Goal: Task Accomplishment & Management: Manage account settings

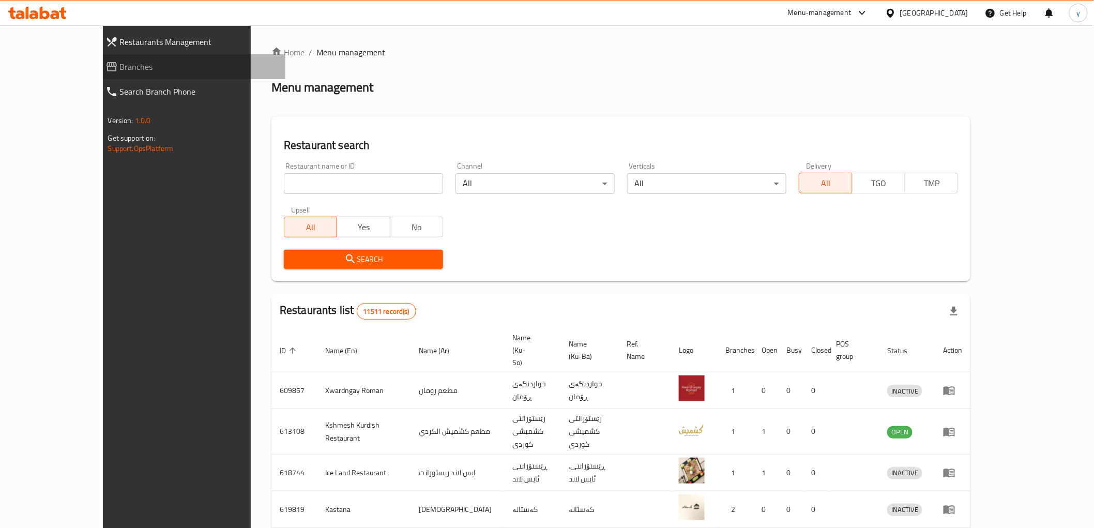
click at [120, 70] on span "Branches" at bounding box center [198, 66] width 157 height 12
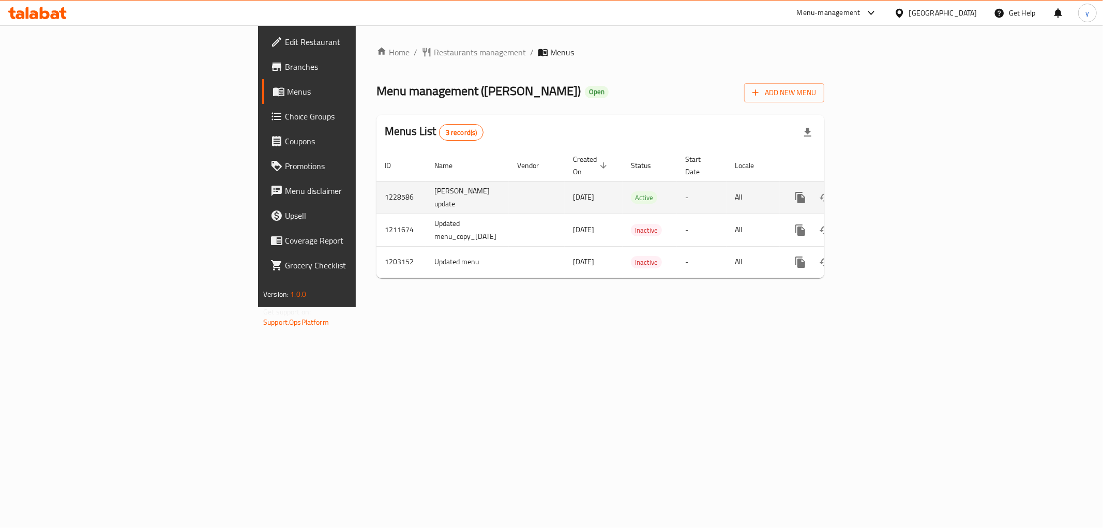
click at [881, 191] on icon "enhanced table" at bounding box center [875, 197] width 12 height 12
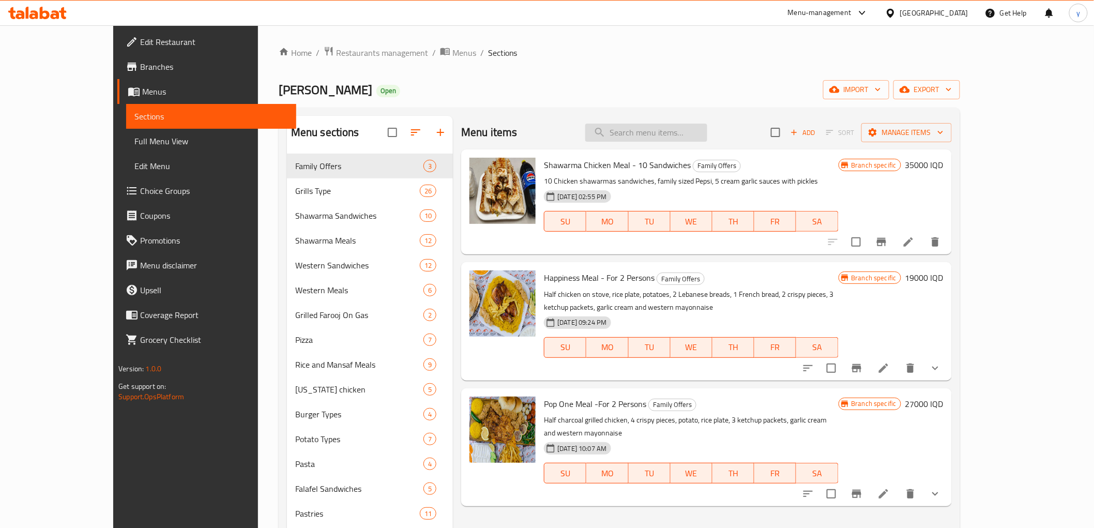
click at [707, 140] on input "search" at bounding box center [646, 133] width 122 height 18
click at [134, 147] on span "Full Menu View" at bounding box center [210, 141] width 153 height 12
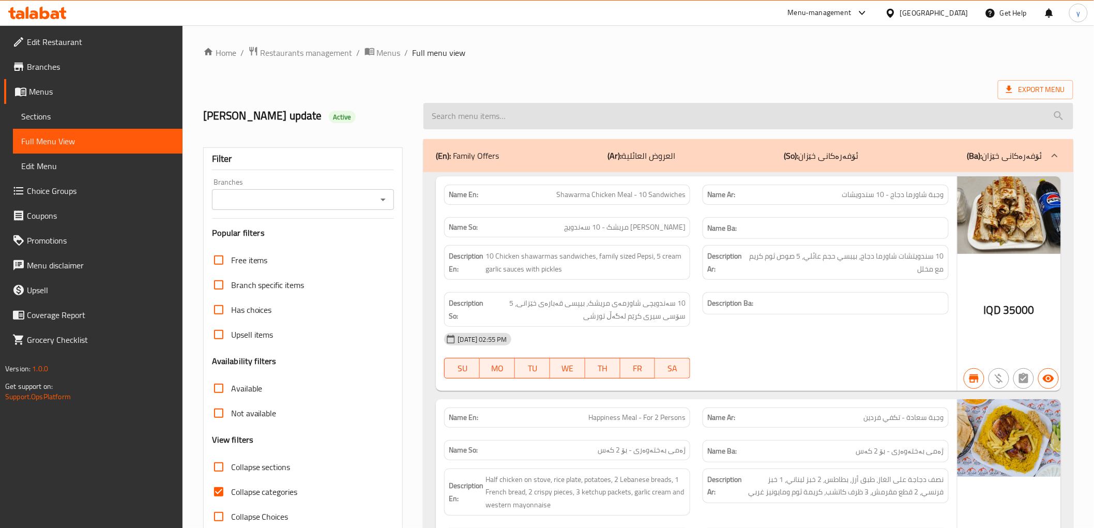
click at [579, 120] on input "search" at bounding box center [747, 116] width 649 height 26
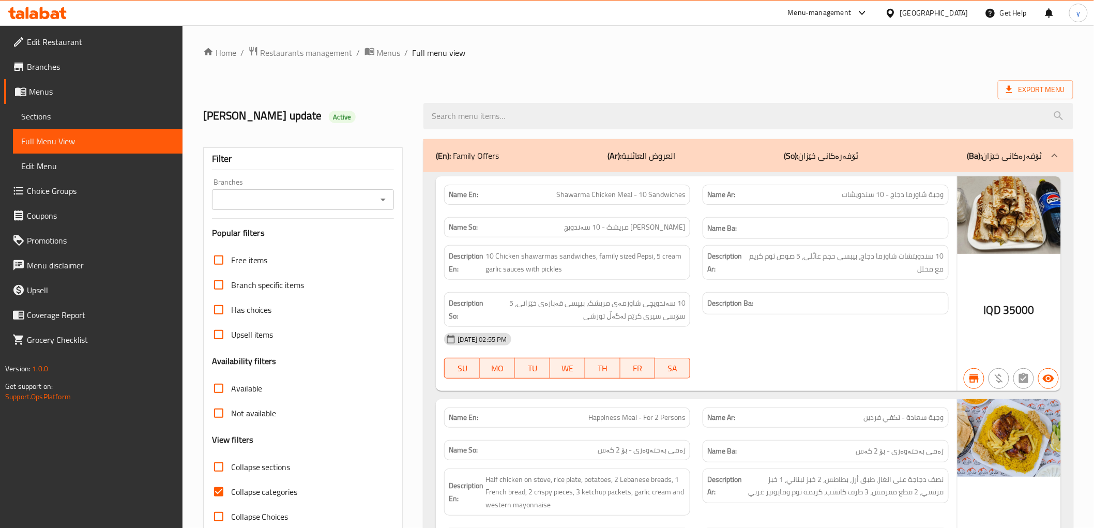
paste input "Shawarma Chicken Meal - 10 Sandwiches"
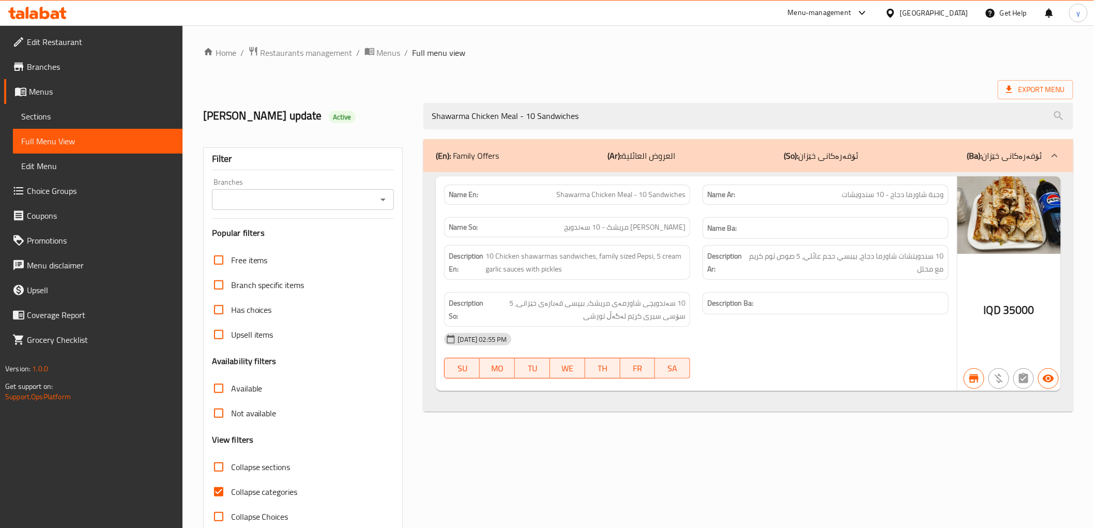
click at [379, 204] on icon "Open" at bounding box center [383, 199] width 12 height 12
type input "Shawarma Chicken Meal - 10 Sandwiches"
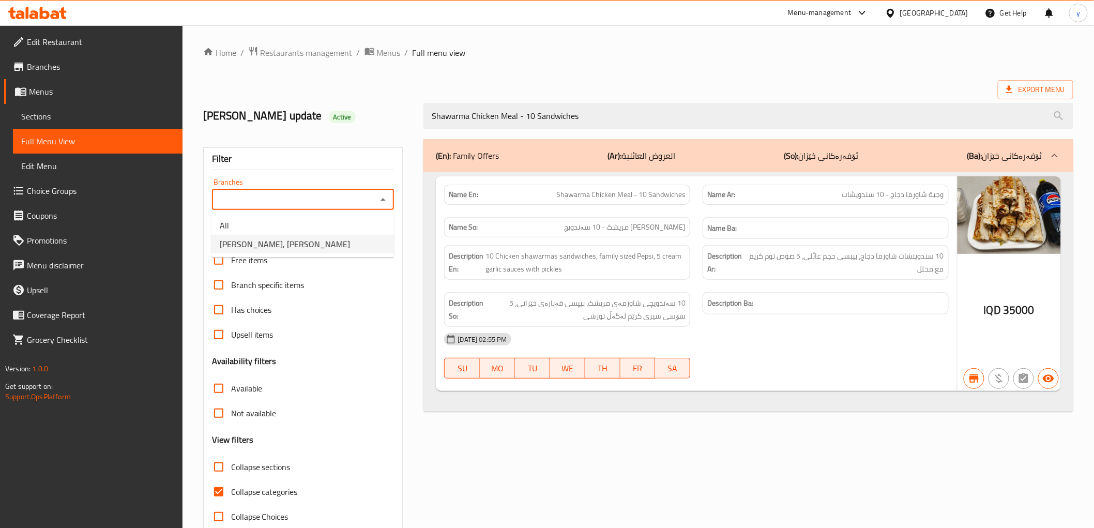
click at [347, 247] on li "Dhaif Almukhtar, Bakhtiary" at bounding box center [302, 244] width 183 height 19
type input "Dhaif Almukhtar, Bakhtiary"
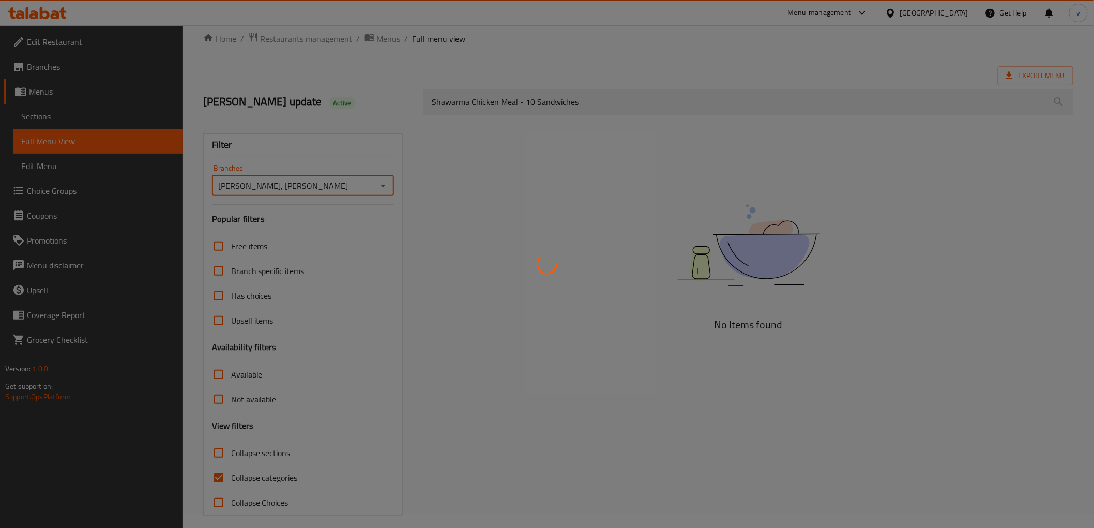
scroll to position [22, 0]
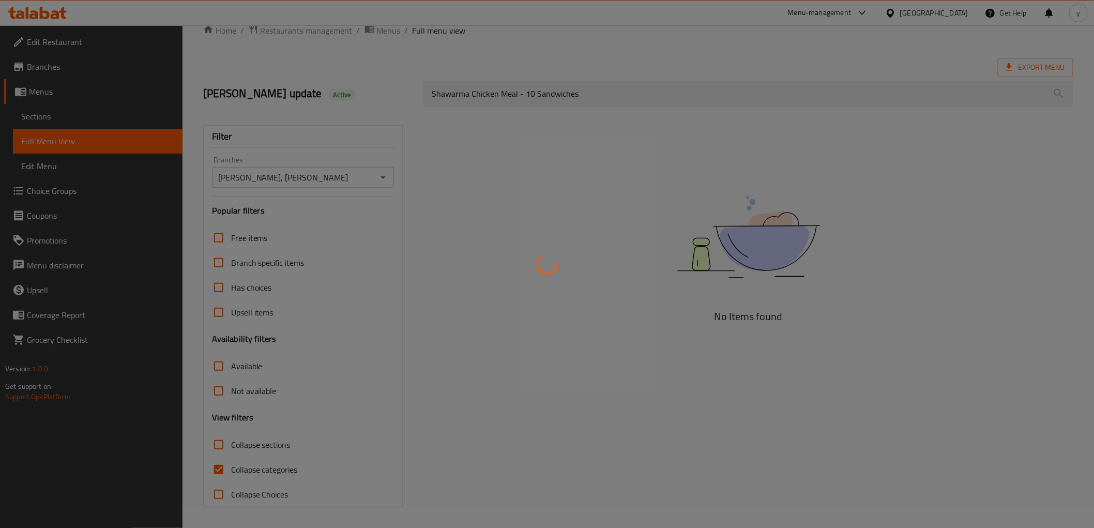
click at [220, 464] on div at bounding box center [547, 264] width 1094 height 528
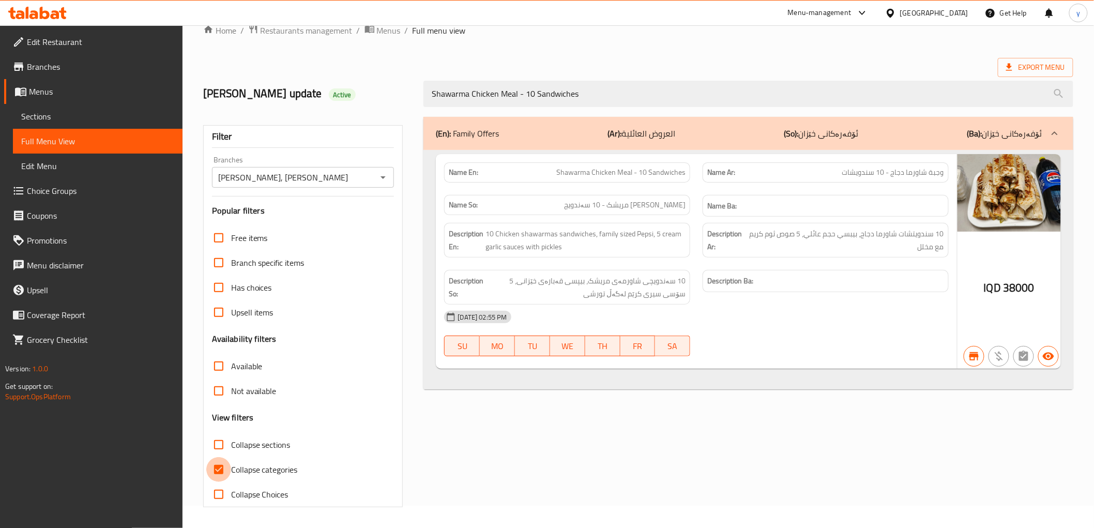
click at [220, 464] on input "Collapse categories" at bounding box center [218, 469] width 25 height 25
checkbox input "false"
click at [54, 14] on icon at bounding box center [55, 14] width 9 height 9
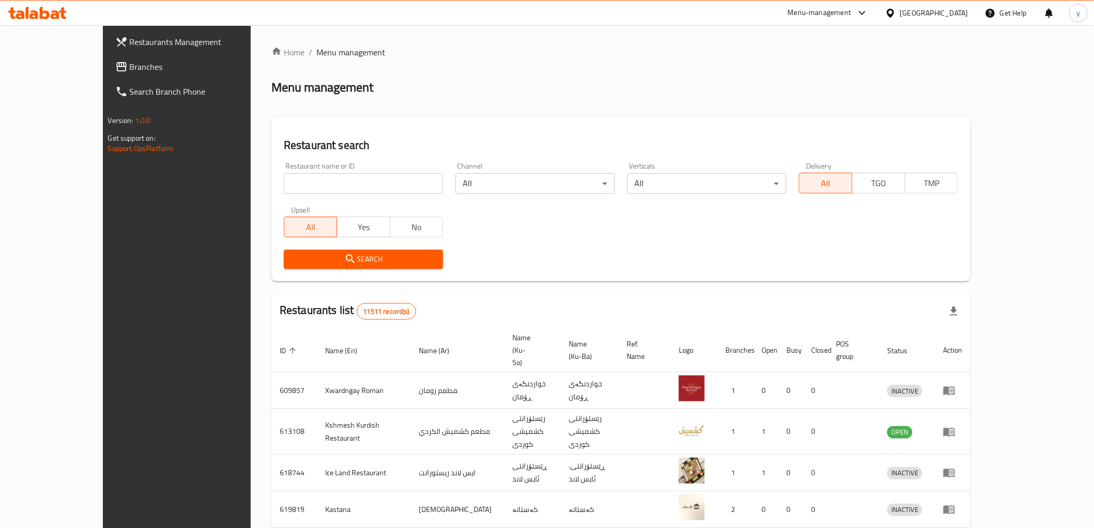
click at [284, 177] on input "search" at bounding box center [363, 183] width 159 height 21
paste input "777269"
type input "777269"
click at [130, 70] on span "Branches" at bounding box center [203, 66] width 147 height 12
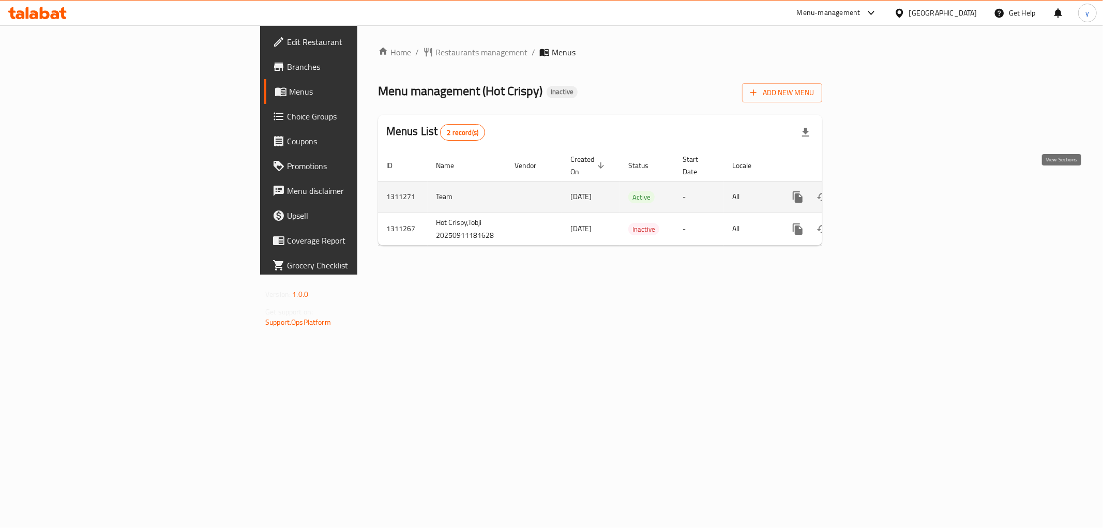
click at [878, 191] on icon "enhanced table" at bounding box center [872, 197] width 12 height 12
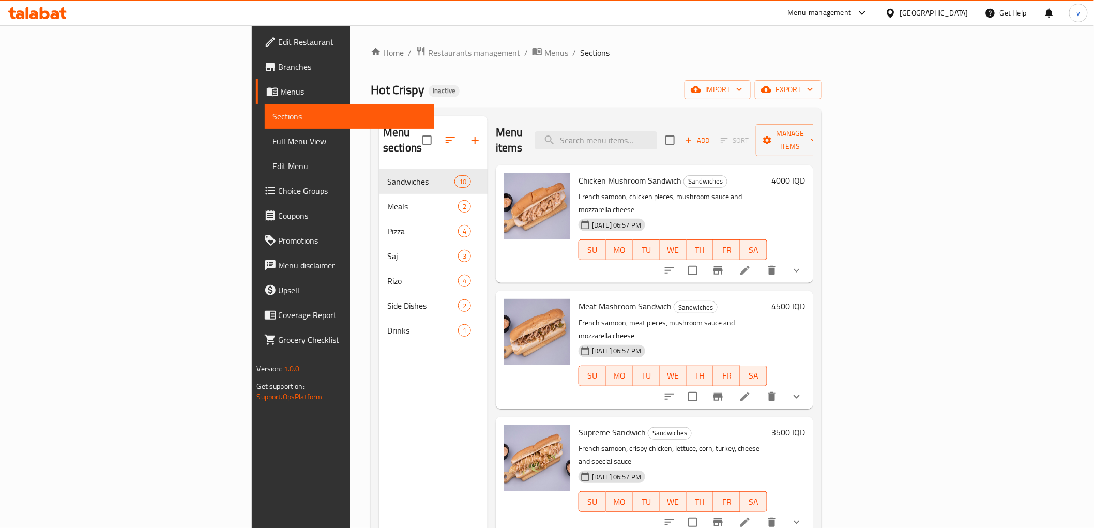
click at [809, 258] on button "show more" at bounding box center [796, 270] width 25 height 25
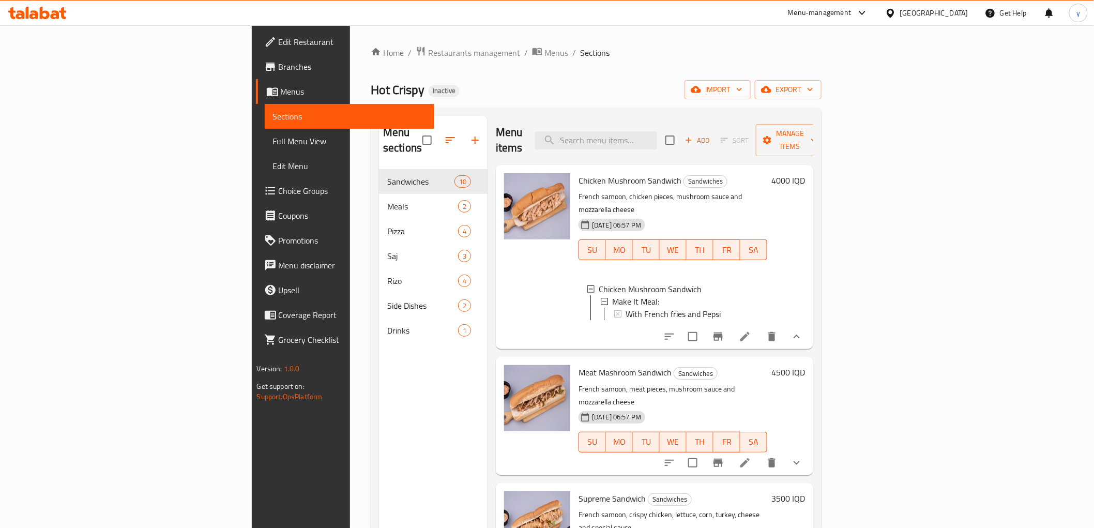
click at [760, 327] on li at bounding box center [745, 336] width 29 height 19
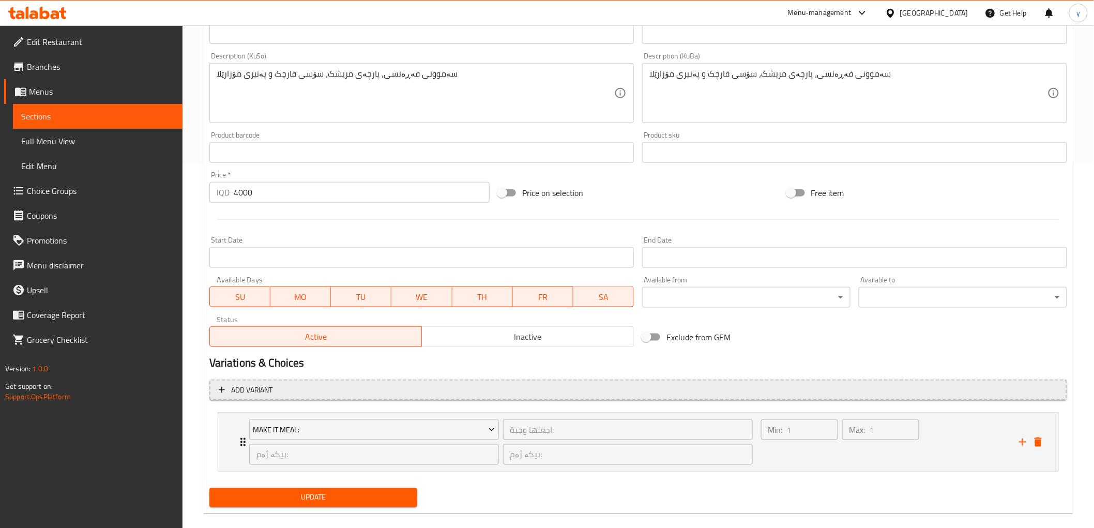
scroll to position [377, 0]
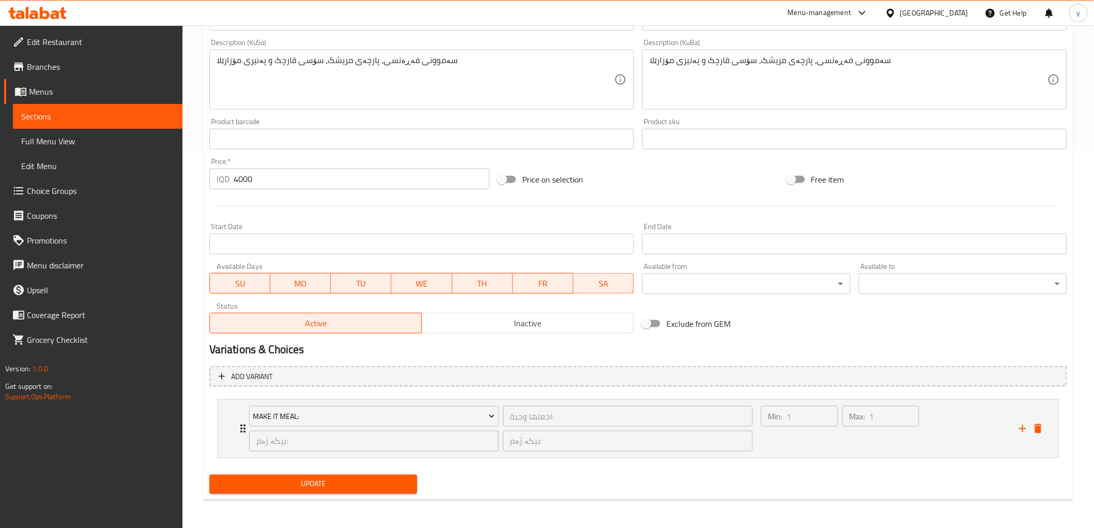
click at [146, 201] on link "Choice Groups" at bounding box center [93, 190] width 178 height 25
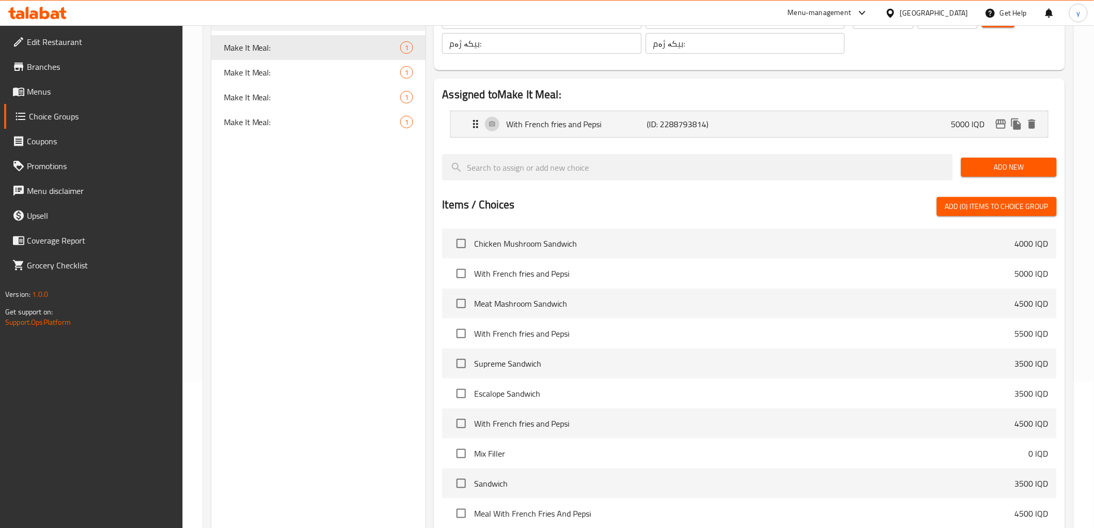
scroll to position [32, 0]
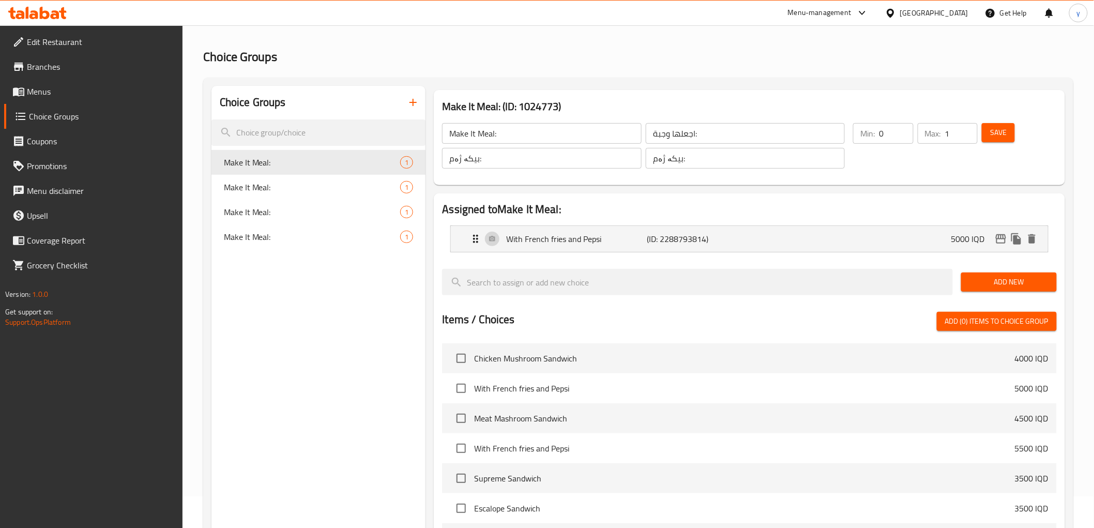
type input "0"
click at [903, 137] on input "0" at bounding box center [896, 133] width 34 height 21
type input "0"
click at [968, 136] on input "0" at bounding box center [961, 133] width 33 height 21
click at [993, 132] on span "Save" at bounding box center [998, 132] width 17 height 13
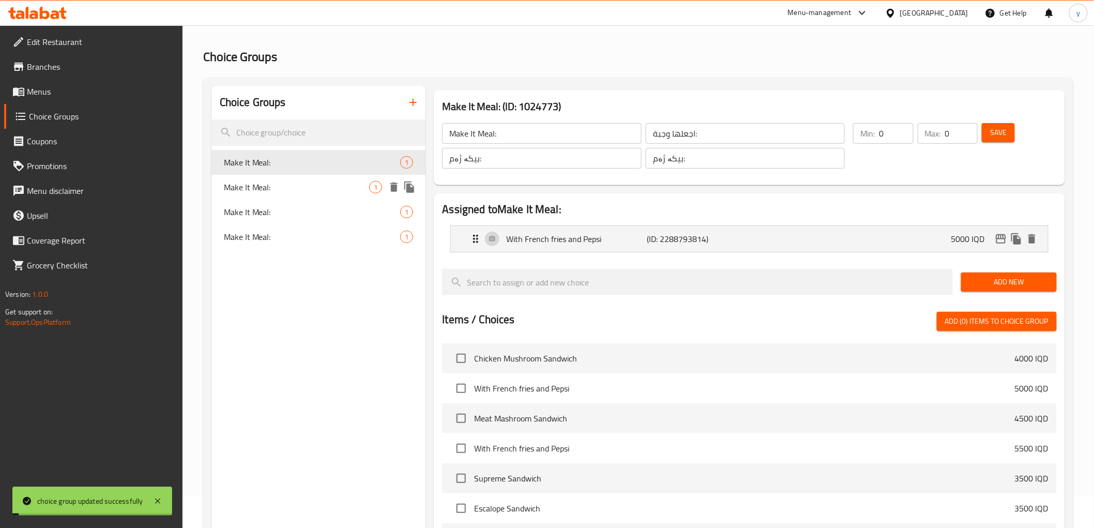
click at [325, 189] on span "Make It Meal:" at bounding box center [297, 187] width 146 height 12
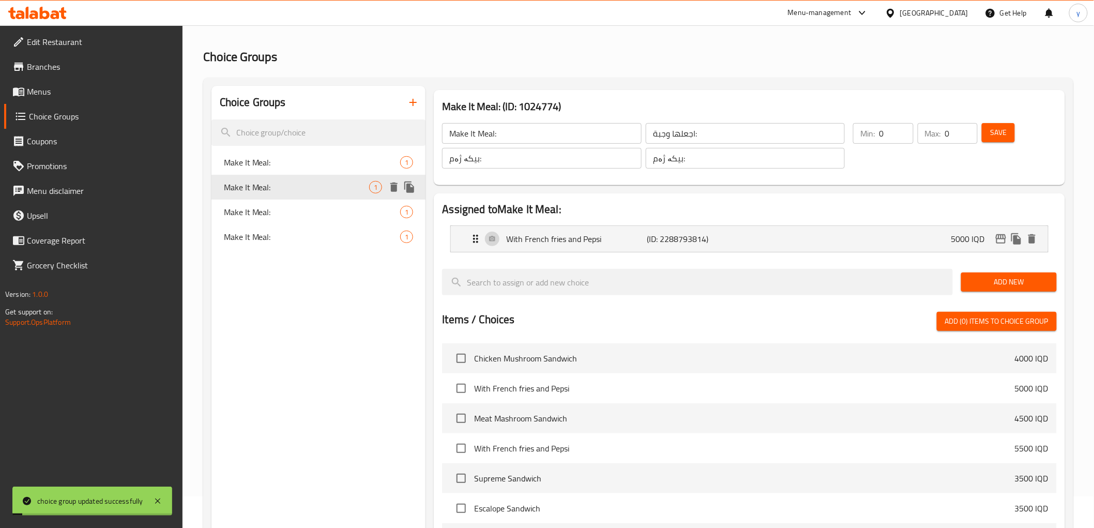
type input "1"
type input "0"
click at [905, 139] on input "0" at bounding box center [896, 133] width 34 height 21
type input "0"
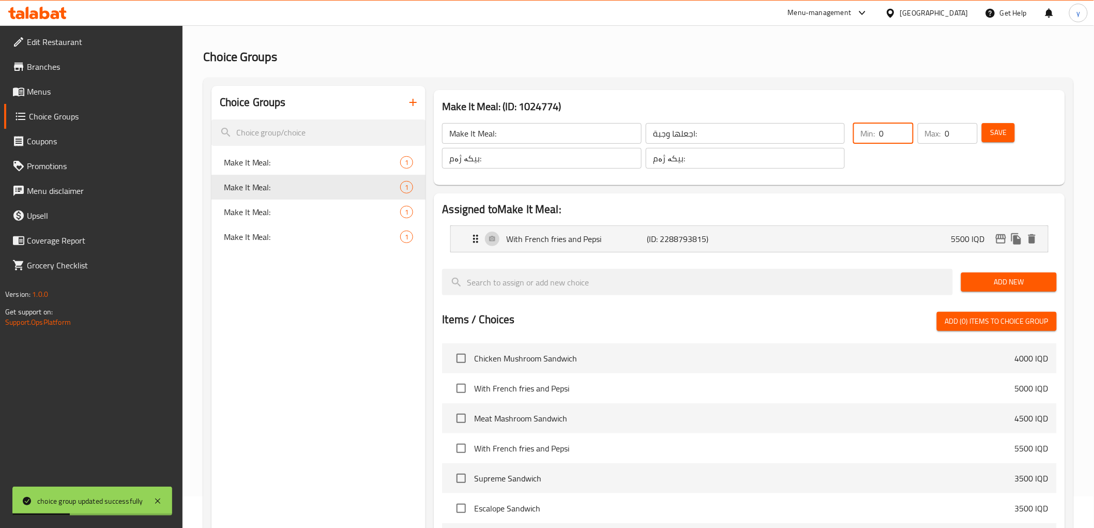
click at [964, 133] on input "0" at bounding box center [961, 133] width 33 height 21
click at [989, 134] on button "Save" at bounding box center [998, 132] width 33 height 19
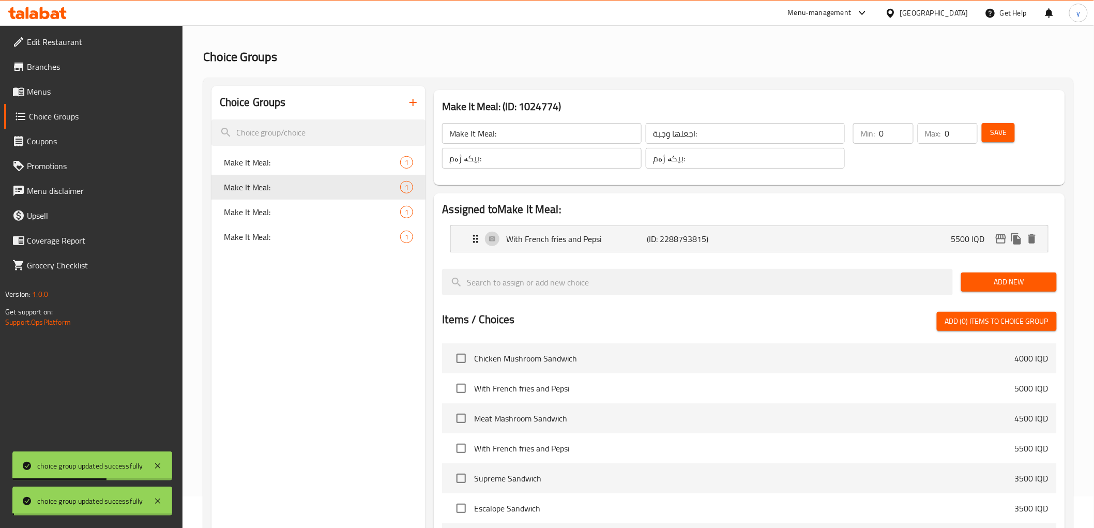
click at [366, 216] on span "Make It Meal:" at bounding box center [312, 212] width 177 height 12
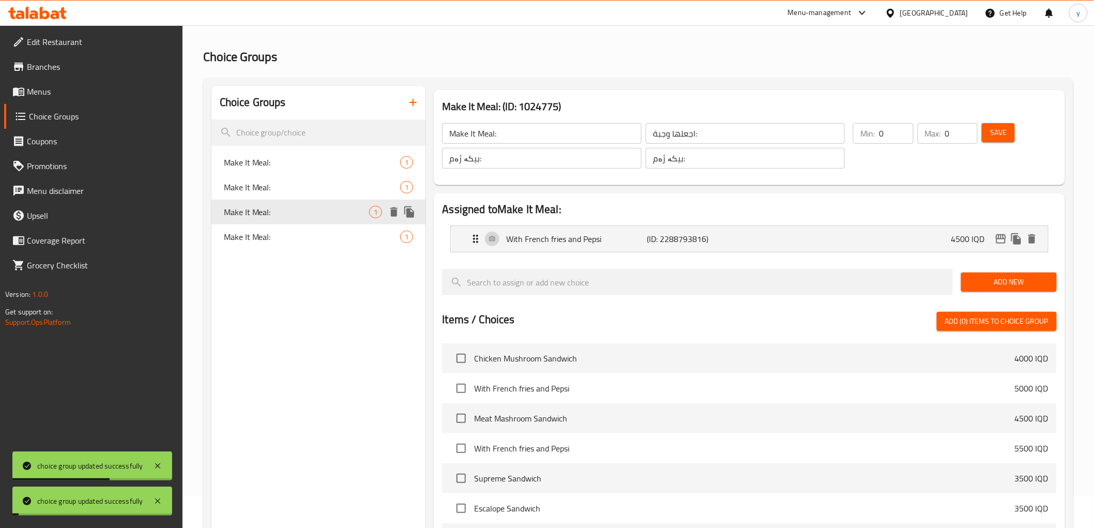
type input "1"
type input "0"
click at [902, 138] on input "0" at bounding box center [896, 133] width 34 height 21
type input "0"
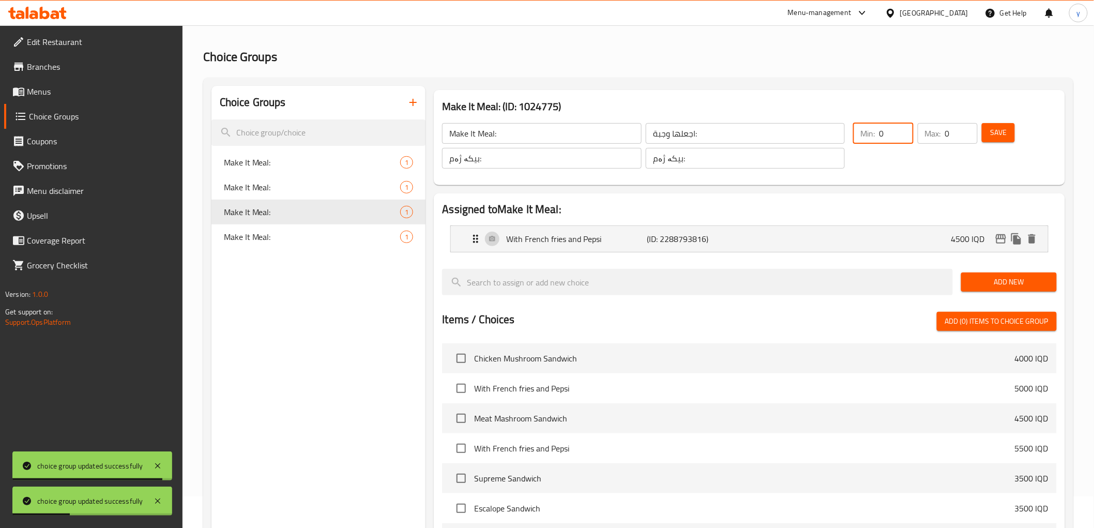
click at [965, 138] on input "0" at bounding box center [961, 133] width 33 height 21
click at [989, 136] on button "Save" at bounding box center [998, 132] width 33 height 19
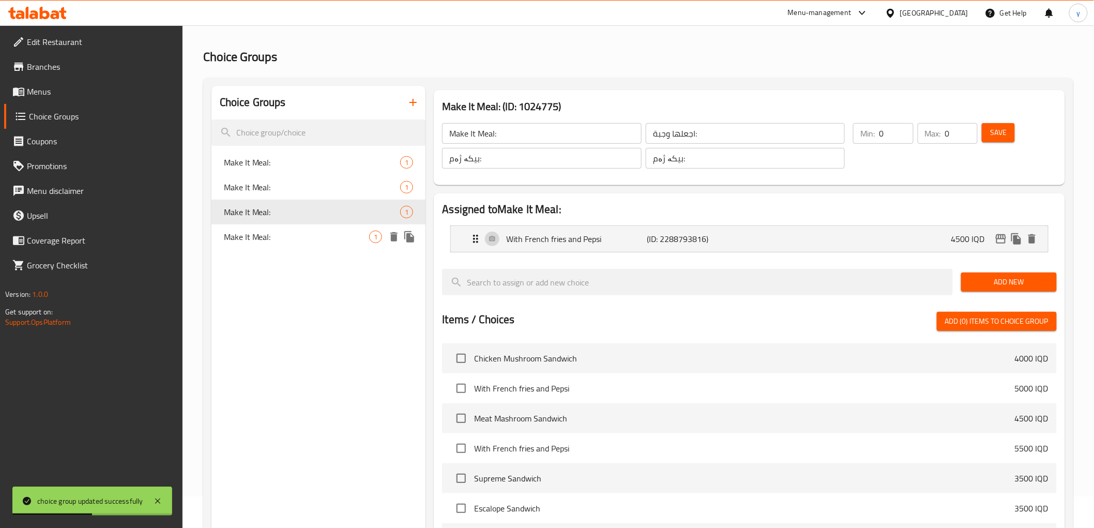
click at [355, 242] on span "Make It Meal:" at bounding box center [297, 237] width 146 height 12
type input "بیکە بە ژەم:"
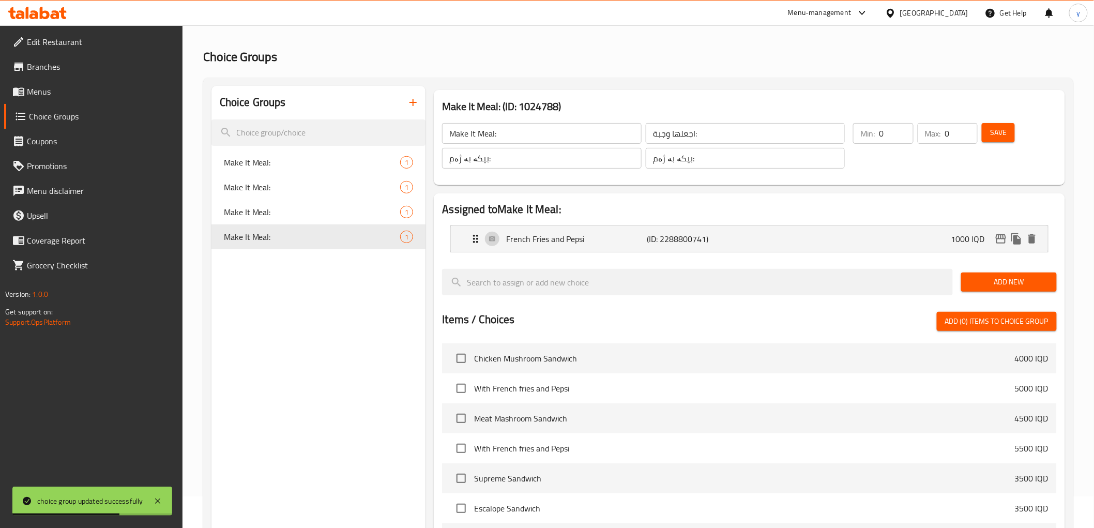
click at [1001, 133] on span "Save" at bounding box center [998, 132] width 17 height 13
drag, startPoint x: 39, startPoint y: 22, endPoint x: 43, endPoint y: 18, distance: 6.2
click at [38, 22] on div at bounding box center [37, 13] width 75 height 21
click at [48, 12] on icon at bounding box center [45, 13] width 10 height 12
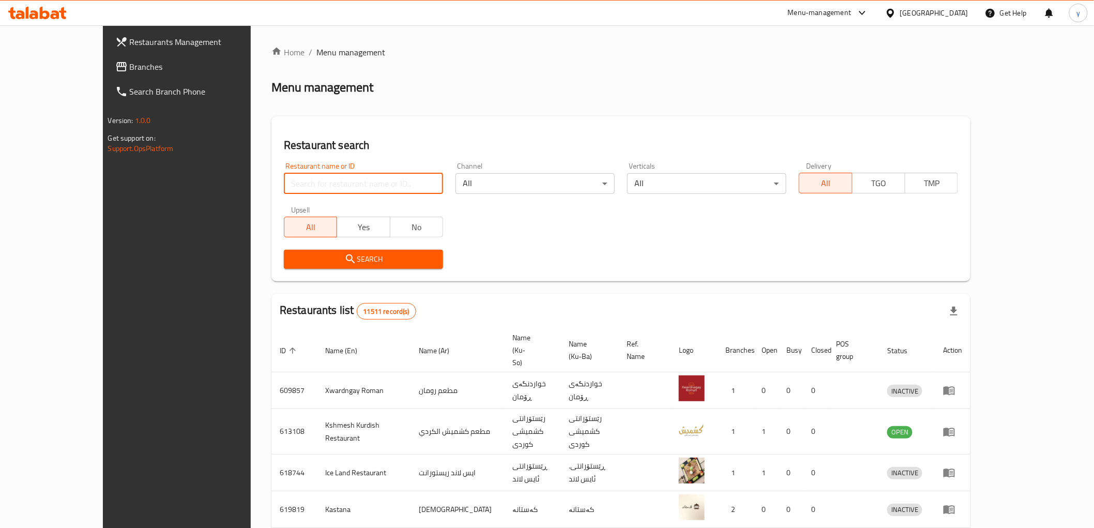
drag, startPoint x: 293, startPoint y: 177, endPoint x: 247, endPoint y: 225, distance: 66.2
click at [293, 177] on input "search" at bounding box center [363, 183] width 159 height 21
paste input "690450"
type input "690450"
click at [292, 261] on span "Search" at bounding box center [363, 259] width 143 height 13
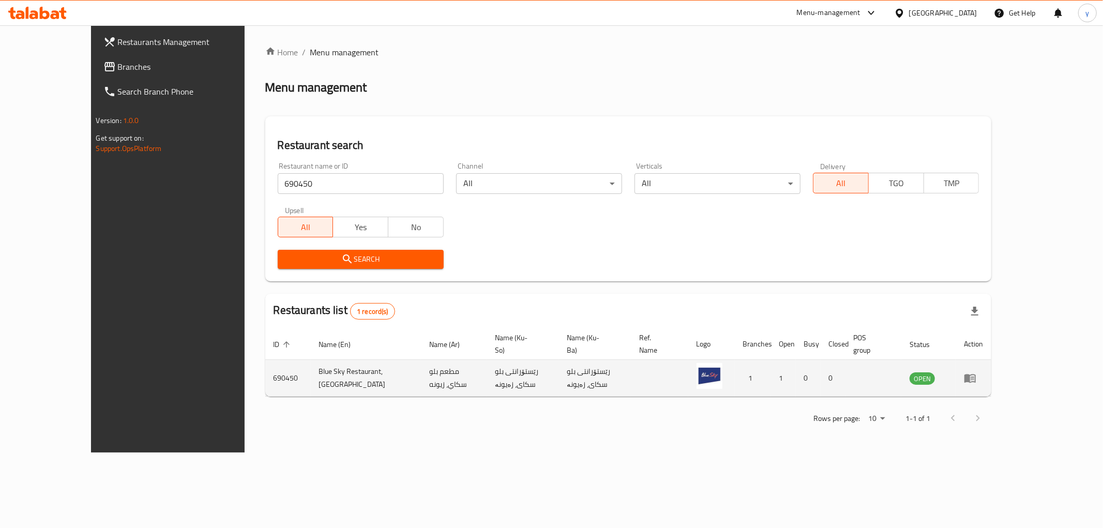
click at [976, 372] on icon "enhanced table" at bounding box center [970, 378] width 12 height 12
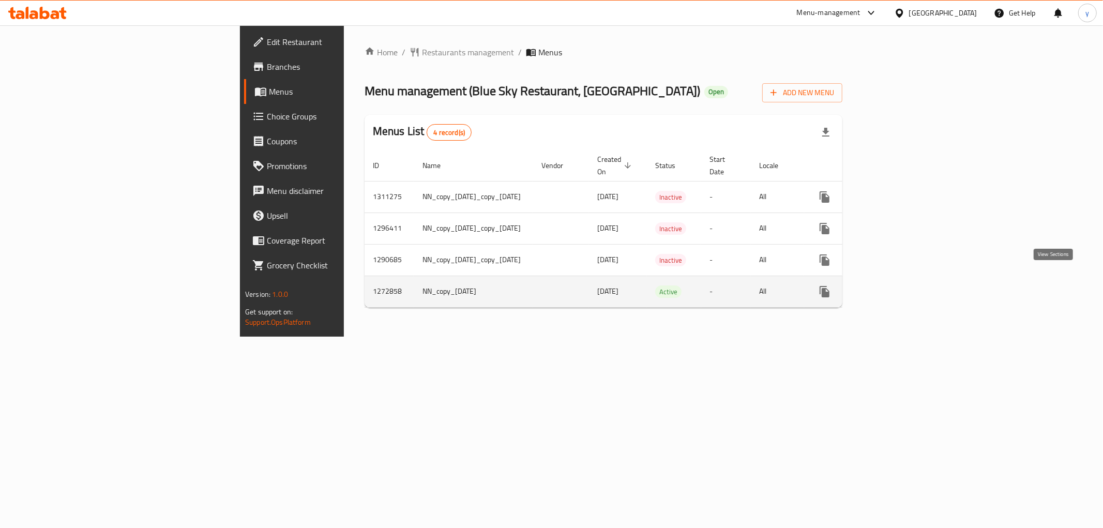
click at [904, 287] on icon "enhanced table" at bounding box center [898, 291] width 9 height 9
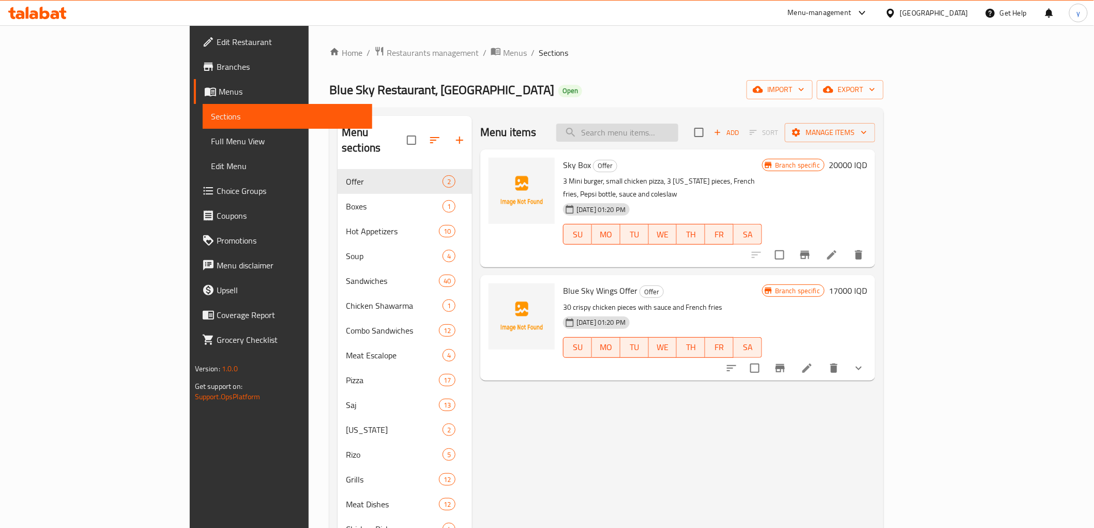
click at [678, 140] on input "search" at bounding box center [617, 133] width 122 height 18
paste input "-14.000"
type input "-14.000"
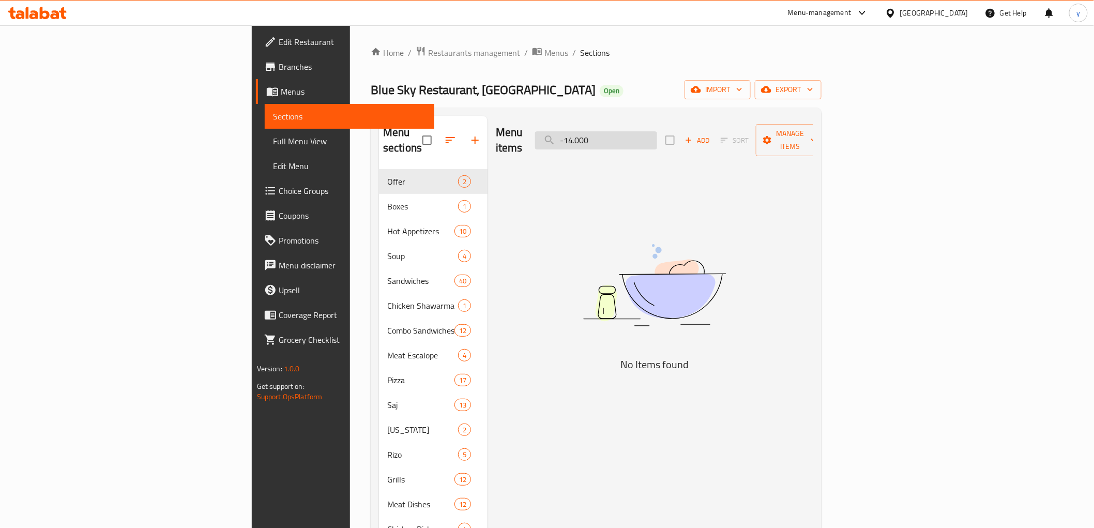
click at [657, 134] on input "-14.000" at bounding box center [596, 140] width 122 height 18
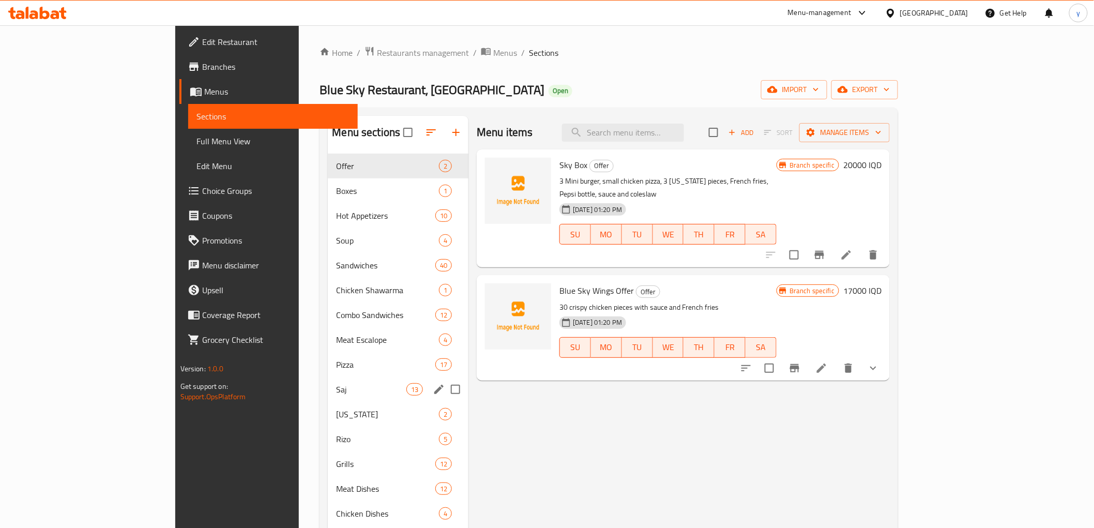
click at [328, 381] on div "Saj 13" at bounding box center [398, 389] width 141 height 25
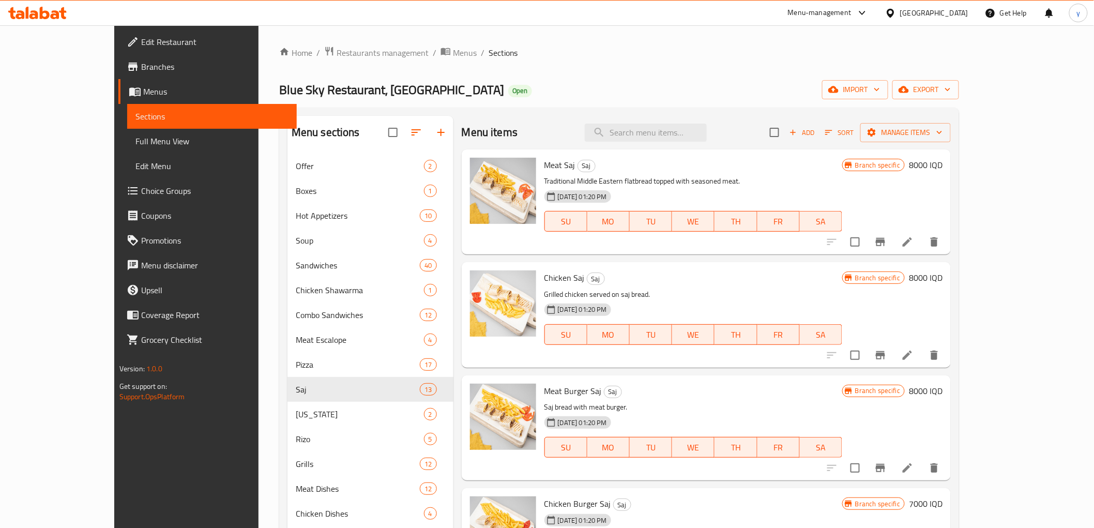
click at [660, 163] on h6 "Meat Saj Saj" at bounding box center [693, 165] width 298 height 14
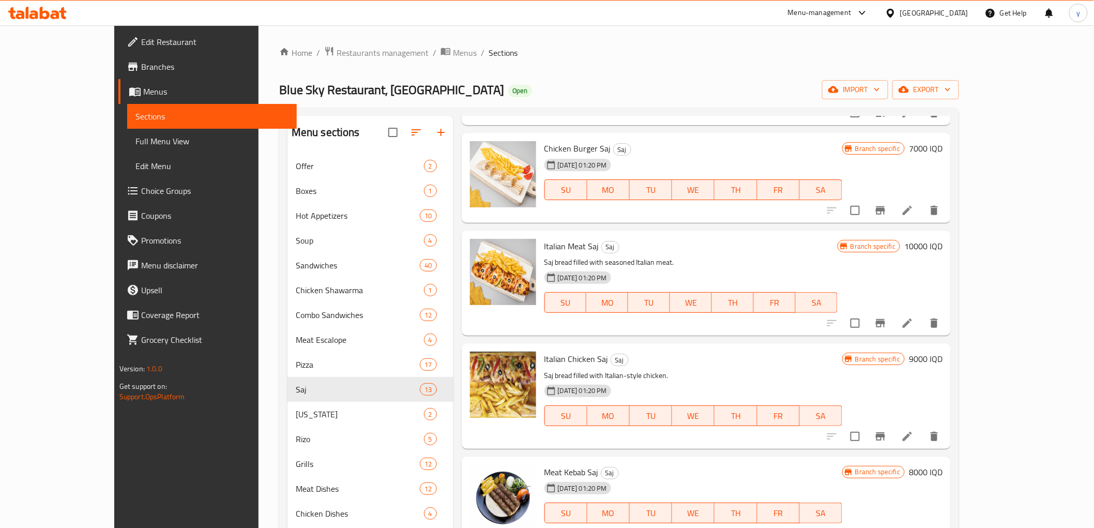
scroll to position [344, 0]
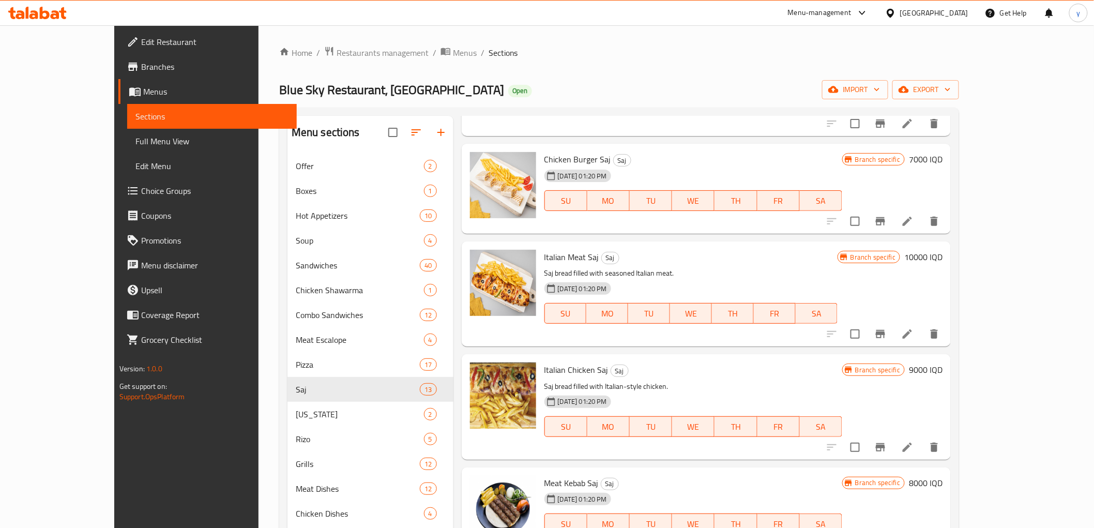
click at [943, 257] on h6 "10000 IQD" at bounding box center [923, 257] width 38 height 14
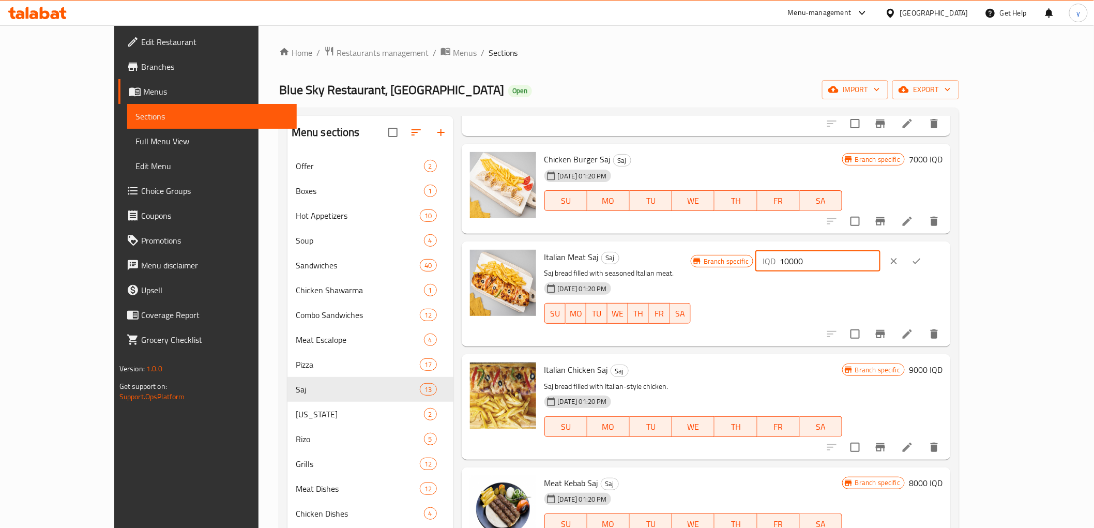
drag, startPoint x: 909, startPoint y: 262, endPoint x: 901, endPoint y: 263, distance: 7.8
click at [880, 263] on div "IQD 10000 ​" at bounding box center [817, 261] width 125 height 21
click at [880, 261] on input "8000" at bounding box center [830, 261] width 100 height 21
type input "8000"
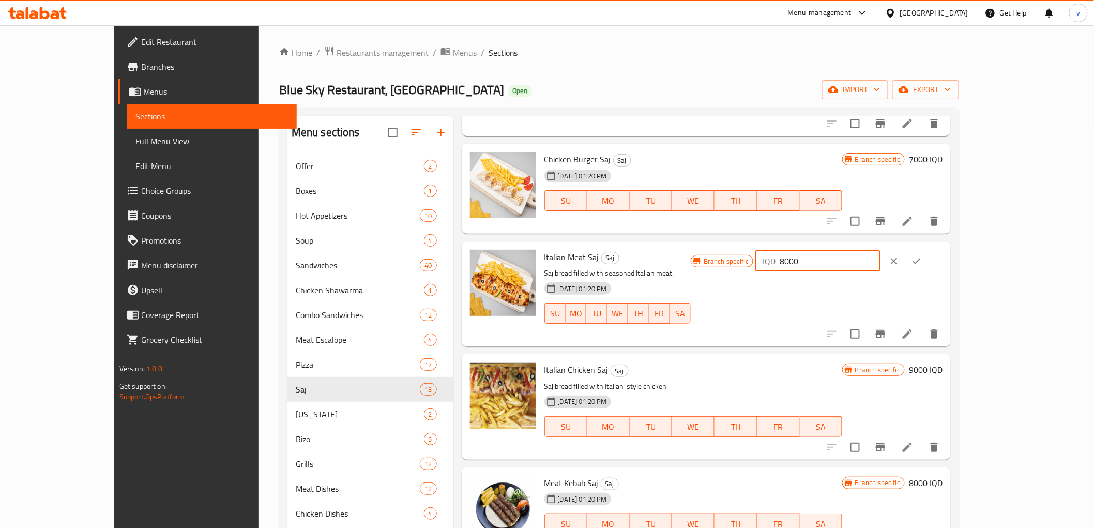
click at [928, 256] on div at bounding box center [905, 261] width 45 height 23
click at [928, 259] on button "ok" at bounding box center [916, 261] width 23 height 23
click at [885, 331] on icon "Branch-specific-item" at bounding box center [880, 334] width 9 height 8
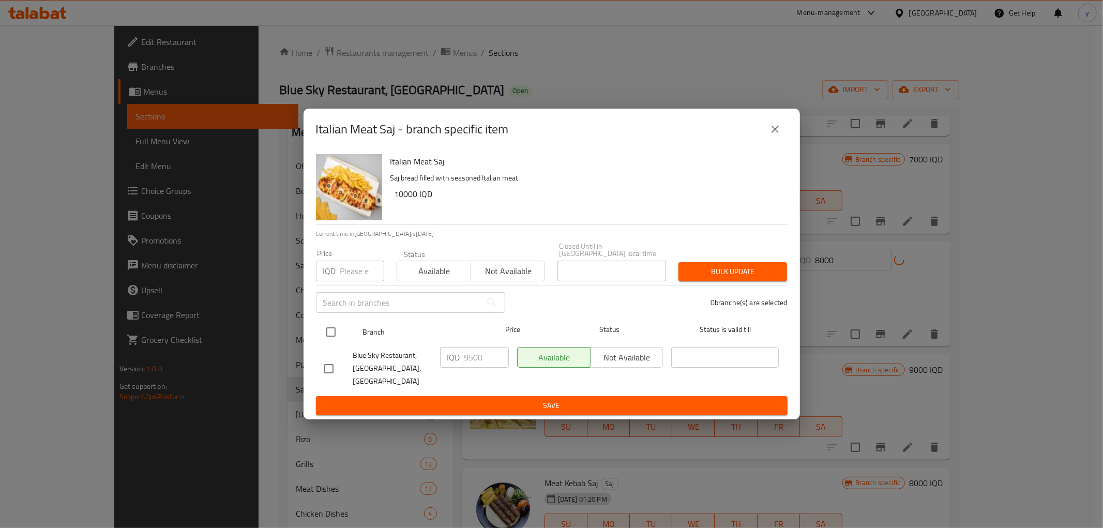
click at [342, 332] on div at bounding box center [339, 332] width 39 height 30
click at [337, 327] on input "checkbox" at bounding box center [331, 332] width 22 height 22
checkbox input "true"
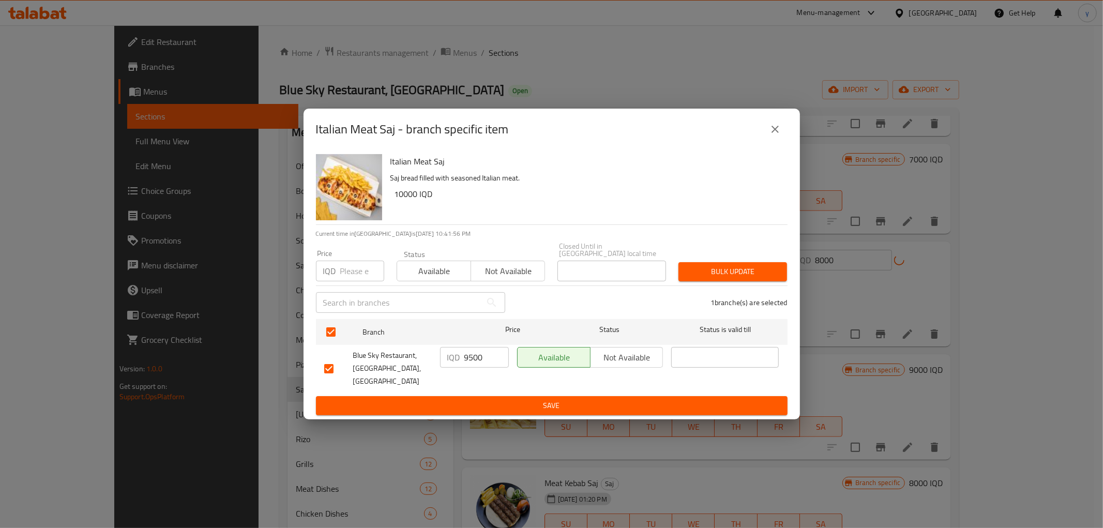
click at [468, 359] on input "9500" at bounding box center [486, 357] width 44 height 21
paste input "80"
type input "8000"
click at [463, 396] on button "Save" at bounding box center [552, 405] width 472 height 19
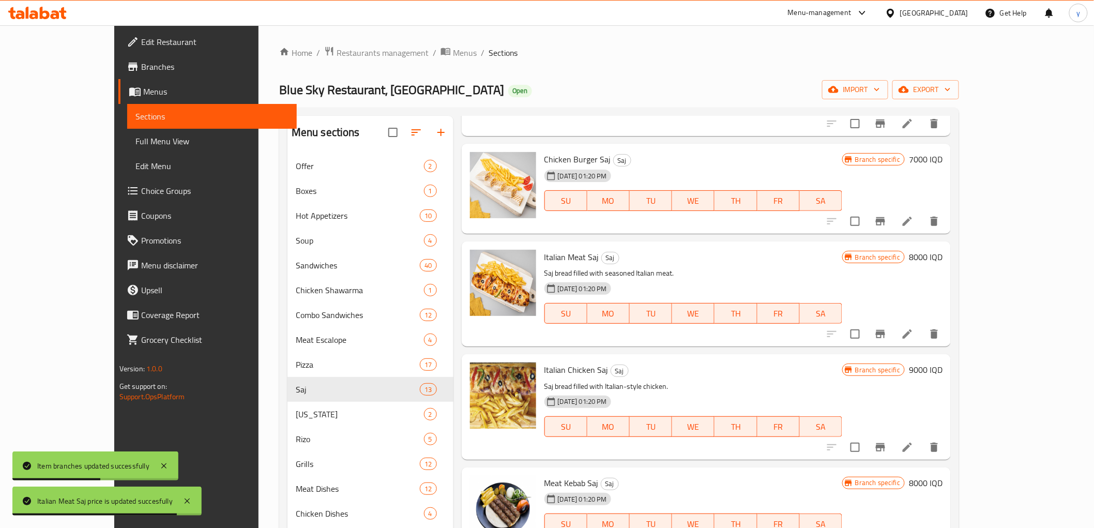
click at [943, 371] on h6 "9000 IQD" at bounding box center [926, 369] width 34 height 14
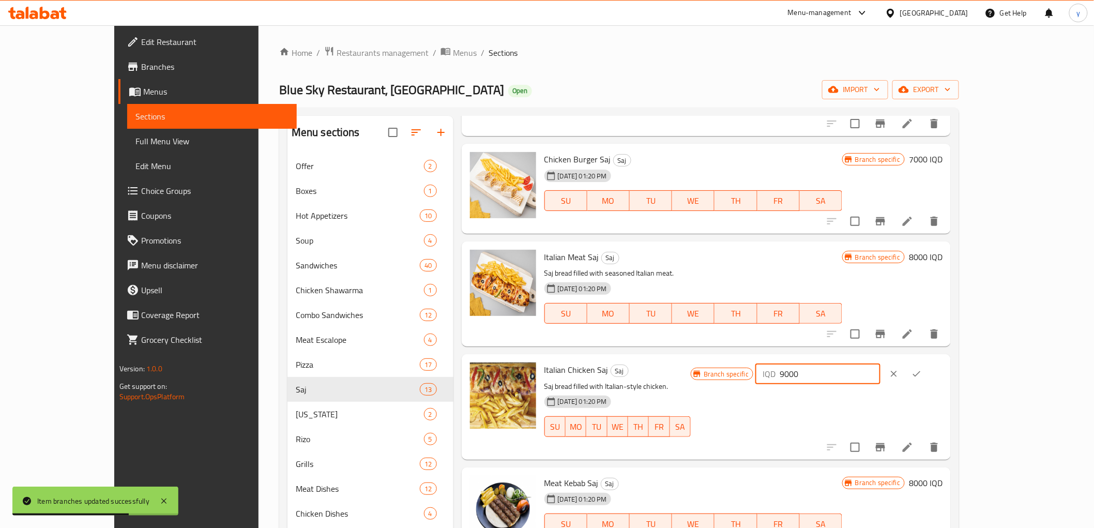
drag, startPoint x: 908, startPoint y: 374, endPoint x: 900, endPoint y: 376, distance: 8.2
click at [880, 376] on div "IQD 9000 ​" at bounding box center [817, 373] width 125 height 21
click at [880, 377] on input "7000" at bounding box center [830, 373] width 100 height 21
type input "7000"
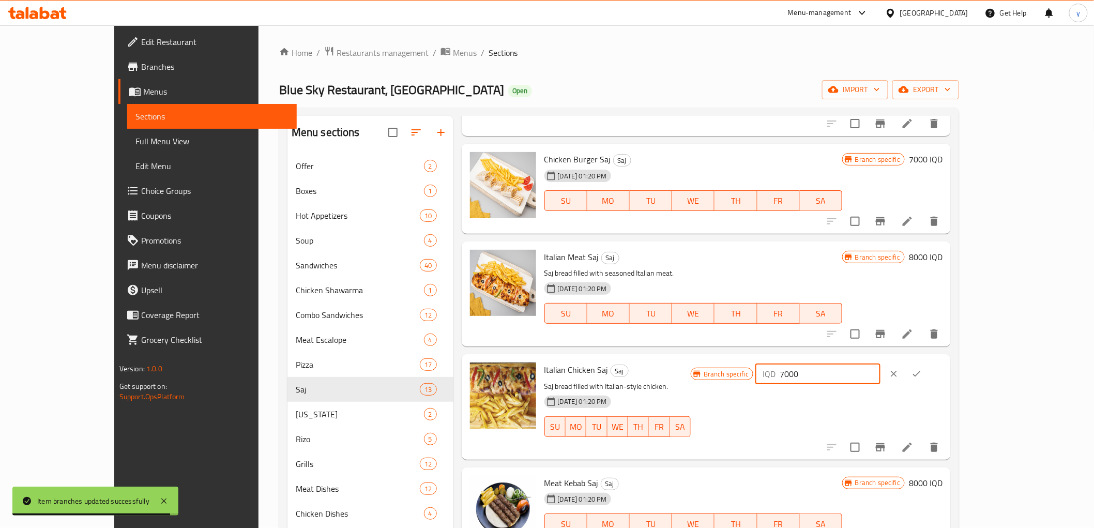
click at [928, 367] on button "ok" at bounding box center [916, 373] width 23 height 23
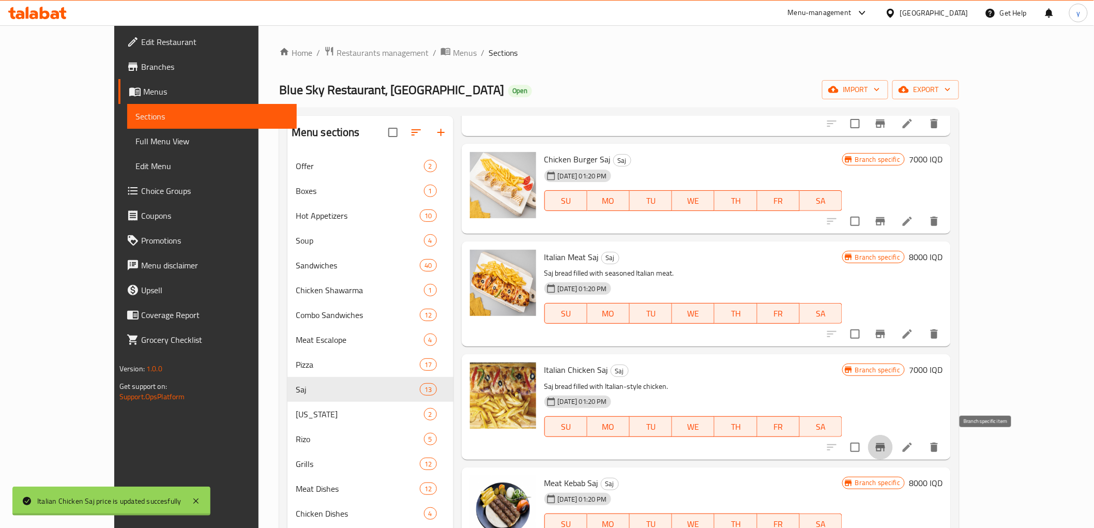
click at [893, 437] on button "Branch-specific-item" at bounding box center [880, 447] width 25 height 25
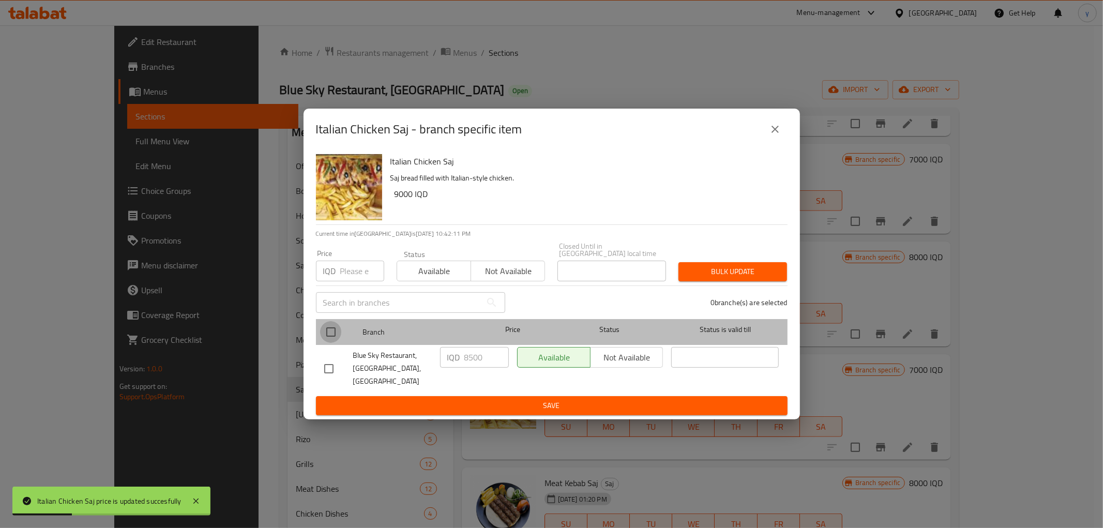
drag, startPoint x: 333, startPoint y: 332, endPoint x: 369, endPoint y: 338, distance: 36.0
click at [336, 333] on input "checkbox" at bounding box center [331, 332] width 22 height 22
checkbox input "true"
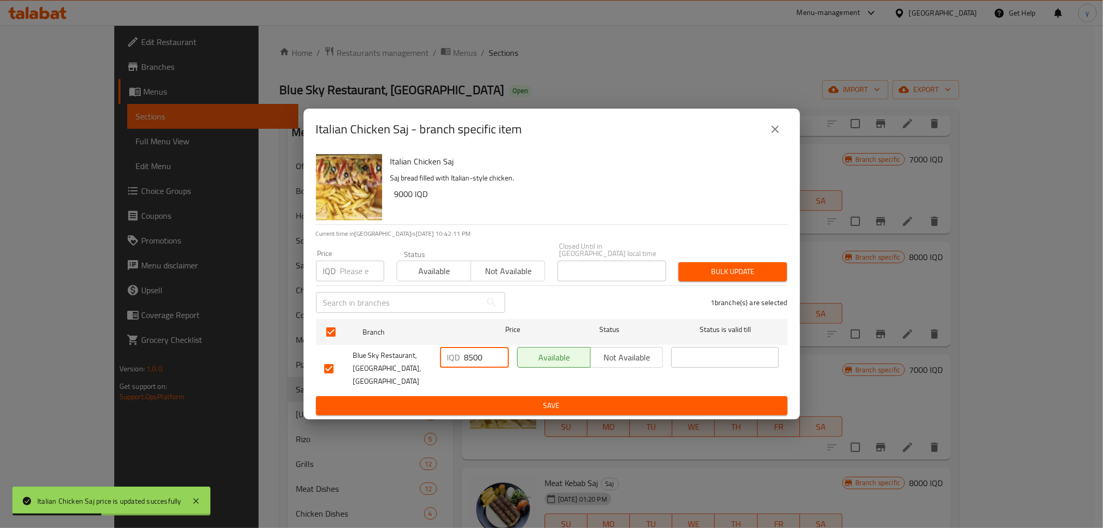
click at [467, 358] on input "8500" at bounding box center [486, 357] width 44 height 21
paste input "70"
type input "7000"
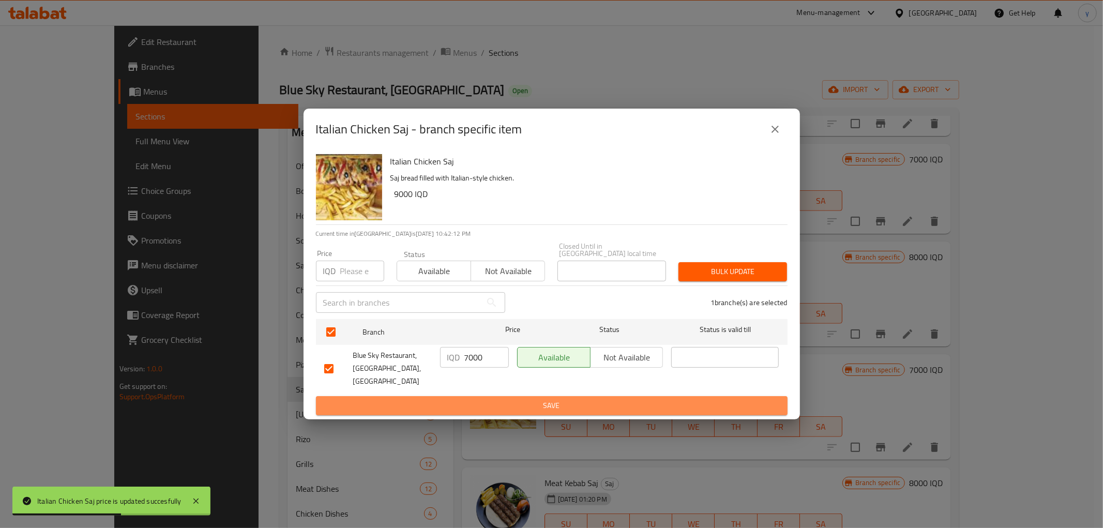
click at [469, 399] on span "Save" at bounding box center [551, 405] width 455 height 13
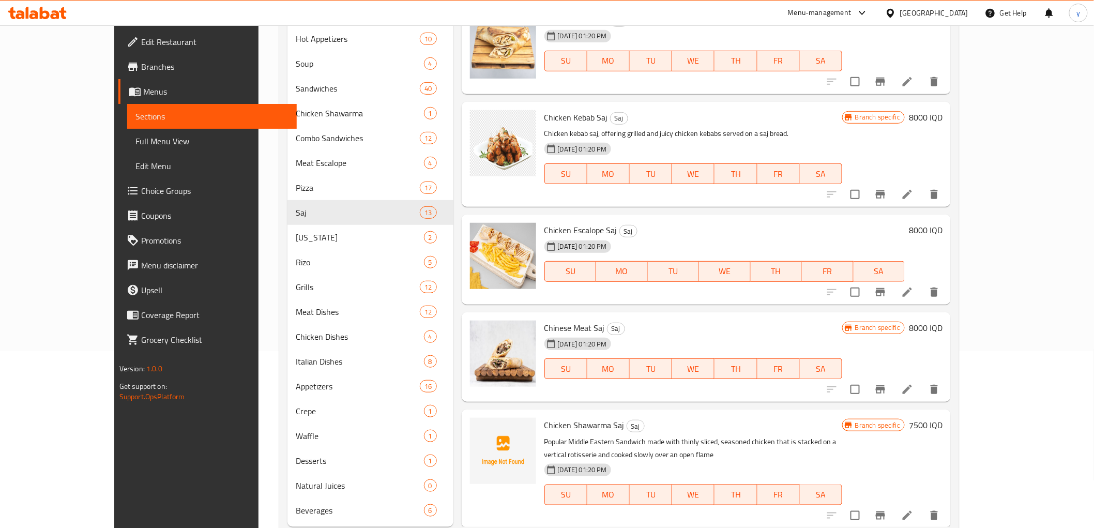
scroll to position [204, 0]
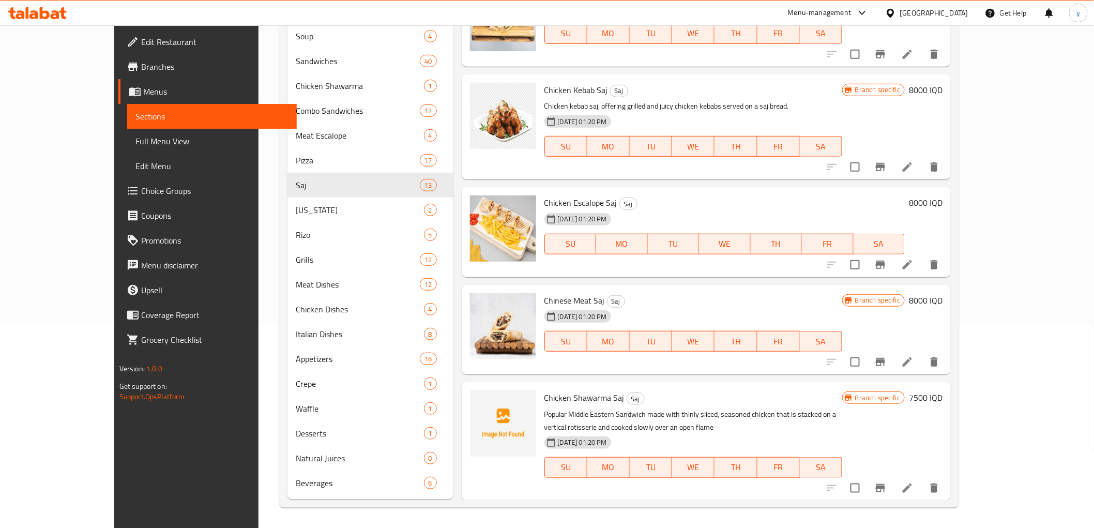
click at [562, 401] on span "Chicken Shawarma Saj" at bounding box center [584, 398] width 80 height 16
copy span "Shawarma"
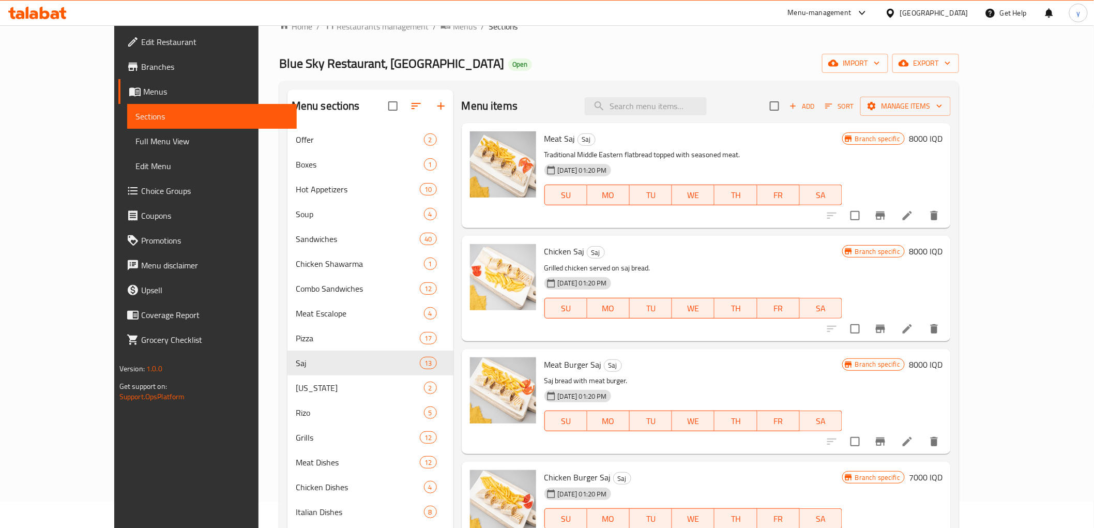
scroll to position [0, 0]
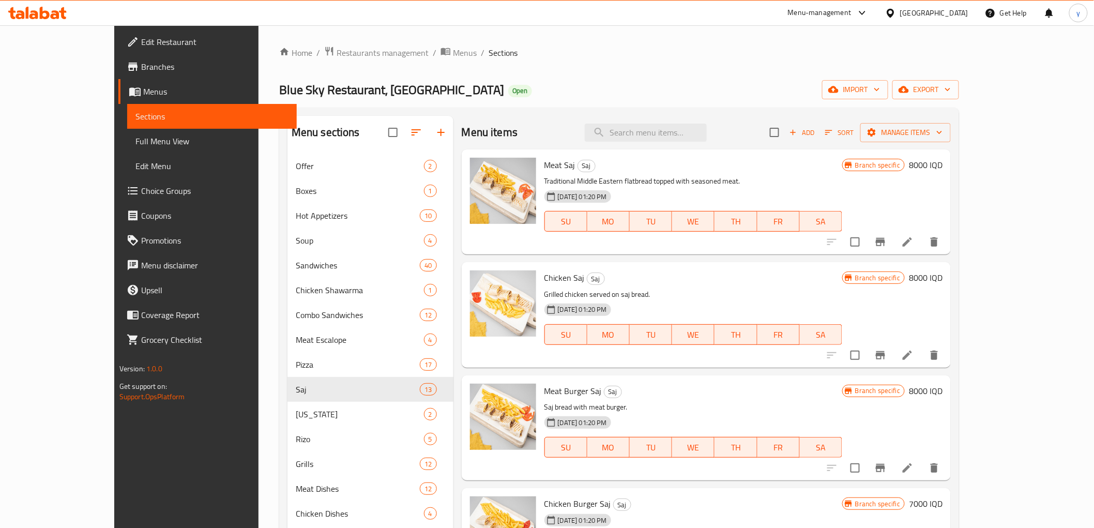
click at [663, 142] on div "Menu items Add Sort Manage items" at bounding box center [707, 133] width 490 height 34
click at [673, 135] on input "search" at bounding box center [646, 133] width 122 height 18
paste input "Shawarma"
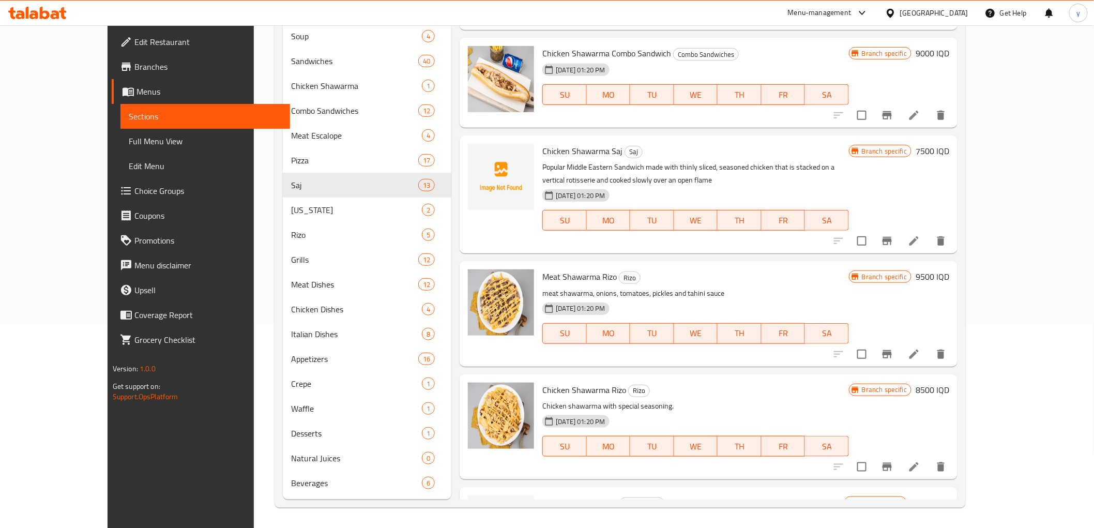
scroll to position [540, 0]
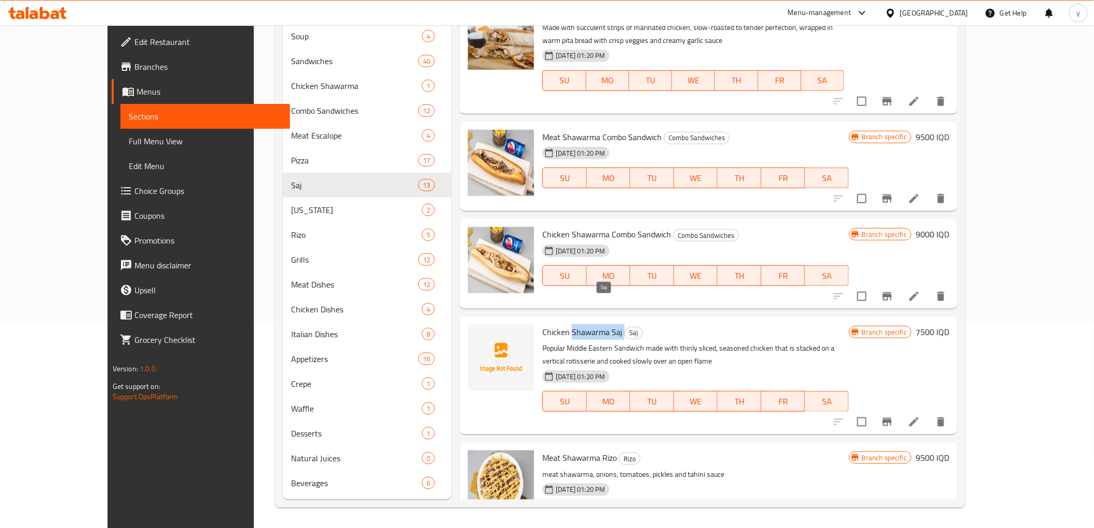
drag, startPoint x: 544, startPoint y: 305, endPoint x: 596, endPoint y: 309, distance: 51.9
click at [596, 325] on h6 "Chicken Shawarma Saj Saj" at bounding box center [695, 332] width 307 height 14
copy h6 "Shawarma Saj"
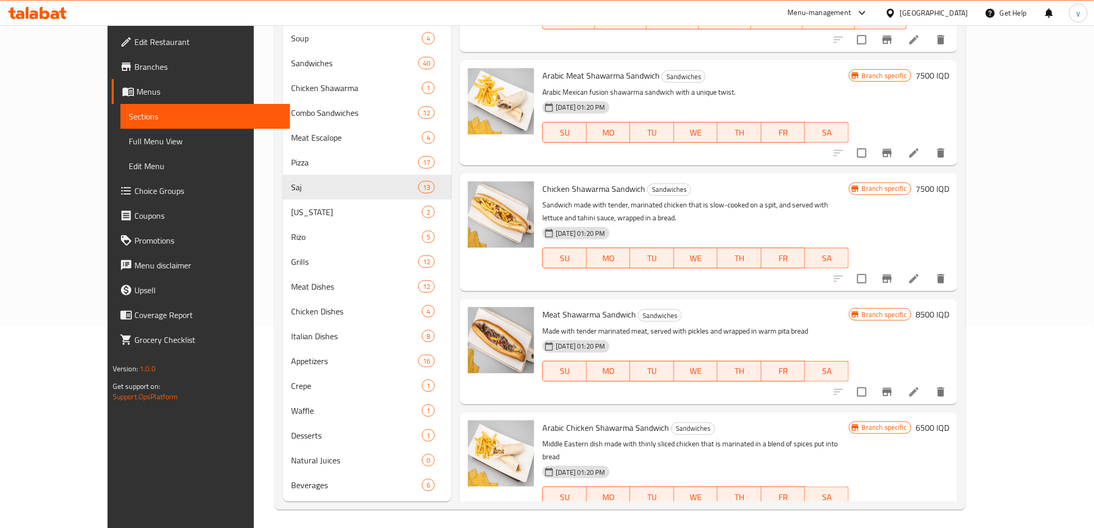
scroll to position [0, 0]
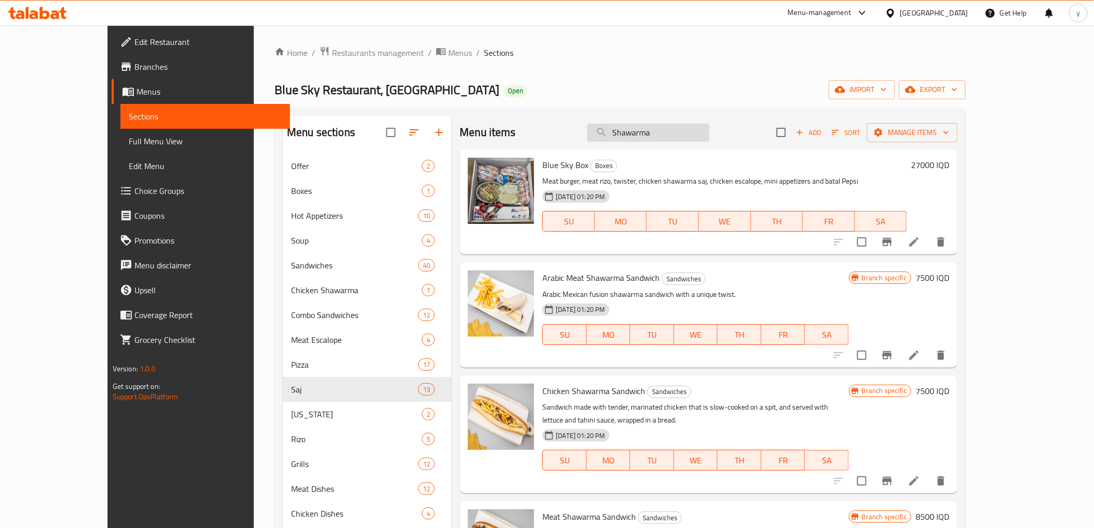
click at [666, 137] on input "Shawarma" at bounding box center [648, 133] width 122 height 18
paste input "Saj"
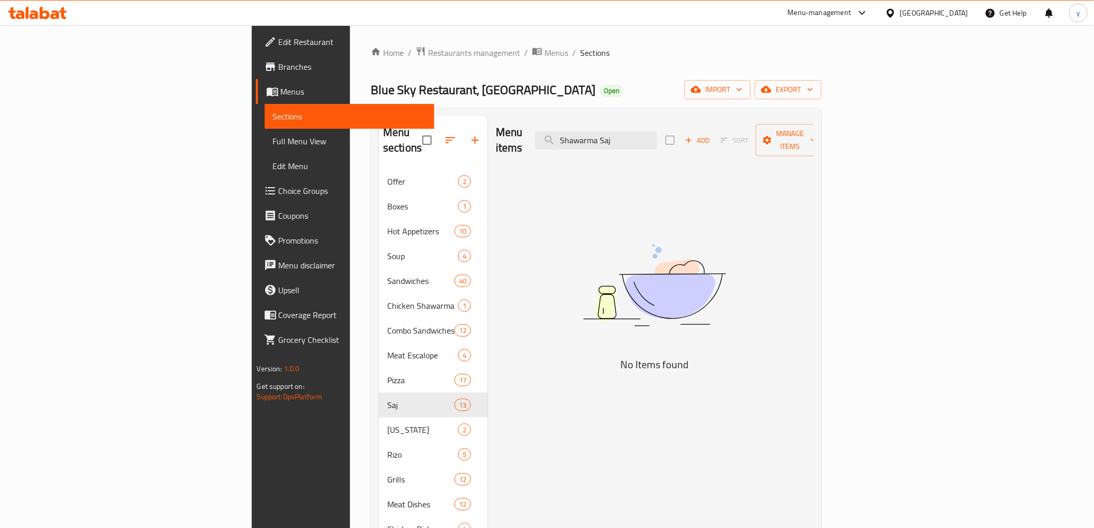
type input "Shawarma Saj"
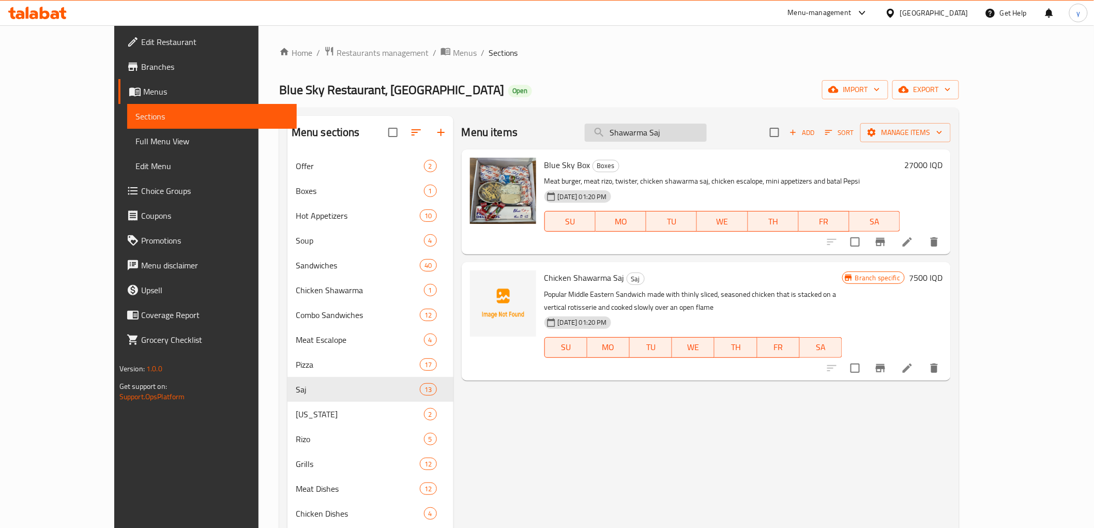
click at [665, 128] on input "Shawarma Saj" at bounding box center [646, 133] width 122 height 18
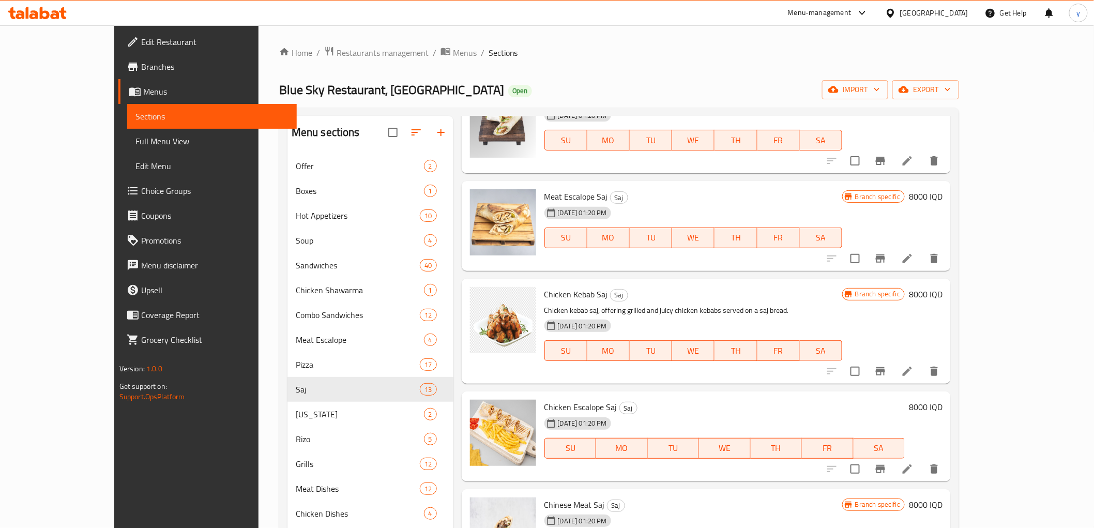
scroll to position [204, 0]
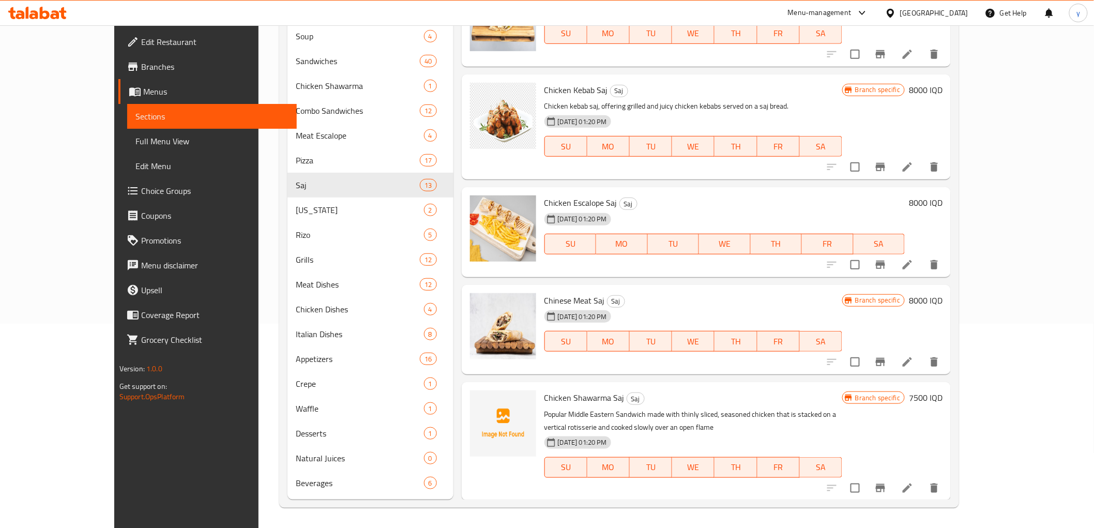
click at [943, 395] on h6 "7500 IQD" at bounding box center [926, 397] width 34 height 14
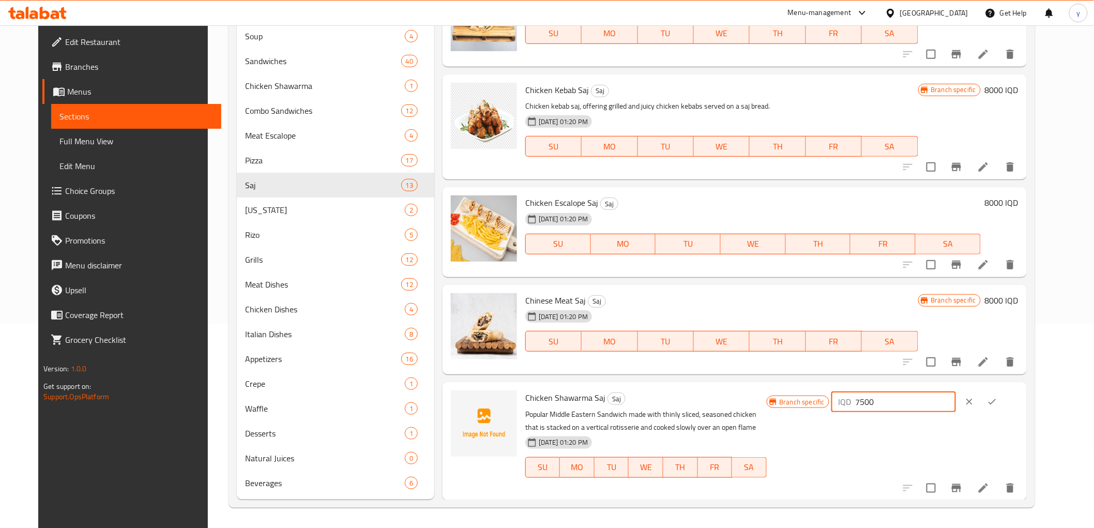
click at [904, 407] on input "7500" at bounding box center [906, 401] width 100 height 21
click at [927, 404] on input "500" at bounding box center [906, 401] width 100 height 21
click at [909, 404] on input "5000" at bounding box center [906, 401] width 100 height 21
type input "5000"
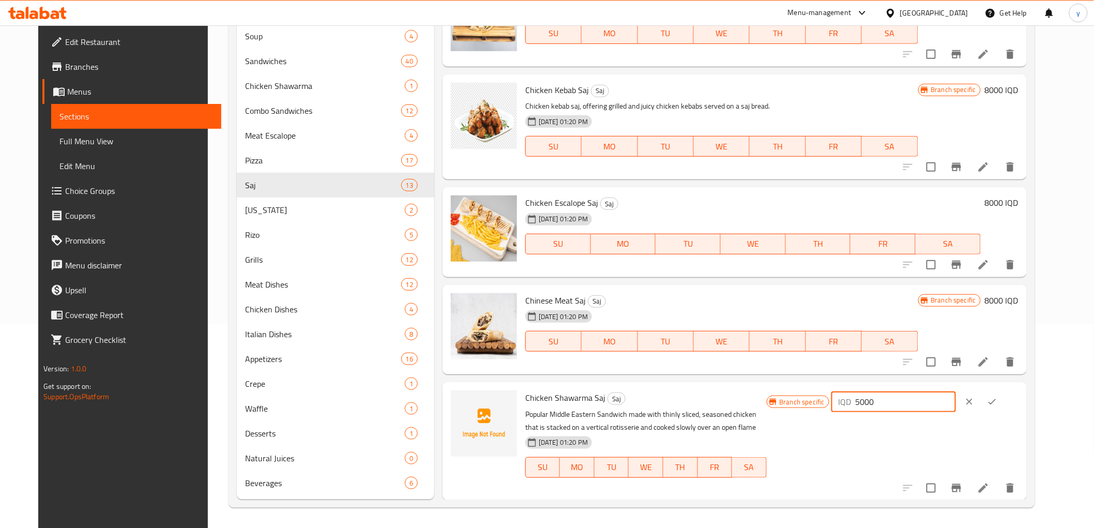
click at [997, 399] on icon "ok" at bounding box center [992, 402] width 10 height 10
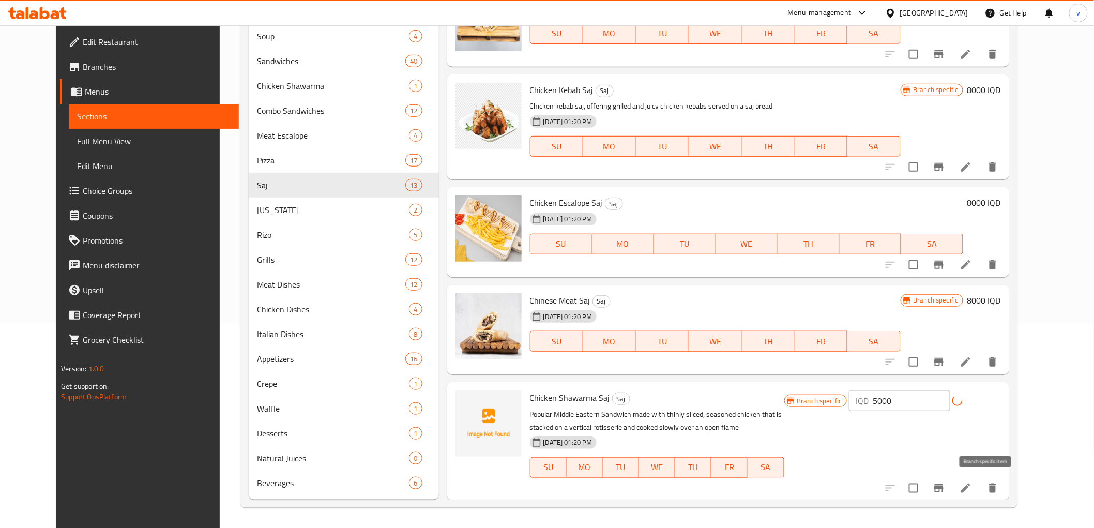
click at [945, 492] on icon "Branch-specific-item" at bounding box center [939, 488] width 12 height 12
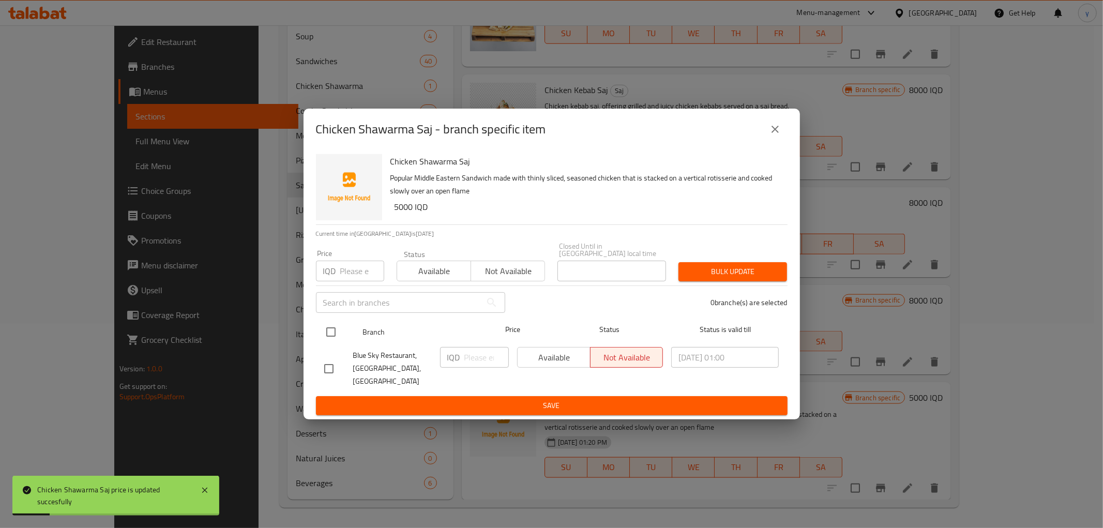
click at [328, 335] on input "checkbox" at bounding box center [331, 332] width 22 height 22
checkbox input "true"
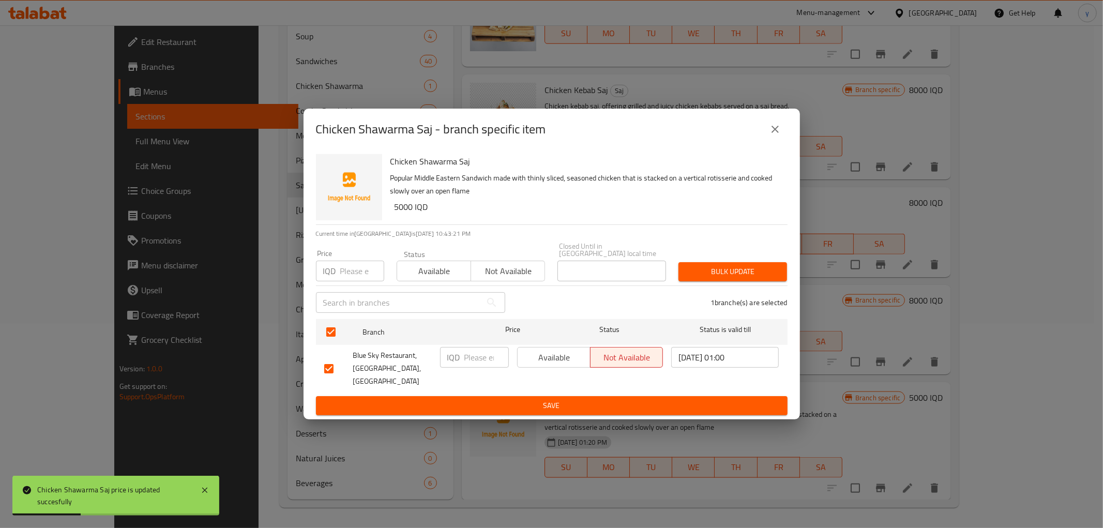
click at [470, 360] on input "number" at bounding box center [486, 357] width 44 height 21
paste input "5000"
type input "5000"
click at [466, 385] on ul "Branch Price Status Status is valid till Blue Sky Restaurant, Zayona, Zayona IQ…" at bounding box center [552, 355] width 472 height 81
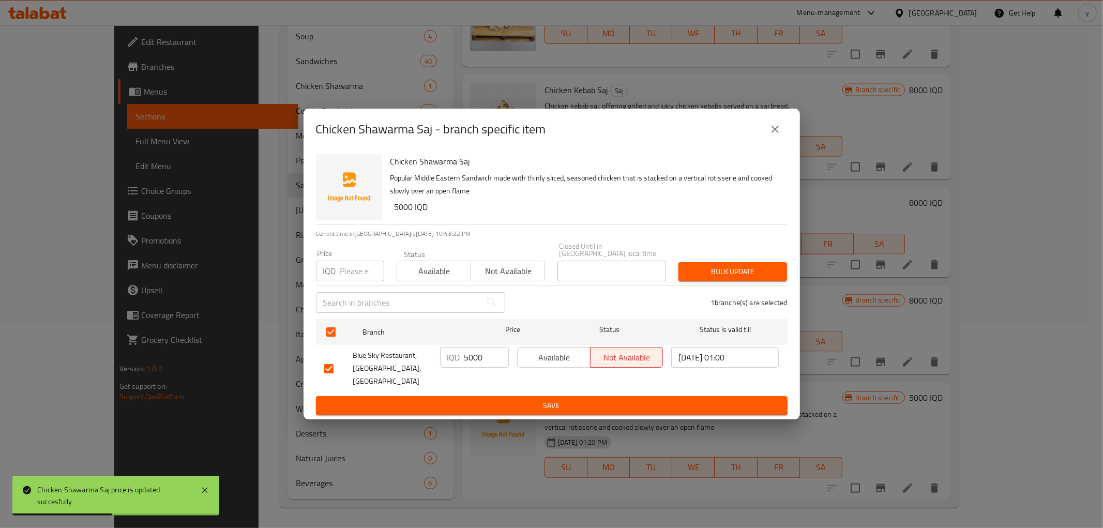
click at [451, 401] on span "Save" at bounding box center [551, 405] width 455 height 13
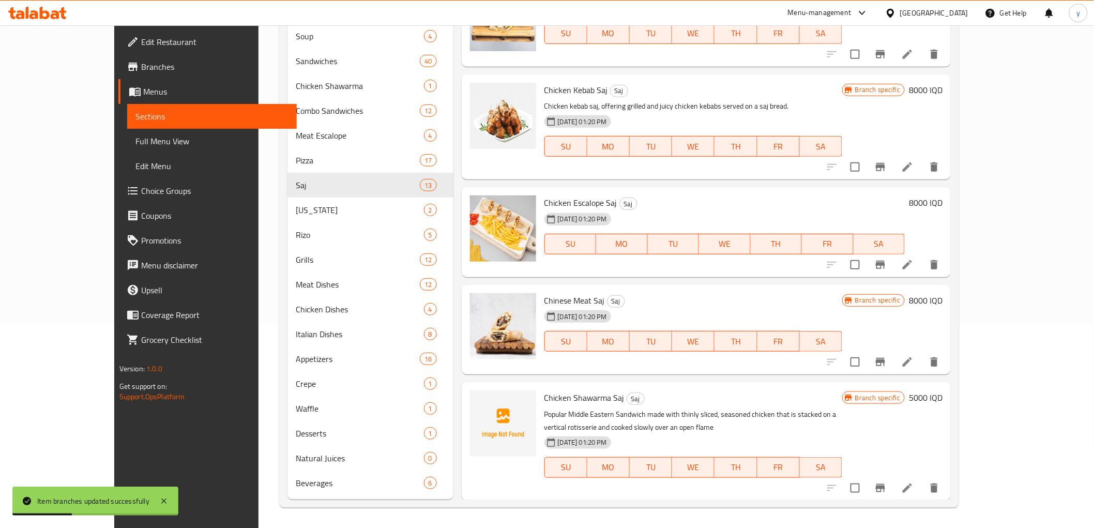
click at [700, 386] on div "Chicken Shawarma Saj Saj Popular Middle Eastern Sandwich made with thinly slice…" at bounding box center [693, 441] width 306 height 110
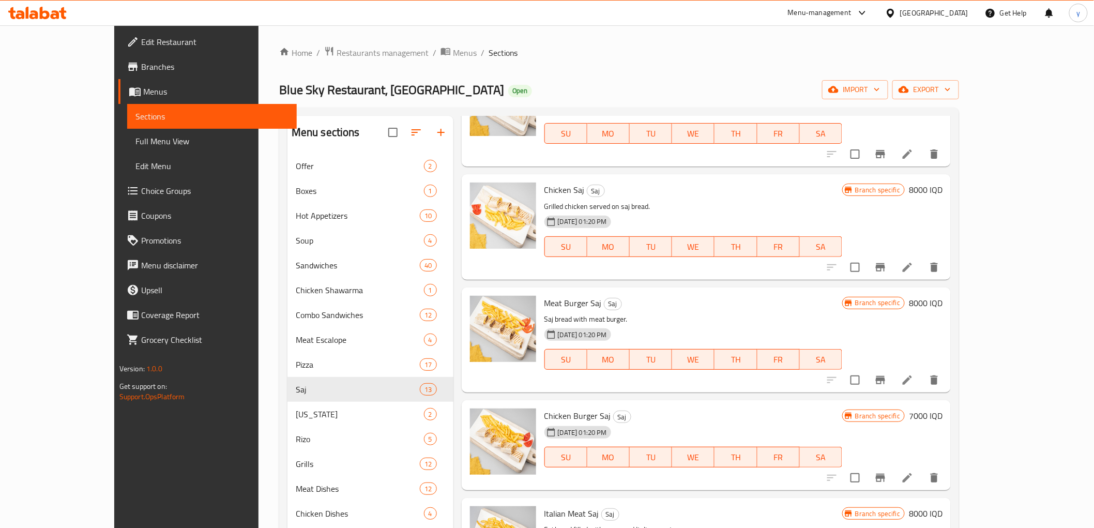
scroll to position [115, 0]
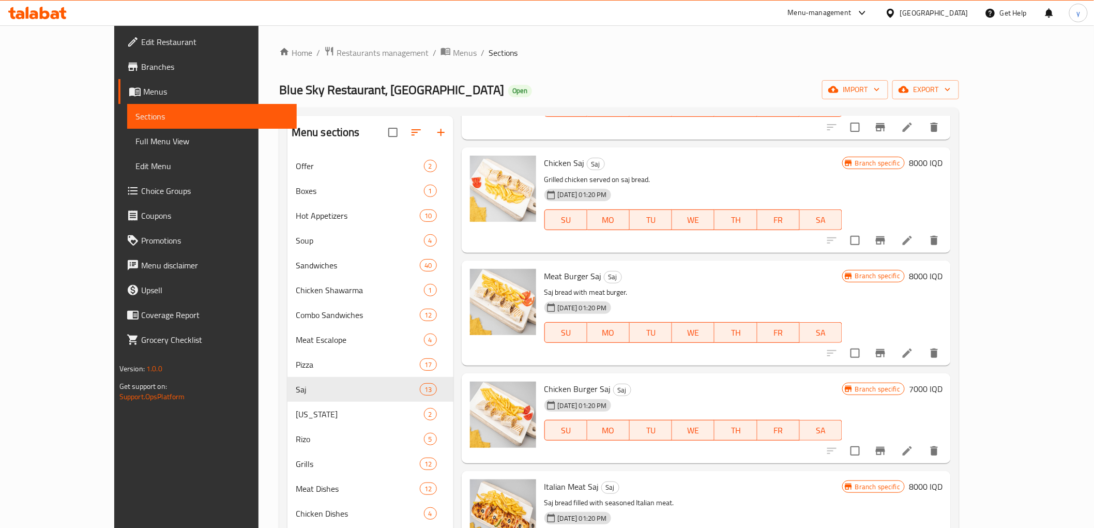
click at [943, 389] on h6 "7000 IQD" at bounding box center [926, 389] width 34 height 14
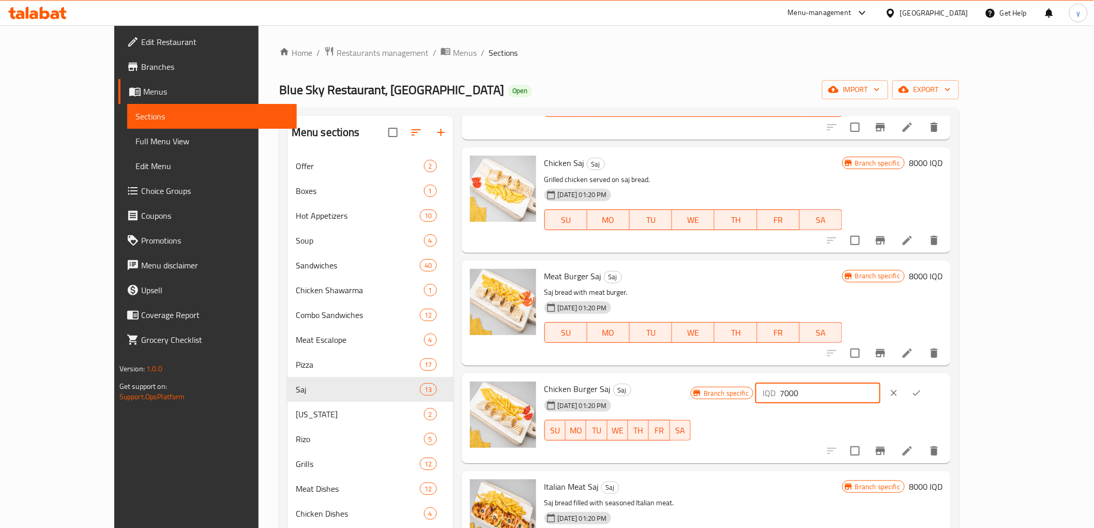
drag, startPoint x: 907, startPoint y: 394, endPoint x: 885, endPoint y: 399, distance: 23.3
click at [880, 399] on div "IQD 7000 ​" at bounding box center [817, 393] width 125 height 21
click at [880, 393] on input "5000" at bounding box center [830, 393] width 100 height 21
paste input "number"
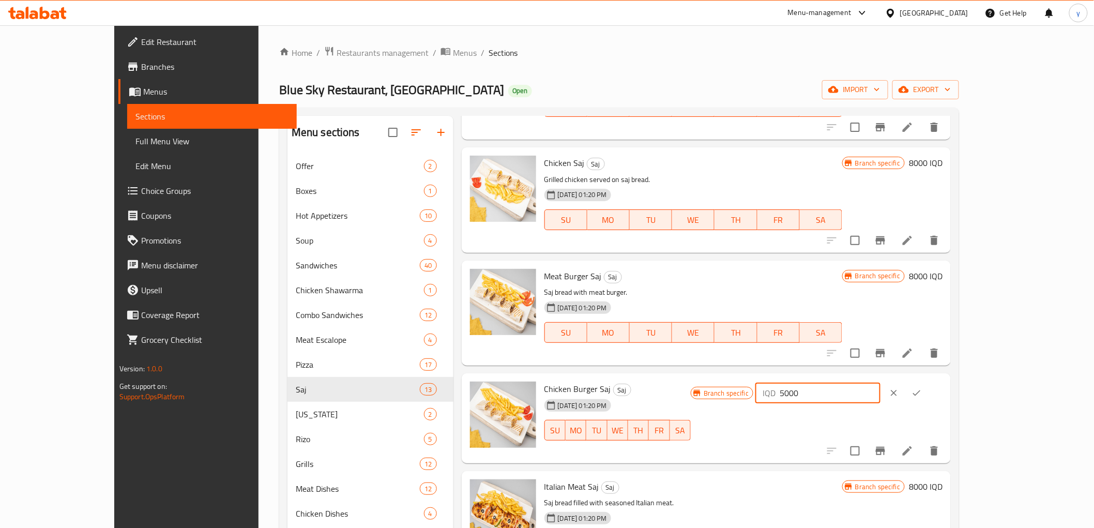
type input "5000"
click at [928, 385] on button "ok" at bounding box center [916, 393] width 23 height 23
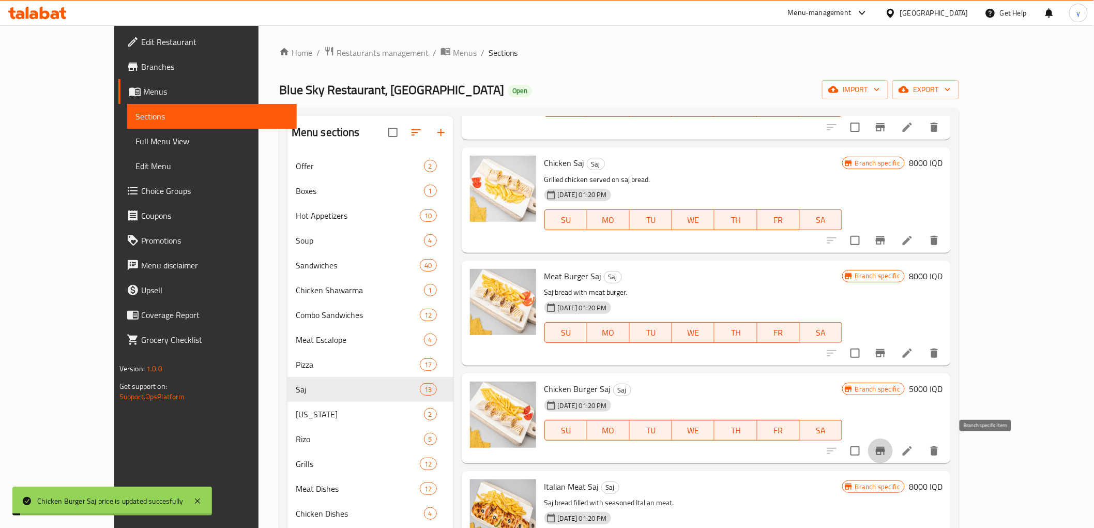
click at [887, 446] on icon "Branch-specific-item" at bounding box center [880, 451] width 12 height 12
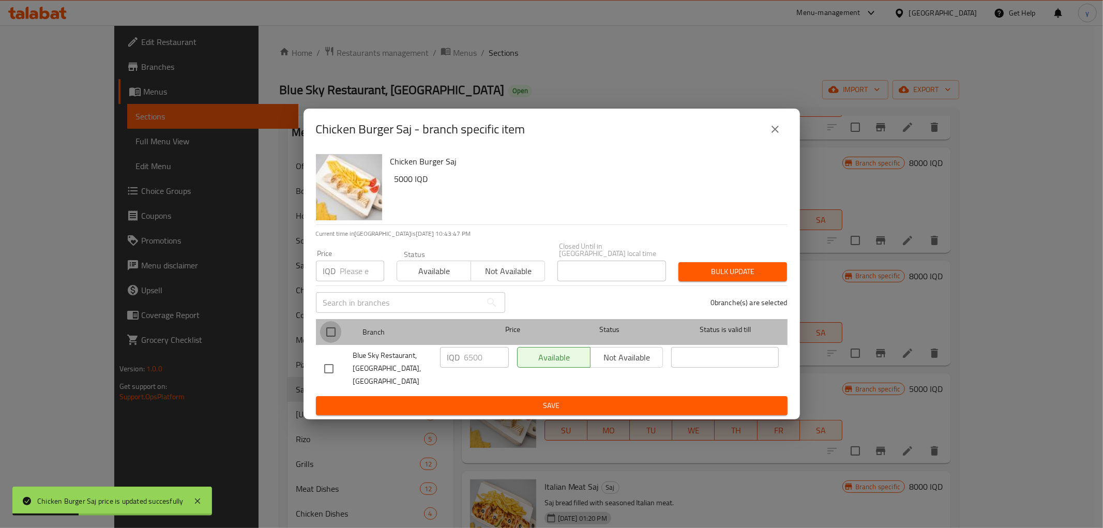
drag, startPoint x: 338, startPoint y: 330, endPoint x: 343, endPoint y: 334, distance: 6.6
click at [337, 331] on input "checkbox" at bounding box center [331, 332] width 22 height 22
checkbox input "true"
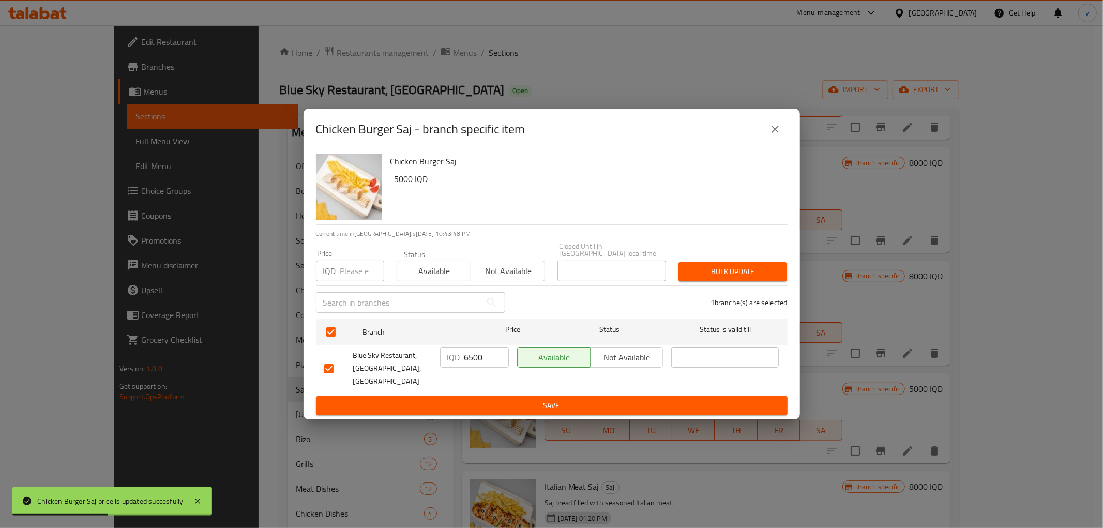
click at [470, 360] on input "6500" at bounding box center [486, 357] width 44 height 21
paste input "50"
type input "5000"
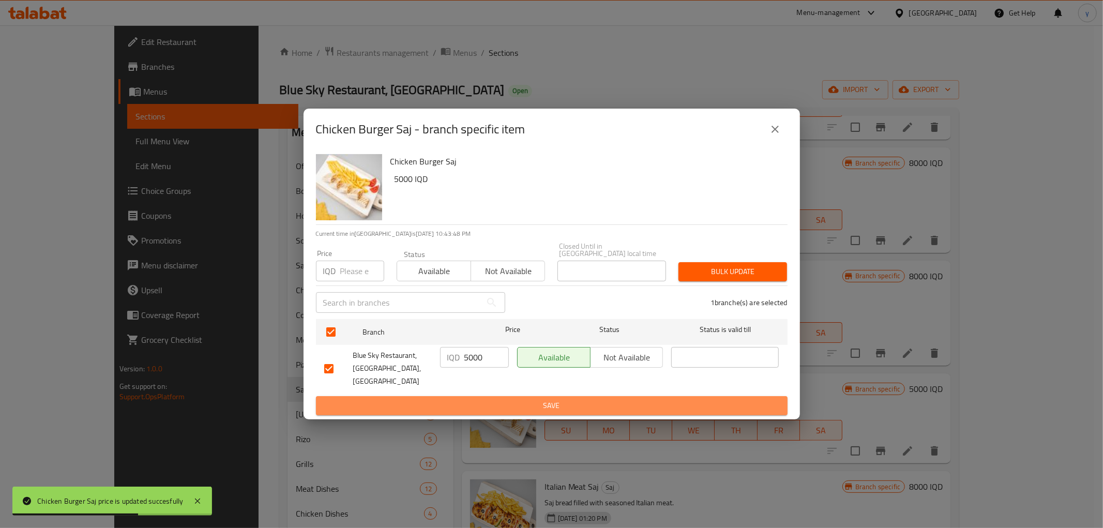
click at [469, 399] on span "Save" at bounding box center [551, 405] width 455 height 13
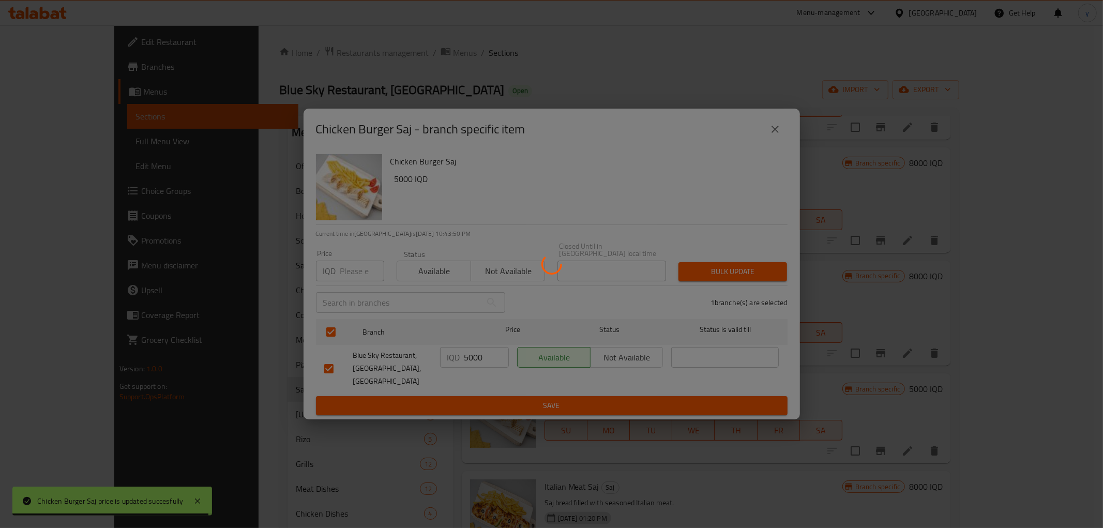
click at [1029, 269] on div at bounding box center [551, 264] width 1103 height 528
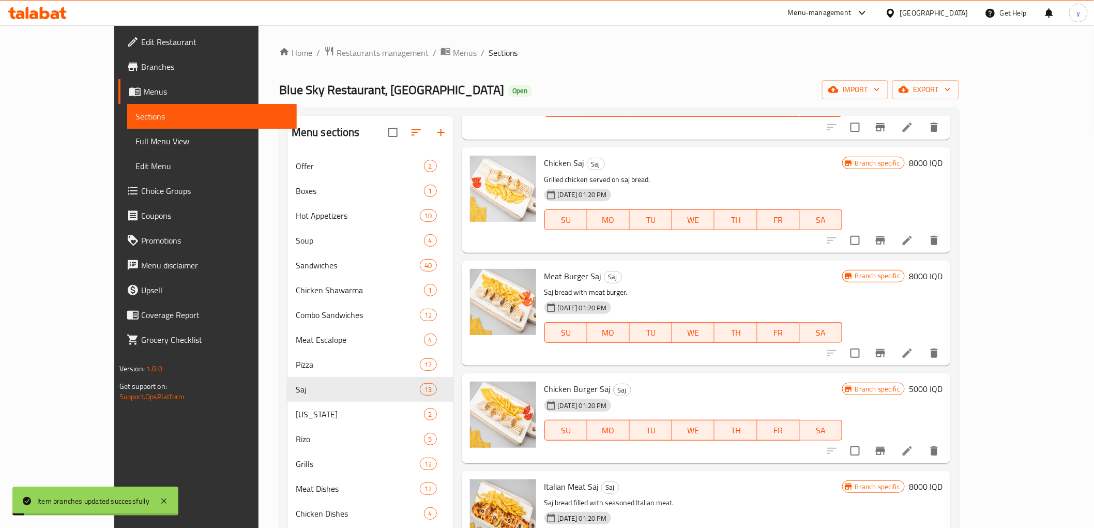
click at [943, 271] on h6 "8000 IQD" at bounding box center [926, 276] width 34 height 14
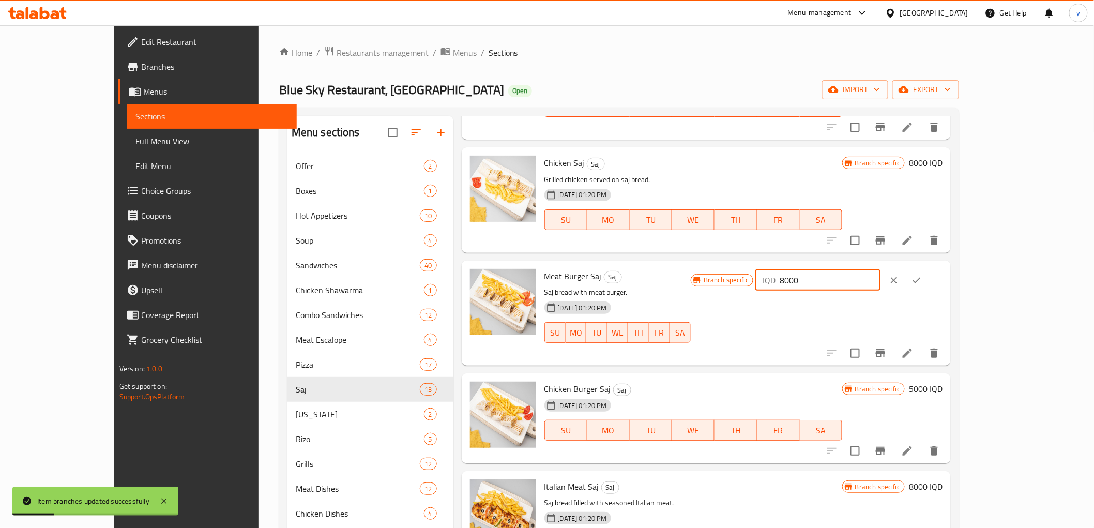
drag, startPoint x: 905, startPoint y: 281, endPoint x: 876, endPoint y: 281, distance: 29.5
click at [876, 281] on div "Branch specific IQD 8000 ​" at bounding box center [817, 280] width 252 height 23
click at [880, 278] on input "6000" at bounding box center [830, 280] width 100 height 21
click at [880, 283] on input "6000" at bounding box center [830, 280] width 100 height 21
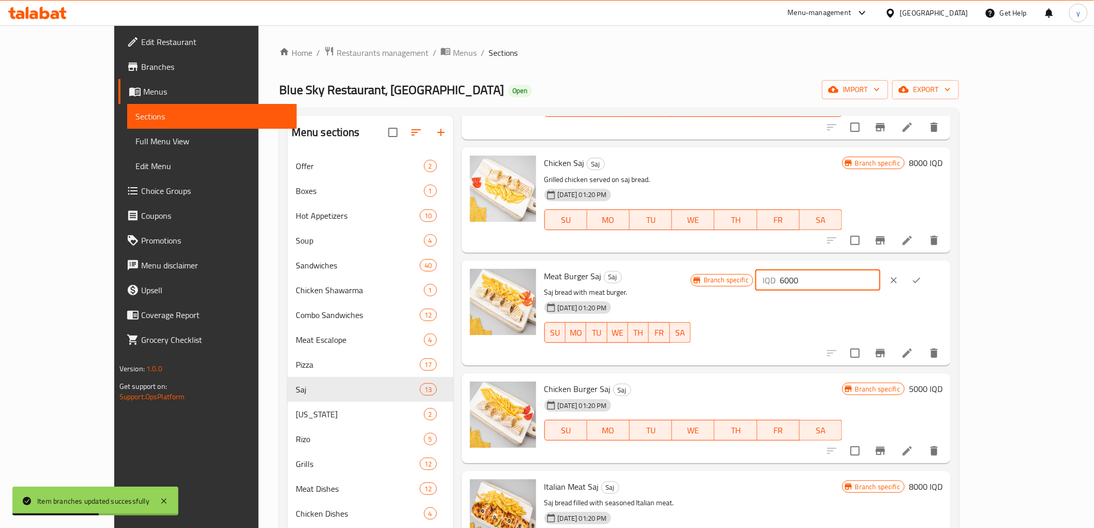
click at [880, 283] on input "6000" at bounding box center [830, 280] width 100 height 21
type input "6000"
click at [922, 278] on icon "ok" at bounding box center [917, 280] width 10 height 10
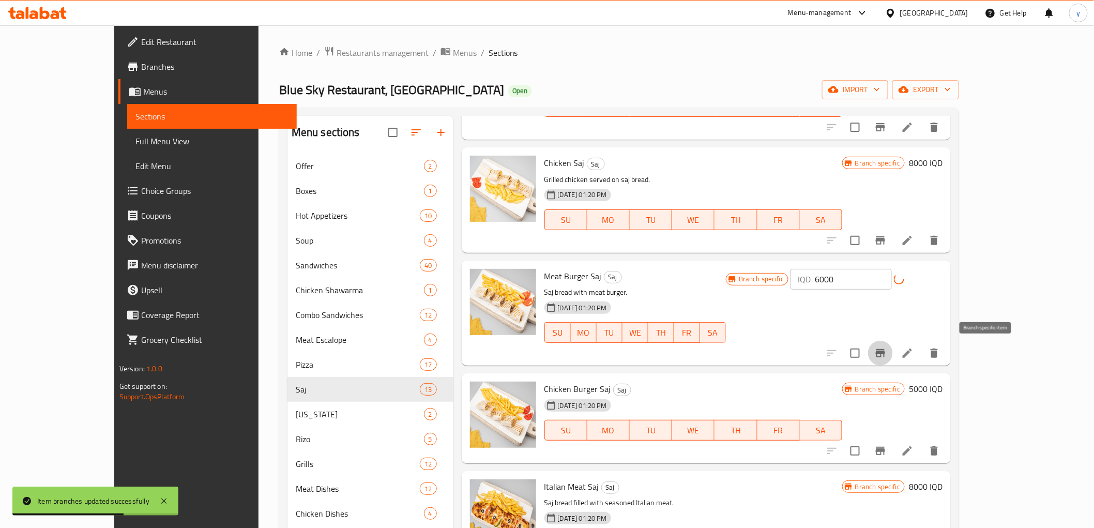
click at [887, 350] on icon "Branch-specific-item" at bounding box center [880, 353] width 12 height 12
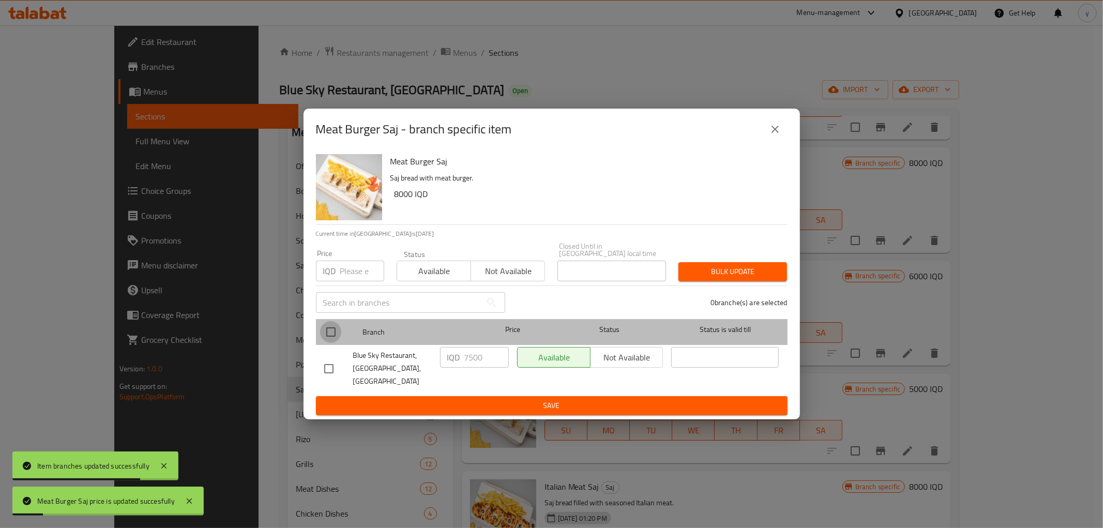
drag, startPoint x: 327, startPoint y: 329, endPoint x: 340, endPoint y: 334, distance: 14.4
click at [326, 329] on input "checkbox" at bounding box center [331, 332] width 22 height 22
checkbox input "true"
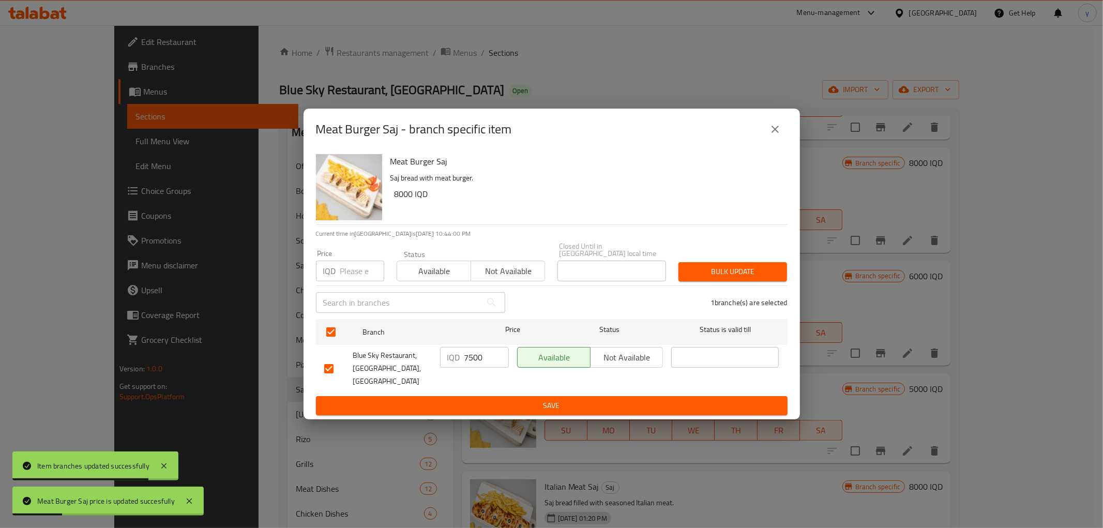
click at [467, 363] on input "7500" at bounding box center [486, 357] width 44 height 21
paste input "60"
type input "6000"
click at [471, 399] on span "Save" at bounding box center [551, 405] width 455 height 13
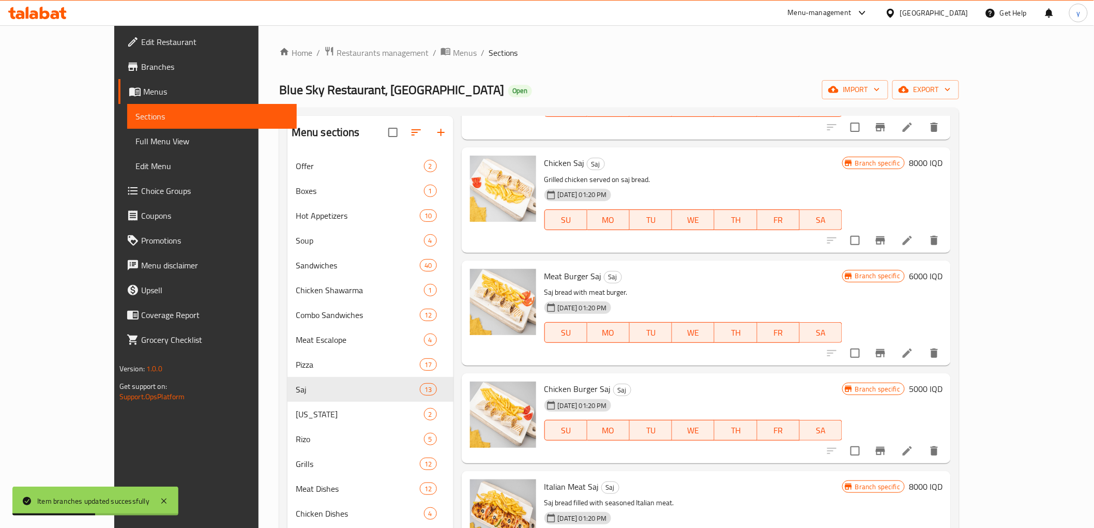
click at [710, 329] on span "WE" at bounding box center [693, 332] width 34 height 15
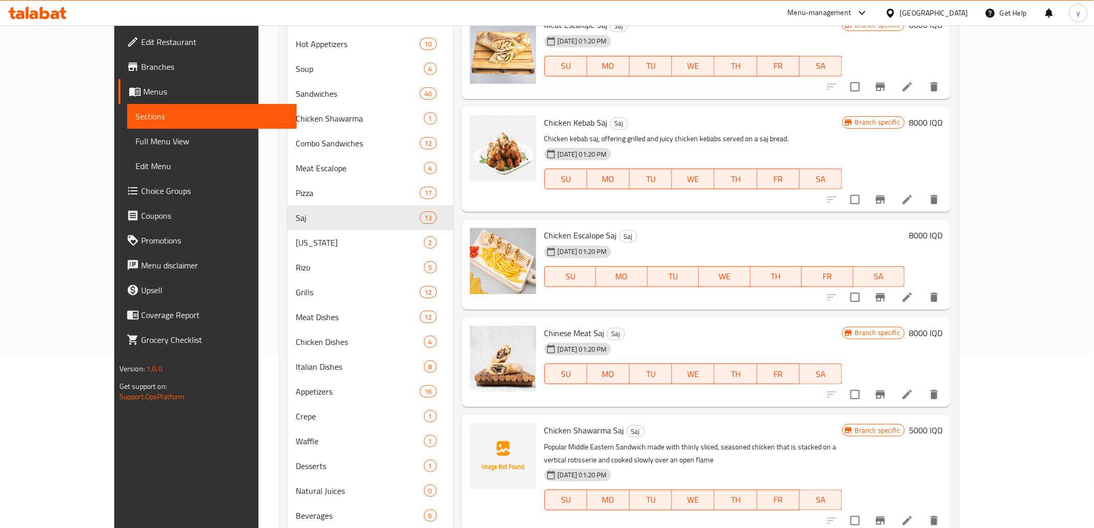
scroll to position [204, 0]
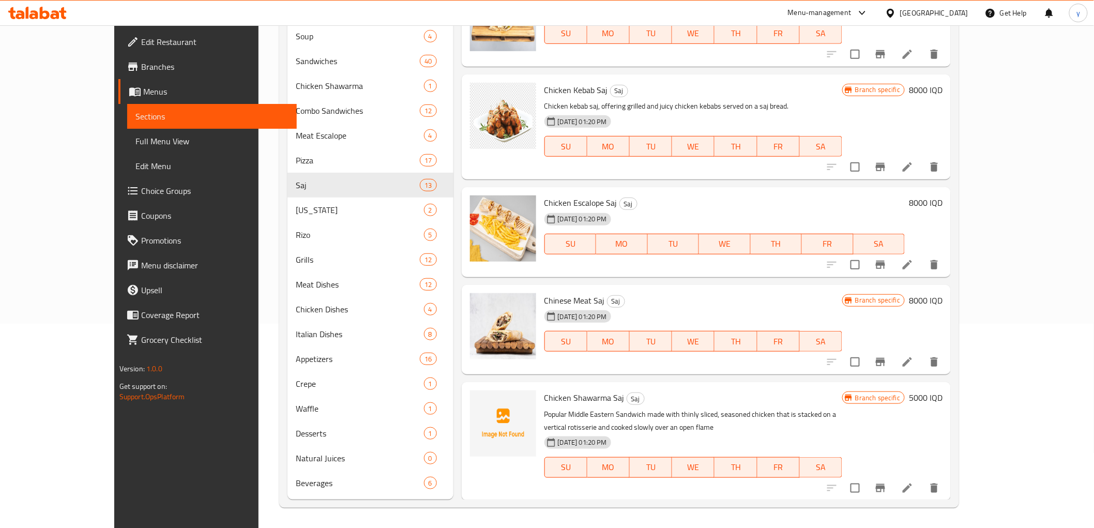
click at [905, 205] on h6 "Chicken Escalope Saj Saj" at bounding box center [724, 202] width 361 height 14
click at [943, 202] on h6 "8000 IQD" at bounding box center [926, 202] width 34 height 14
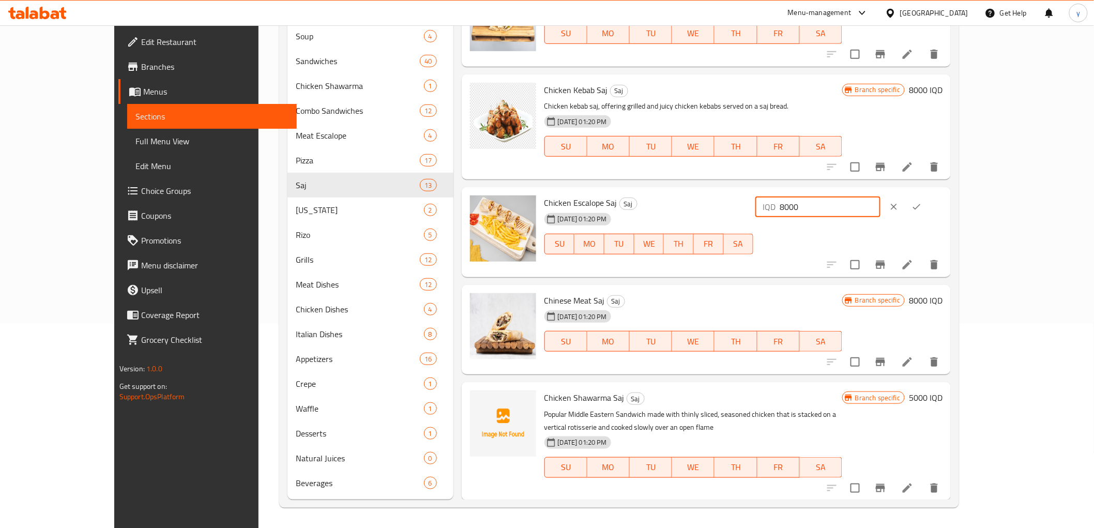
drag, startPoint x: 906, startPoint y: 208, endPoint x: 900, endPoint y: 210, distance: 6.1
click at [880, 210] on div "IQD 8000 ​" at bounding box center [817, 206] width 125 height 21
type input "6000"
click at [928, 207] on button "ok" at bounding box center [916, 206] width 23 height 23
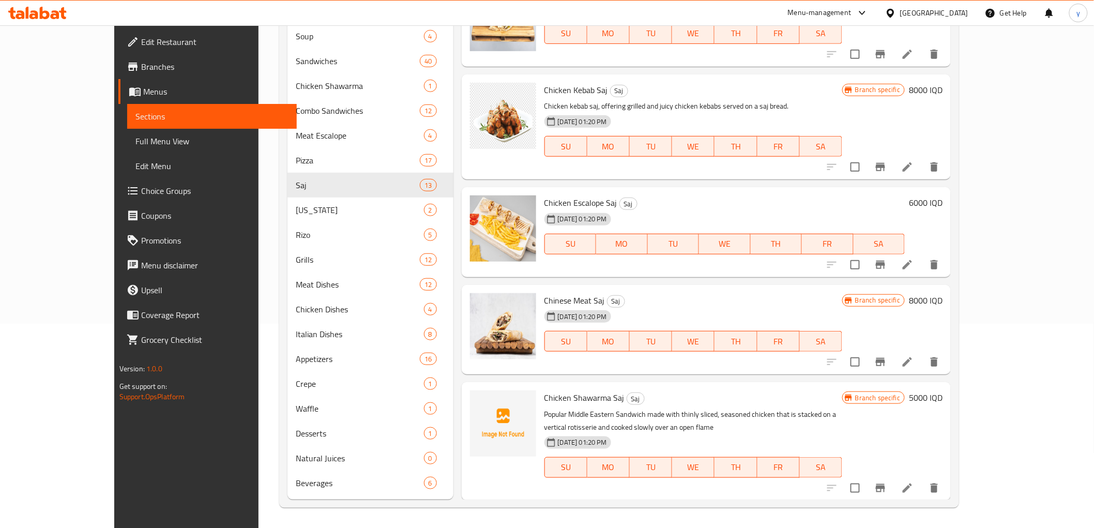
click at [637, 286] on div "Chinese Meat Saj Saj 22-06-2025 01:20 PM SU MO TU WE TH FR SA Branch specific 8…" at bounding box center [707, 330] width 490 height 90
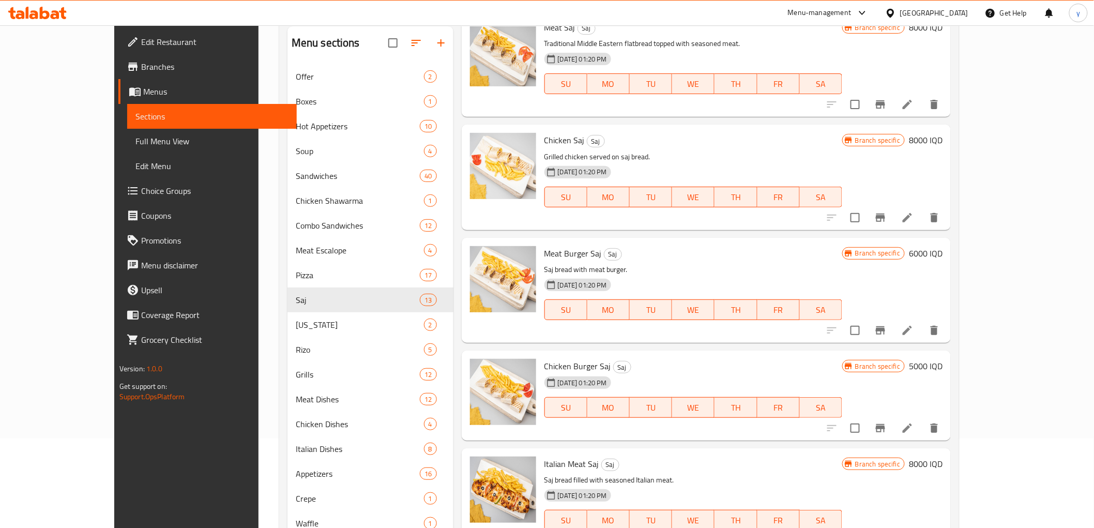
scroll to position [0, 0]
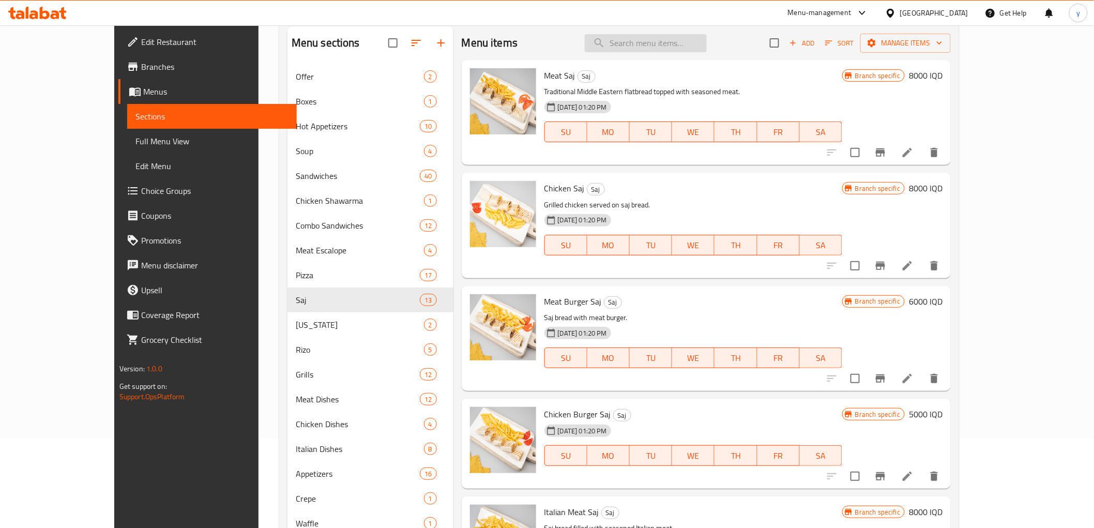
click at [670, 47] on input "search" at bounding box center [646, 43] width 122 height 18
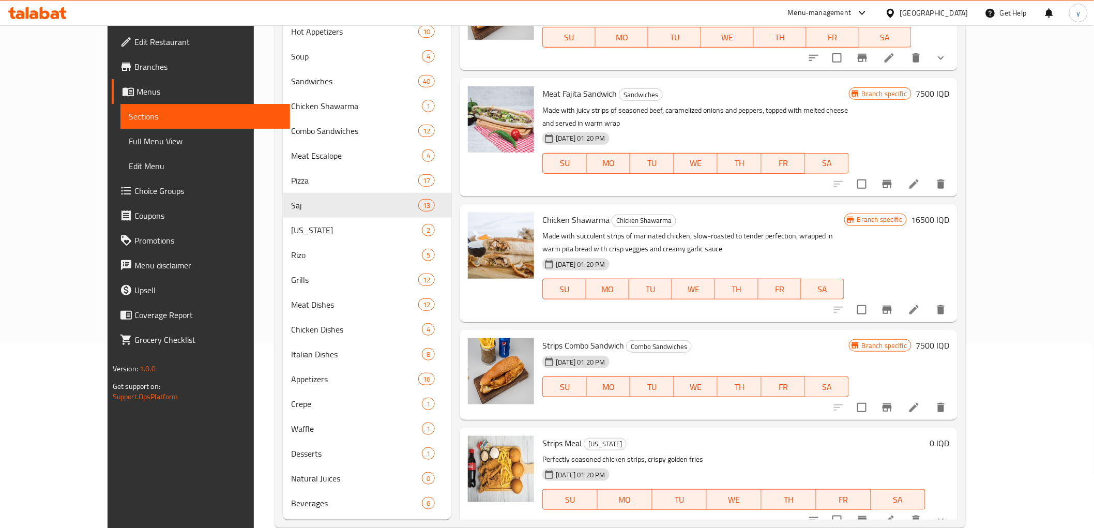
scroll to position [204, 0]
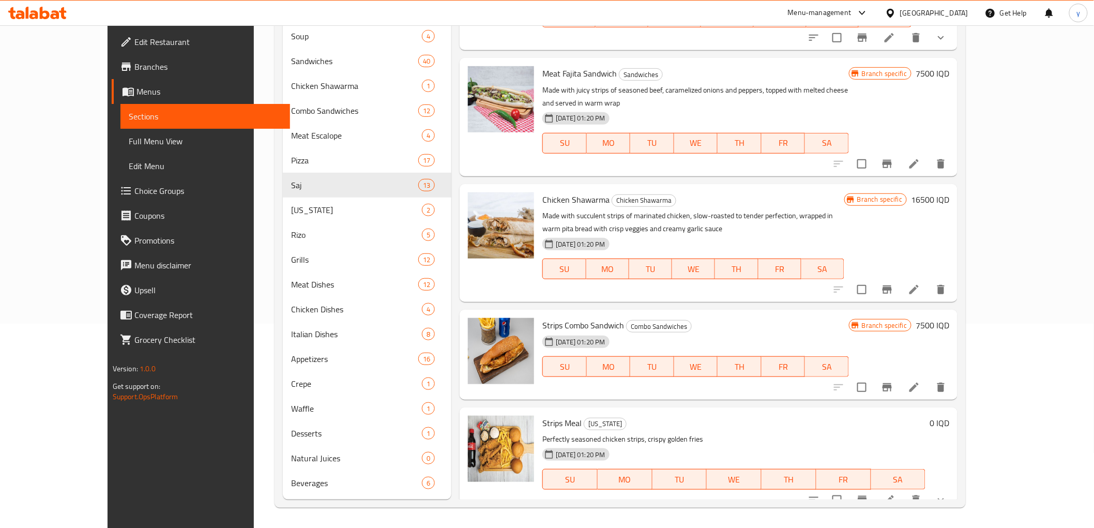
type input "strips"
click at [947, 494] on icon "show more" at bounding box center [941, 500] width 12 height 12
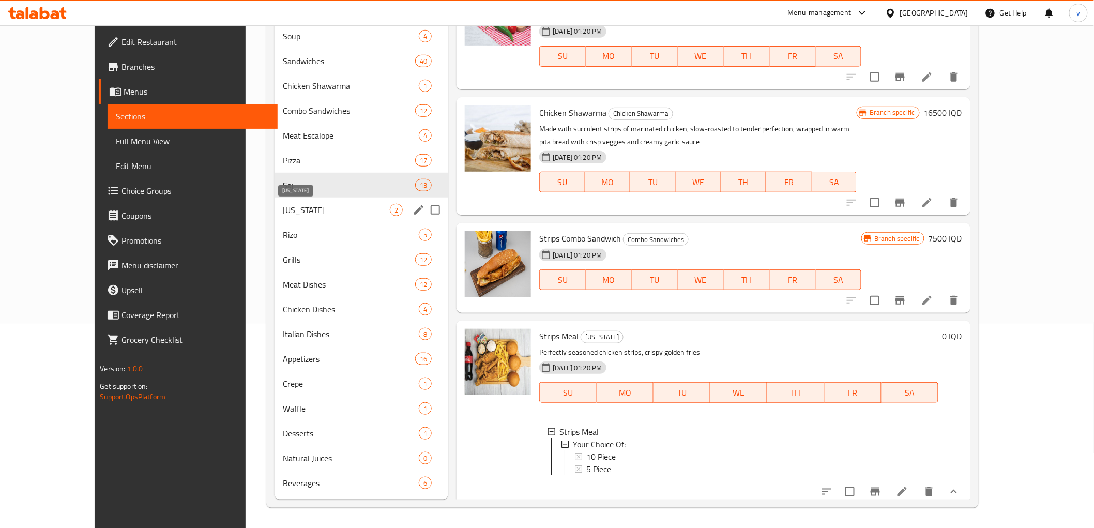
click at [315, 207] on span "Kentucky" at bounding box center [336, 210] width 107 height 12
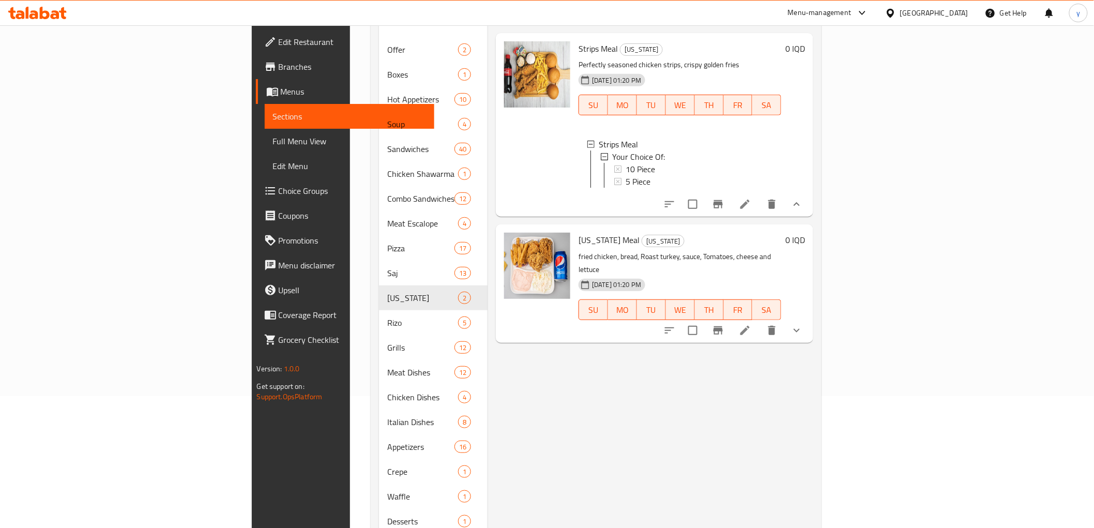
scroll to position [89, 0]
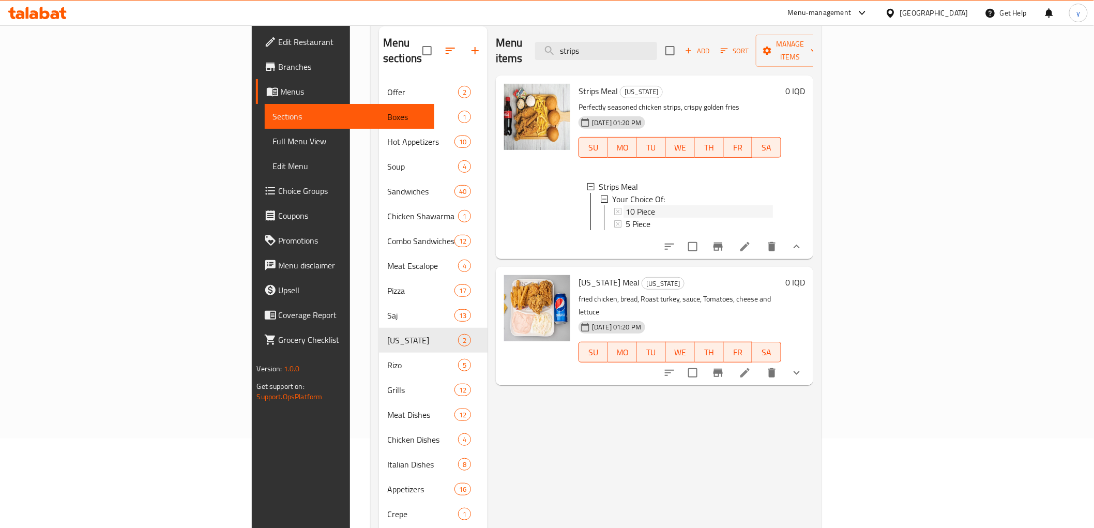
click at [626, 205] on div "10 Piece" at bounding box center [699, 211] width 147 height 12
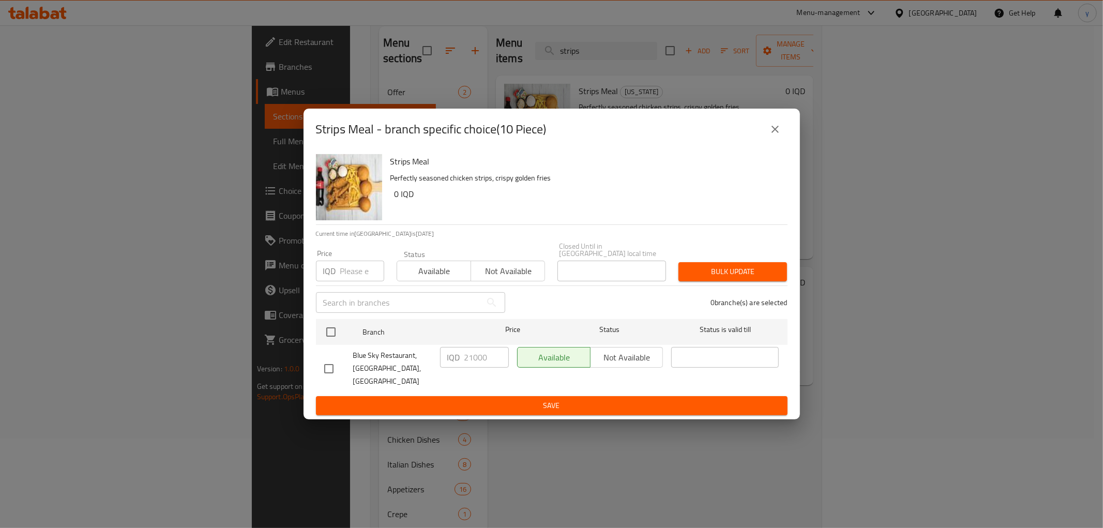
click at [776, 133] on icon "close" at bounding box center [775, 129] width 12 height 12
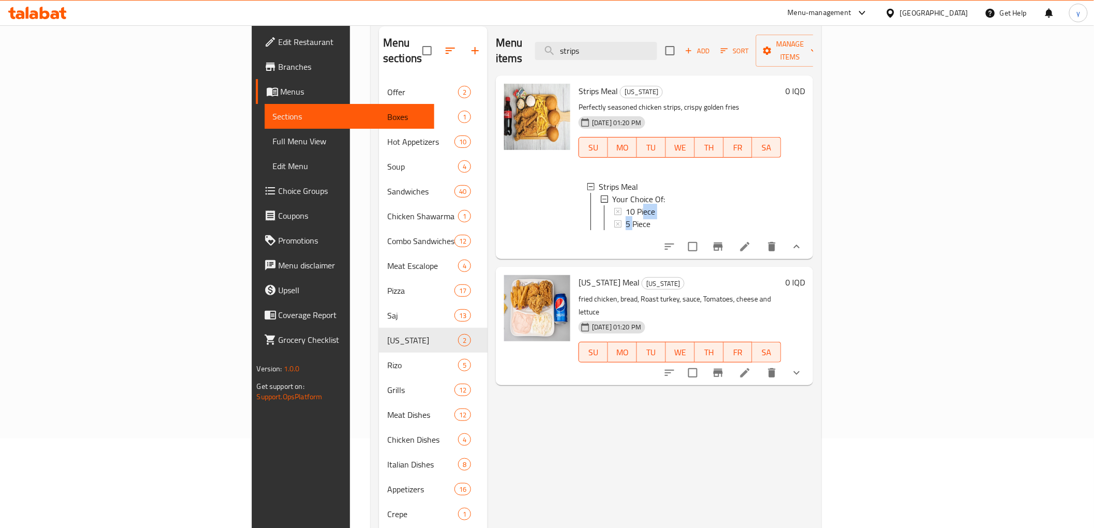
drag, startPoint x: 582, startPoint y: 199, endPoint x: 468, endPoint y: 393, distance: 225.7
click at [562, 254] on div "Menu items strips Add Sort Manage items Strips Meal Kentucky Perfectly seasoned…" at bounding box center [651, 327] width 326 height 603
click at [626, 204] on span "10 Piece" at bounding box center [640, 210] width 29 height 12
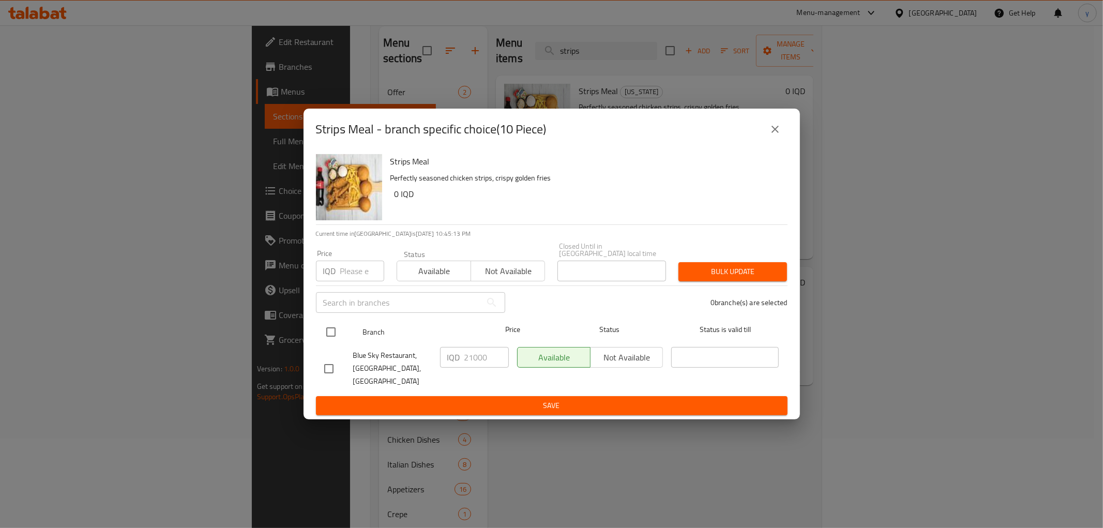
click at [331, 329] on input "checkbox" at bounding box center [331, 332] width 22 height 22
checkbox input "true"
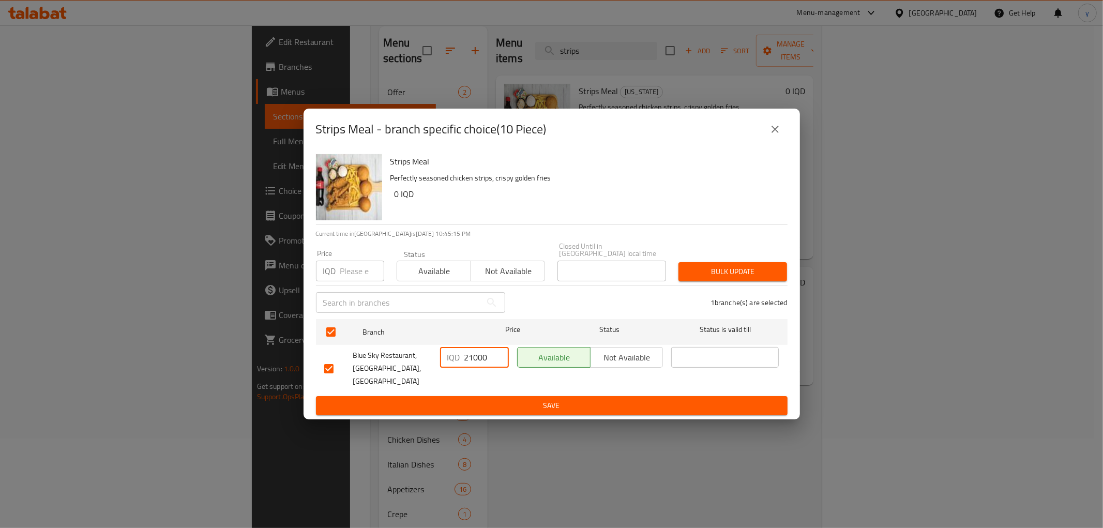
drag, startPoint x: 473, startPoint y: 362, endPoint x: 459, endPoint y: 363, distance: 14.0
click at [459, 363] on div "IQD 21000 ​" at bounding box center [474, 357] width 69 height 21
type input "19000"
click at [467, 406] on div "Strips Meal Perfectly seasoned chicken strips, crispy golden fries 0 IQD Curren…" at bounding box center [551, 284] width 496 height 269
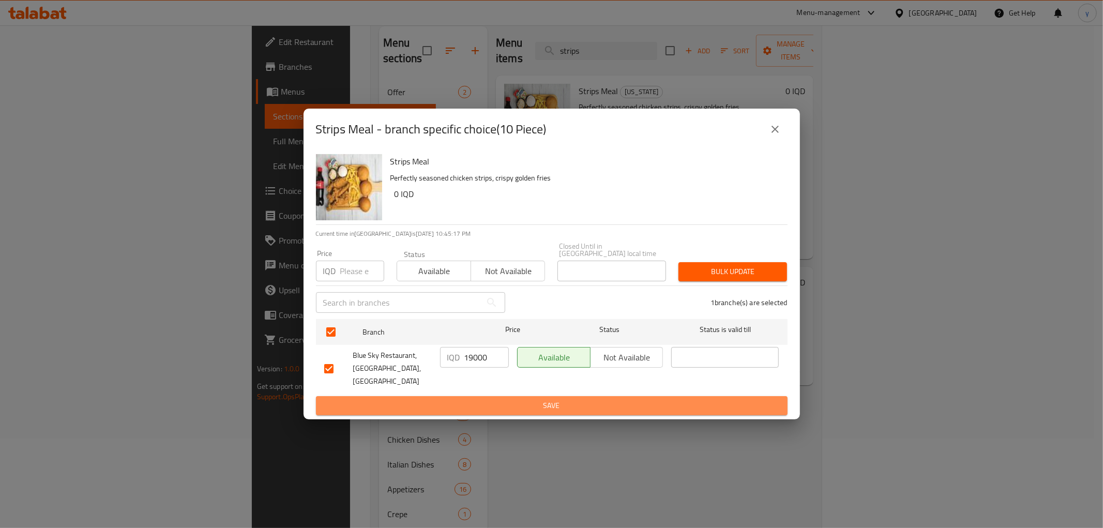
click at [472, 399] on span "Save" at bounding box center [551, 405] width 455 height 13
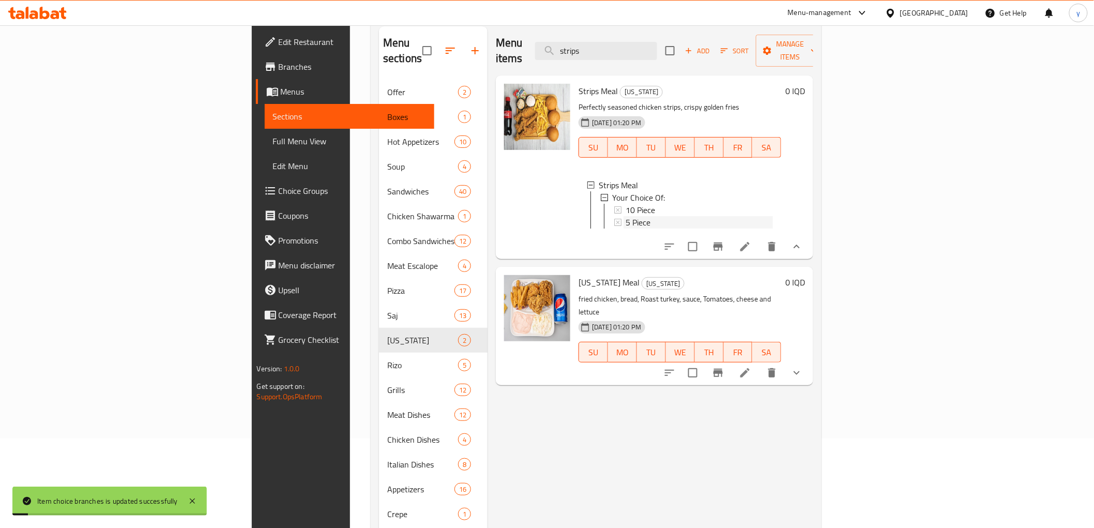
click at [626, 216] on span "5 Piece" at bounding box center [638, 222] width 25 height 12
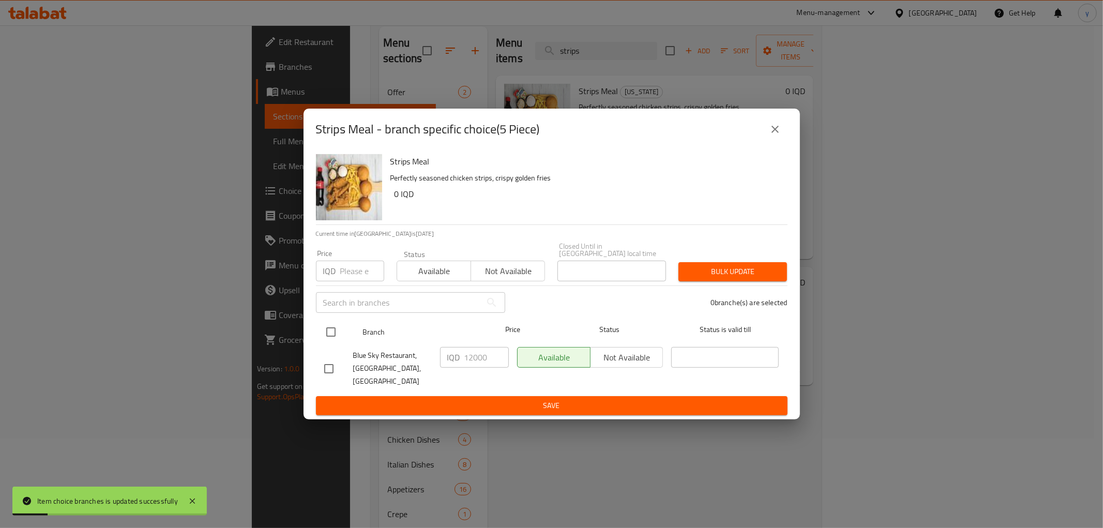
click at [325, 328] on input "checkbox" at bounding box center [331, 332] width 22 height 22
checkbox input "true"
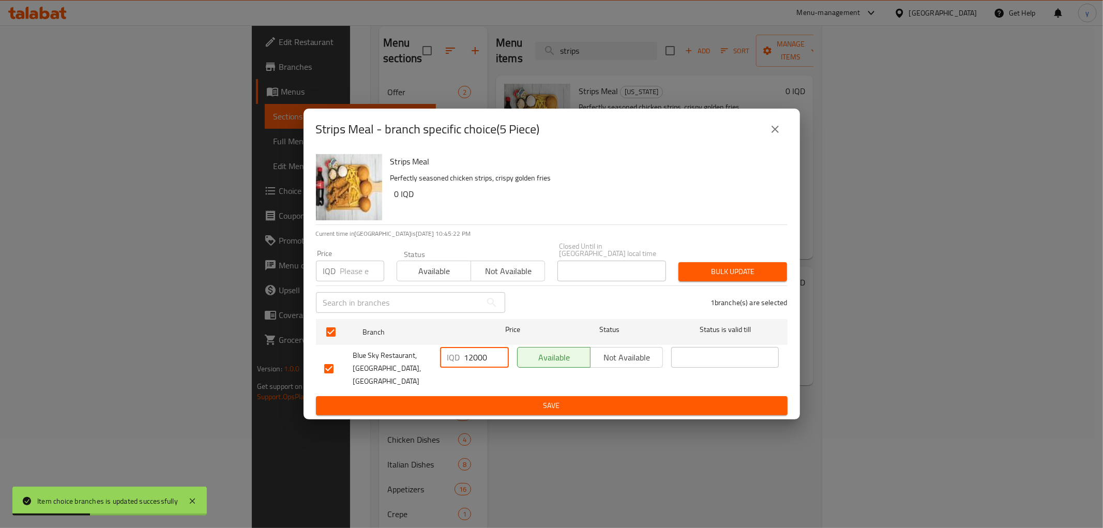
drag, startPoint x: 471, startPoint y: 356, endPoint x: 467, endPoint y: 363, distance: 8.1
click at [467, 363] on input "12000" at bounding box center [486, 357] width 44 height 21
type input "10000"
click at [489, 399] on span "Save" at bounding box center [551, 405] width 455 height 13
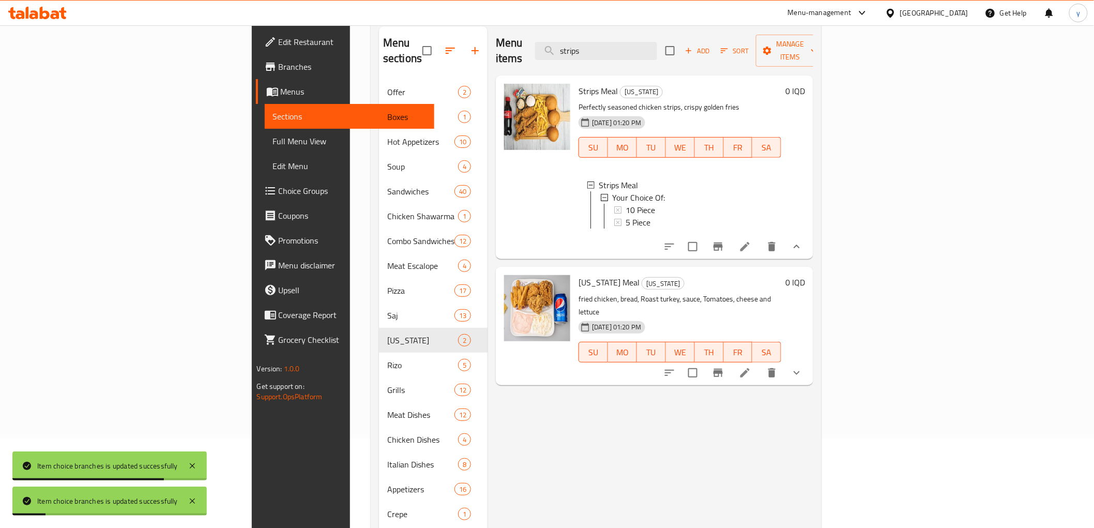
click at [800, 245] on icon "show more" at bounding box center [797, 247] width 6 height 4
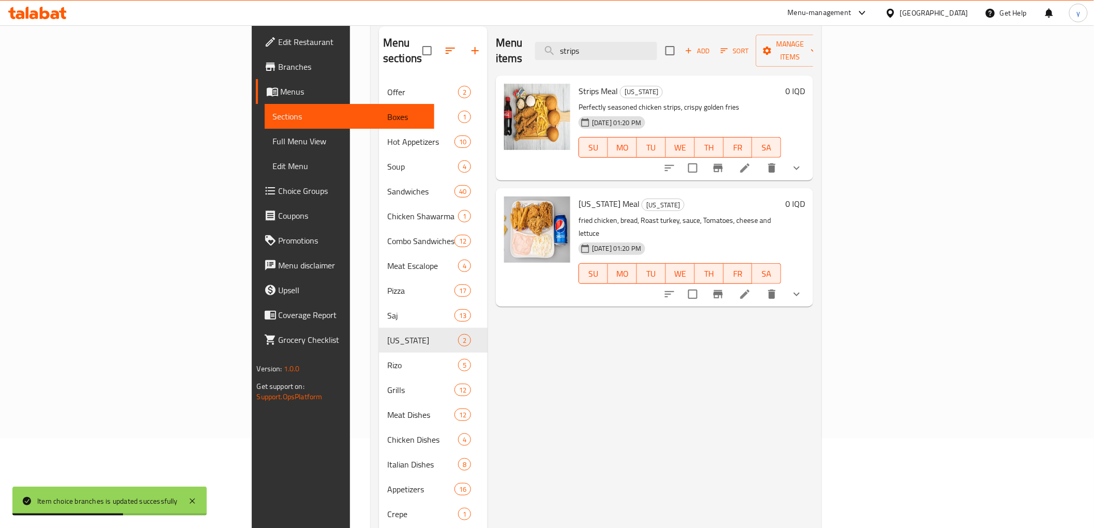
click at [599, 339] on div "Menu items strips Add Sort Manage items Strips Meal Kentucky Perfectly seasoned…" at bounding box center [651, 327] width 326 height 603
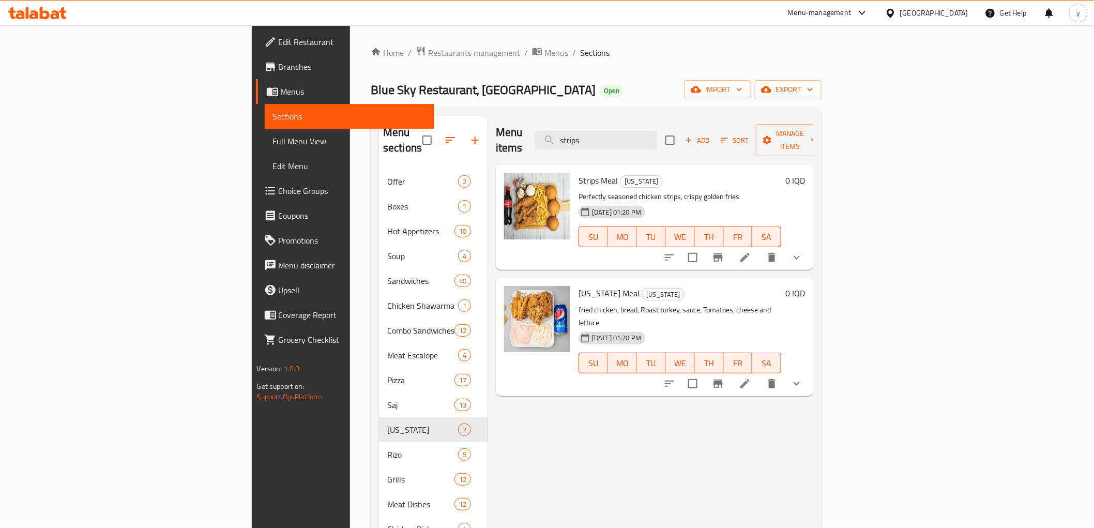
click at [616, 359] on div "Kentucky Meal Kentucky fried chicken, bread, Roast turkey, sauce, Tomatoes, che…" at bounding box center [679, 337] width 211 height 110
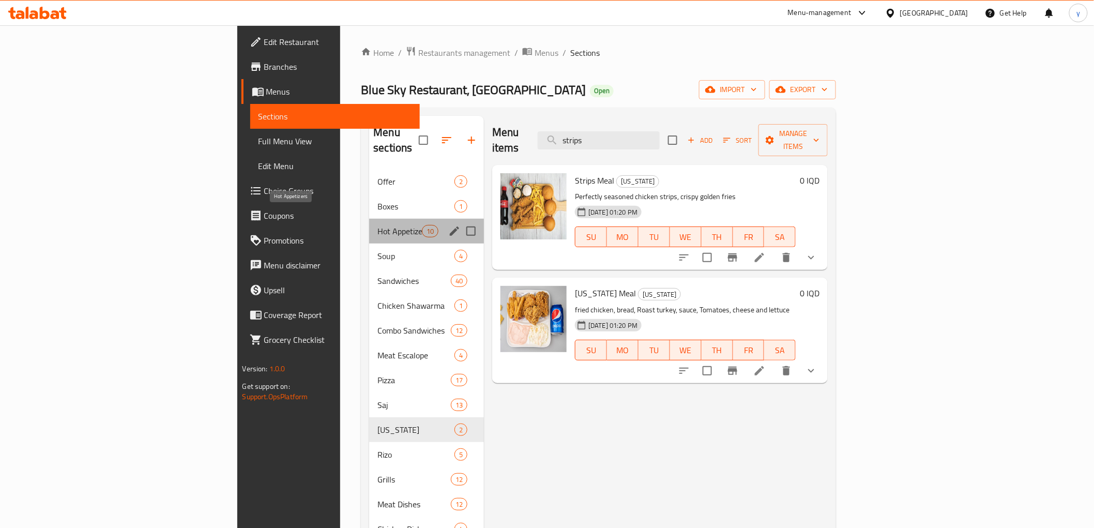
click at [377, 225] on span "Hot Appetizers" at bounding box center [399, 231] width 44 height 12
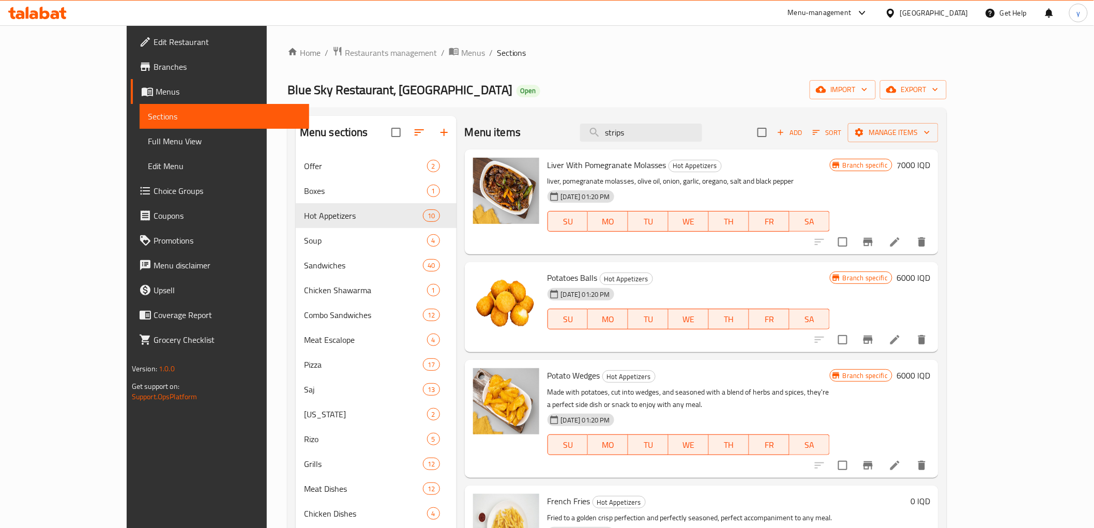
click at [628, 274] on h6 "Potatoes Balls Hot Appetizers" at bounding box center [689, 277] width 282 height 14
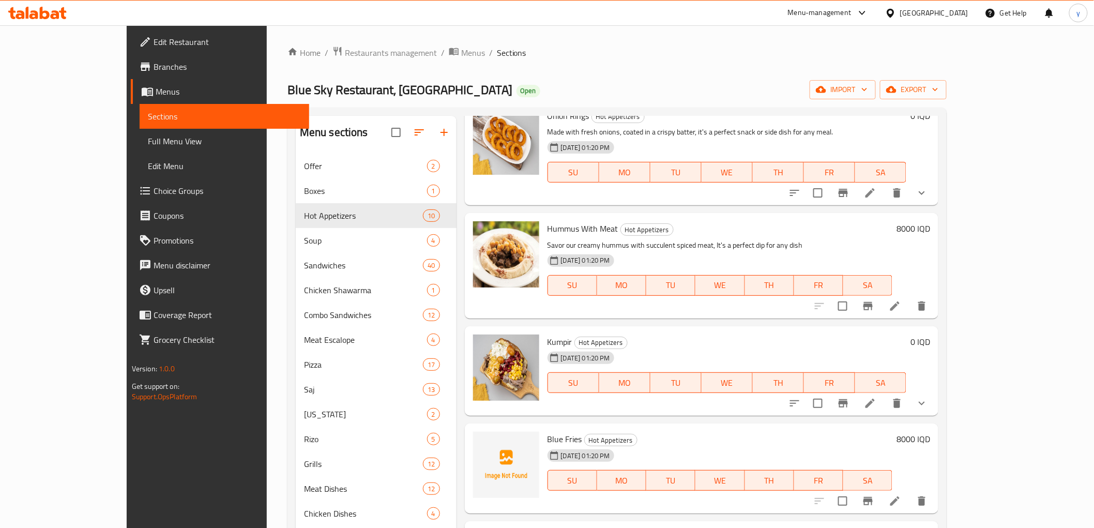
scroll to position [518, 0]
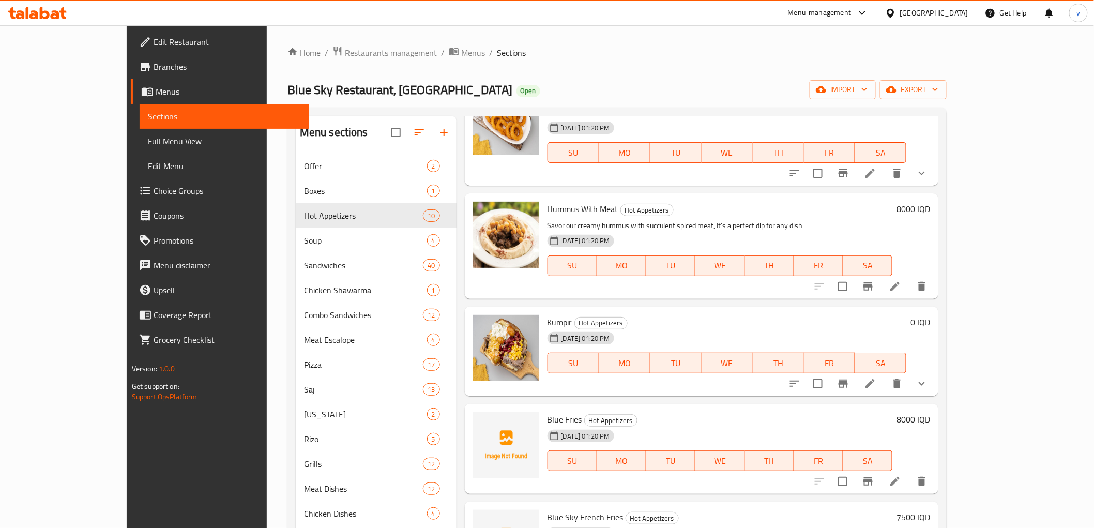
click at [930, 219] on div "8000 IQD" at bounding box center [911, 246] width 38 height 88
click at [930, 211] on h6 "8000 IQD" at bounding box center [914, 209] width 34 height 14
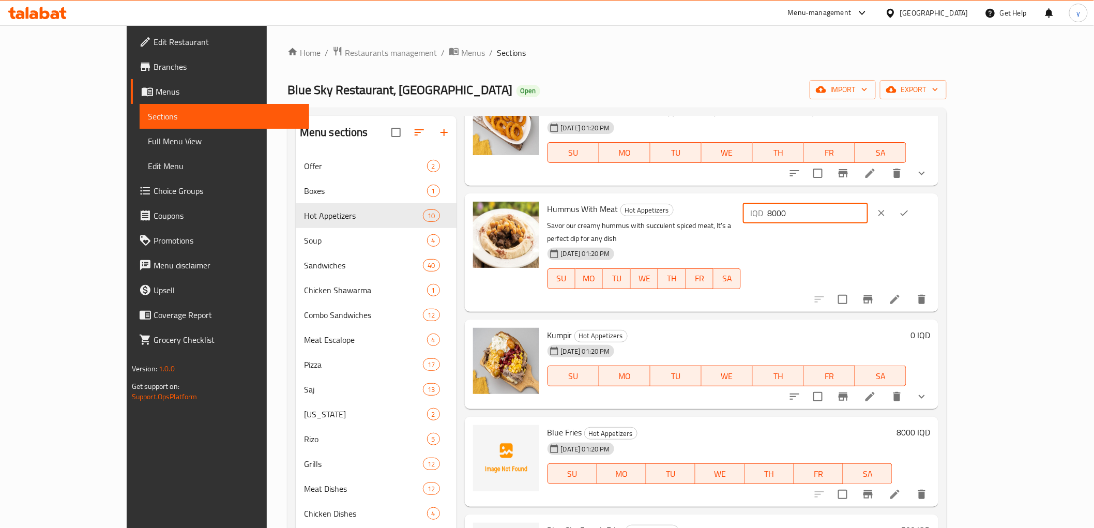
drag, startPoint x: 905, startPoint y: 216, endPoint x: 893, endPoint y: 223, distance: 13.9
click at [868, 223] on div "IQD 8000 ​" at bounding box center [805, 213] width 125 height 21
type input "6000"
click at [916, 220] on button "ok" at bounding box center [904, 213] width 23 height 23
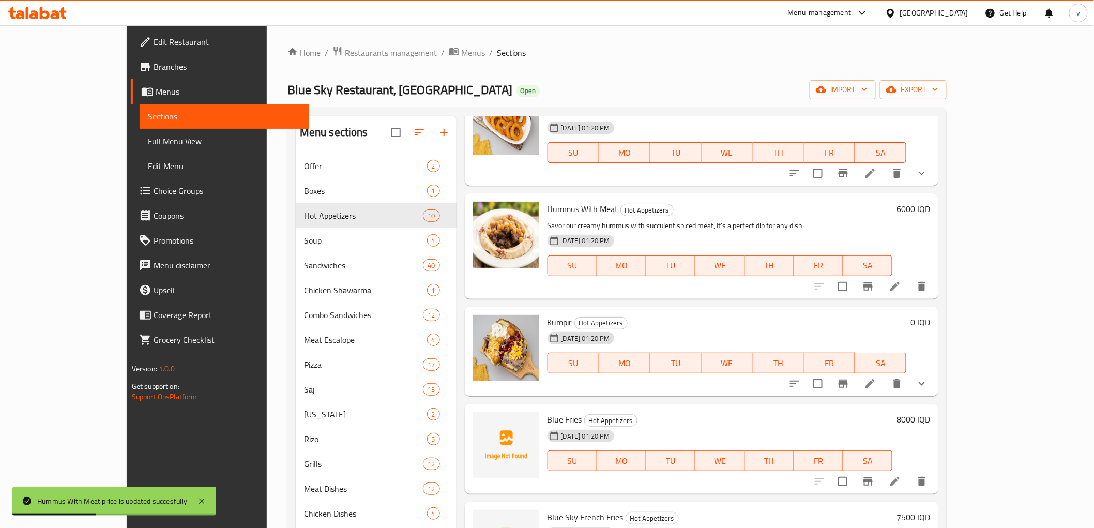
click at [661, 331] on div "22-06-2025 01:20 PM SU MO TU WE TH FR SA" at bounding box center [727, 356] width 368 height 56
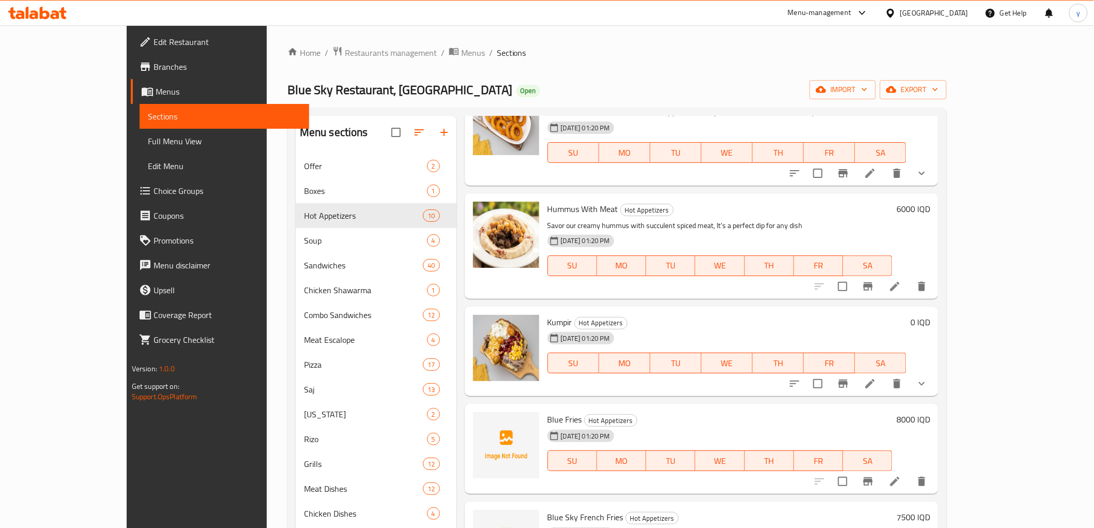
click at [930, 420] on h6 "8000 IQD" at bounding box center [914, 419] width 34 height 14
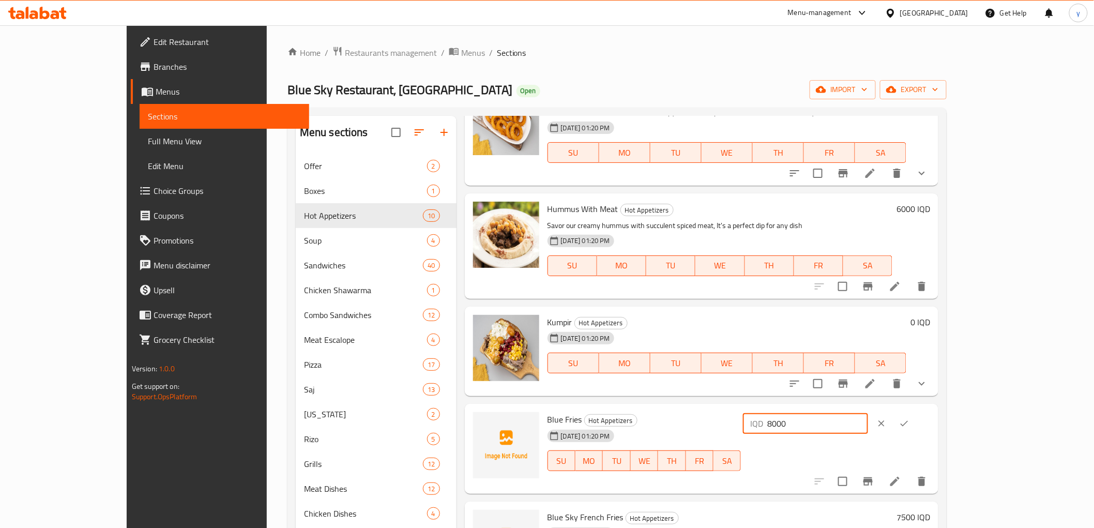
drag, startPoint x: 902, startPoint y: 428, endPoint x: 907, endPoint y: 426, distance: 5.6
click at [868, 426] on input "8000" at bounding box center [817, 423] width 100 height 21
type input "6000"
click at [909, 427] on icon "ok" at bounding box center [904, 423] width 10 height 10
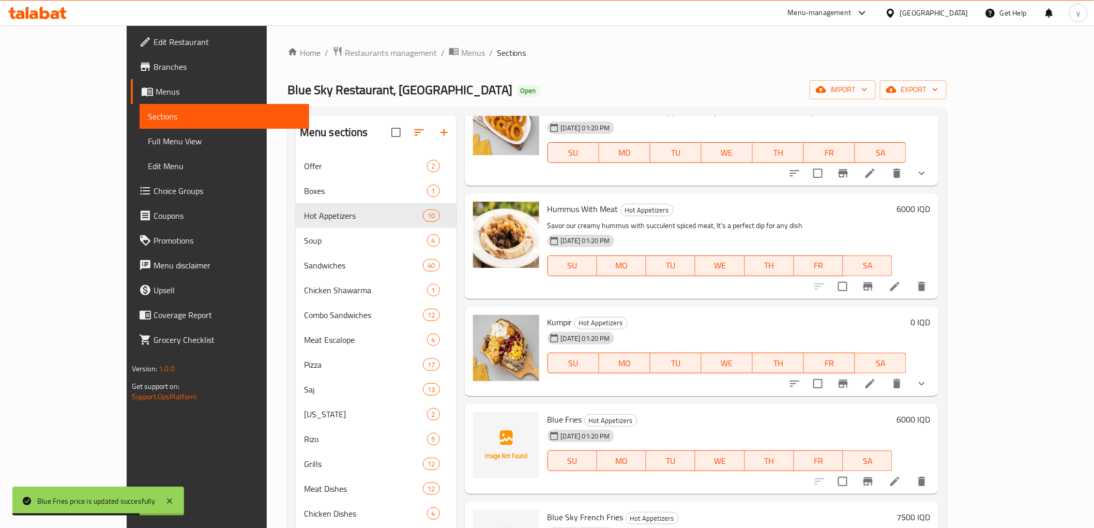
click at [739, 415] on h6 "Blue Fries Hot Appetizers" at bounding box center [720, 419] width 345 height 14
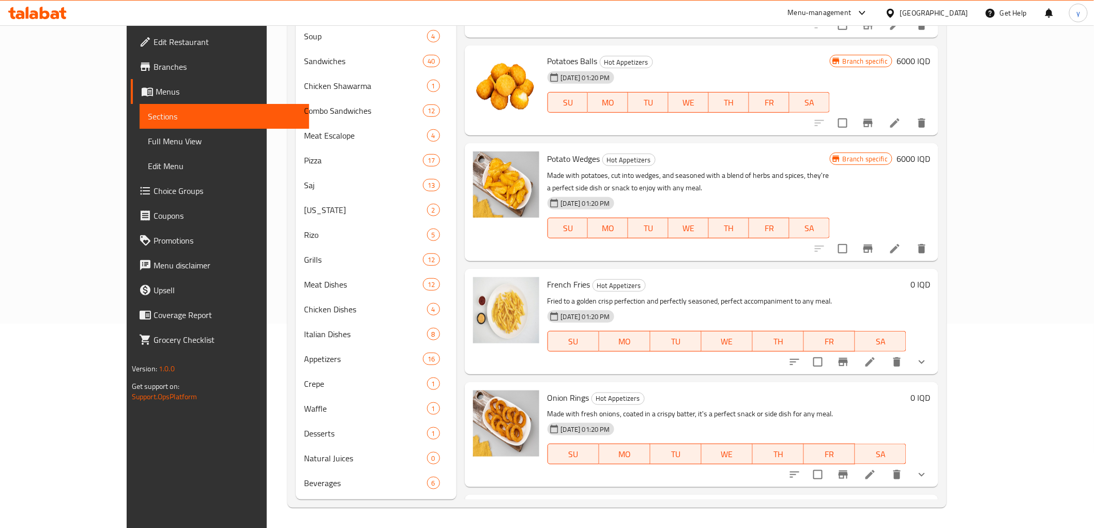
scroll to position [0, 0]
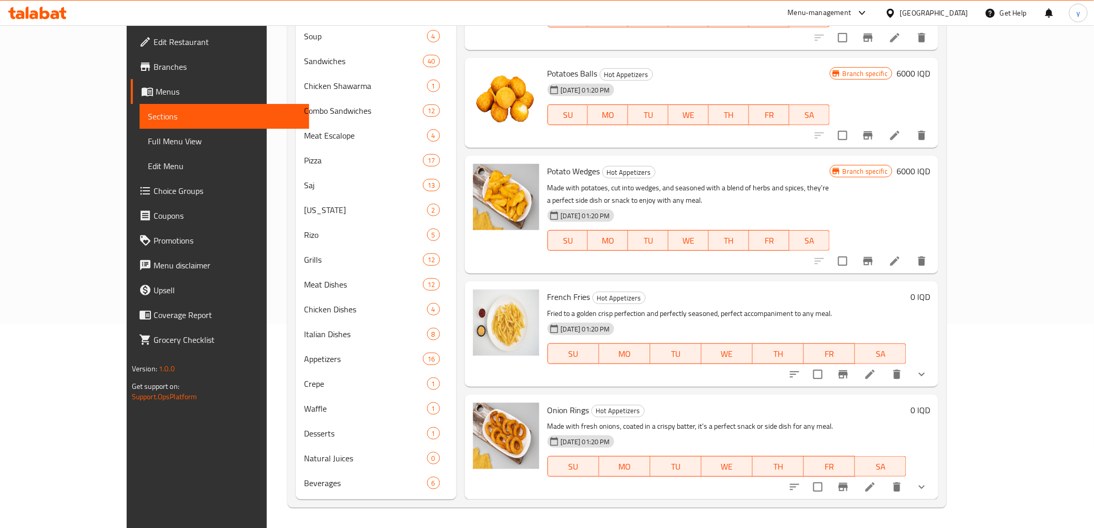
click at [934, 364] on button "show more" at bounding box center [921, 374] width 25 height 25
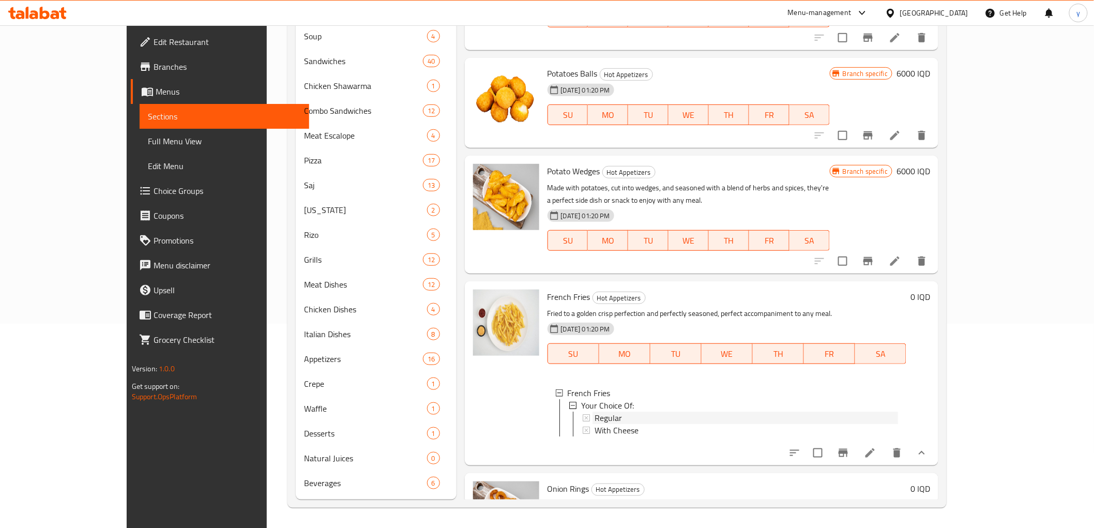
click at [644, 420] on div "Regular" at bounding box center [747, 418] width 304 height 12
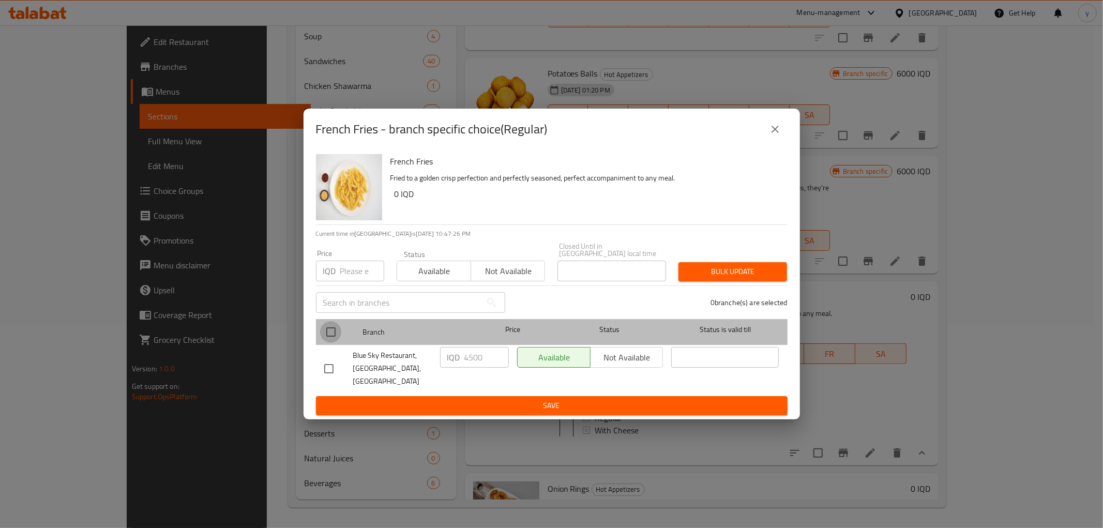
click at [331, 327] on input "checkbox" at bounding box center [331, 332] width 22 height 22
checkbox input "true"
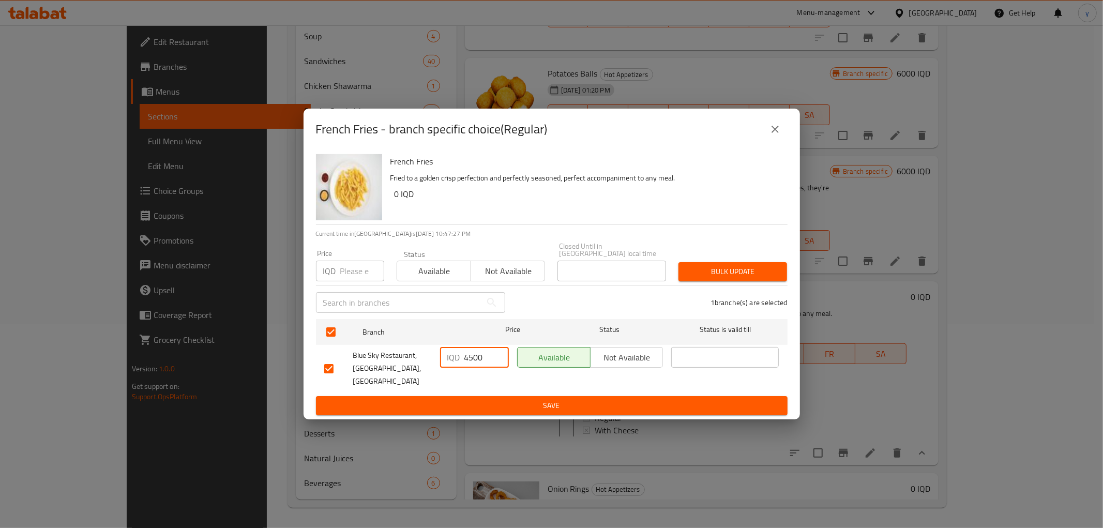
drag, startPoint x: 484, startPoint y: 363, endPoint x: 445, endPoint y: 363, distance: 39.3
click at [445, 363] on div "IQD 4500 ​" at bounding box center [474, 357] width 69 height 21
type input "3000"
click at [474, 402] on button "Save" at bounding box center [552, 405] width 472 height 19
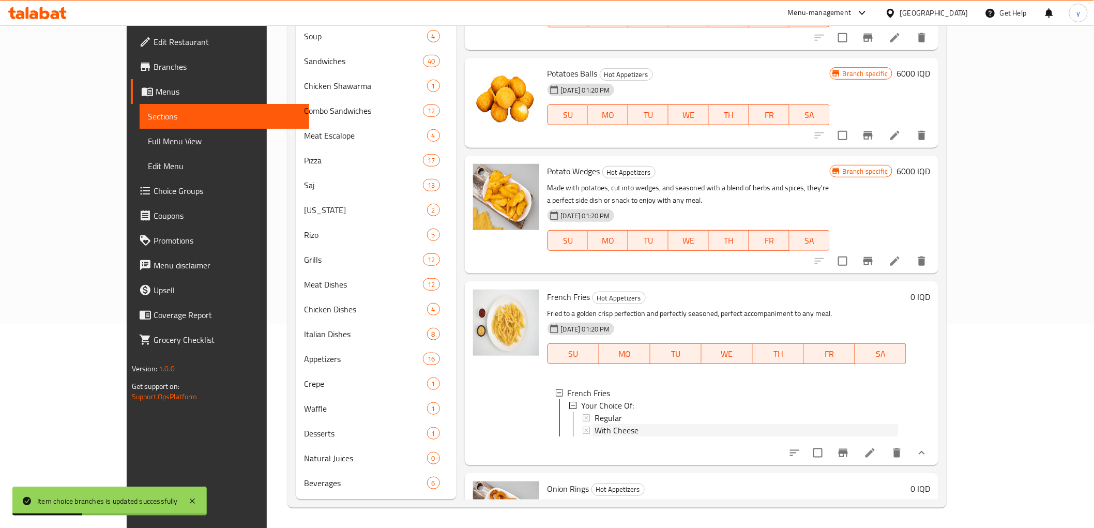
click at [595, 433] on span "With Cheese" at bounding box center [617, 430] width 44 height 12
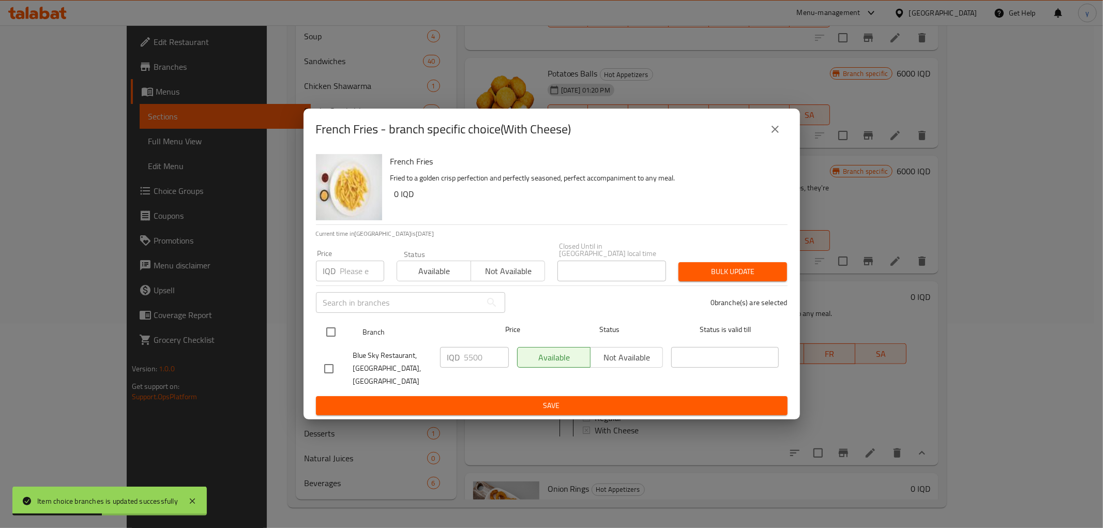
click at [336, 328] on input "checkbox" at bounding box center [331, 332] width 22 height 22
checkbox input "true"
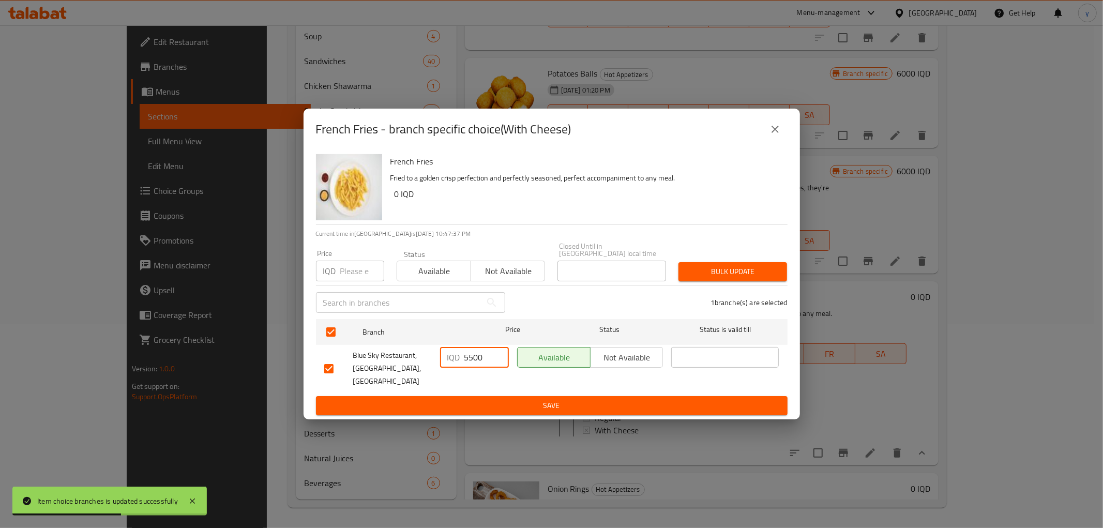
drag, startPoint x: 475, startPoint y: 359, endPoint x: 462, endPoint y: 363, distance: 13.3
click at [428, 363] on div "Blue Sky Restaurant, Zayona, Zayona IQD 5500 ​ Available Not available ​" at bounding box center [551, 368] width 463 height 51
type input "4000"
click at [482, 400] on span "Save" at bounding box center [551, 405] width 455 height 13
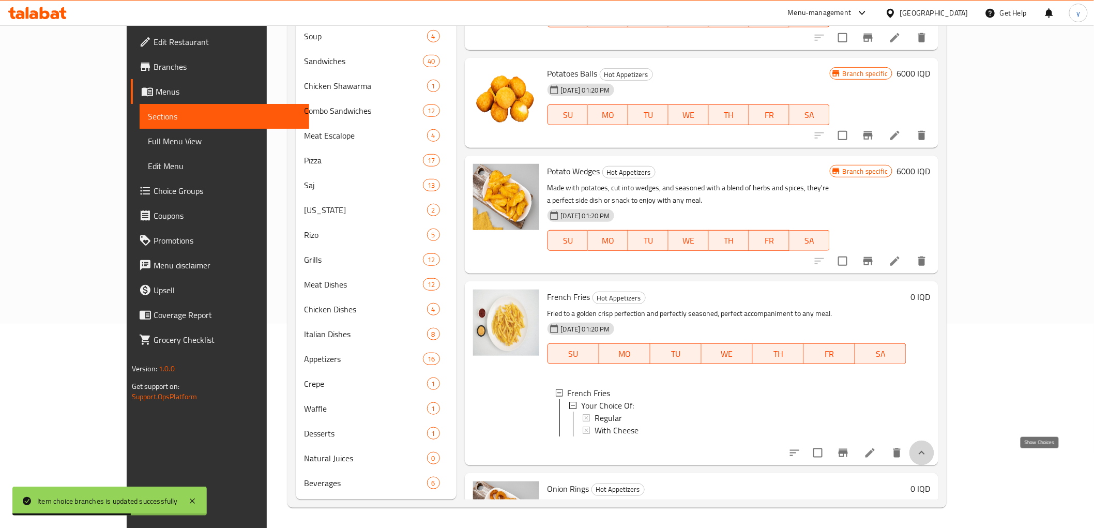
click at [928, 458] on icon "show more" at bounding box center [922, 453] width 12 height 12
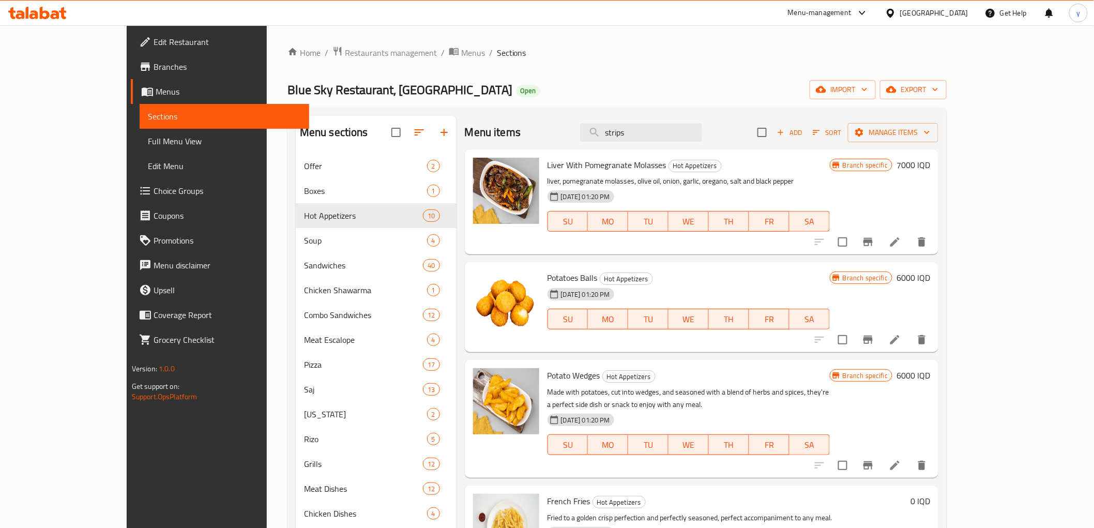
scroll to position [115, 0]
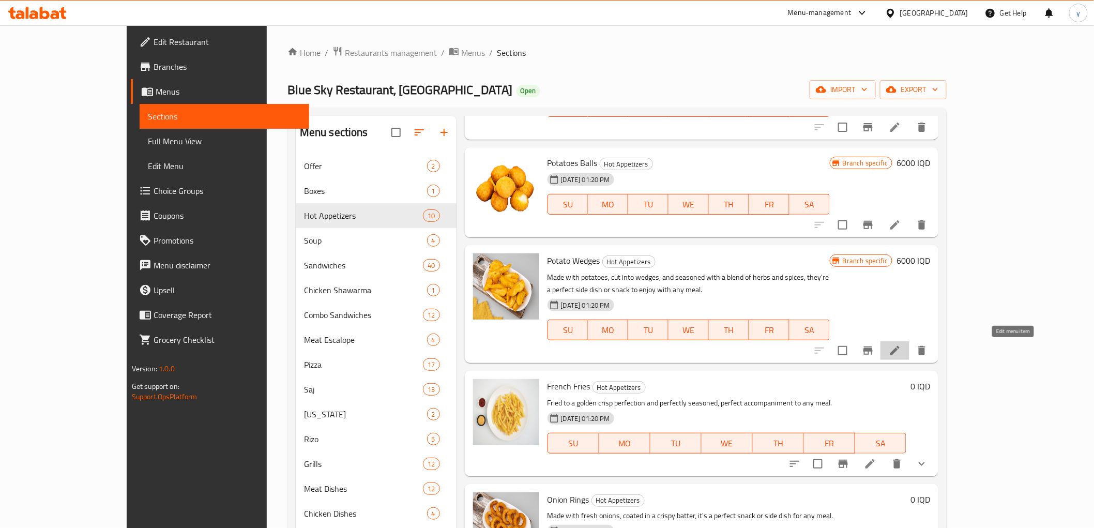
click at [901, 349] on icon at bounding box center [895, 350] width 12 height 12
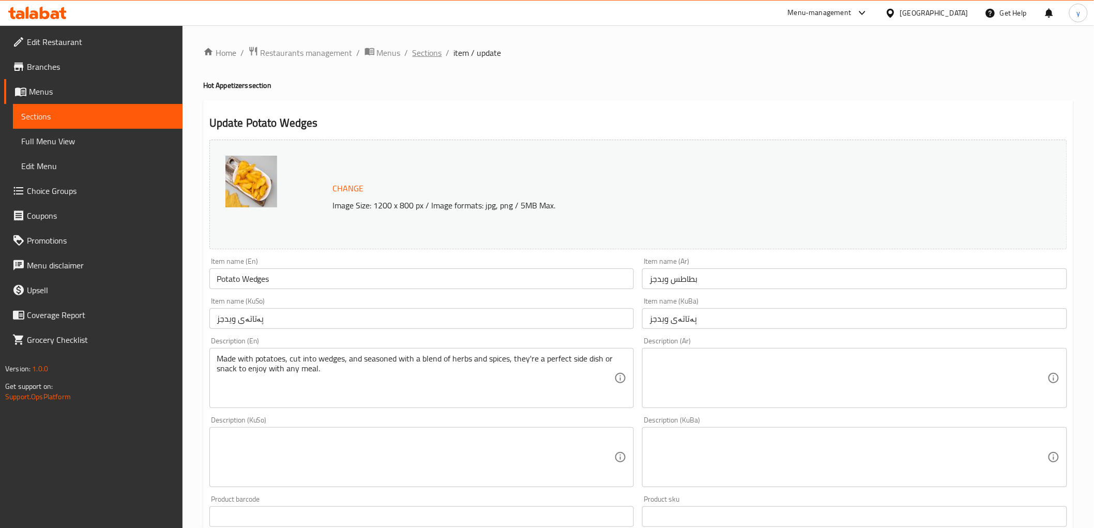
click at [426, 48] on span "Sections" at bounding box center [427, 53] width 29 height 12
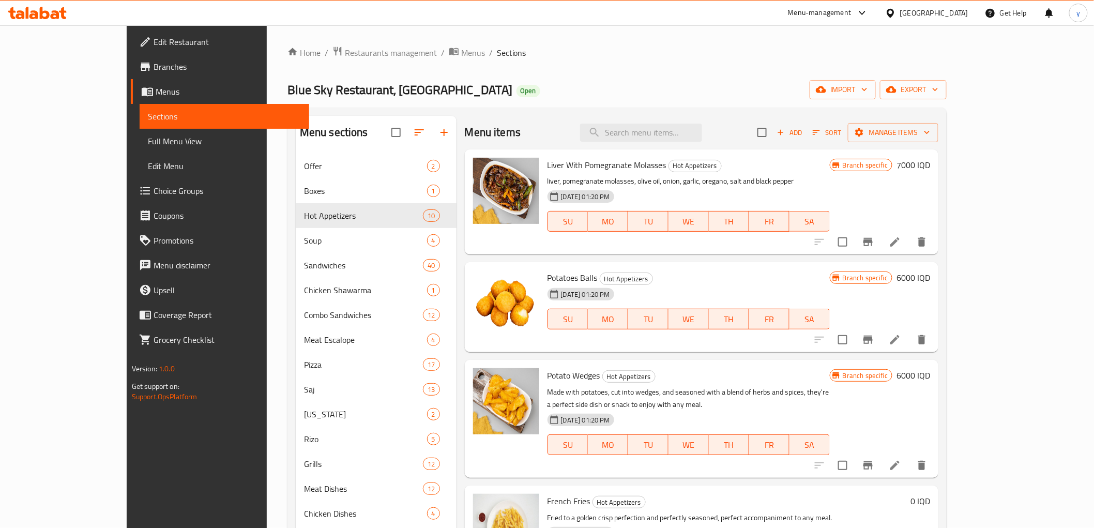
click at [659, 388] on p "Made with potatoes, cut into wedges, and seasoned with a blend of herbs and spi…" at bounding box center [689, 399] width 282 height 26
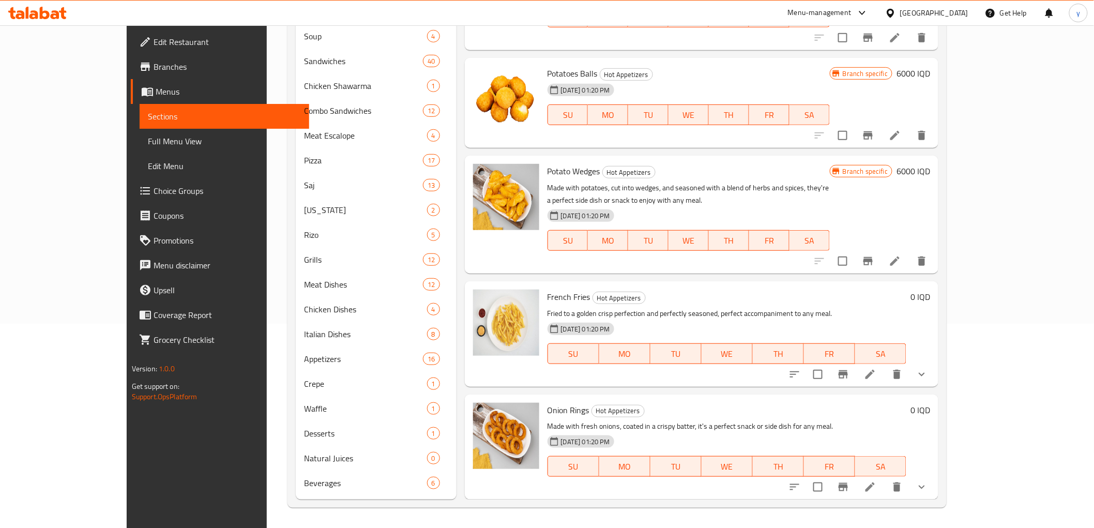
click at [874, 256] on icon "Branch-specific-item" at bounding box center [868, 261] width 12 height 12
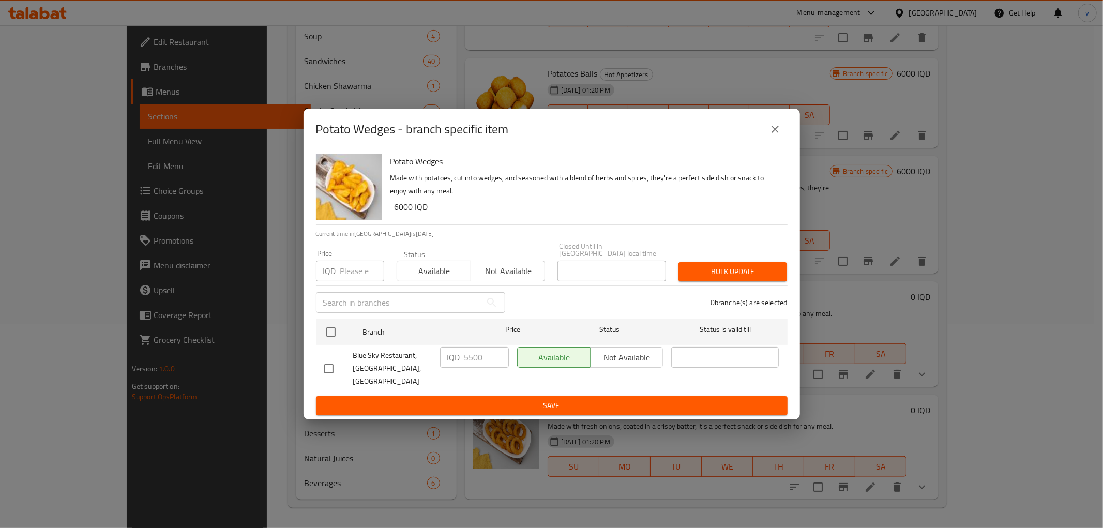
click at [767, 140] on button "close" at bounding box center [775, 129] width 25 height 25
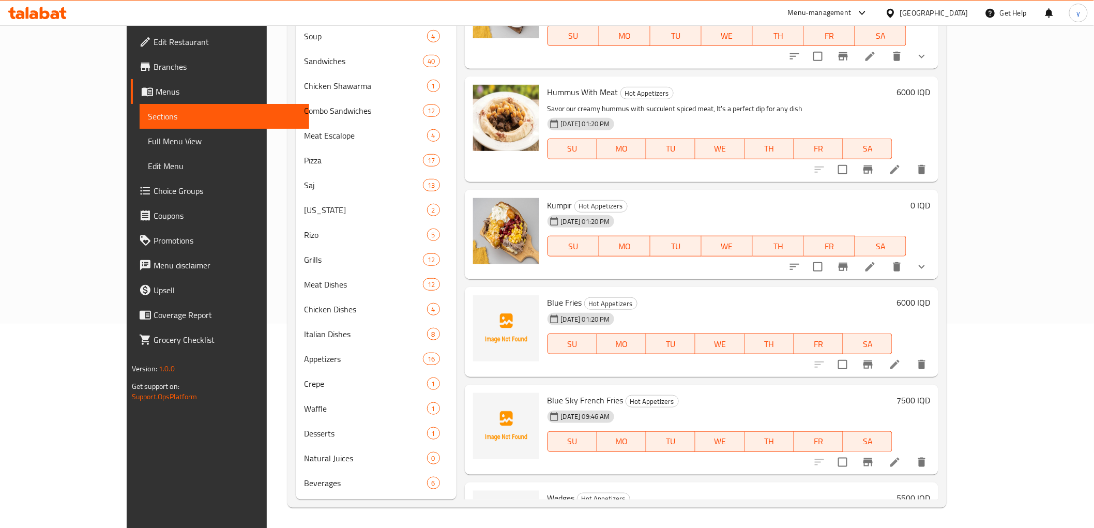
scroll to position [404, 0]
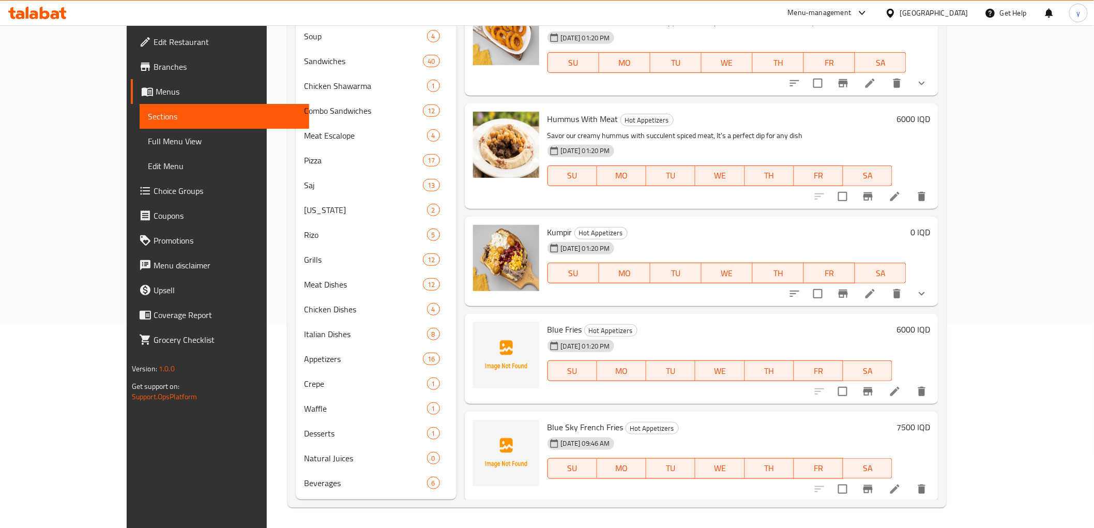
click at [647, 323] on h6 "Blue Fries Hot Appetizers" at bounding box center [720, 329] width 345 height 14
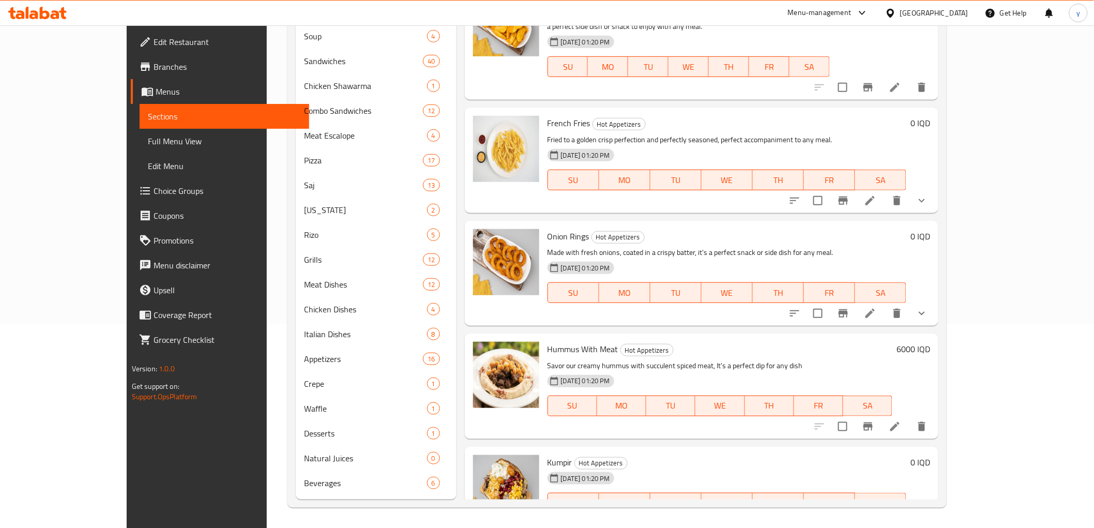
click at [939, 313] on div "Onion Rings Hot Appetizers Made with fresh onions, coated in a crispy batter, i…" at bounding box center [702, 273] width 474 height 105
click at [928, 317] on icon "show more" at bounding box center [922, 313] width 12 height 12
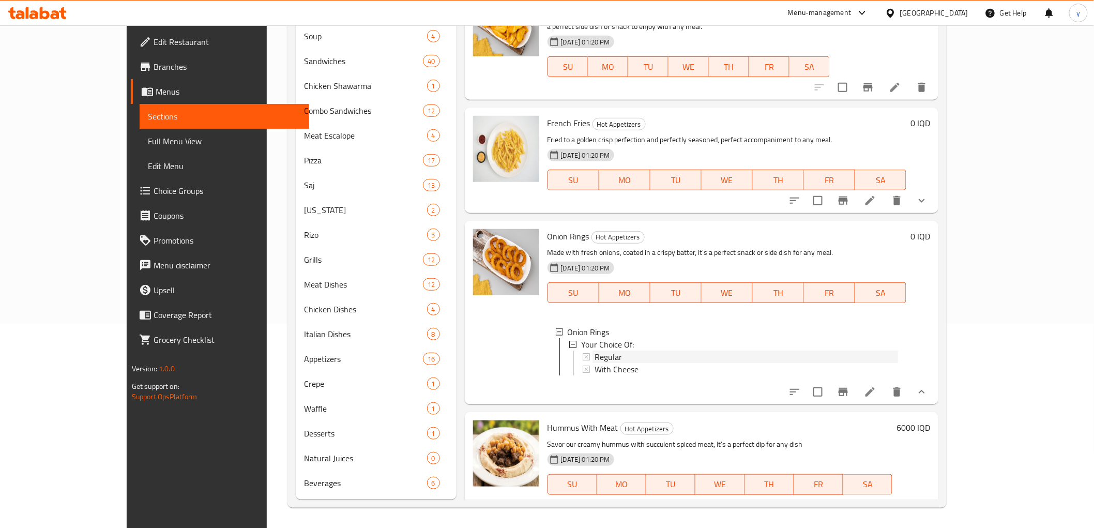
click at [607, 361] on div "Regular" at bounding box center [747, 357] width 304 height 12
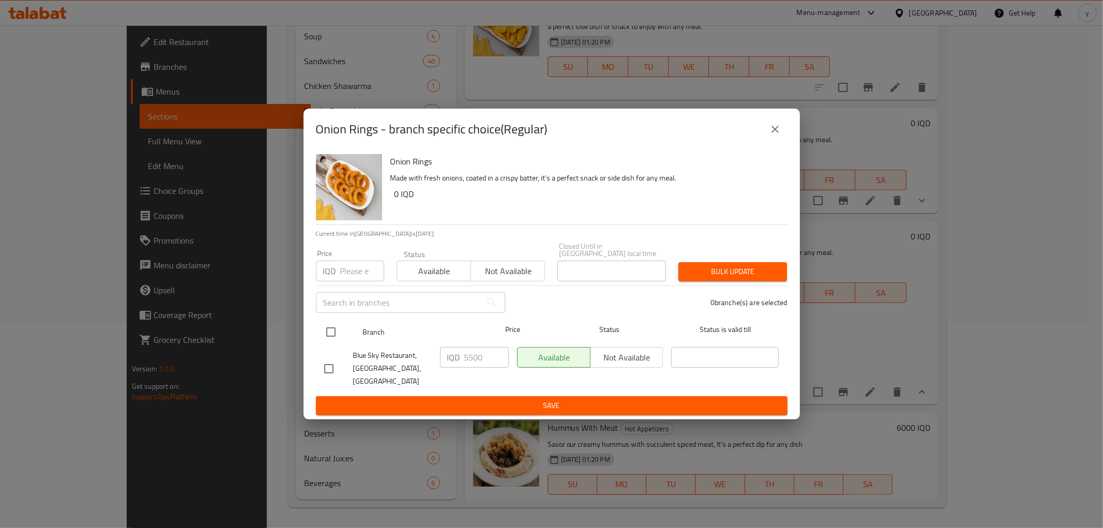
click at [337, 337] on input "checkbox" at bounding box center [331, 332] width 22 height 22
checkbox input "true"
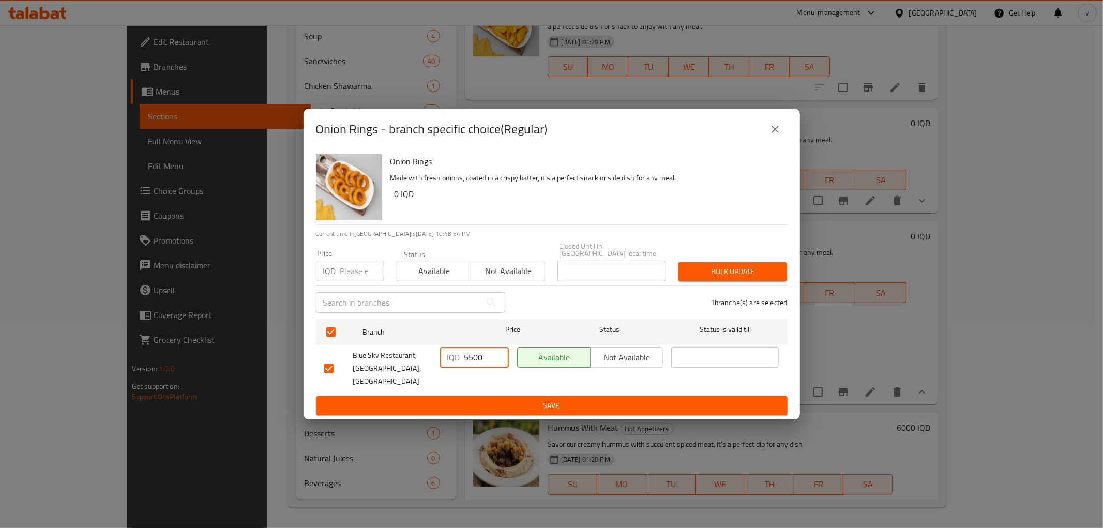
drag, startPoint x: 473, startPoint y: 360, endPoint x: 451, endPoint y: 369, distance: 23.9
click at [451, 368] on div "IQD 5500 ​" at bounding box center [474, 357] width 69 height 21
type input "4000"
click at [481, 385] on ul "Branch Price Status Status is valid till Blue Sky Restaurant, Zayona, Zayona IQ…" at bounding box center [552, 355] width 472 height 81
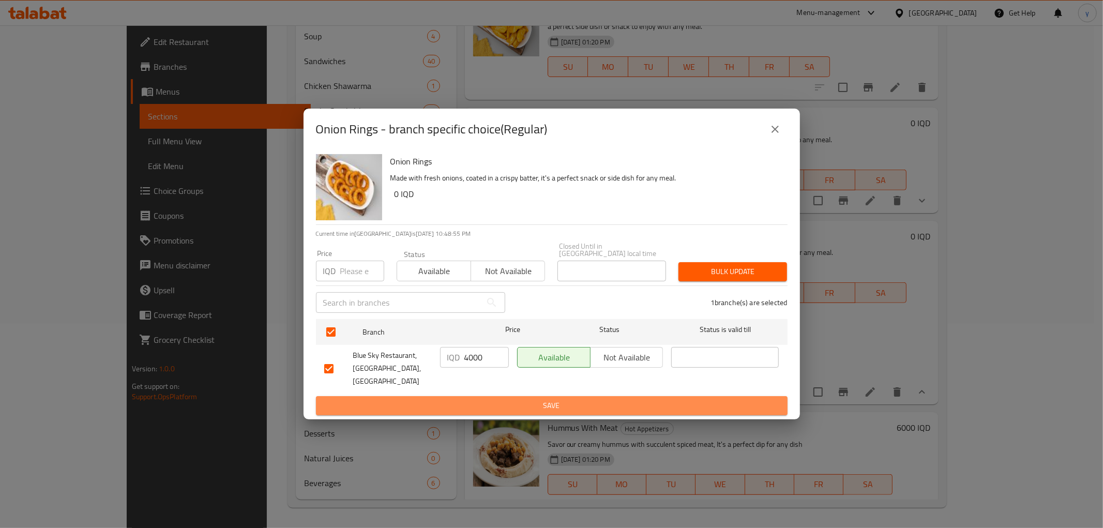
click at [499, 399] on span "Save" at bounding box center [551, 405] width 455 height 13
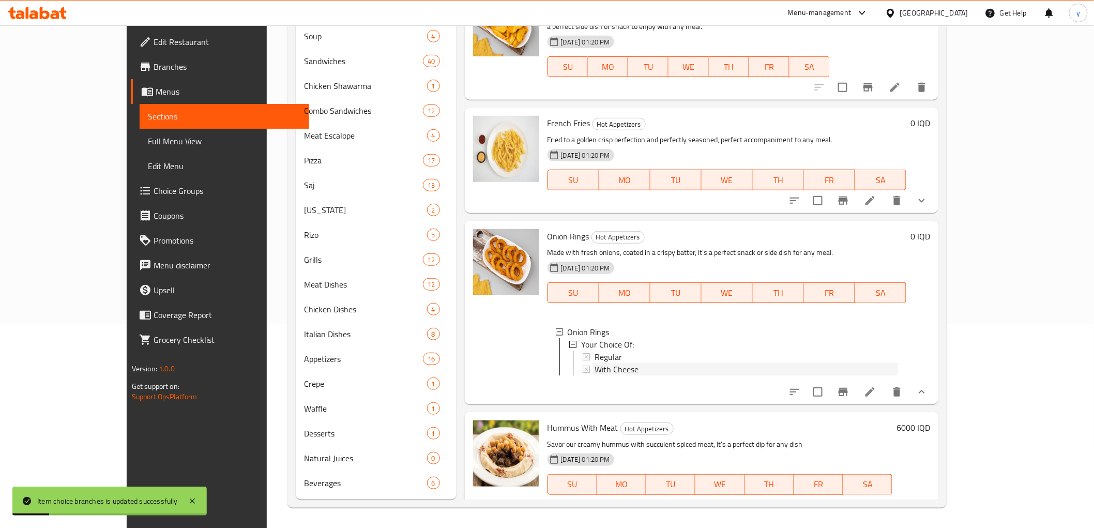
click at [595, 366] on span "With Cheese" at bounding box center [617, 369] width 44 height 12
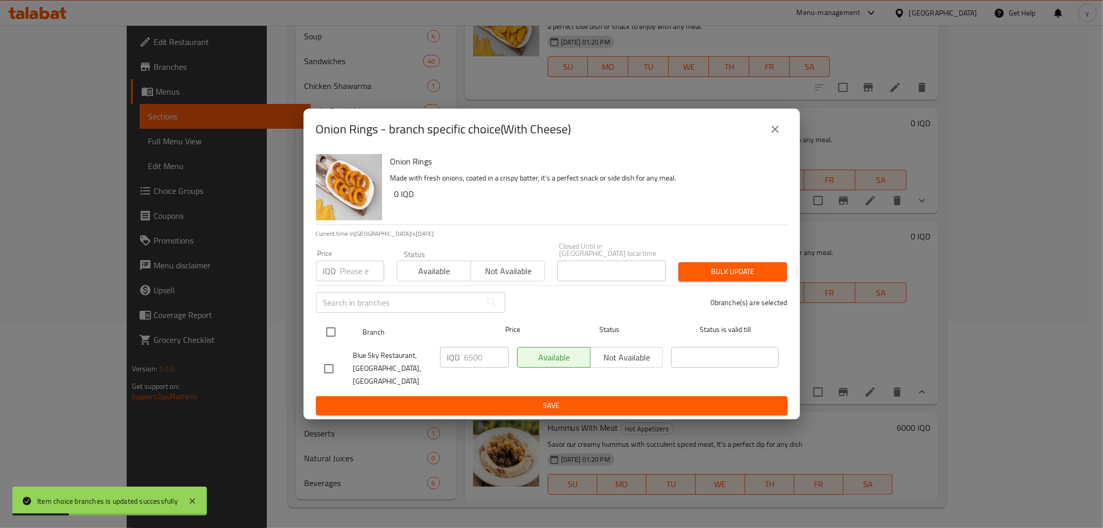
click at [337, 335] on input "checkbox" at bounding box center [331, 332] width 22 height 22
checkbox input "true"
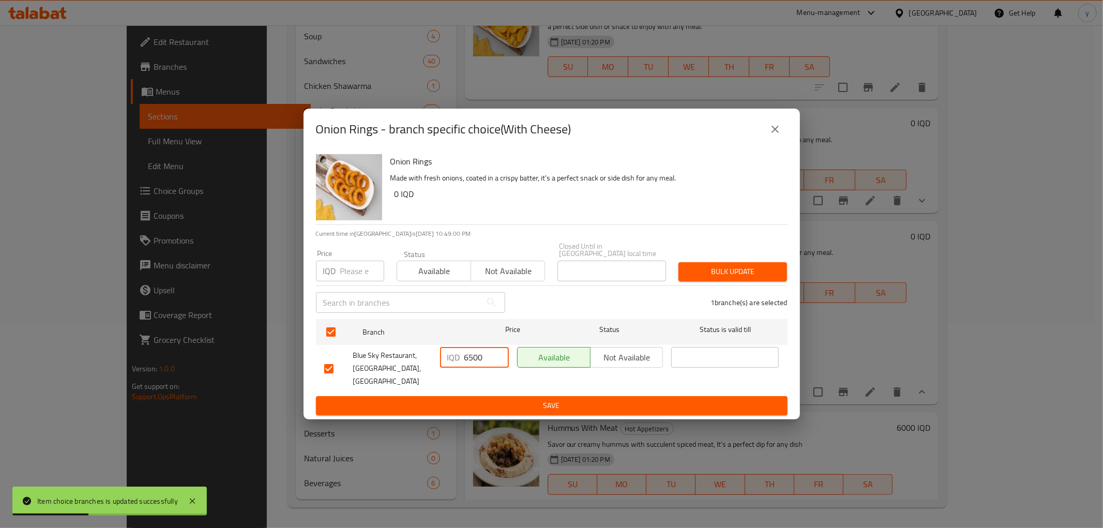
drag, startPoint x: 479, startPoint y: 362, endPoint x: 459, endPoint y: 372, distance: 22.2
click at [461, 364] on div "IQD 6500 ​" at bounding box center [474, 357] width 69 height 21
type input "4"
type input "5000"
click at [523, 399] on span "Save" at bounding box center [551, 405] width 455 height 13
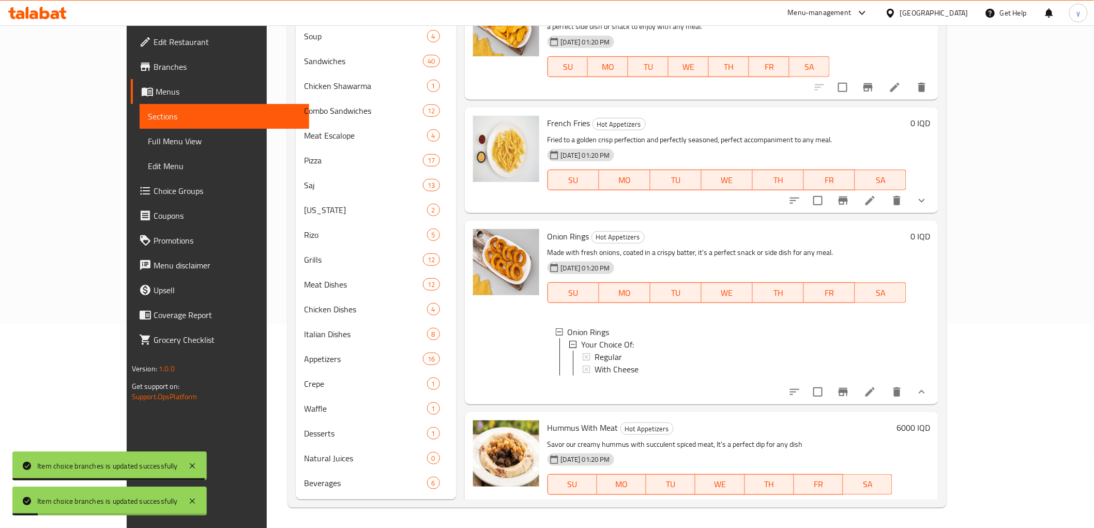
scroll to position [59, 0]
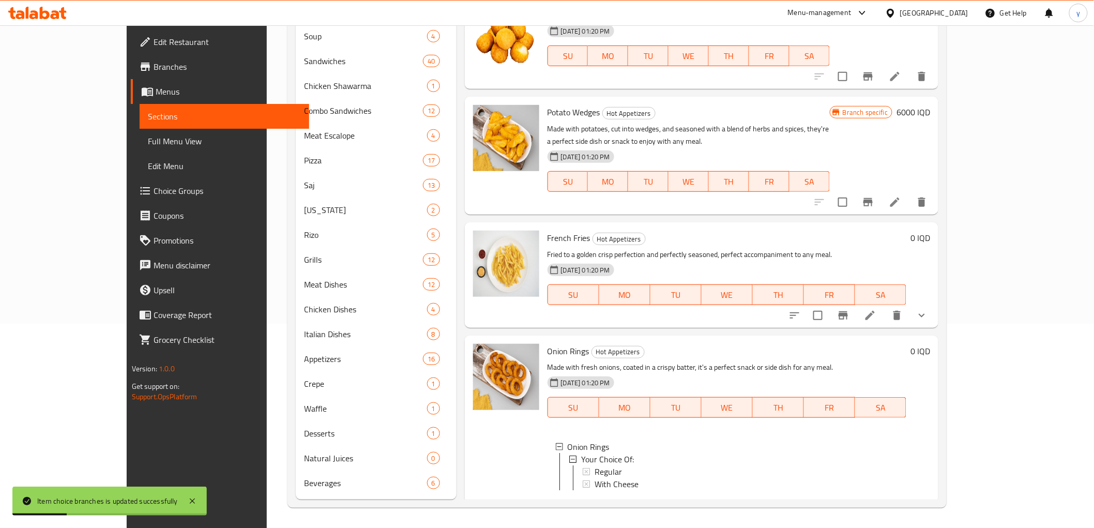
click at [930, 111] on h6 "6000 IQD" at bounding box center [914, 112] width 34 height 14
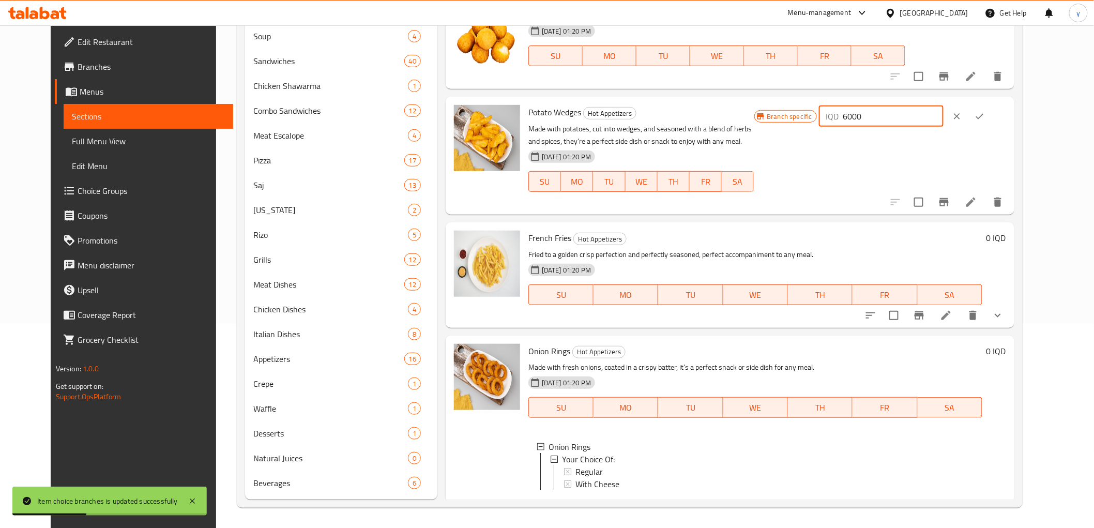
drag, startPoint x: 923, startPoint y: 121, endPoint x: 872, endPoint y: 139, distance: 53.5
click at [872, 128] on div "Branch specific IQD 6000 ​" at bounding box center [880, 155] width 252 height 101
click at [917, 120] on input "4000" at bounding box center [893, 116] width 100 height 21
type input "4000"
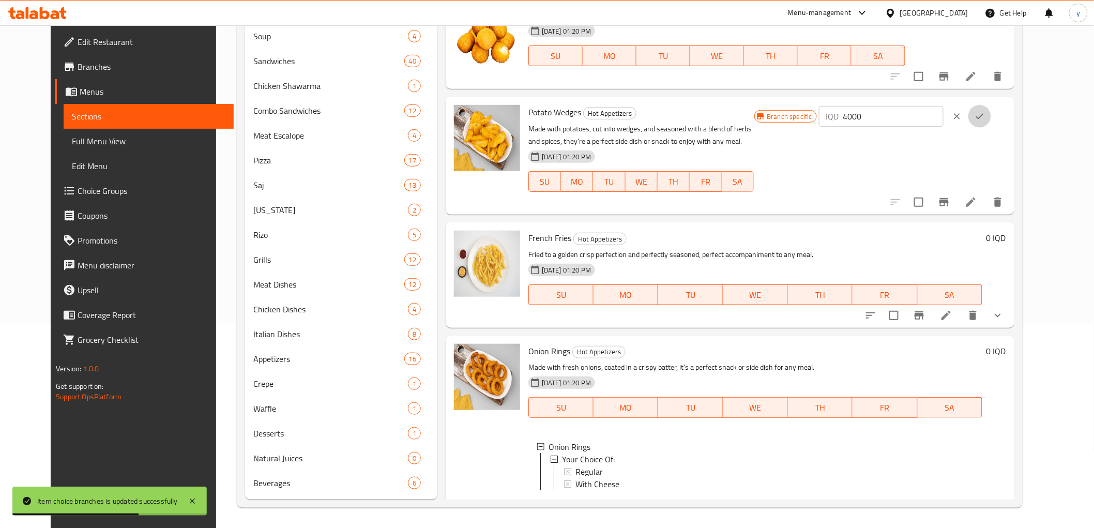
click at [985, 120] on icon "ok" at bounding box center [980, 116] width 10 height 10
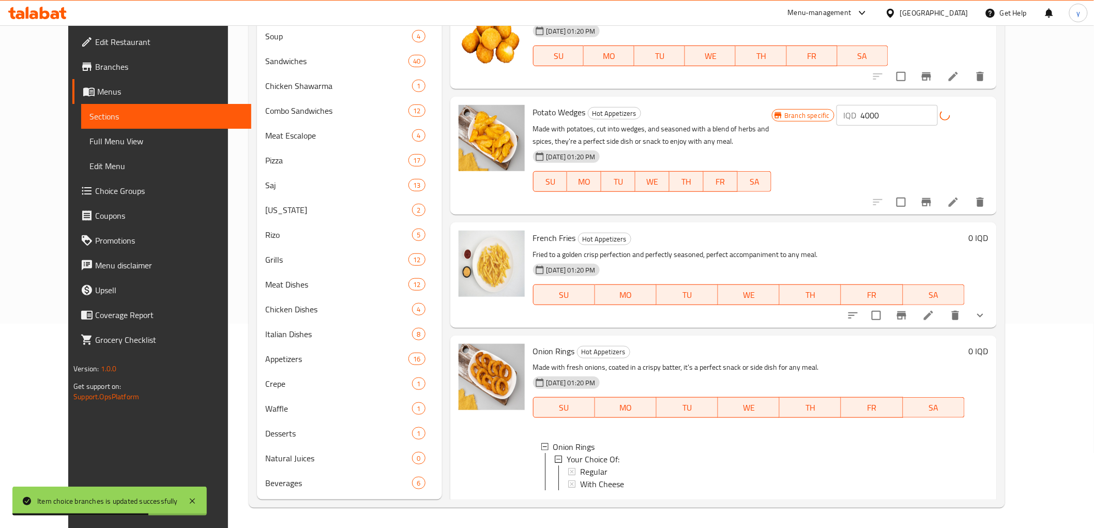
click at [933, 207] on icon "Branch-specific-item" at bounding box center [926, 202] width 12 height 12
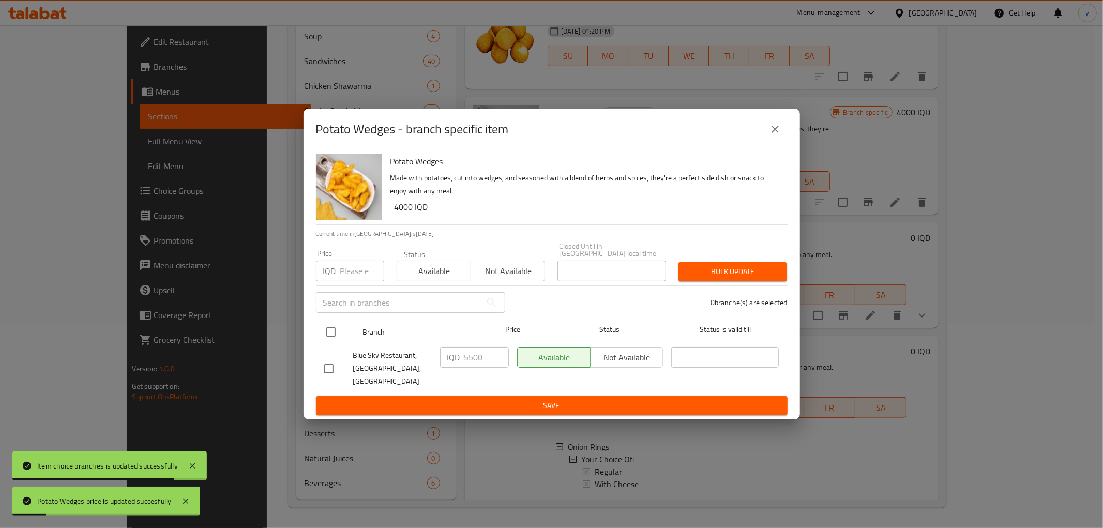
click at [357, 339] on div at bounding box center [339, 332] width 39 height 30
click at [326, 334] on input "checkbox" at bounding box center [331, 332] width 22 height 22
checkbox input "true"
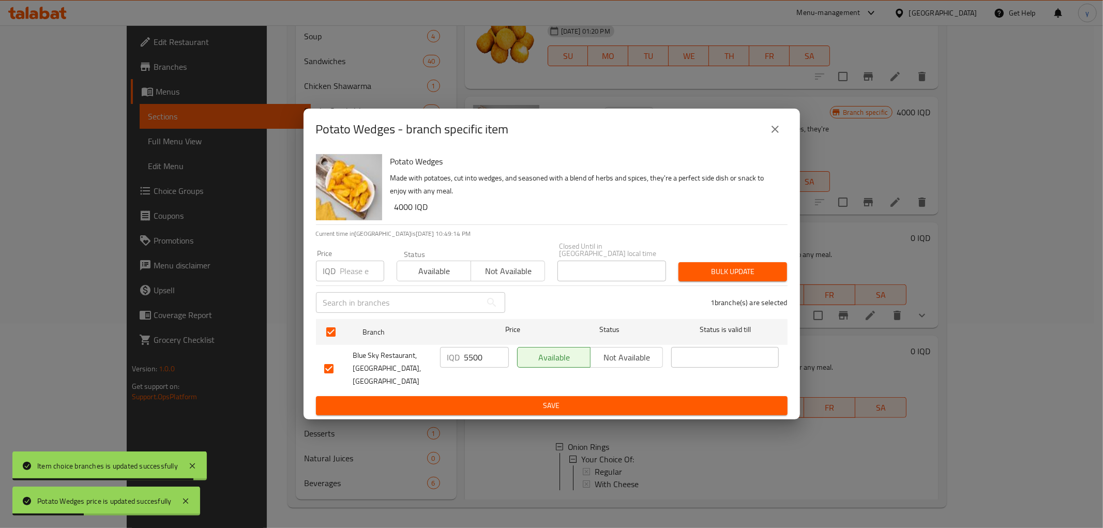
click at [466, 366] on input "5500" at bounding box center [486, 357] width 44 height 21
paste input "40"
type input "4000"
click at [466, 399] on span "Save" at bounding box center [551, 405] width 455 height 13
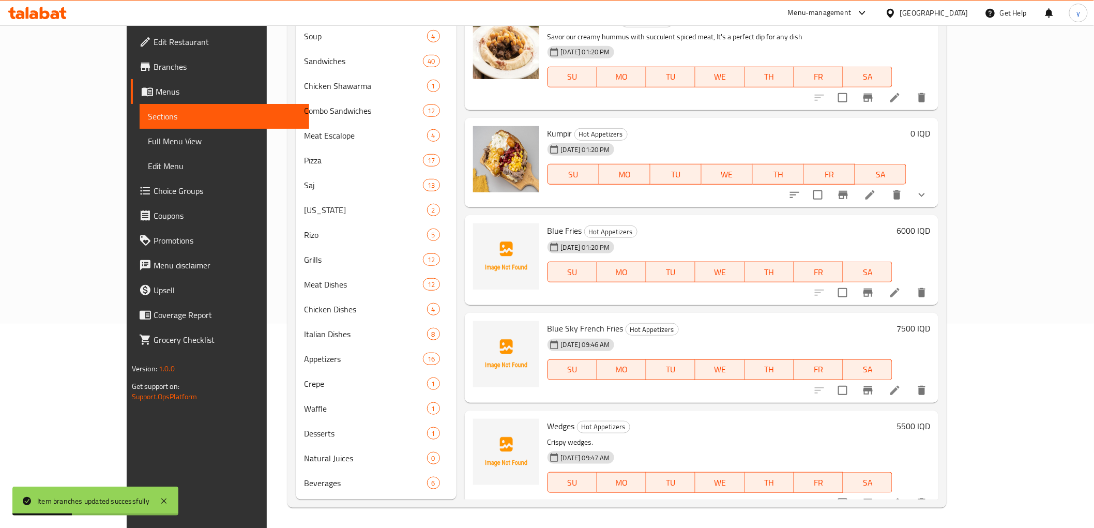
scroll to position [605, 0]
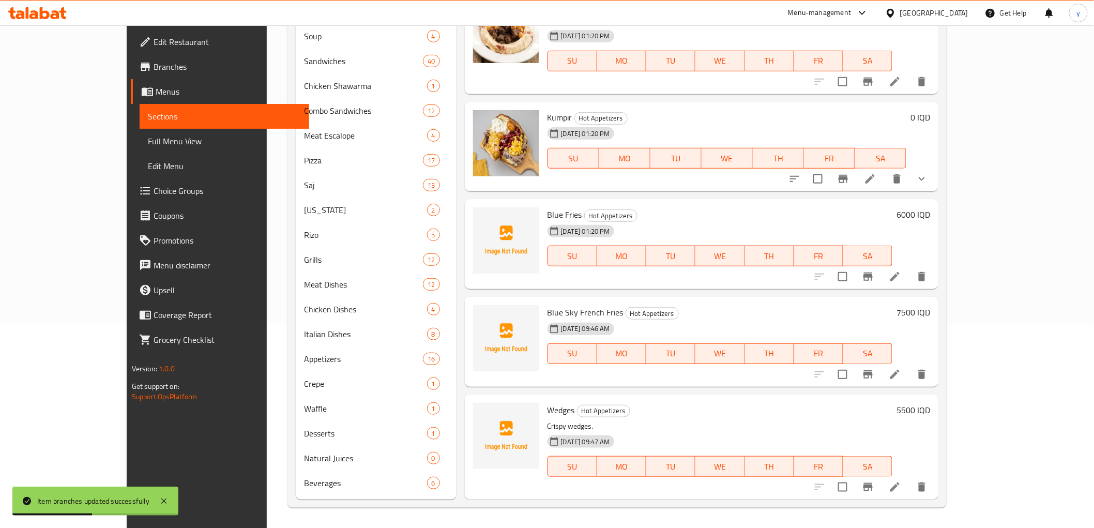
click at [930, 405] on h6 "5500 IQD" at bounding box center [914, 410] width 34 height 14
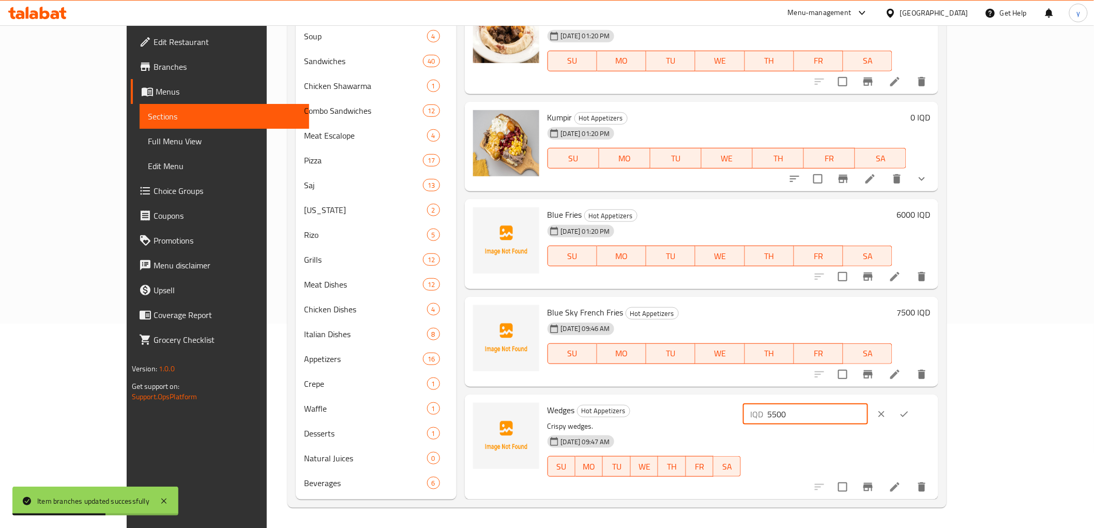
drag, startPoint x: 875, startPoint y: 422, endPoint x: 999, endPoint y: 447, distance: 126.0
click at [871, 422] on div "Wedges Hot Appetizers Crispy wedges. 26-06-2025 09:47 AM SU MO TU WE TH FR SA I…" at bounding box center [738, 447] width 391 height 97
paste input "4000"
click at [868, 413] on input "400000" at bounding box center [817, 414] width 100 height 21
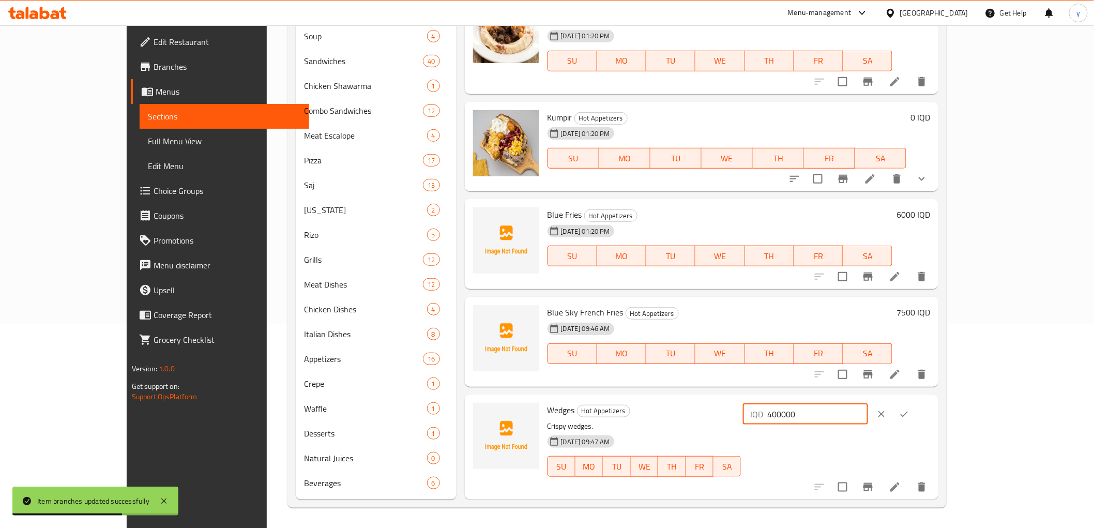
paste input "number"
type input "4000"
click at [909, 416] on icon "ok" at bounding box center [904, 414] width 10 height 10
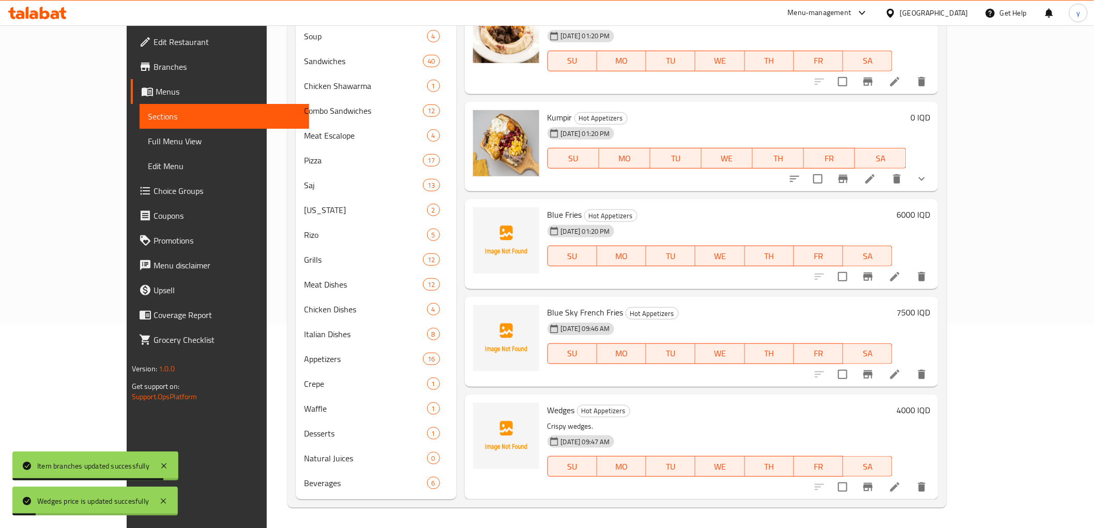
click at [761, 397] on div "Wedges Hot Appetizers Crispy wedges. 26-06-2025 09:47 AM SU MO TU WE TH FR SA 4…" at bounding box center [702, 446] width 474 height 105
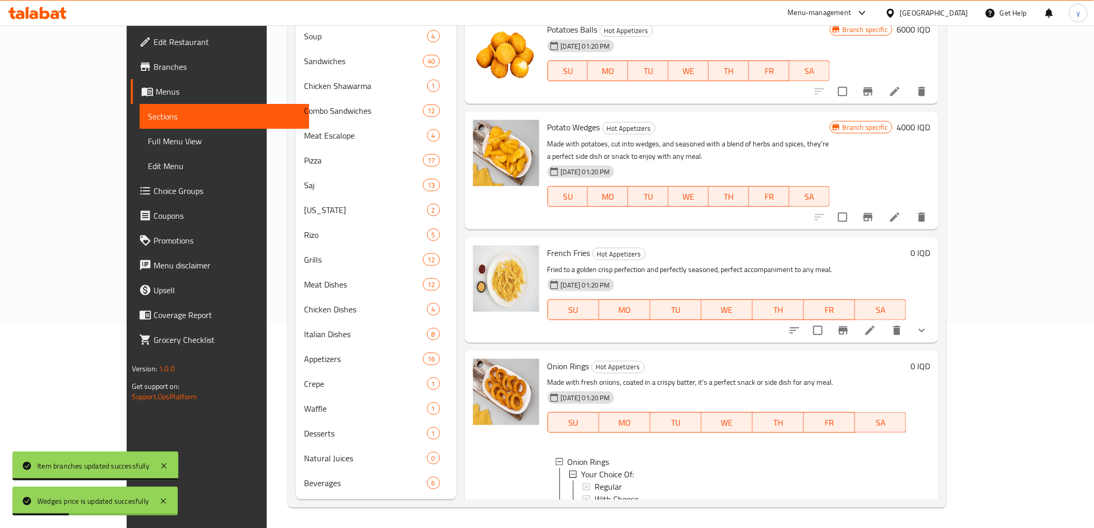
scroll to position [0, 0]
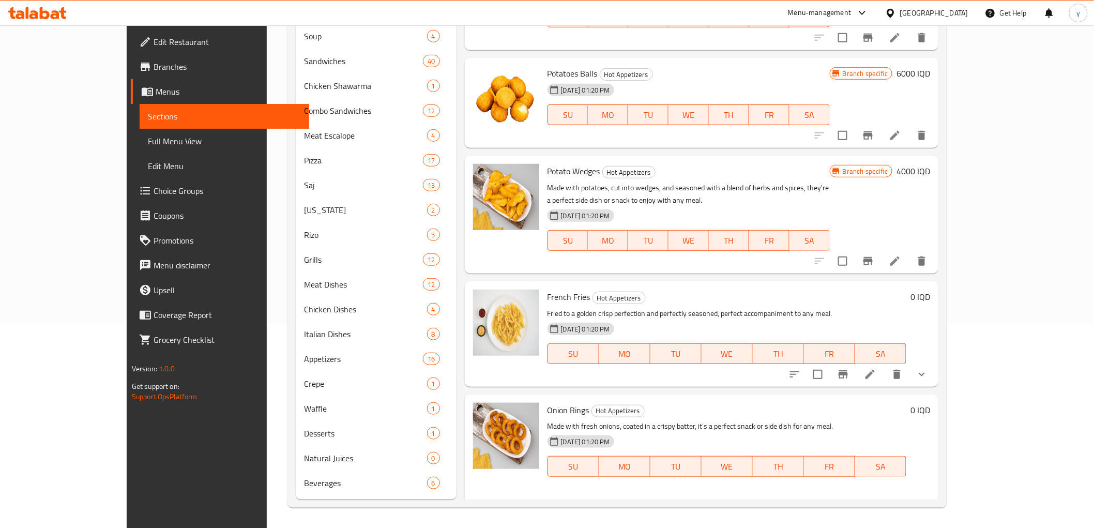
click at [644, 284] on div "French Fries Hot Appetizers Fried to a golden crisp perfection and perfectly se…" at bounding box center [702, 333] width 474 height 105
click at [457, 266] on div "Menu items Add Sort Manage items Liver With Pomegranate Molasses Hot Appetizers…" at bounding box center [698, 206] width 482 height 588
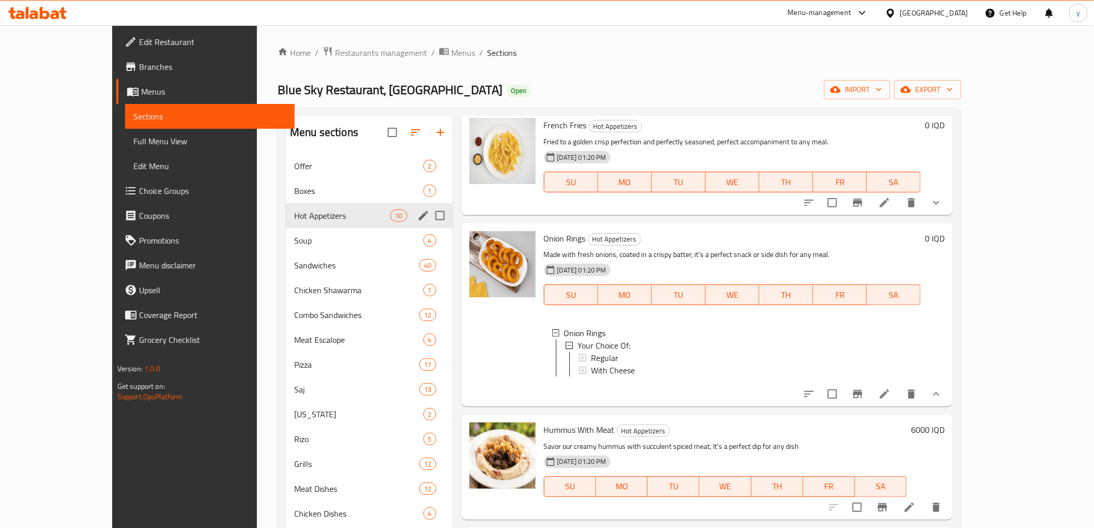
click at [385, 214] on div "Hot Appetizers 10" at bounding box center [369, 215] width 167 height 25
click at [417, 218] on icon "edit" at bounding box center [423, 215] width 12 height 12
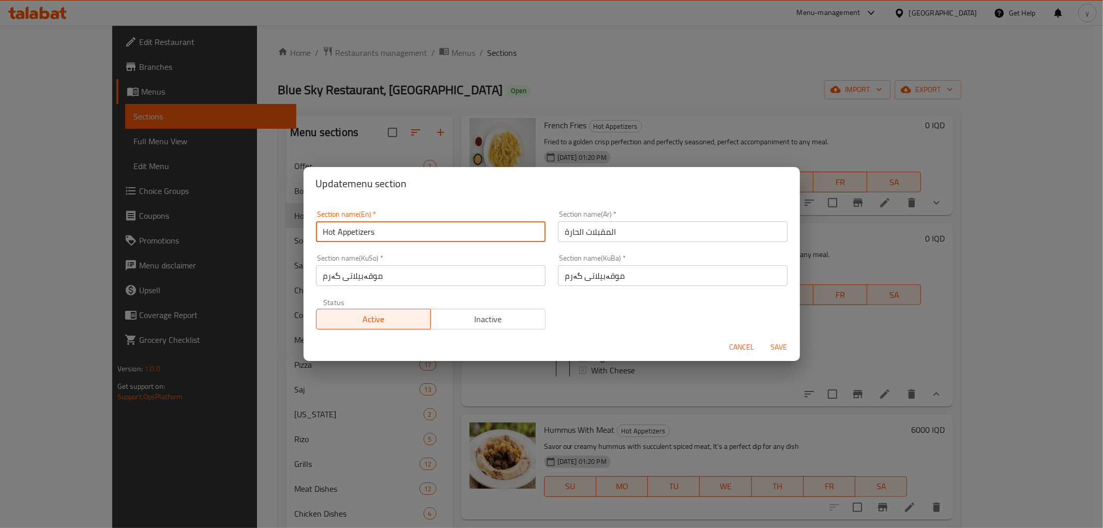
click at [356, 229] on input "Hot Appetizers" at bounding box center [431, 231] width 230 height 21
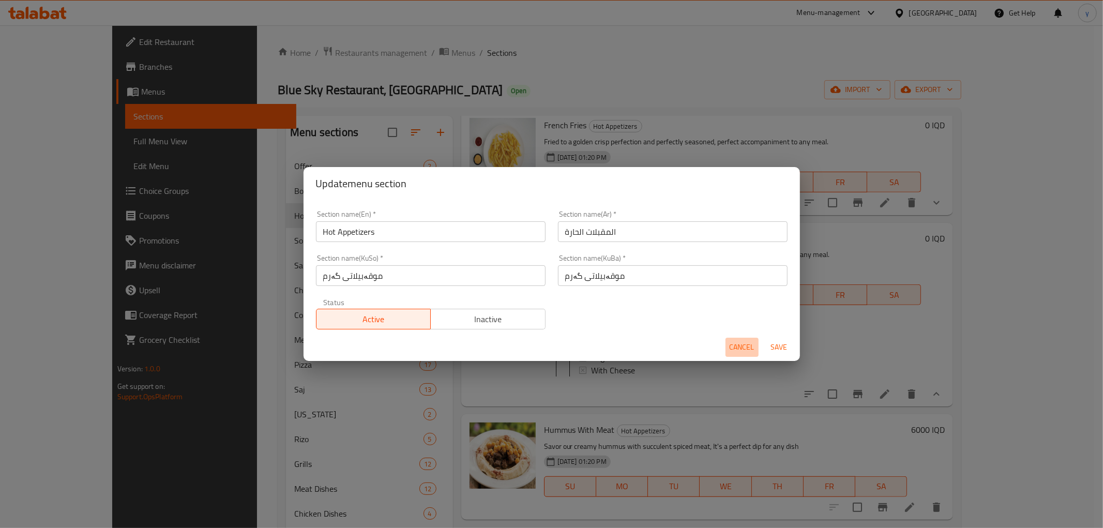
click at [730, 344] on span "Cancel" at bounding box center [742, 347] width 25 height 13
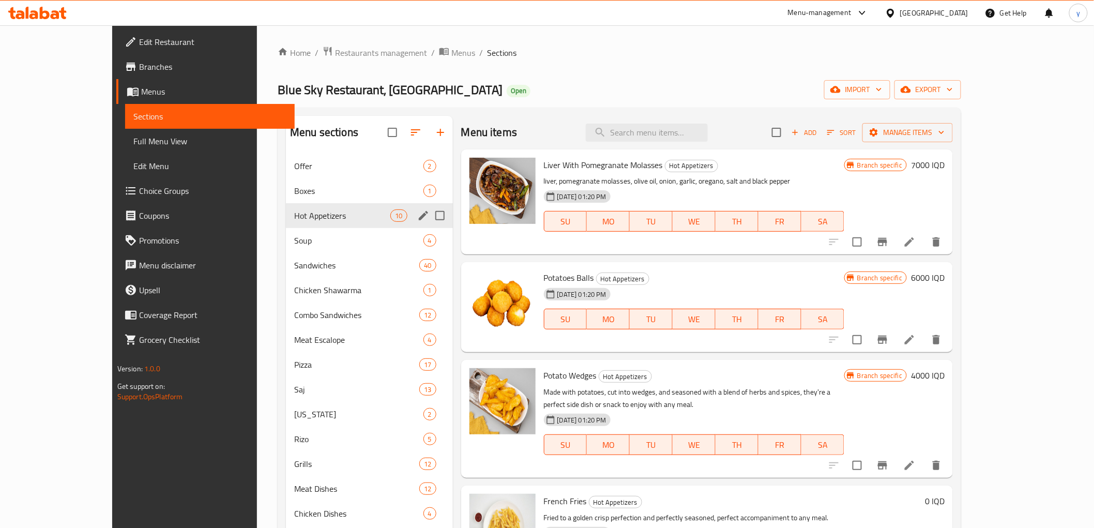
click at [704, 116] on div "Menu items Add Sort Manage items" at bounding box center [707, 133] width 492 height 34
click at [700, 129] on input "search" at bounding box center [647, 133] width 122 height 18
paste input "Appetizers"
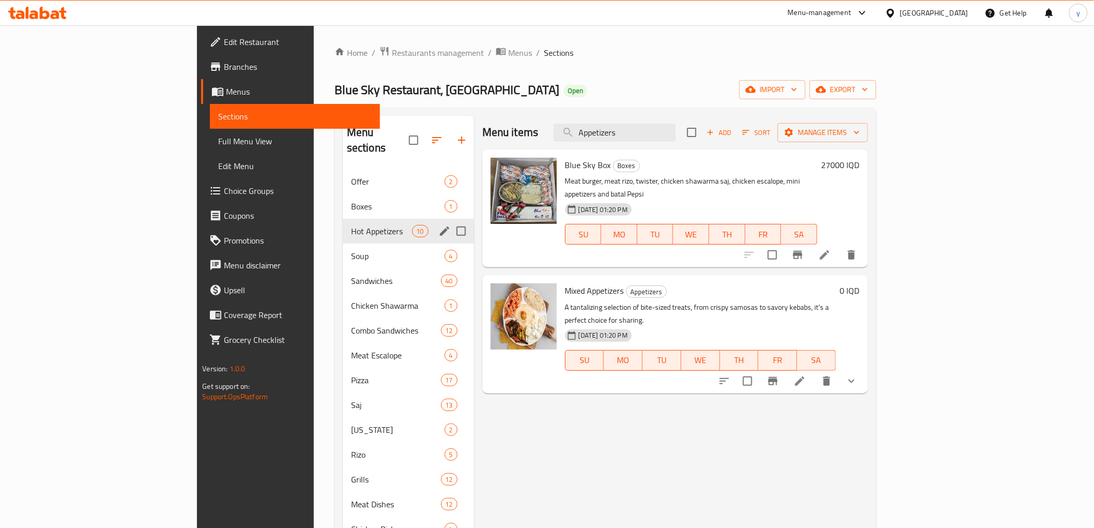
type input "Appetizers"
click at [565, 283] on span "Mixed Appetizers" at bounding box center [594, 291] width 59 height 16
click at [676, 130] on input "Appetizers" at bounding box center [615, 133] width 122 height 18
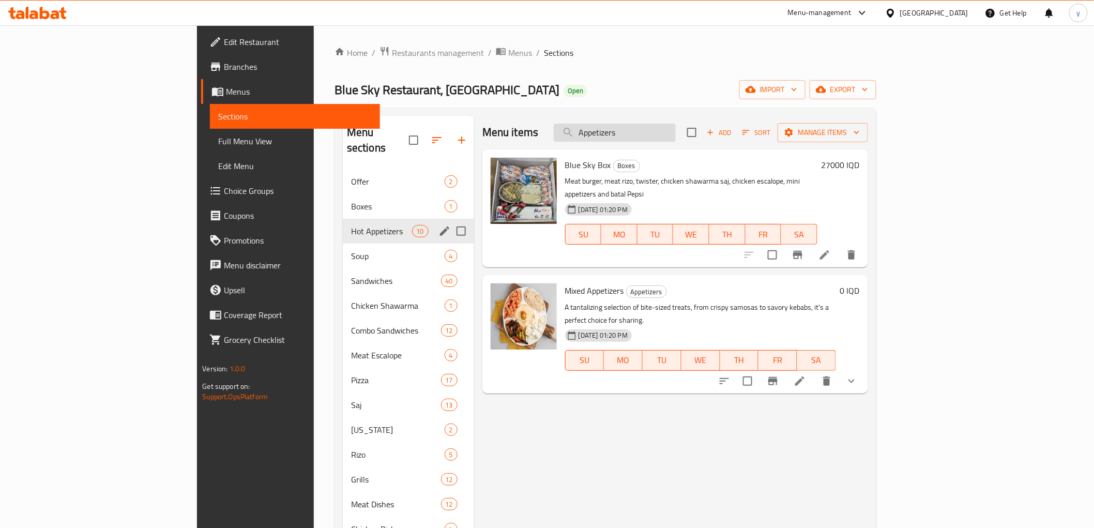
click at [676, 130] on input "Appetizers" at bounding box center [615, 133] width 122 height 18
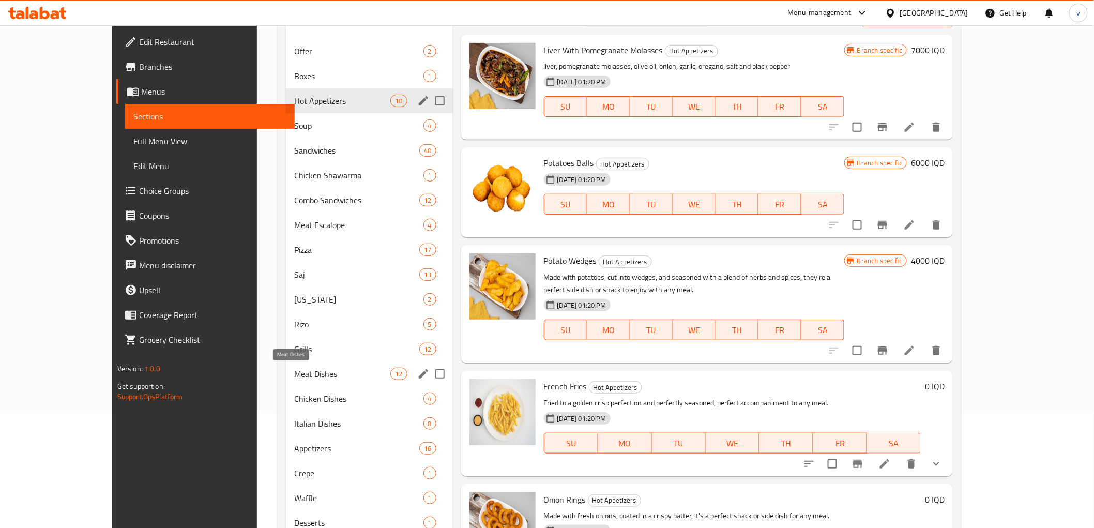
scroll to position [204, 0]
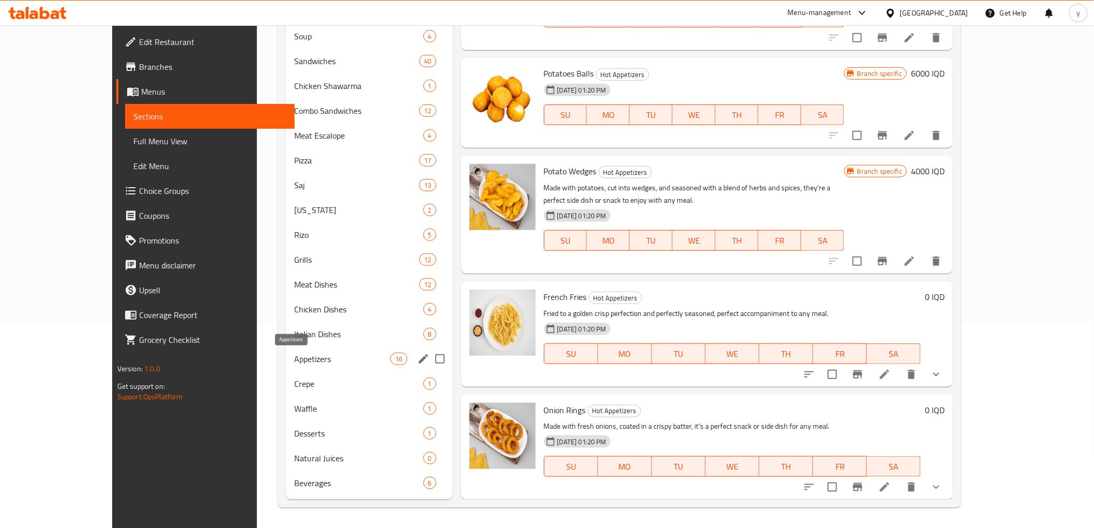
click at [302, 357] on span "Appetizers" at bounding box center [342, 359] width 96 height 12
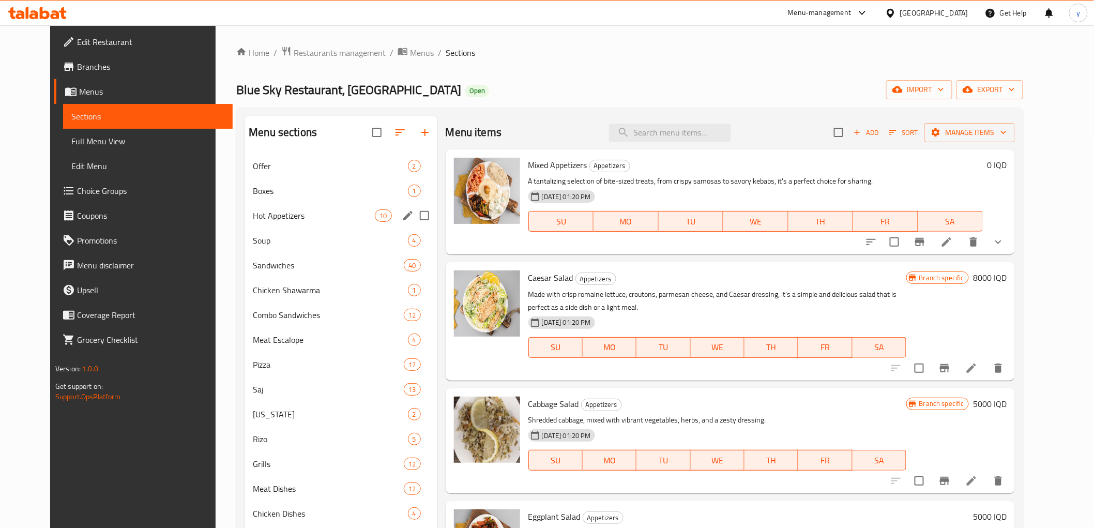
click at [641, 290] on p "Made with crisp romaine lettuce, croutons, parmesan cheese, and Caesar dressing…" at bounding box center [717, 301] width 378 height 26
click at [1011, 249] on button "show more" at bounding box center [998, 242] width 25 height 25
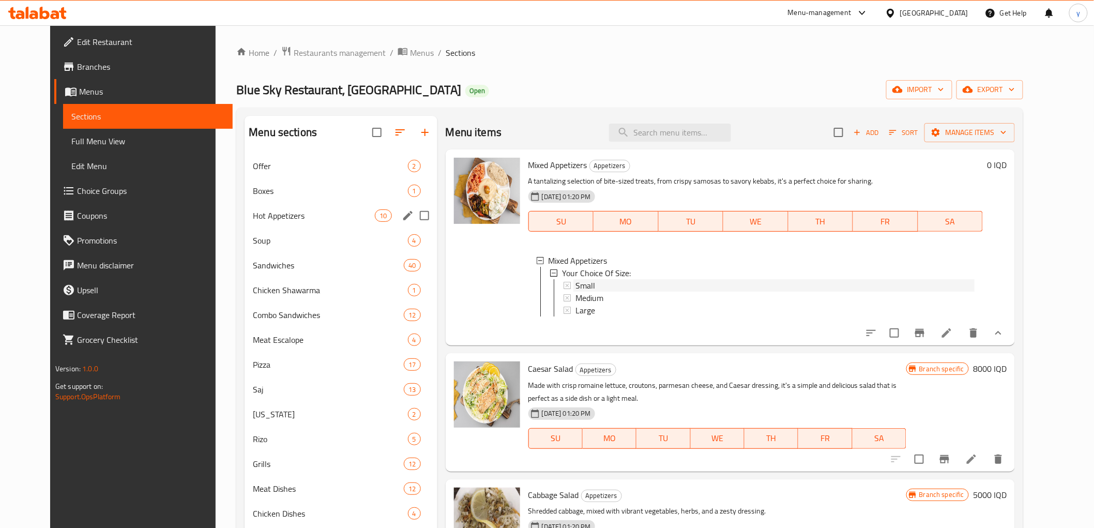
click at [577, 287] on span "Small" at bounding box center [585, 285] width 20 height 12
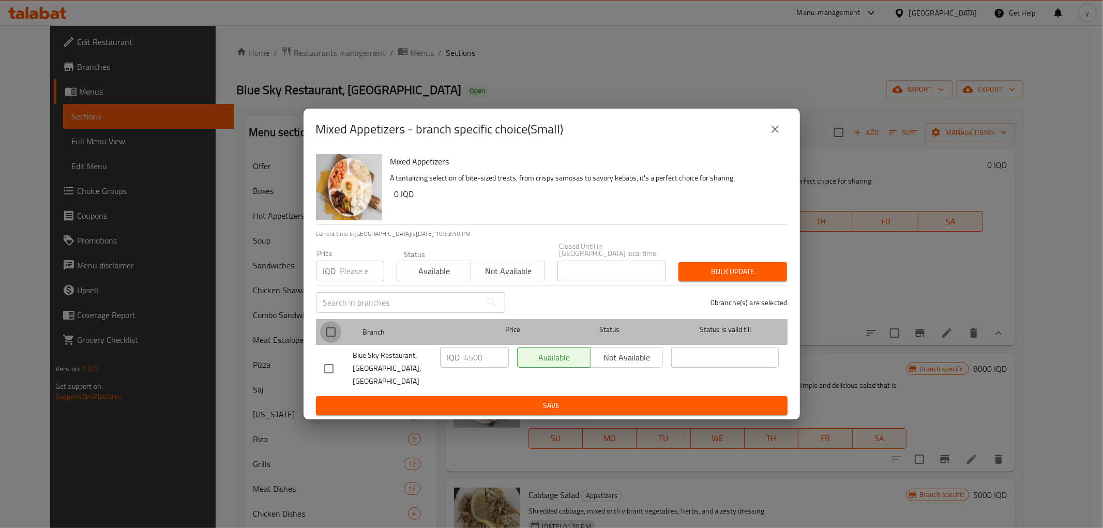
click at [328, 335] on input "checkbox" at bounding box center [331, 332] width 22 height 22
checkbox input "true"
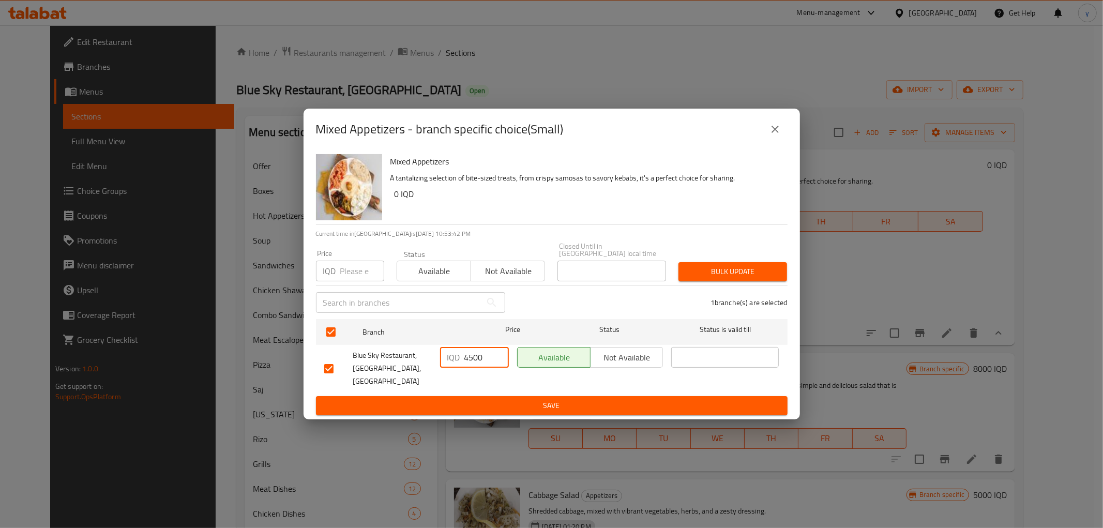
drag, startPoint x: 476, startPoint y: 360, endPoint x: 464, endPoint y: 361, distance: 11.9
click at [464, 361] on input "4500" at bounding box center [486, 357] width 44 height 21
click at [477, 361] on input "4500" at bounding box center [486, 357] width 44 height 21
drag, startPoint x: 473, startPoint y: 360, endPoint x: 463, endPoint y: 360, distance: 9.8
click at [463, 360] on div "IQD 4500 ​" at bounding box center [474, 357] width 69 height 21
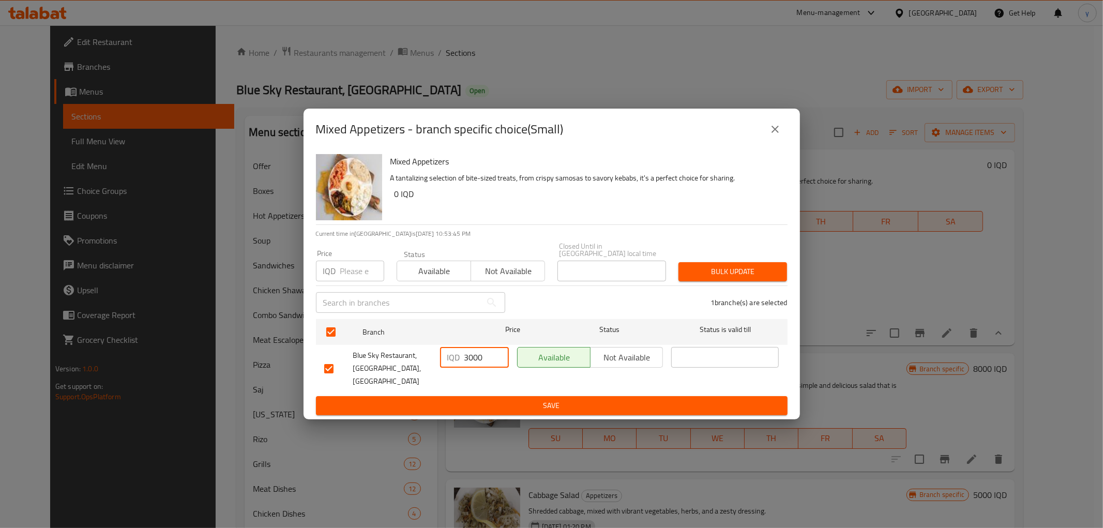
type input "3000"
click at [477, 383] on div "IQD 3000 ​" at bounding box center [474, 368] width 77 height 51
click at [481, 399] on span "Save" at bounding box center [551, 405] width 455 height 13
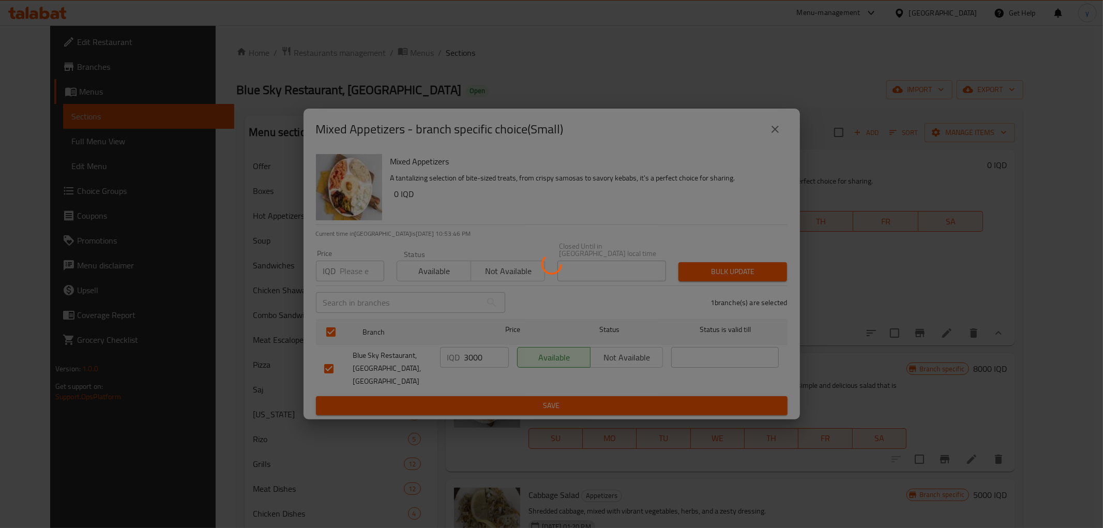
click at [391, 526] on div at bounding box center [551, 264] width 1103 height 528
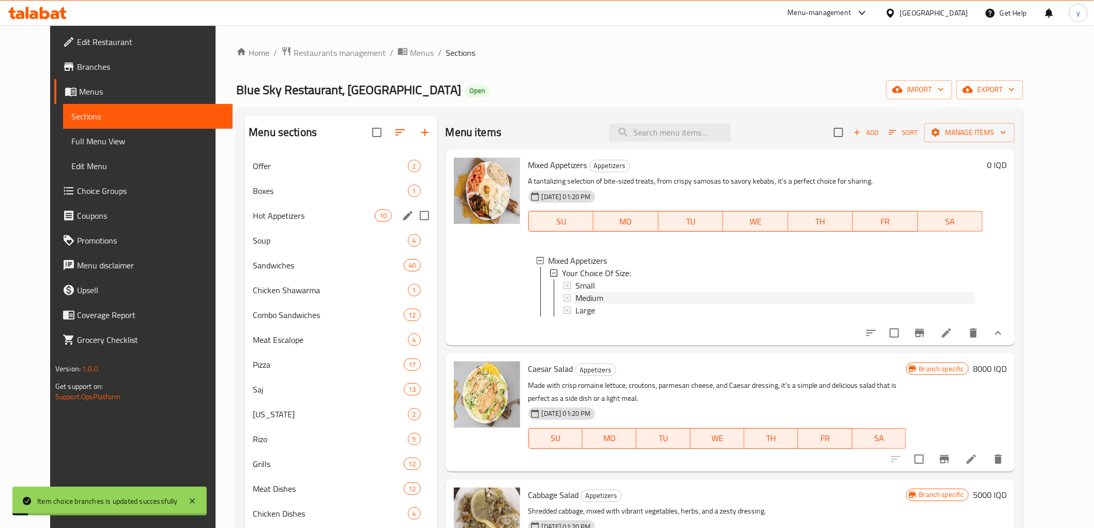
click at [579, 297] on span "Medium" at bounding box center [589, 298] width 28 height 12
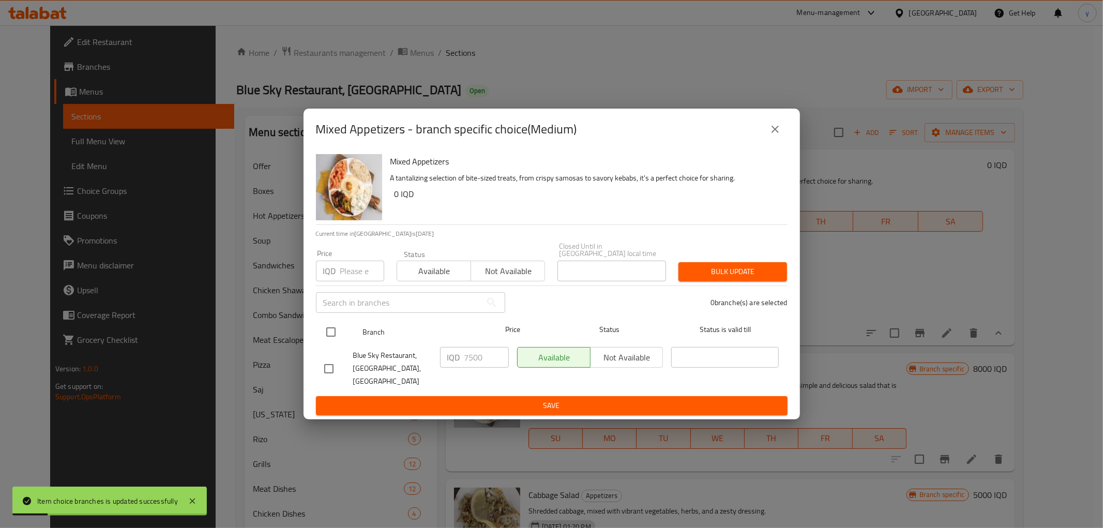
click at [338, 333] on input "checkbox" at bounding box center [331, 332] width 22 height 22
checkbox input "true"
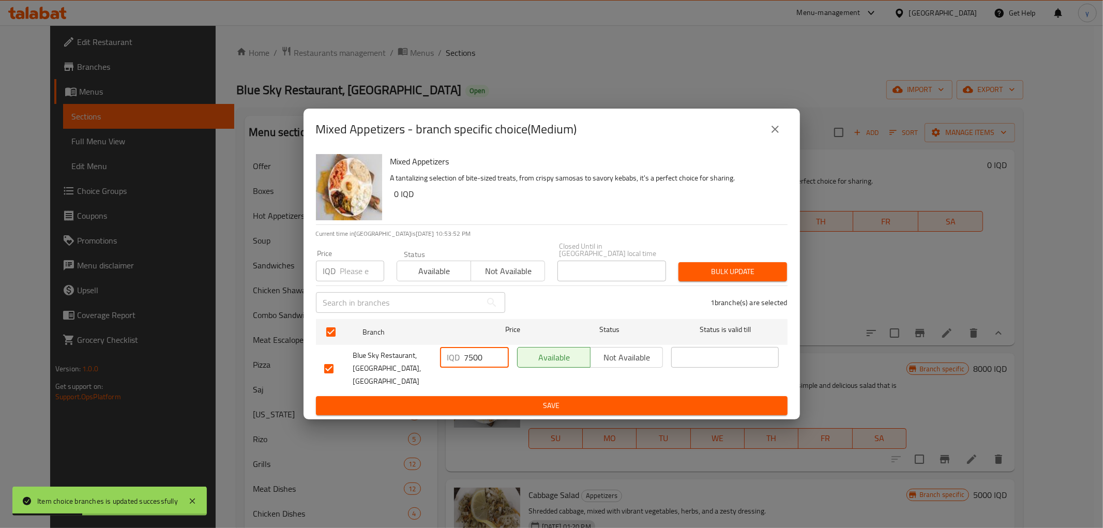
drag, startPoint x: 472, startPoint y: 359, endPoint x: 457, endPoint y: 364, distance: 16.3
click at [457, 364] on div "IQD 7500 ​" at bounding box center [474, 357] width 69 height 21
click at [457, 363] on p "IQD" at bounding box center [453, 357] width 13 height 12
click at [469, 362] on input "7500" at bounding box center [486, 357] width 44 height 21
drag, startPoint x: 472, startPoint y: 362, endPoint x: 463, endPoint y: 362, distance: 8.3
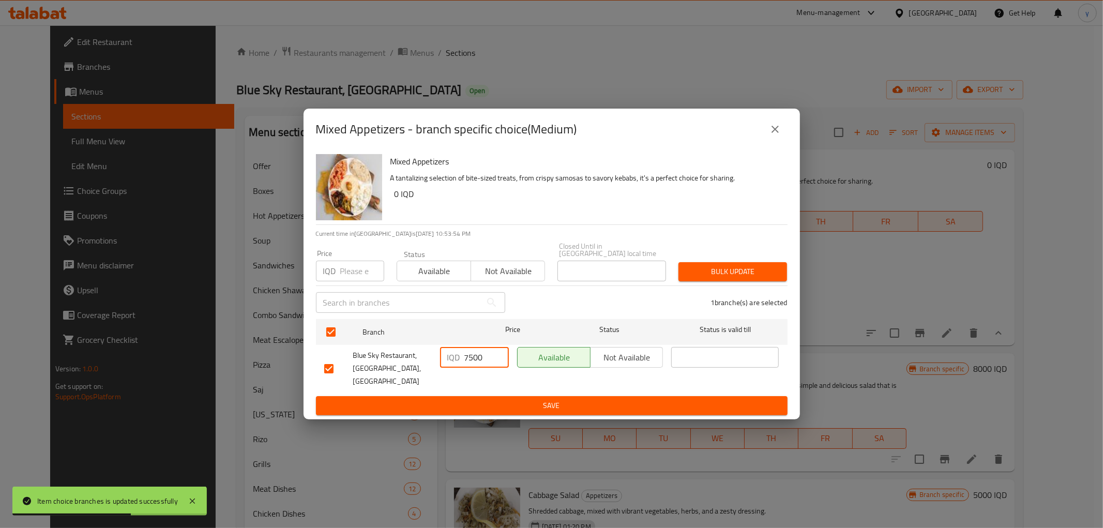
click at [464, 362] on input "7500" at bounding box center [486, 357] width 44 height 21
type input "6000"
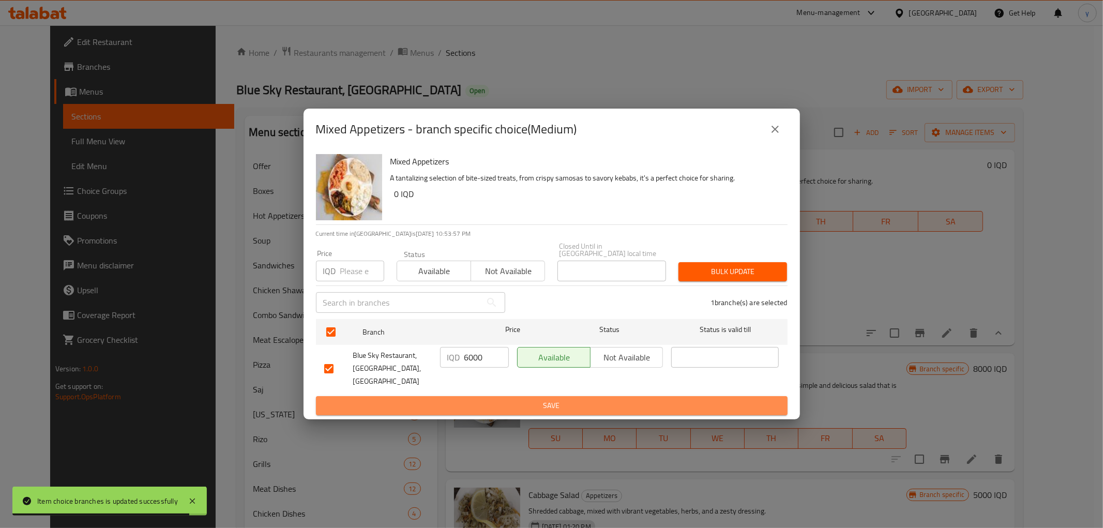
click at [490, 399] on span "Save" at bounding box center [551, 405] width 455 height 13
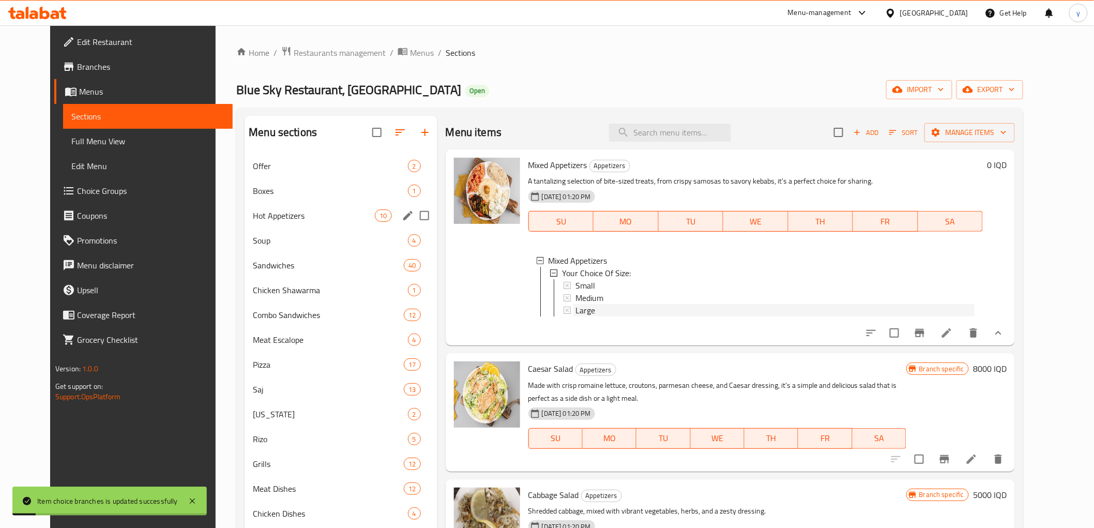
click at [581, 316] on span "Large" at bounding box center [585, 310] width 20 height 12
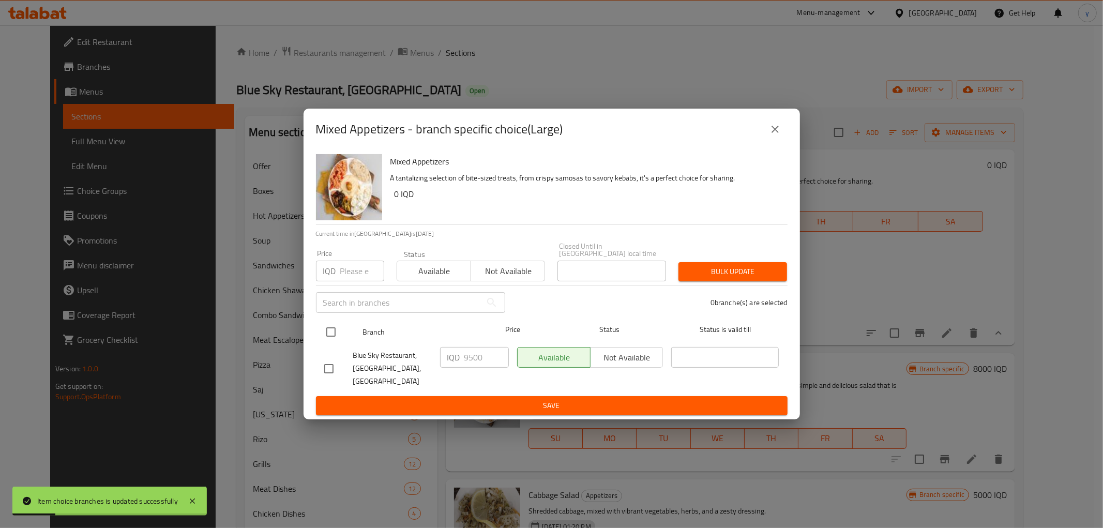
click at [328, 333] on input "checkbox" at bounding box center [331, 332] width 22 height 22
checkbox input "true"
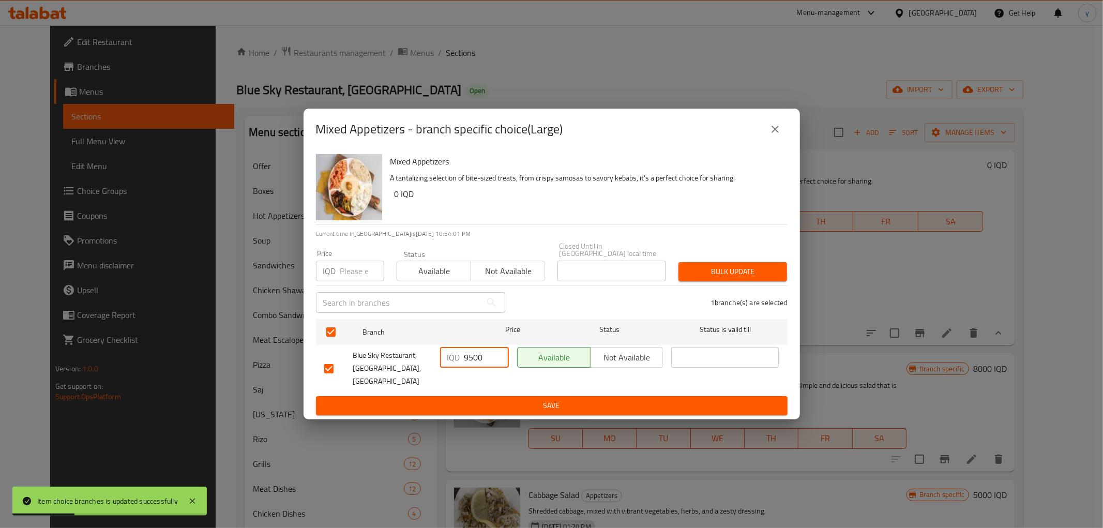
drag, startPoint x: 473, startPoint y: 359, endPoint x: 461, endPoint y: 362, distance: 11.8
click at [461, 362] on div "IQD 9500 ​" at bounding box center [474, 357] width 69 height 21
type input "8000"
click at [481, 399] on span "Save" at bounding box center [551, 405] width 455 height 13
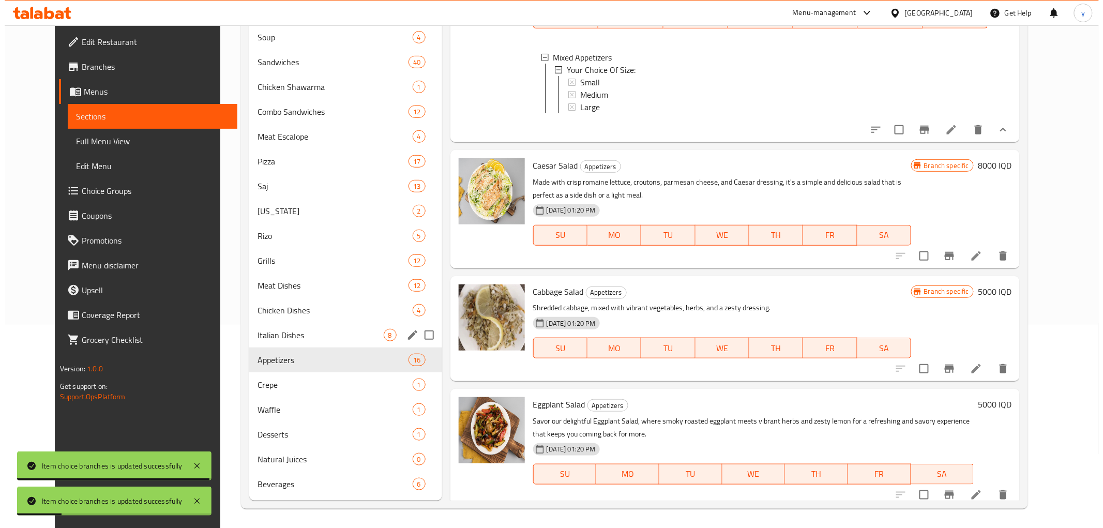
scroll to position [204, 0]
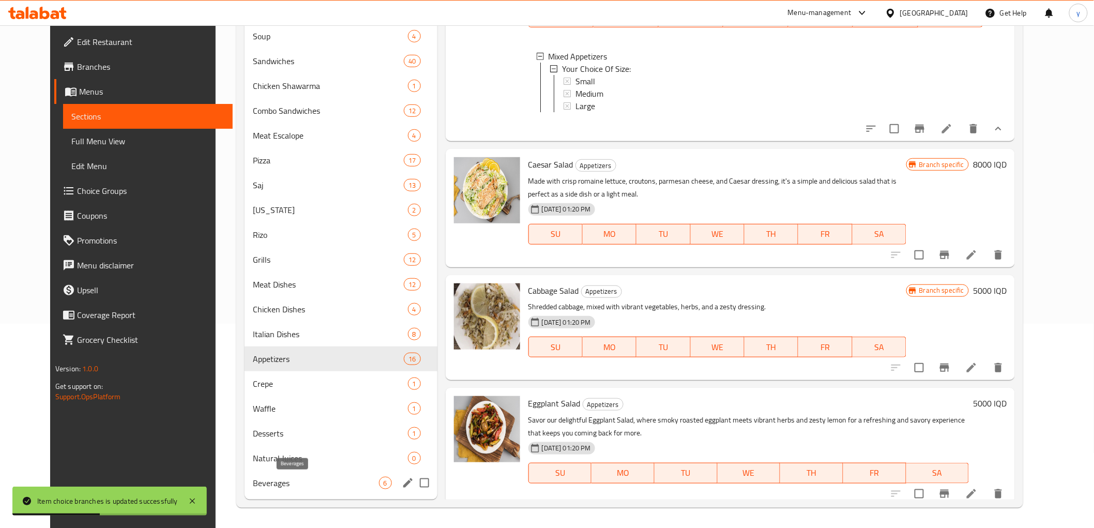
click at [306, 477] on span "Beverages" at bounding box center [316, 483] width 126 height 12
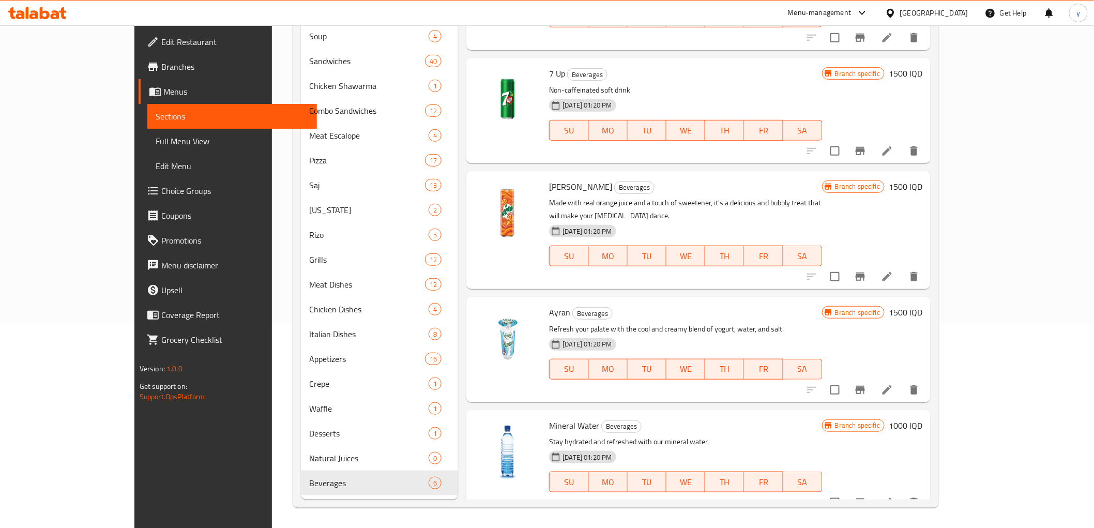
click at [731, 323] on p "Refresh your palate with the cool and creamy blend of yogurt, water, and salt." at bounding box center [685, 329] width 273 height 13
click at [922, 305] on h6 "1500 IQD" at bounding box center [906, 312] width 34 height 14
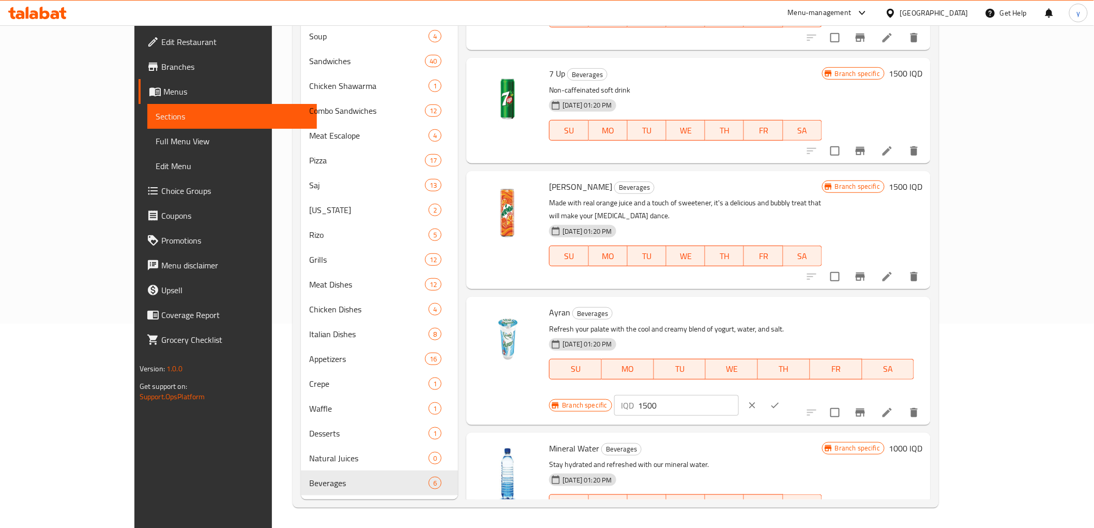
drag, startPoint x: 935, startPoint y: 309, endPoint x: 852, endPoint y: 314, distance: 82.9
click at [801, 394] on div "Branch specific IQD 1500 ​" at bounding box center [675, 405] width 252 height 23
click at [739, 395] on input "750" at bounding box center [689, 405] width 100 height 21
type input "750"
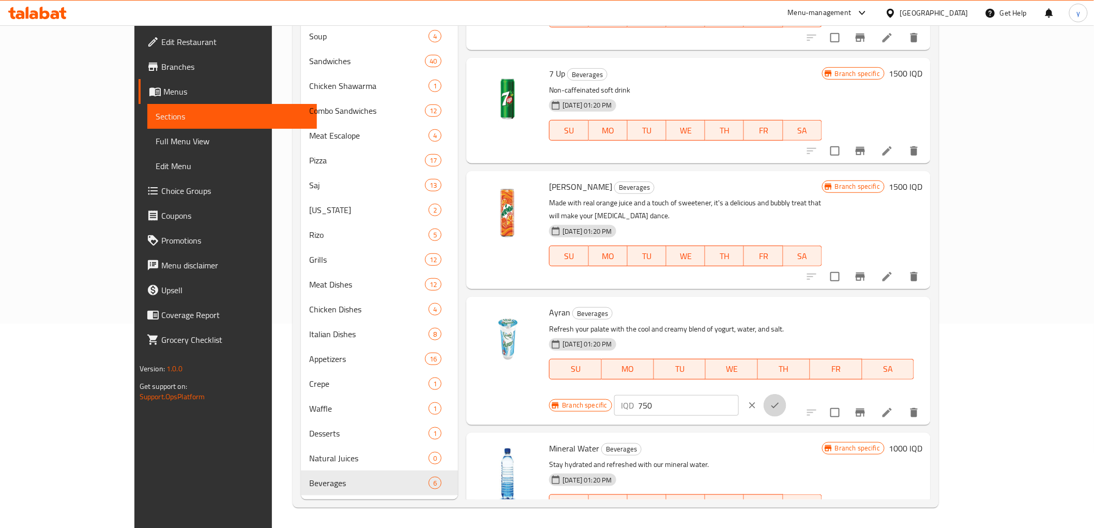
click at [786, 394] on button "ok" at bounding box center [775, 405] width 23 height 23
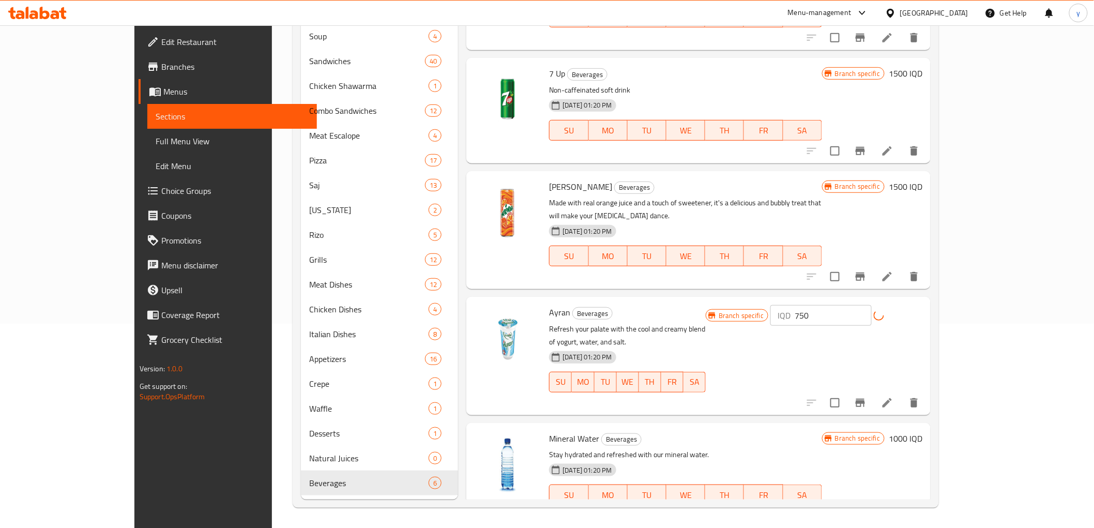
click at [867, 397] on icon "Branch-specific-item" at bounding box center [860, 403] width 12 height 12
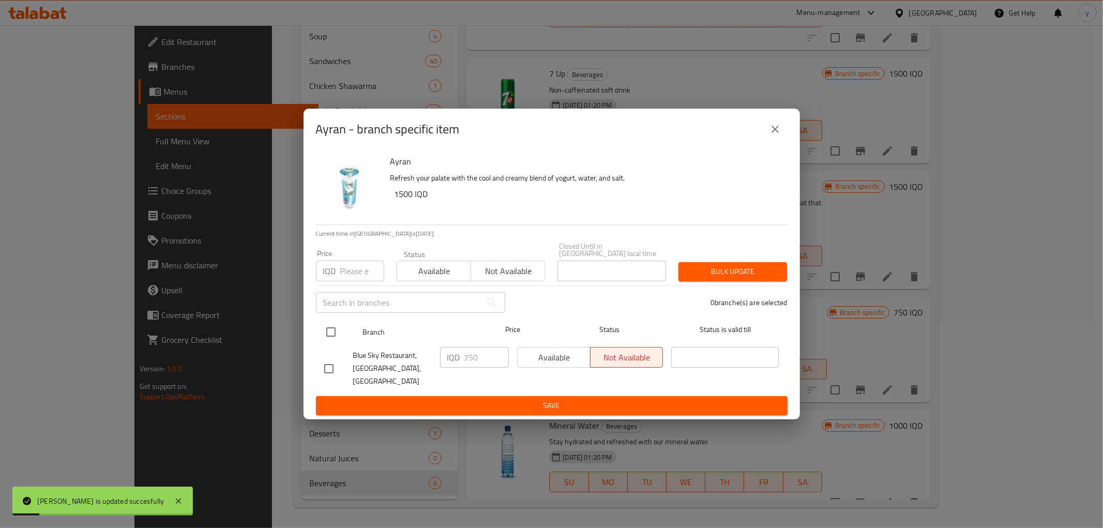
click at [335, 329] on input "checkbox" at bounding box center [331, 332] width 22 height 22
checkbox input "true"
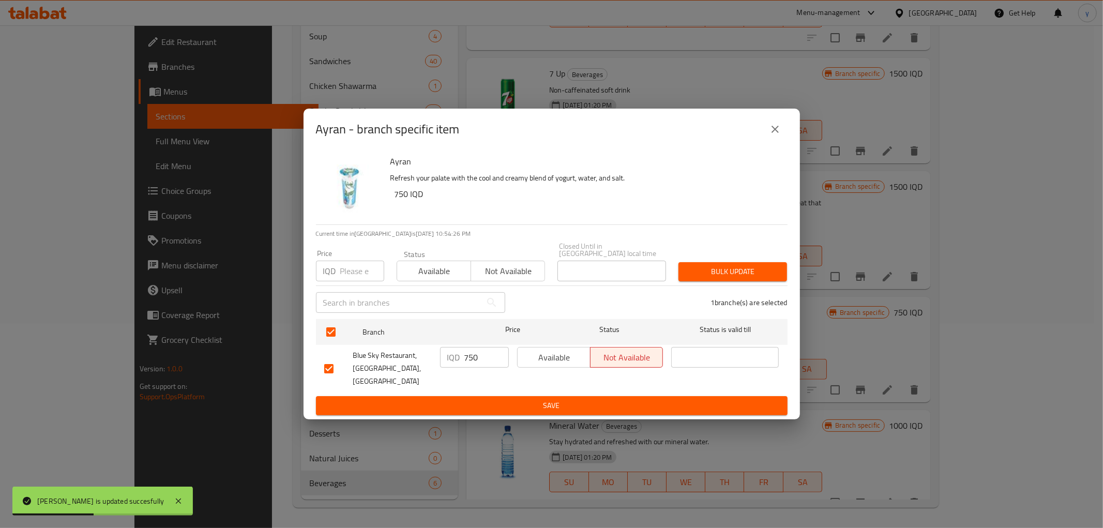
click at [786, 130] on div "Ayran - branch specific item" at bounding box center [552, 129] width 472 height 25
click at [774, 133] on icon "close" at bounding box center [774, 129] width 7 height 7
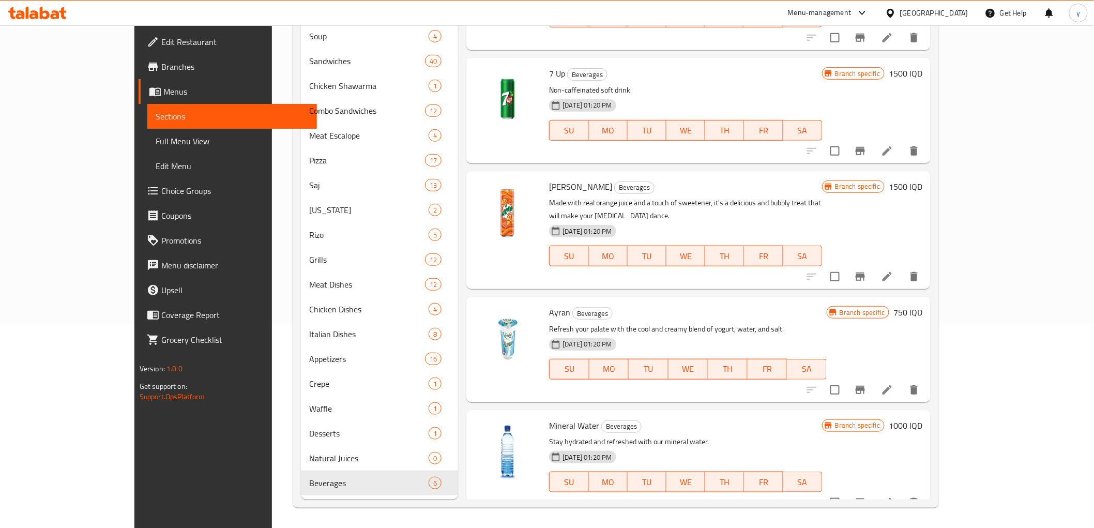
click at [922, 418] on h6 "1000 IQD" at bounding box center [906, 425] width 34 height 14
drag, startPoint x: 921, startPoint y: 414, endPoint x: 829, endPoint y: 423, distance: 92.4
click at [801, 507] on div "Branch specific IQD 1000 ​" at bounding box center [675, 518] width 252 height 23
click at [739, 508] on input "500" at bounding box center [689, 518] width 100 height 21
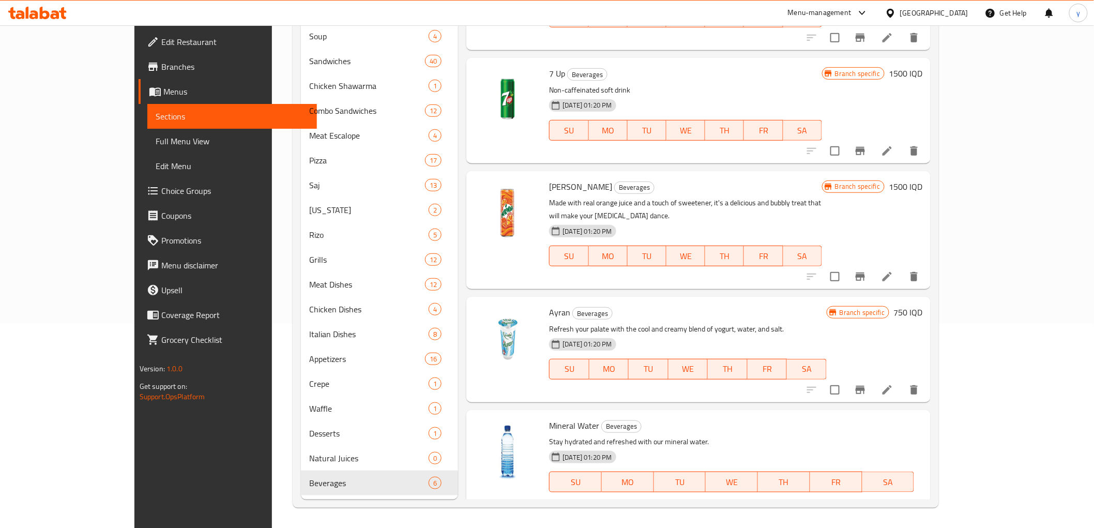
type input "500"
click at [786, 507] on button "ok" at bounding box center [775, 518] width 23 height 23
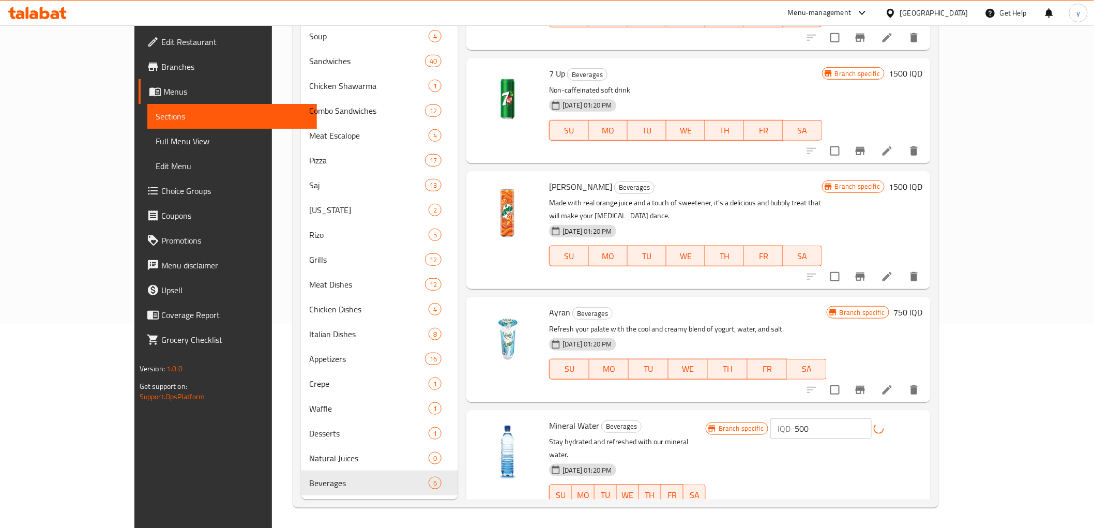
click at [939, 500] on div "Menu sections Offer 2 Boxes 1 Hot Appetizers 10 Soup 4 Sandwiches 40 Chicken Sh…" at bounding box center [616, 205] width 646 height 604
click at [873, 503] on button "Branch-specific-item" at bounding box center [860, 515] width 25 height 25
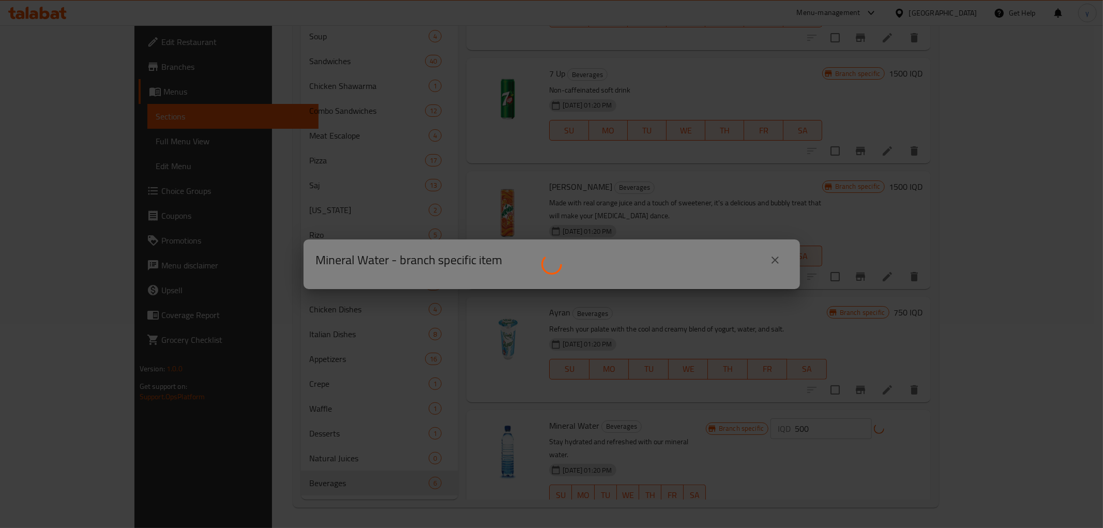
click at [990, 487] on div at bounding box center [551, 264] width 1103 height 528
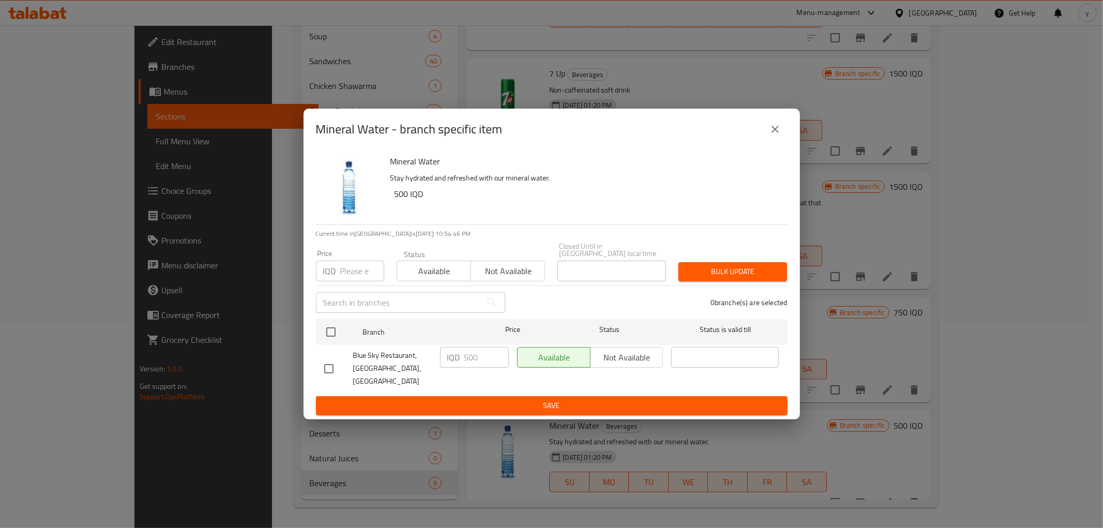
click at [776, 142] on button "close" at bounding box center [775, 129] width 25 height 25
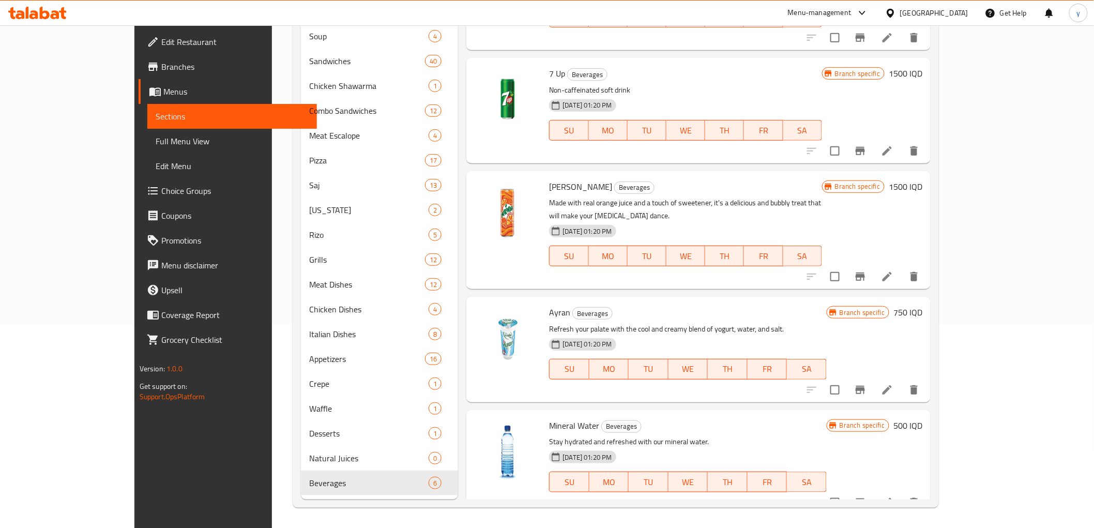
click at [922, 188] on h6 "1500 IQD" at bounding box center [906, 186] width 34 height 14
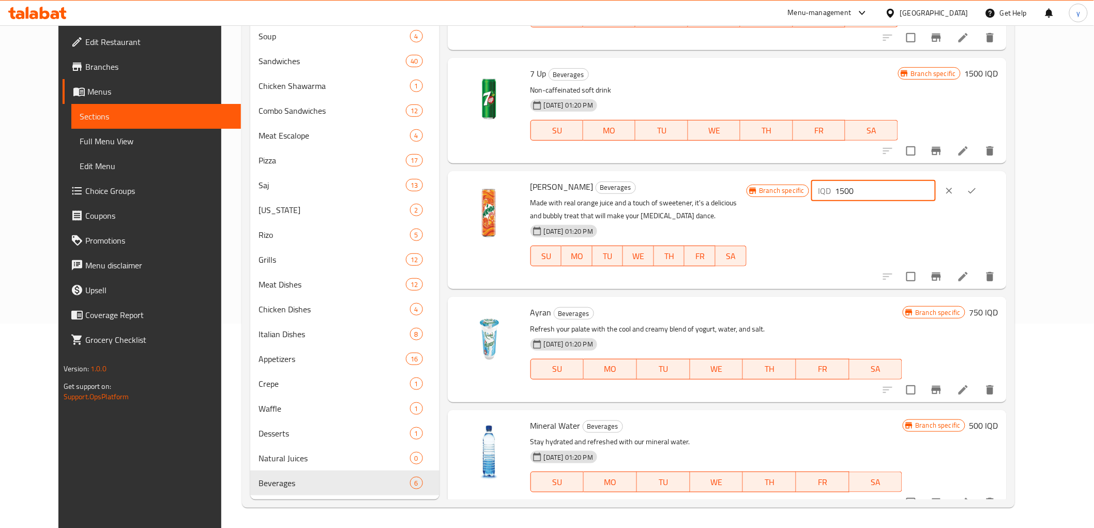
drag, startPoint x: 957, startPoint y: 193, endPoint x: 866, endPoint y: 200, distance: 91.2
click at [866, 200] on div "Branch specific IQD 1500 ​" at bounding box center [873, 190] width 252 height 23
type input "1000"
click at [901, 191] on div "IQD 1000 ​" at bounding box center [873, 190] width 125 height 21
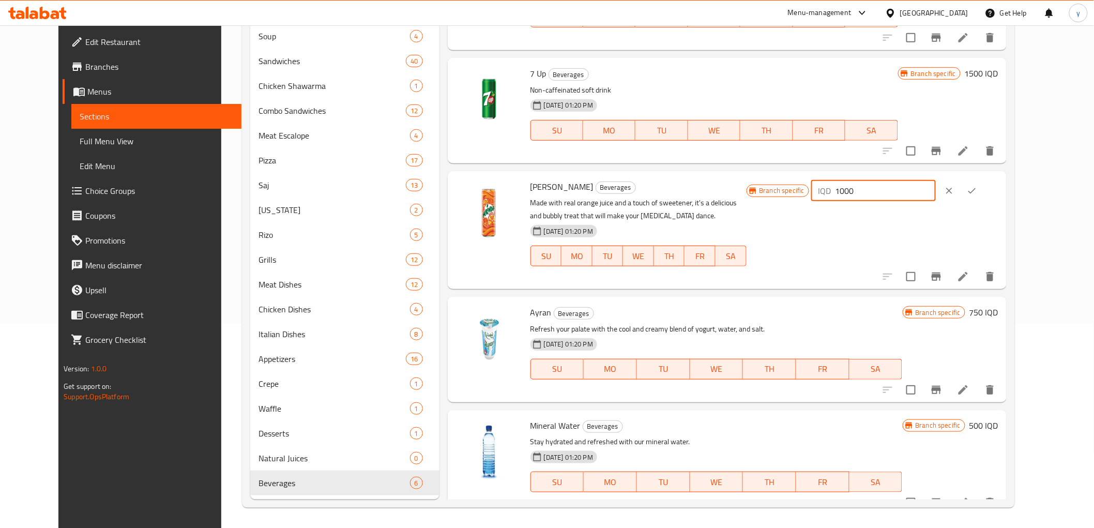
click at [916, 193] on input "1000" at bounding box center [886, 190] width 100 height 21
click at [977, 192] on icon "ok" at bounding box center [972, 191] width 10 height 10
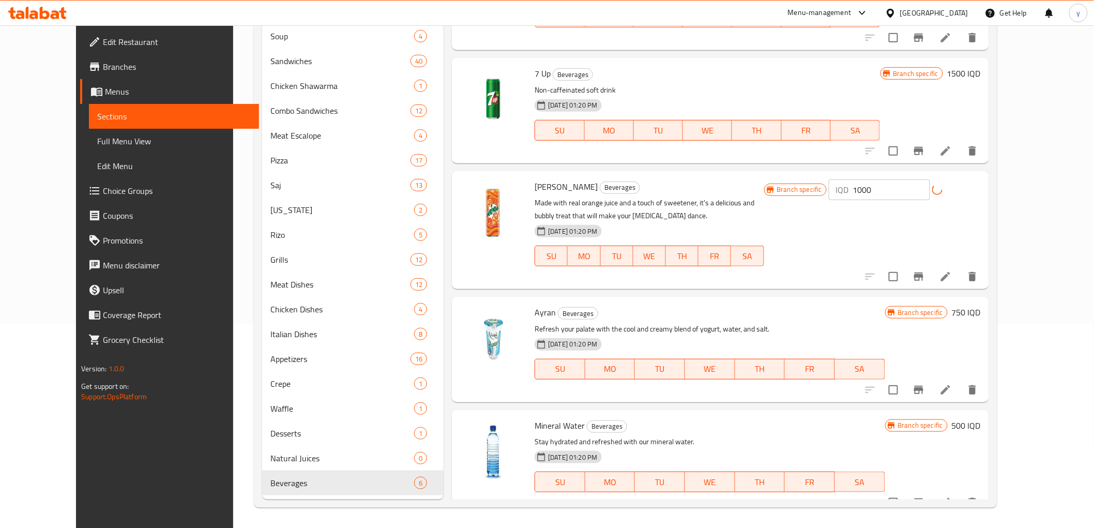
click at [925, 270] on icon "Branch-specific-item" at bounding box center [919, 276] width 12 height 12
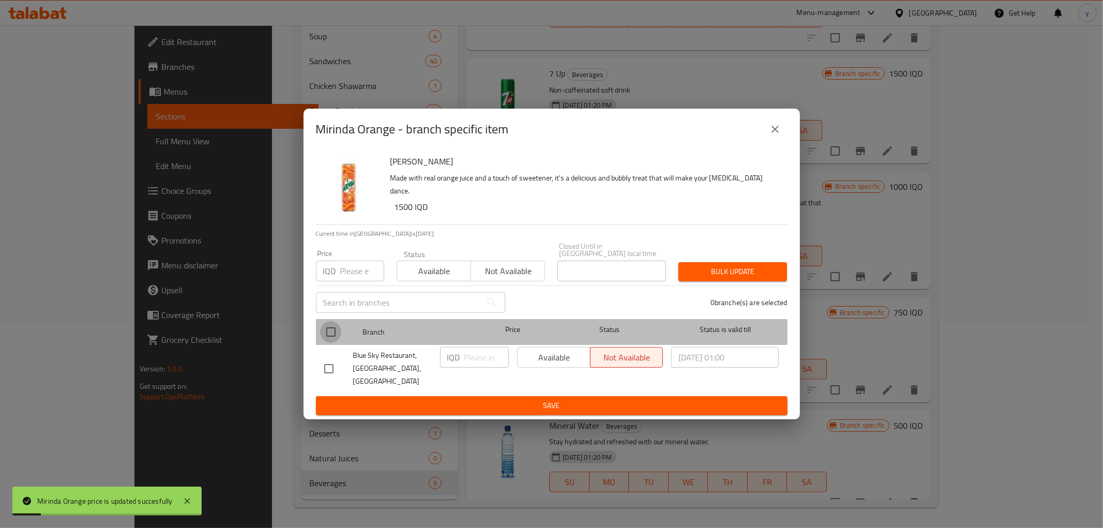
click at [322, 327] on input "checkbox" at bounding box center [331, 332] width 22 height 22
checkbox input "true"
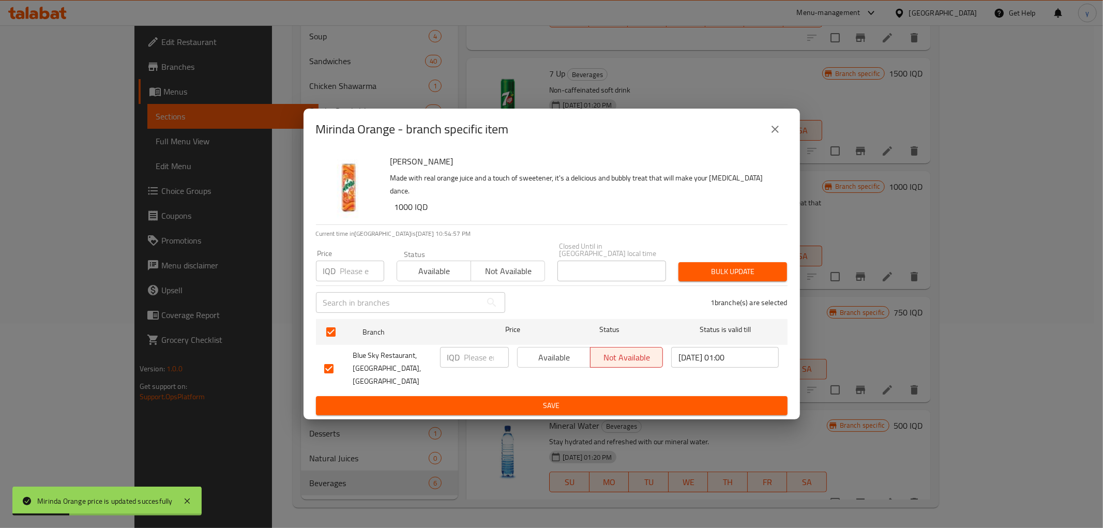
drag, startPoint x: 478, startPoint y: 360, endPoint x: 469, endPoint y: 393, distance: 34.2
click at [478, 362] on input "number" at bounding box center [486, 357] width 44 height 21
paste input "1000"
type input "1000"
click at [468, 404] on button "Save" at bounding box center [552, 405] width 472 height 19
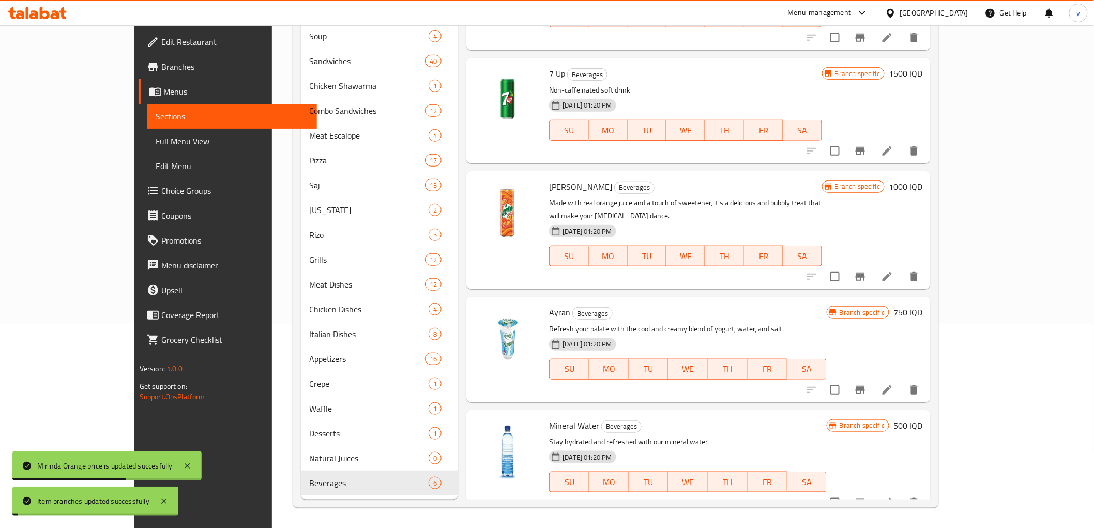
click at [931, 60] on div "7 Up Beverages Non-caffeinated soft drink 22-06-2025 01:20 PM SU MO TU WE TH FR…" at bounding box center [698, 110] width 464 height 105
click at [922, 74] on h6 "1500 IQD" at bounding box center [906, 73] width 34 height 14
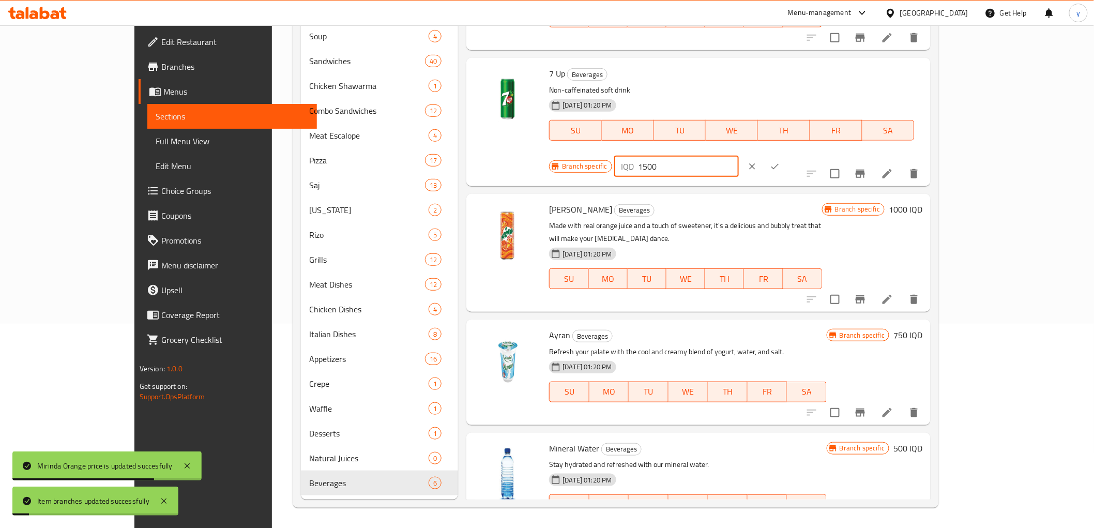
drag, startPoint x: 948, startPoint y: 80, endPoint x: 874, endPoint y: 94, distance: 75.2
click at [801, 155] on div "Branch specific IQD 1500 ​" at bounding box center [675, 166] width 252 height 23
paste input "0"
type input "1000"
click at [786, 155] on button "ok" at bounding box center [775, 166] width 23 height 23
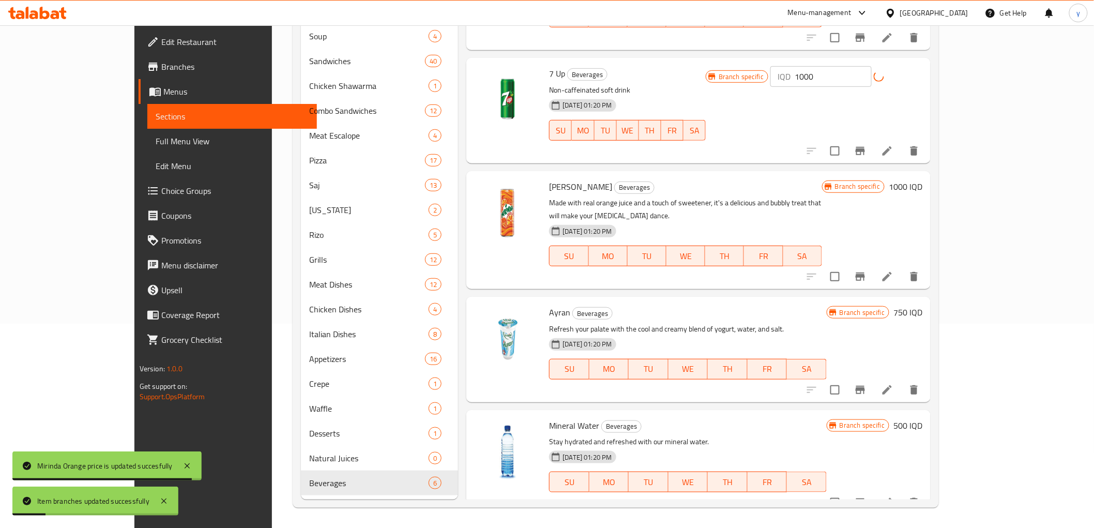
click at [873, 145] on button "Branch-specific-item" at bounding box center [860, 151] width 25 height 25
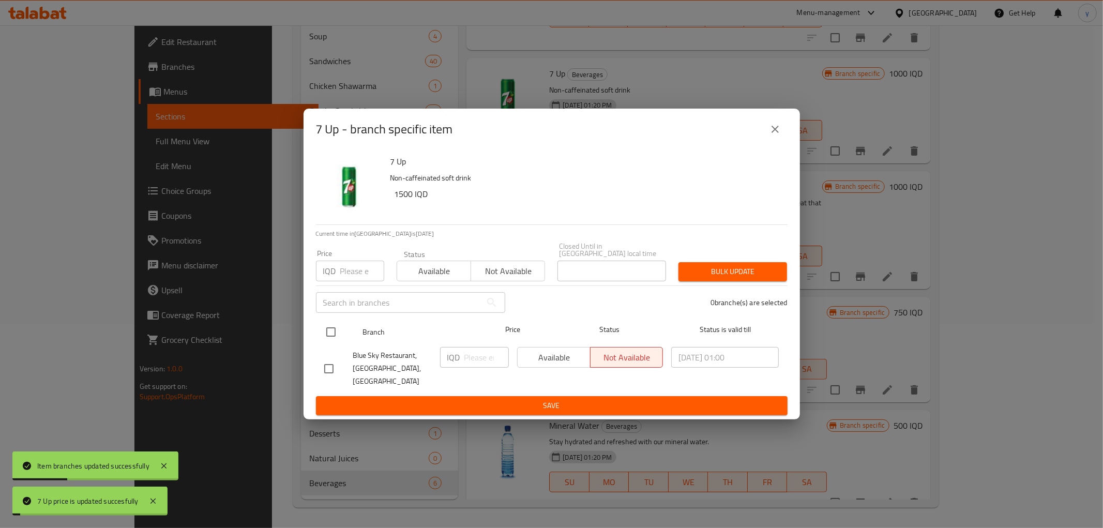
click at [336, 331] on input "checkbox" at bounding box center [331, 332] width 22 height 22
checkbox input "true"
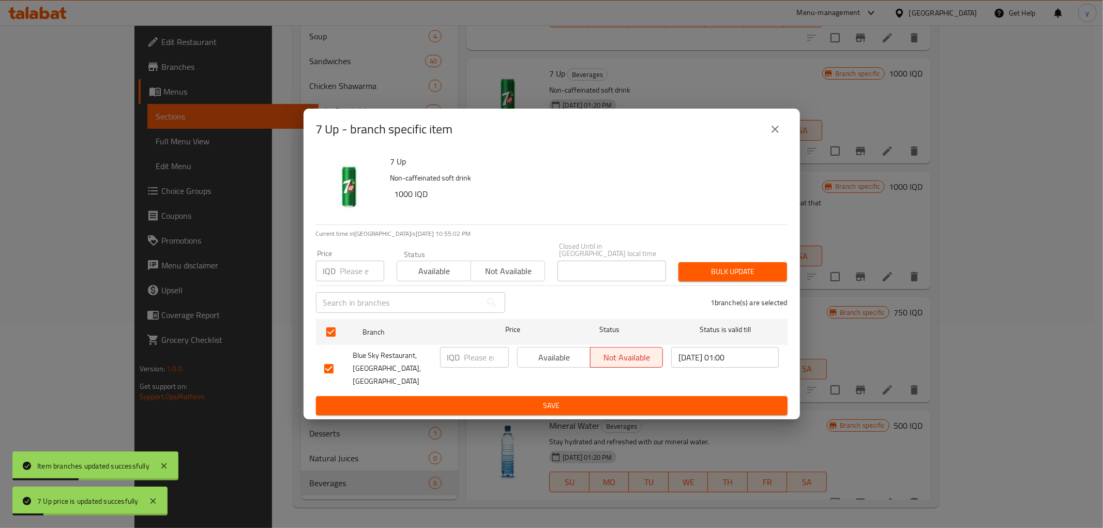
click at [462, 363] on div "IQD ​" at bounding box center [474, 357] width 69 height 21
click at [466, 396] on button "Save" at bounding box center [552, 405] width 472 height 19
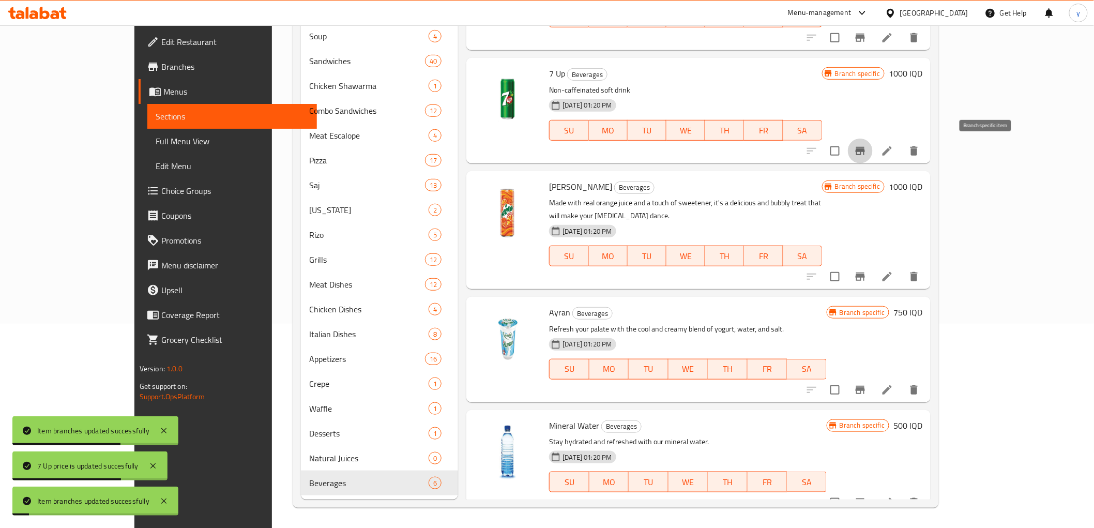
click at [873, 144] on button "Branch-specific-item" at bounding box center [860, 151] width 25 height 25
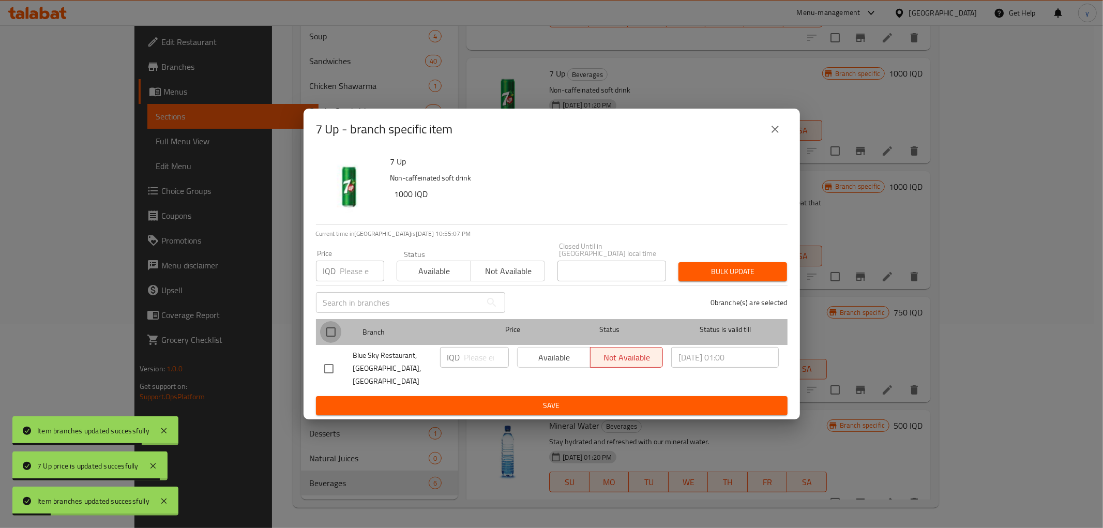
click at [327, 340] on input "checkbox" at bounding box center [331, 332] width 22 height 22
checkbox input "true"
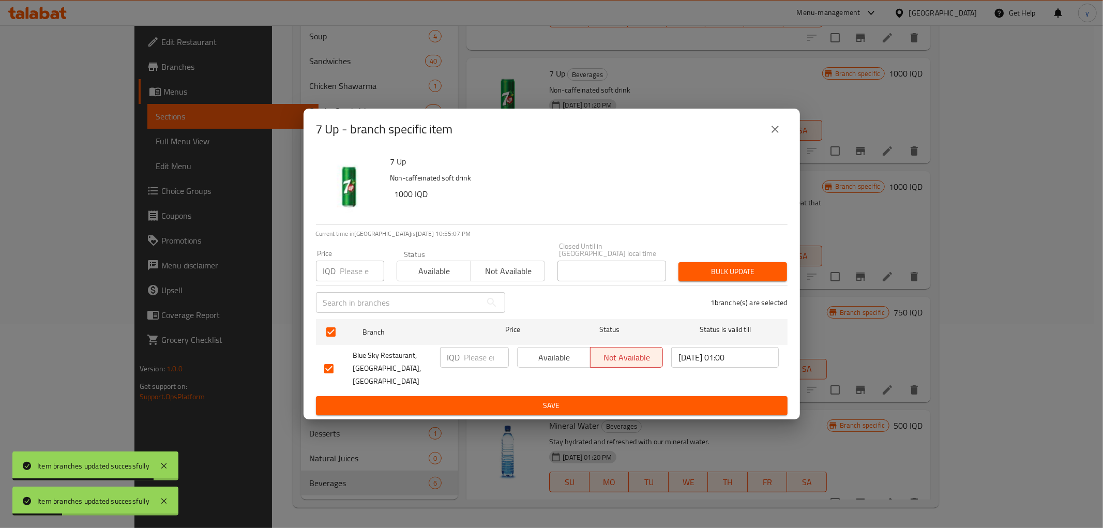
click at [485, 367] on input "number" at bounding box center [486, 357] width 44 height 21
paste input "1000"
type input "1000"
click at [467, 405] on div "7 Up Non-caffeinated soft drink 1000 IQD Current time in Iraq is 11 Sep 2025 10…" at bounding box center [551, 284] width 496 height 269
click at [480, 399] on span "Save" at bounding box center [551, 405] width 455 height 13
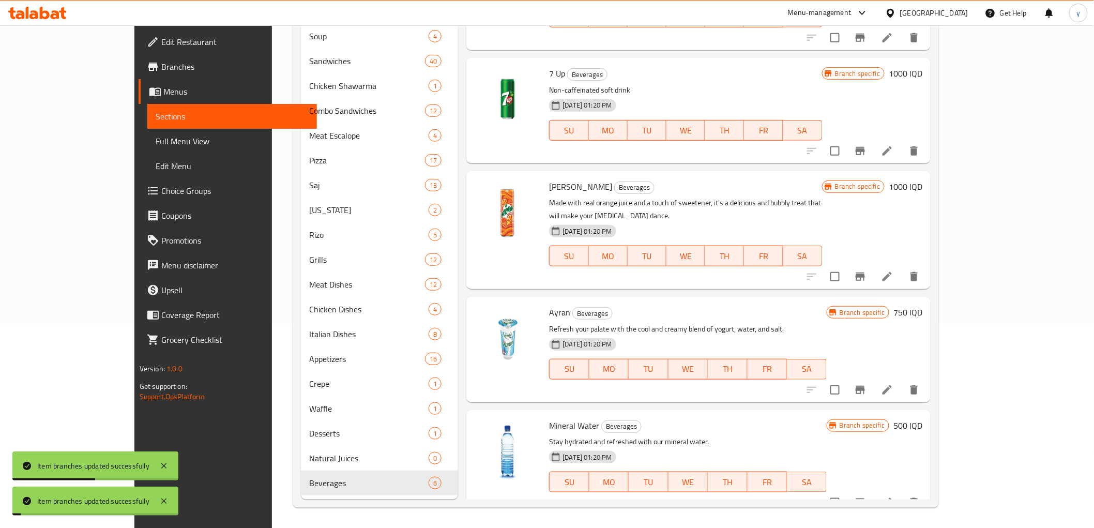
scroll to position [89, 0]
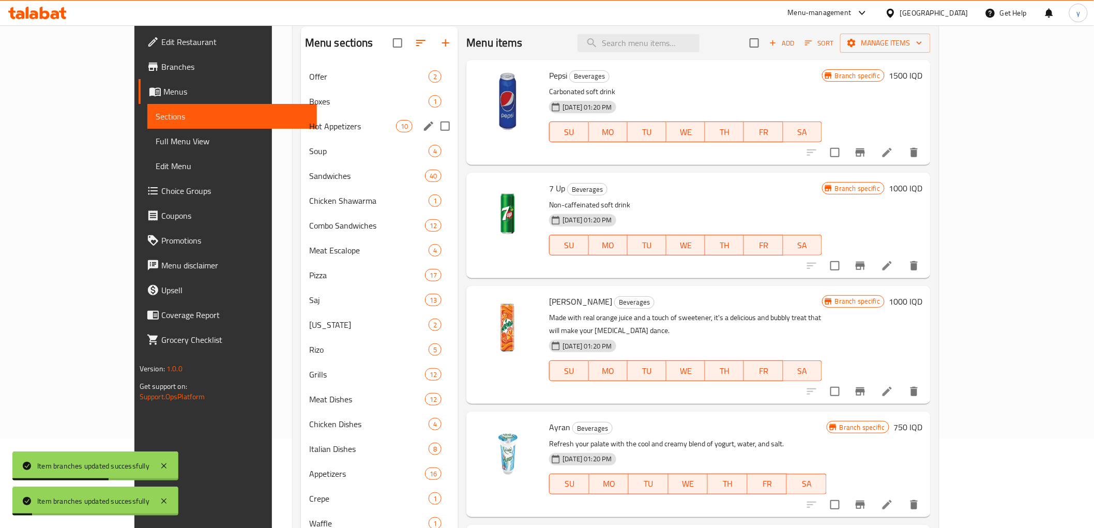
click at [922, 74] on h6 "1500 IQD" at bounding box center [906, 75] width 34 height 14
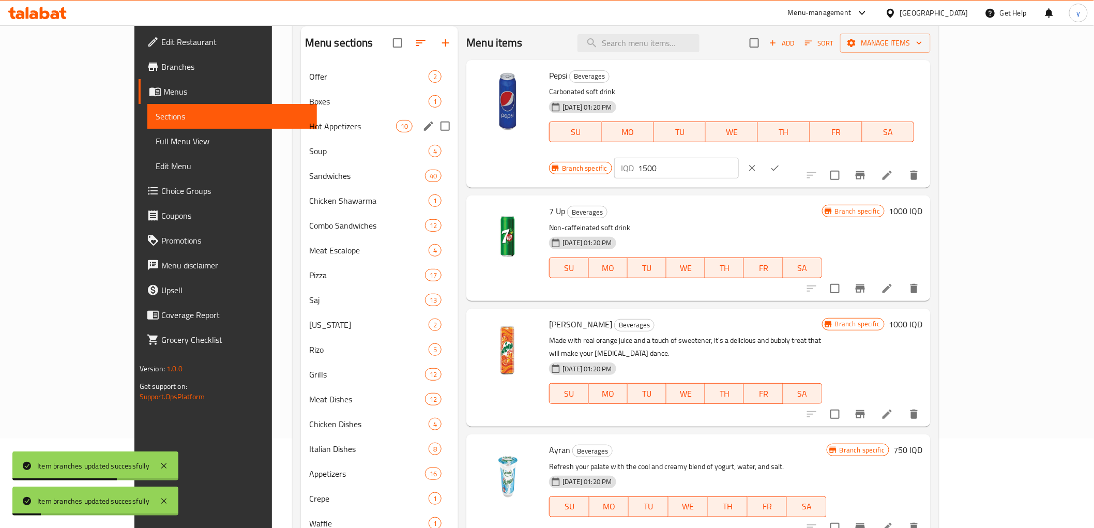
drag, startPoint x: 967, startPoint y: 80, endPoint x: 845, endPoint y: 89, distance: 122.4
click at [801, 157] on div "Branch specific IQD 1500 ​" at bounding box center [675, 168] width 252 height 23
paste input "0"
type input "1000"
click at [786, 157] on button "ok" at bounding box center [775, 168] width 23 height 23
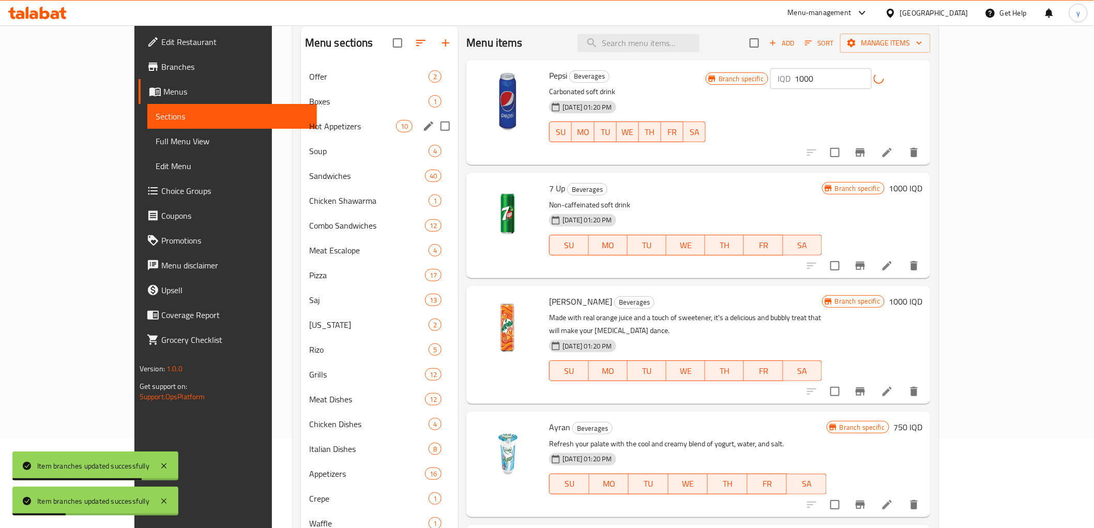
click at [873, 154] on button "Branch-specific-item" at bounding box center [860, 152] width 25 height 25
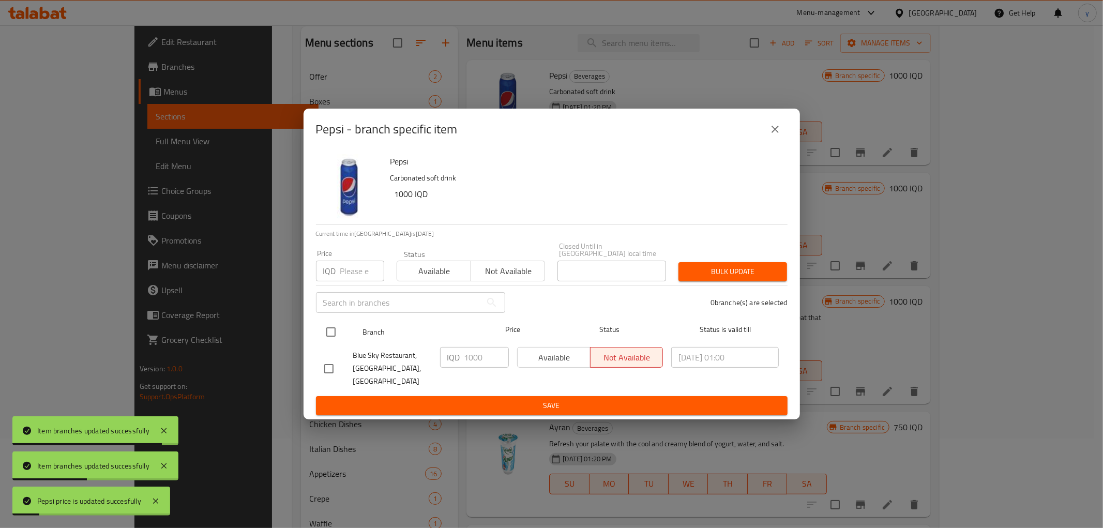
click at [329, 340] on input "checkbox" at bounding box center [331, 332] width 22 height 22
checkbox input "true"
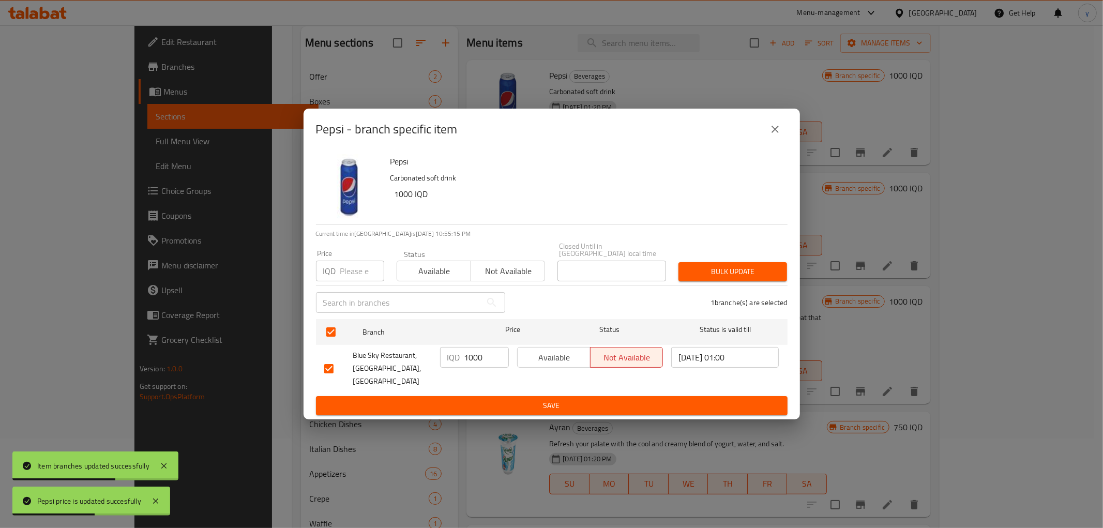
click at [770, 135] on icon "close" at bounding box center [775, 129] width 12 height 12
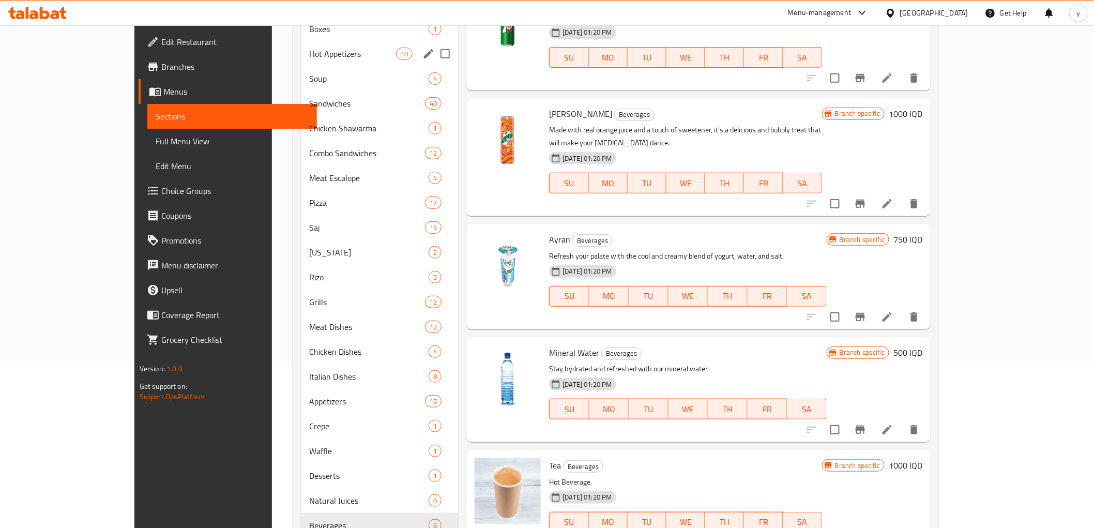
scroll to position [204, 0]
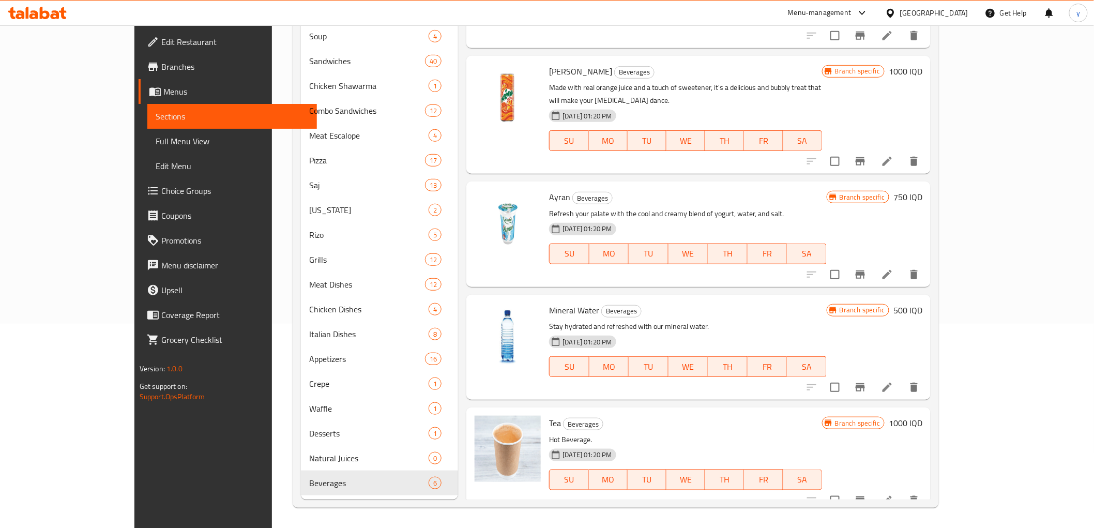
click at [601, 320] on p "Stay hydrated and refreshed with our mineral water." at bounding box center [688, 326] width 278 height 13
click at [156, 146] on span "Full Menu View" at bounding box center [232, 141] width 153 height 12
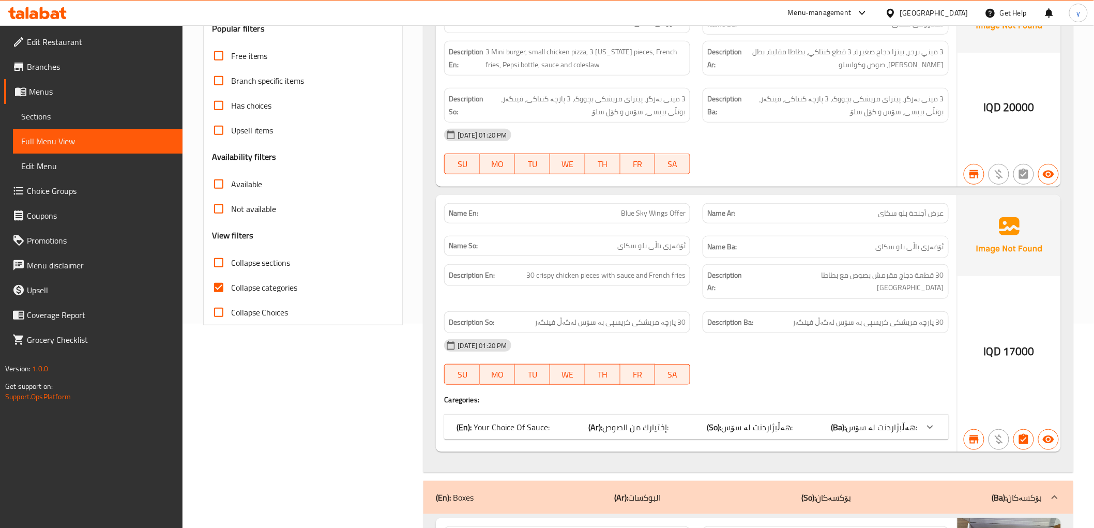
scroll to position [89, 0]
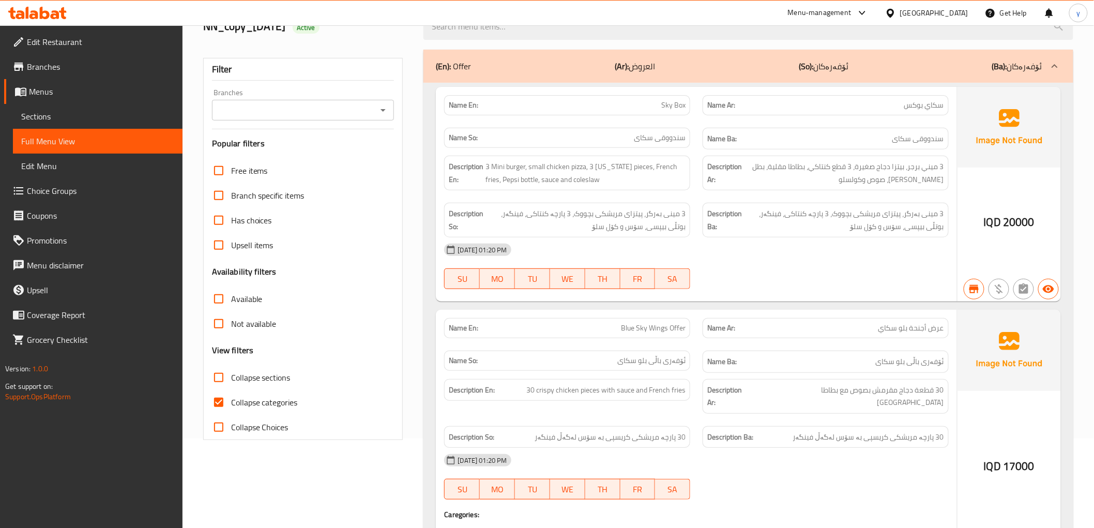
click at [380, 106] on icon "Open" at bounding box center [383, 110] width 12 height 12
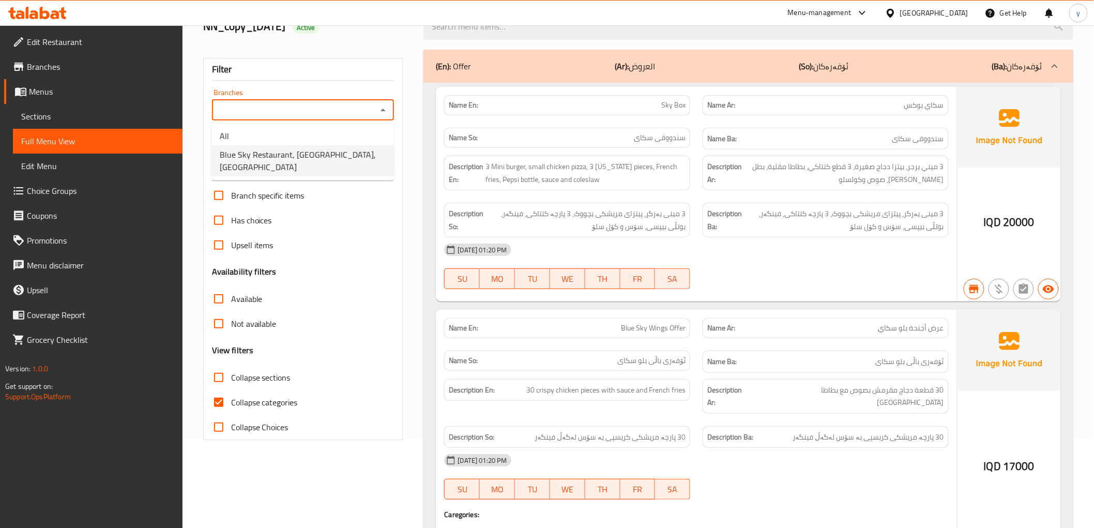
click at [334, 145] on li "Blue Sky Restaurant, Zayona, Zayona" at bounding box center [302, 160] width 183 height 31
type input "Blue Sky Restaurant, Zayona, Zayona"
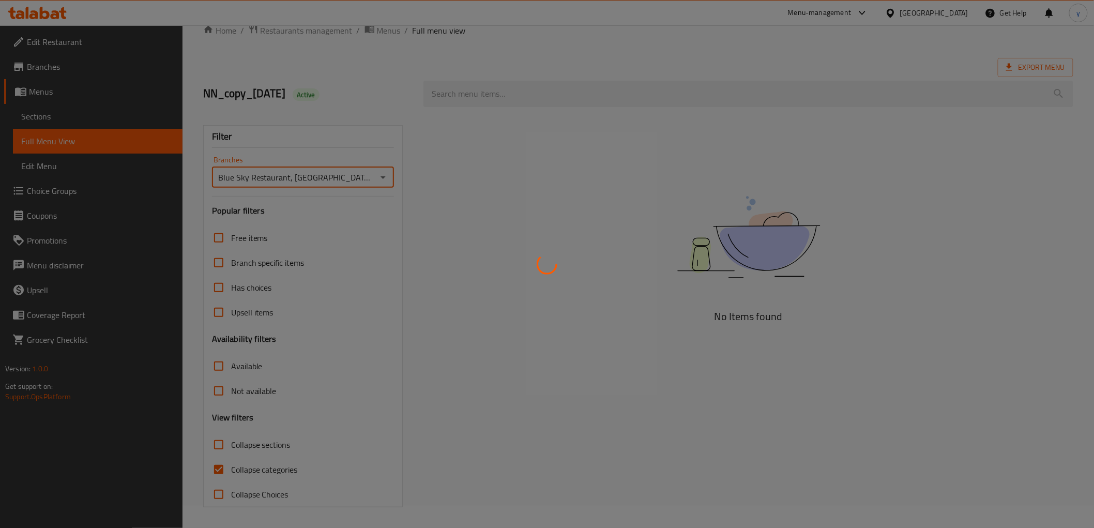
scroll to position [22, 0]
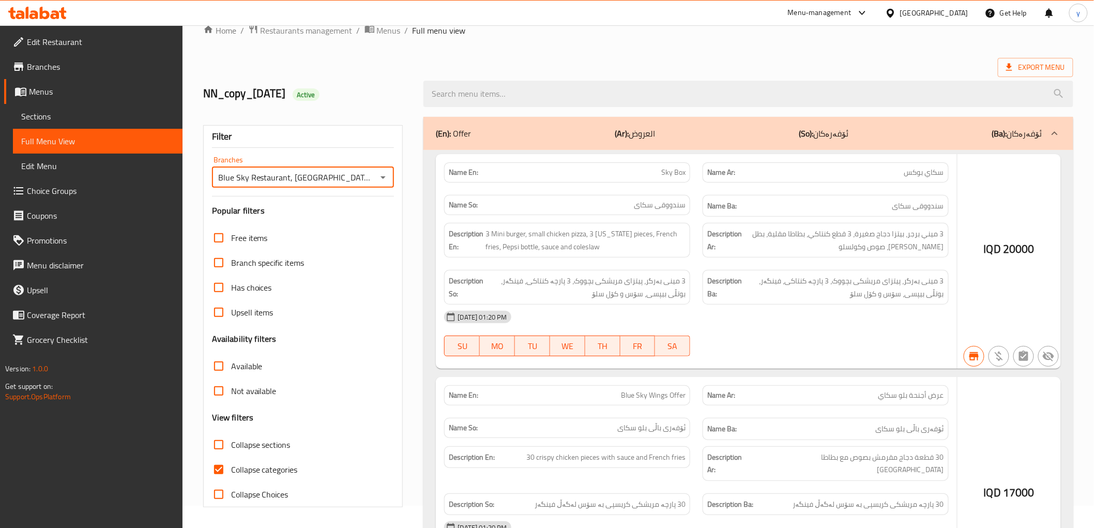
click at [225, 473] on div at bounding box center [547, 264] width 1094 height 528
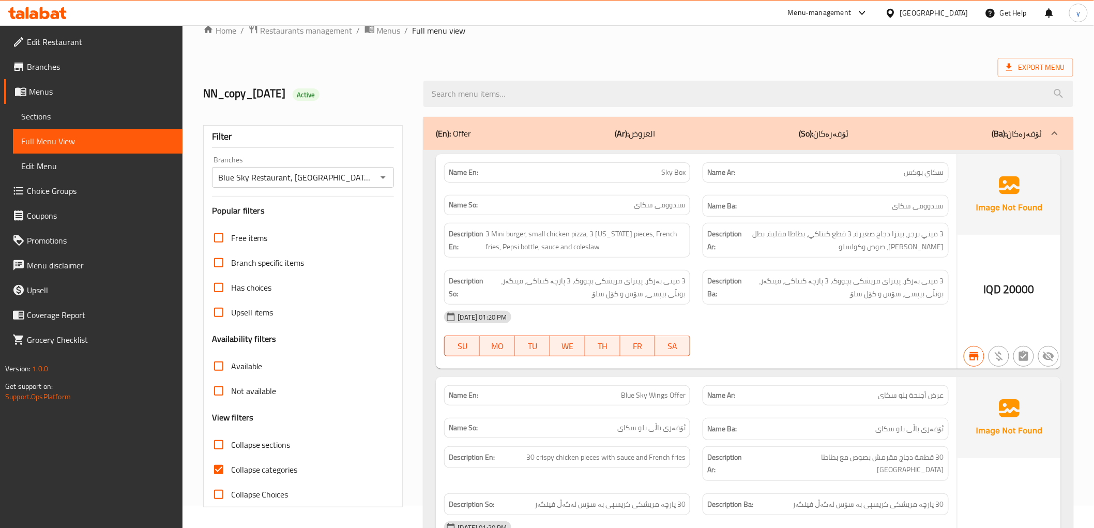
scroll to position [89, 0]
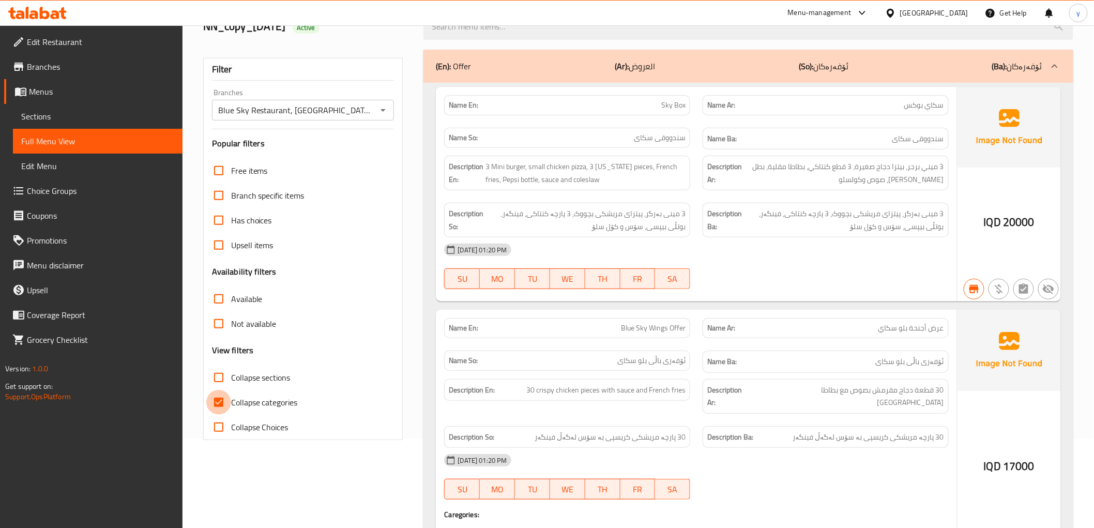
click at [220, 397] on input "Collapse categories" at bounding box center [218, 402] width 25 height 25
checkbox input "false"
click at [216, 362] on div "Free items Branch specific items Has choices Upsell items Availability filters …" at bounding box center [303, 298] width 183 height 281
click at [218, 368] on input "Collapse sections" at bounding box center [218, 377] width 25 height 25
checkbox input "true"
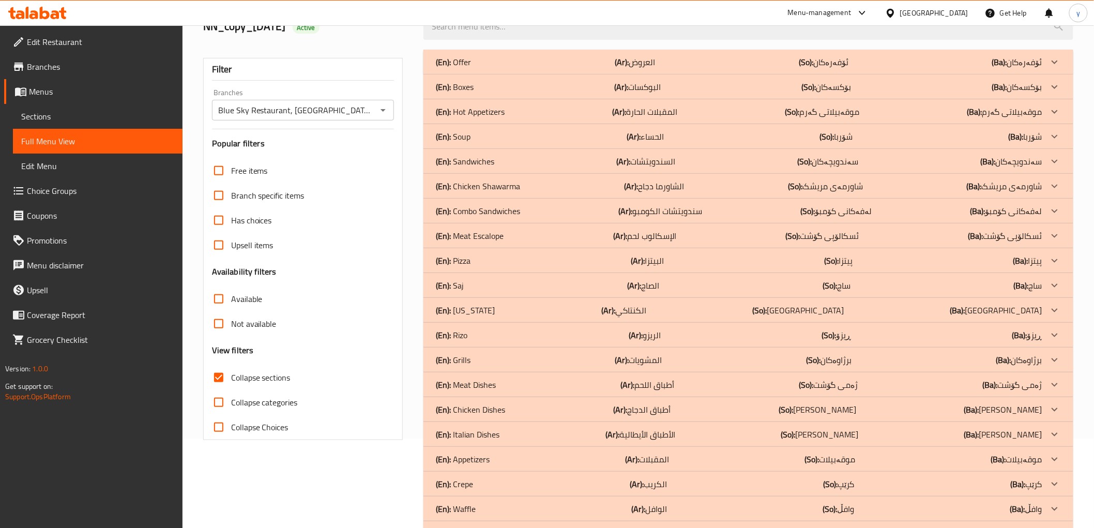
click at [552, 119] on div "(En): Hot Appetizers (Ar): المقبلات الحارة (So): موقەبیلاتی گەرم (Ba): موقەبیلا…" at bounding box center [747, 111] width 649 height 25
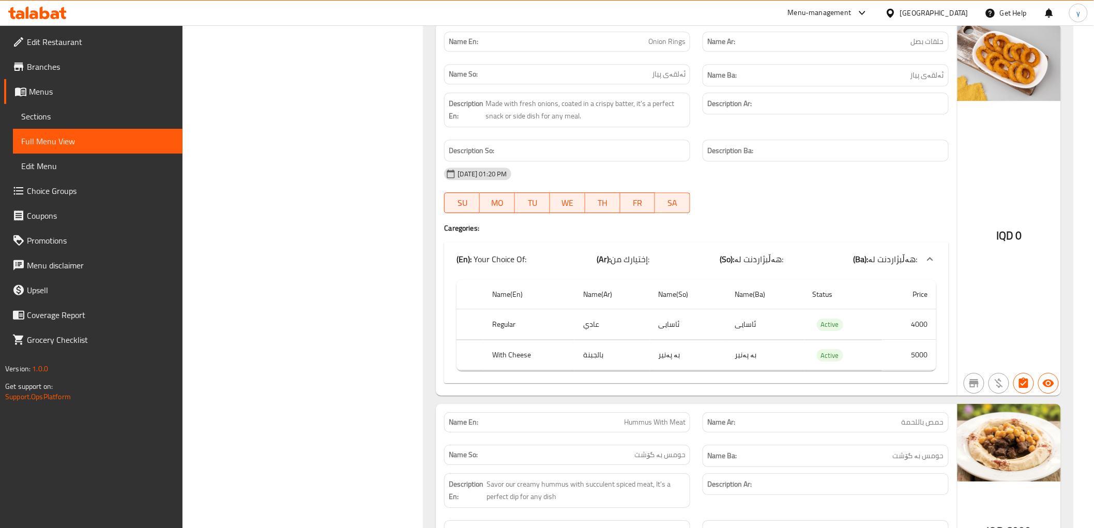
scroll to position [1238, 0]
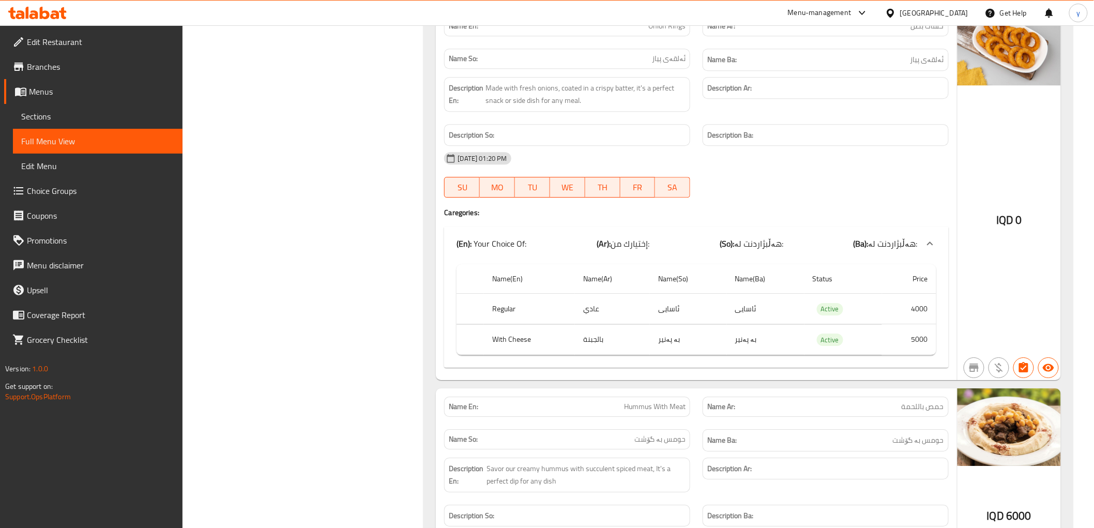
click at [839, 247] on div "(En): Your Choice Of: (Ar): إختيارك من: (So): هەڵبژاردنت لە: (Ba): هەڵبژاردنت ل…" at bounding box center [687, 243] width 461 height 12
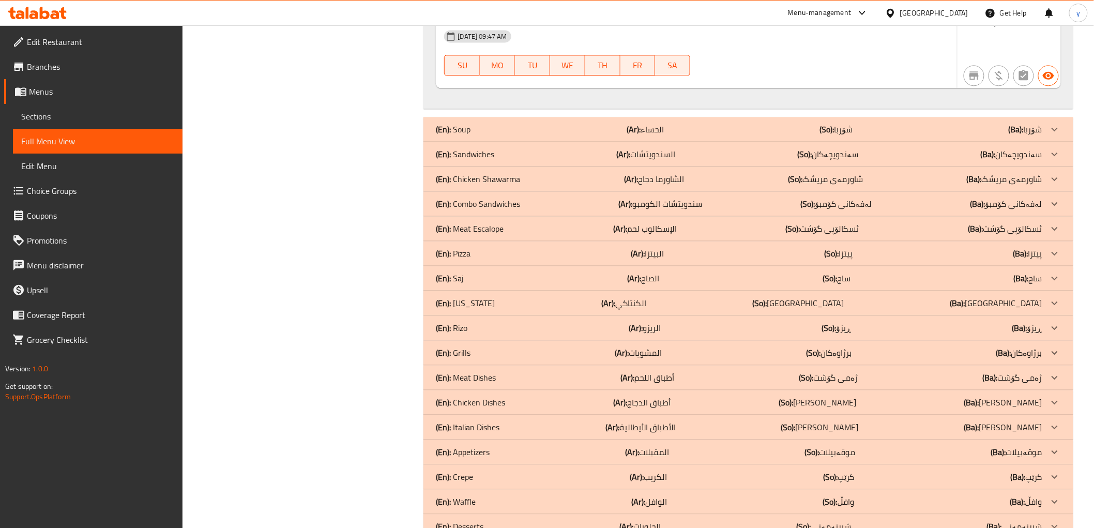
scroll to position [2701, 0]
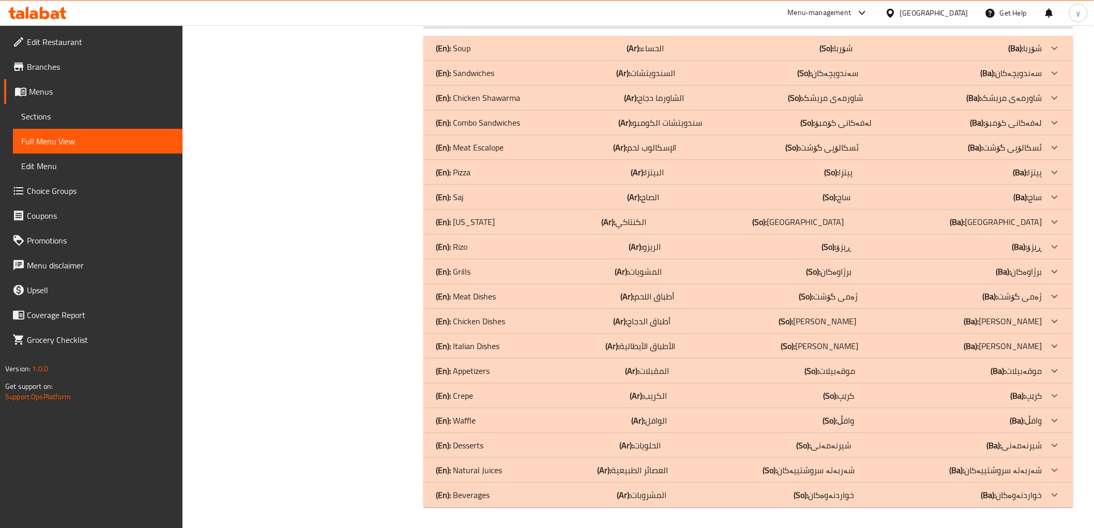
click at [543, 198] on div "(En): Saj (Ar): الصاج (So): ساج (Ba): ساج" at bounding box center [739, 197] width 606 height 12
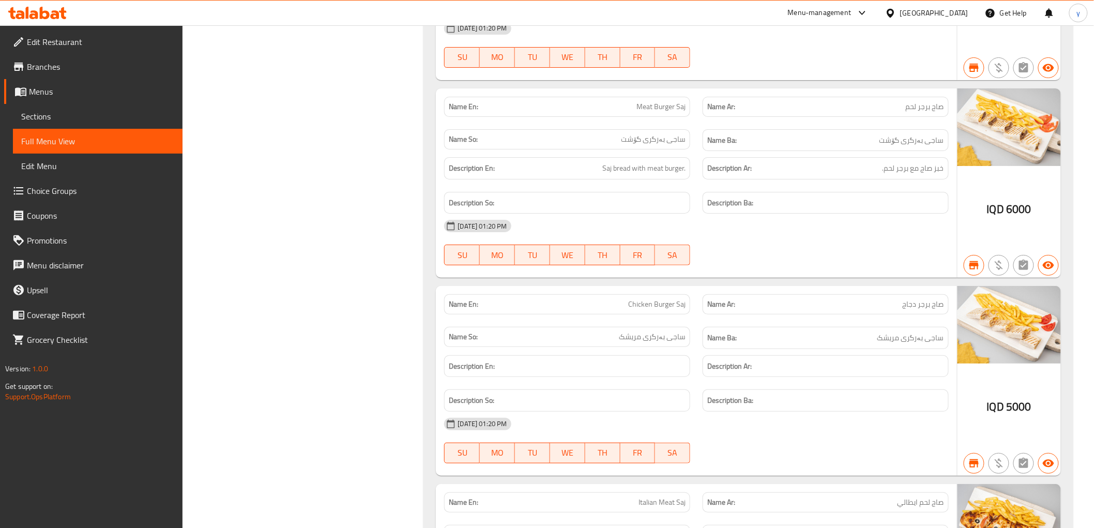
scroll to position [3276, 0]
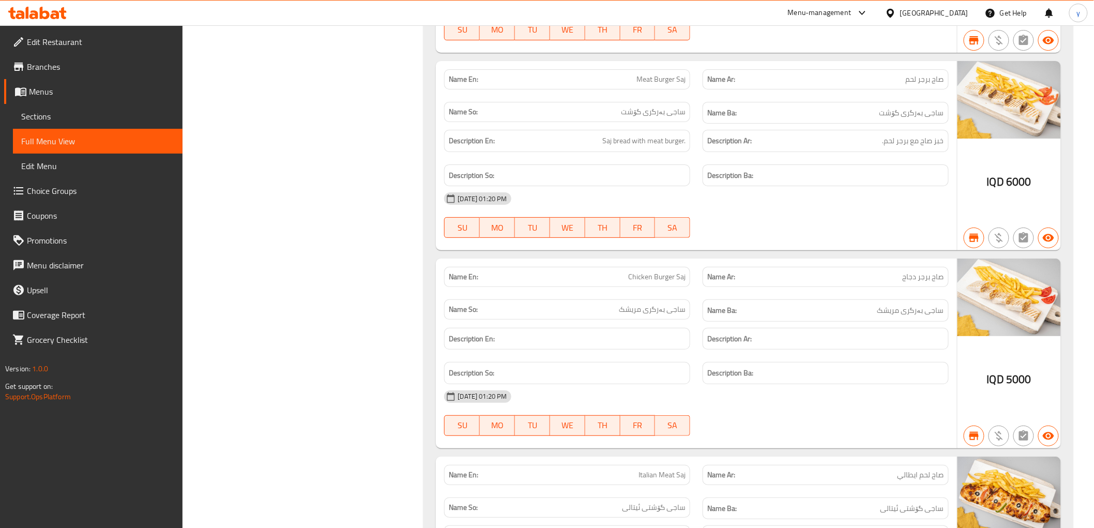
click at [570, 197] on div "22-06-2025 01:20 PM" at bounding box center [696, 198] width 517 height 25
click at [999, 204] on div "IQD 6000" at bounding box center [1009, 156] width 103 height 190
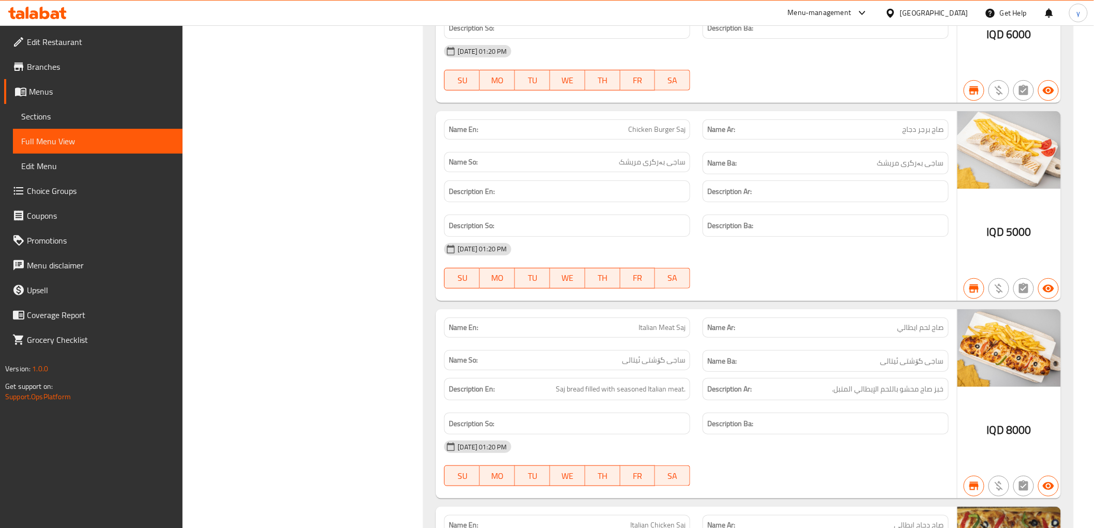
scroll to position [3621, 0]
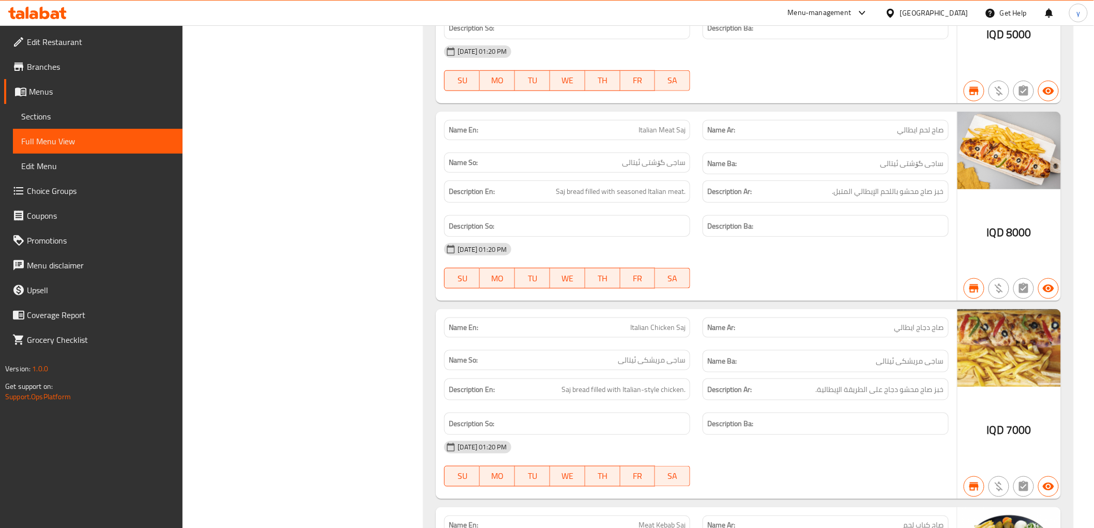
click at [874, 358] on div "Name Ba: ساجی مریشکی ئیتالی" at bounding box center [826, 361] width 246 height 22
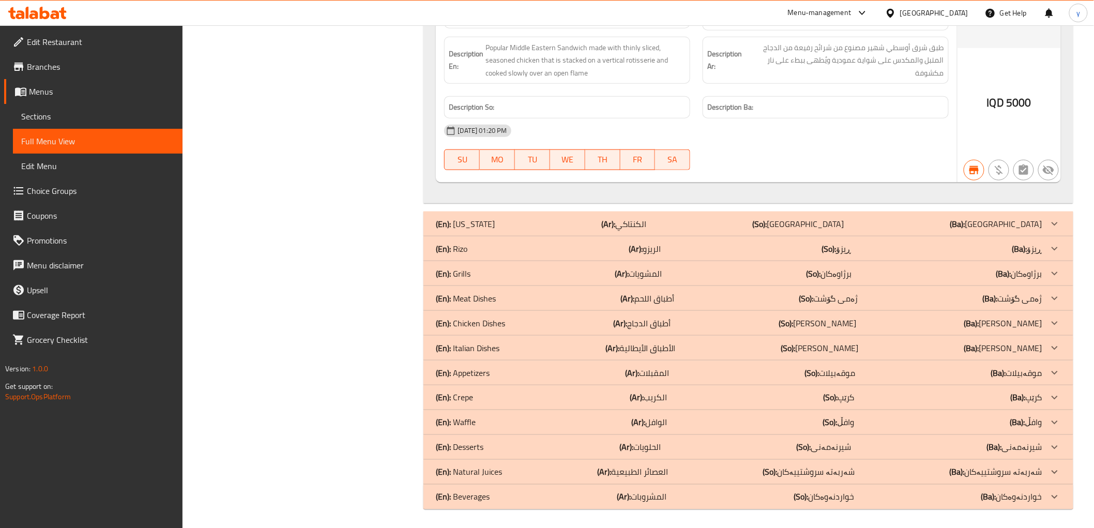
scroll to position [5368, 0]
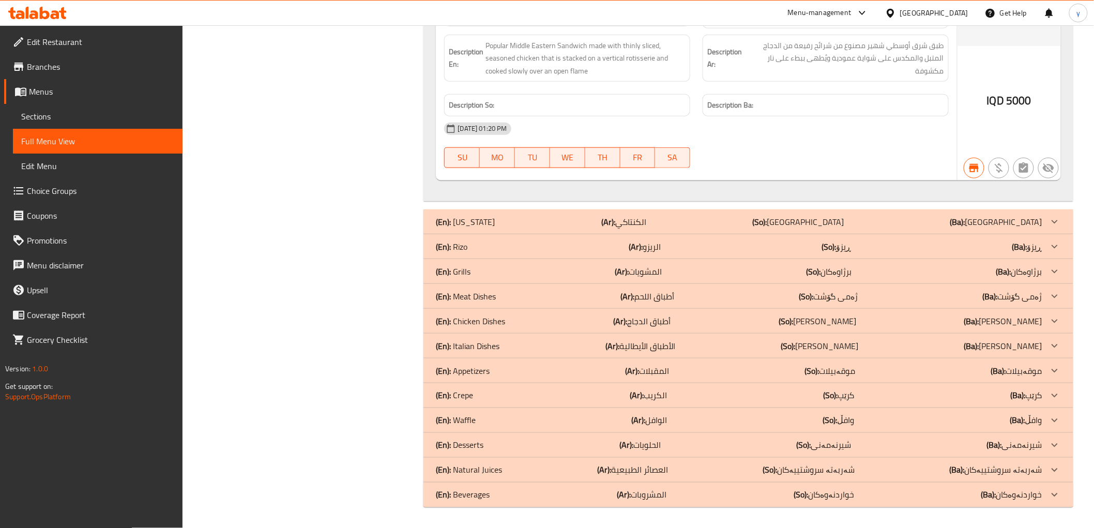
click at [540, 367] on div "(En): Appetizers (Ar): المقبلات (So): موقەبیلات (Ba): موقەبیلات" at bounding box center [739, 370] width 606 height 12
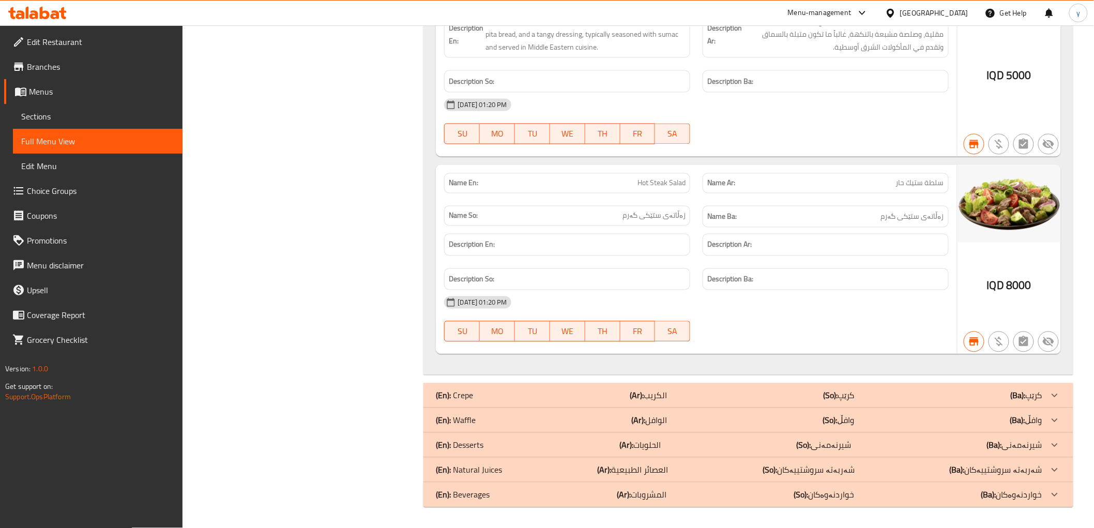
scroll to position [8932, 0]
click at [797, 489] on div "(En): Beverages (Ar): المشروبات (So): خواردنەوەکان (Ba): خواردنەوەکان" at bounding box center [739, 495] width 606 height 12
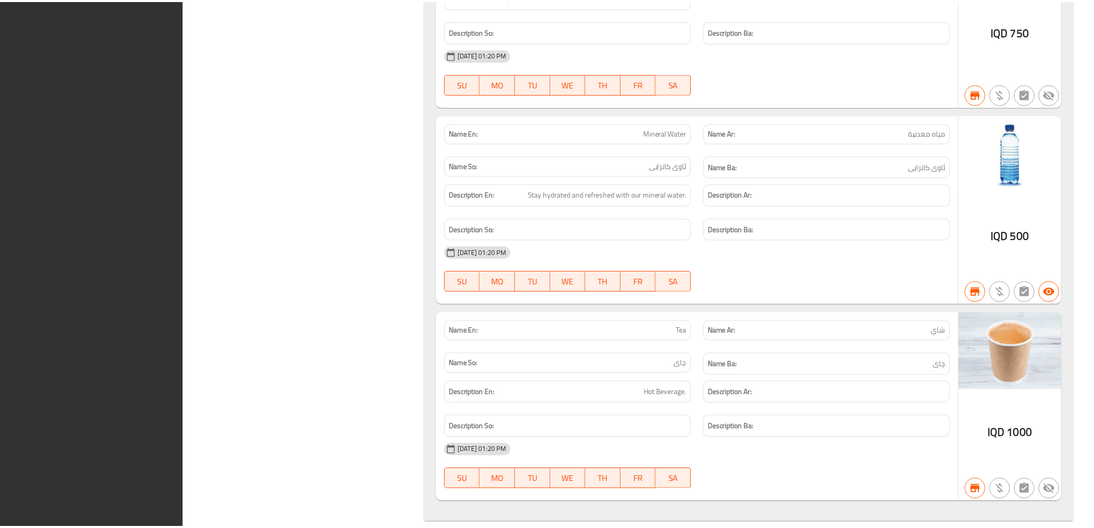
scroll to position [10179, 0]
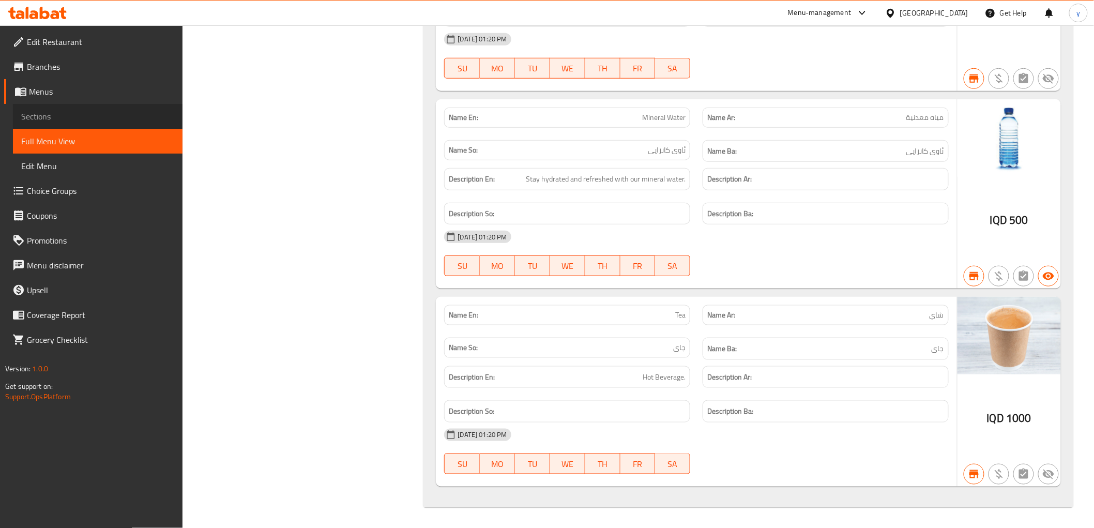
click at [87, 104] on link "Sections" at bounding box center [98, 116] width 170 height 25
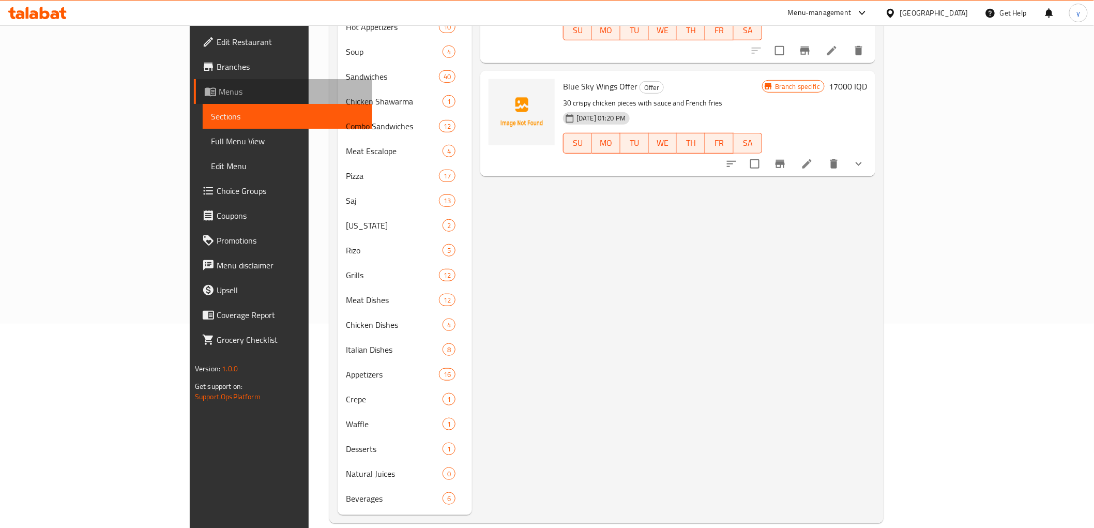
click at [219, 96] on span "Menus" at bounding box center [291, 91] width 145 height 12
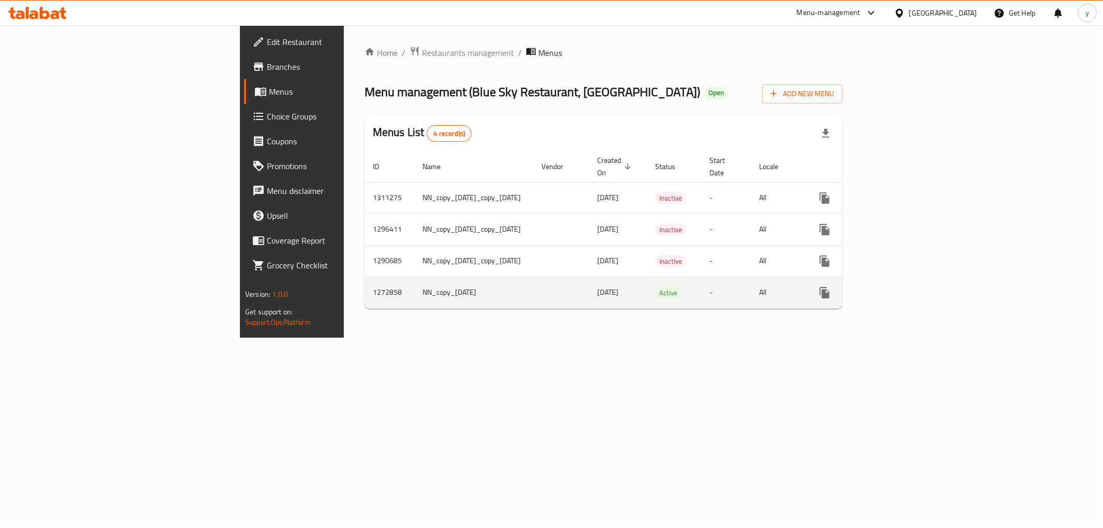
click at [912, 287] on link "enhanced table" at bounding box center [899, 292] width 25 height 25
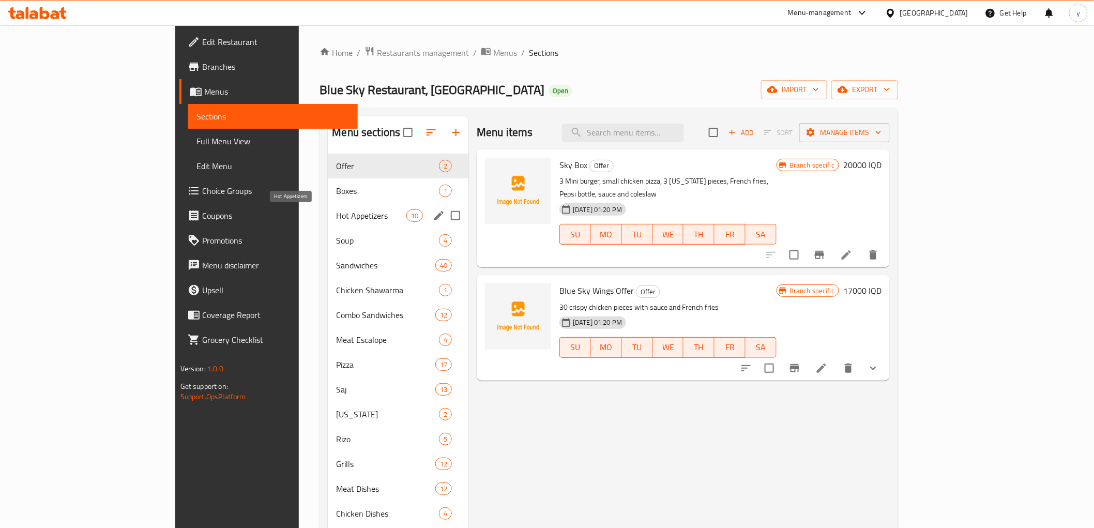
click at [336, 218] on span "Hot Appetizers" at bounding box center [371, 215] width 70 height 12
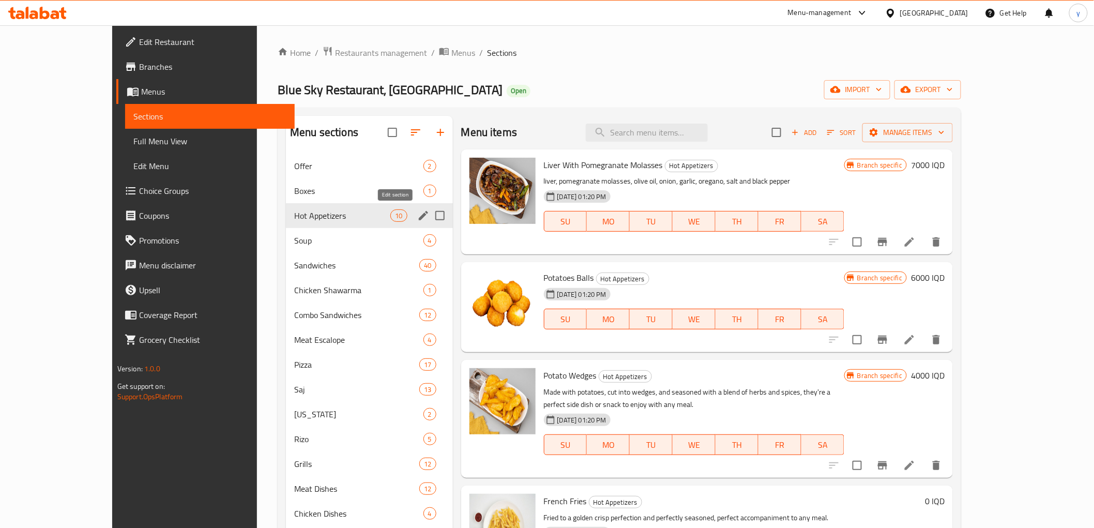
click at [419, 213] on icon "edit" at bounding box center [423, 215] width 9 height 9
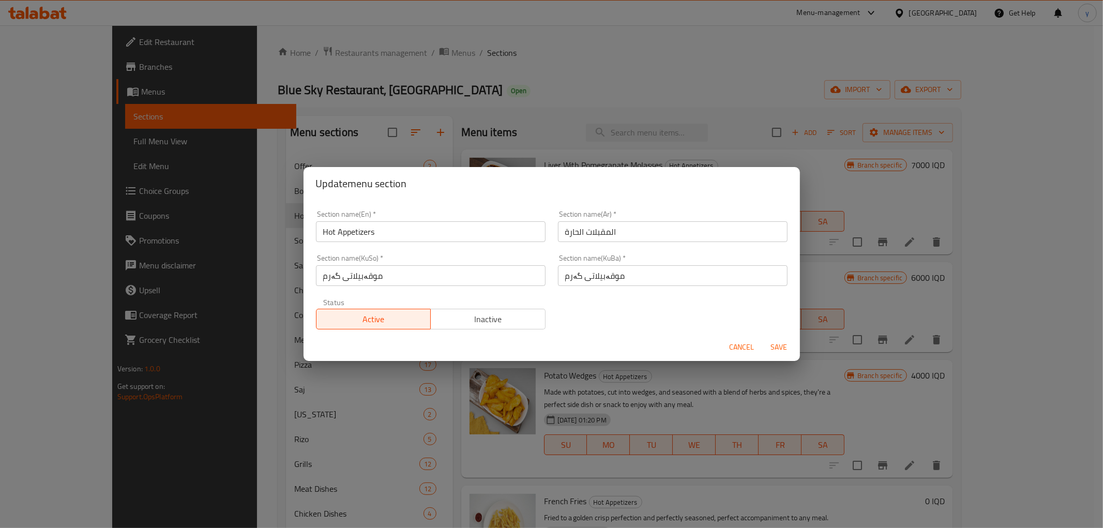
click at [337, 242] on div "Section name(En)   * Hot Appetizers Section name(En) *" at bounding box center [431, 226] width 242 height 44
click at [338, 242] on div "Section name(En)   * Hot Appetizers Section name(En) *" at bounding box center [431, 226] width 242 height 44
click at [376, 229] on input "Hot Appetizers" at bounding box center [431, 231] width 230 height 21
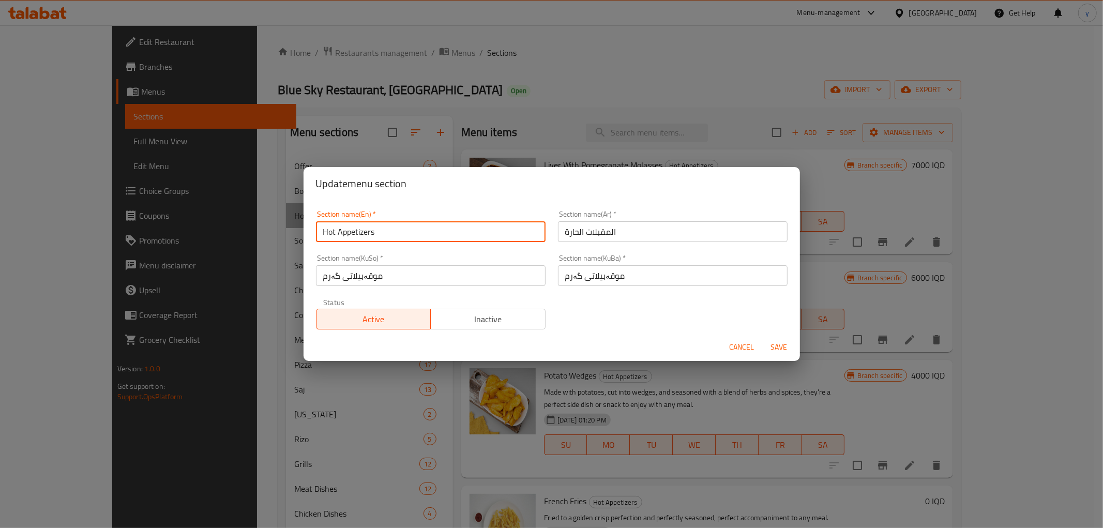
click at [376, 229] on input "Hot Appetizers" at bounding box center [431, 231] width 230 height 21
click at [746, 343] on span "Cancel" at bounding box center [742, 347] width 25 height 13
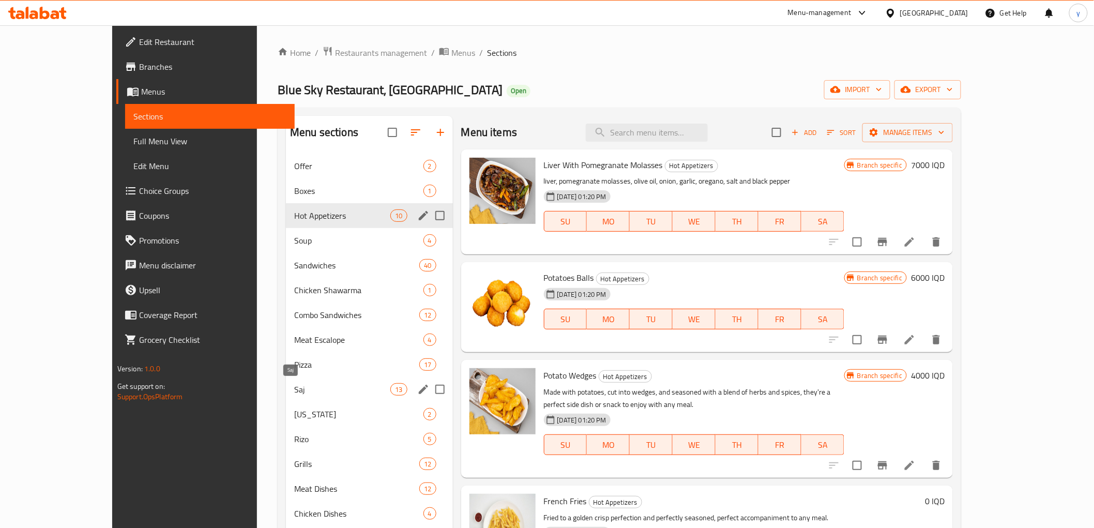
click at [302, 388] on span "Saj" at bounding box center [342, 389] width 96 height 12
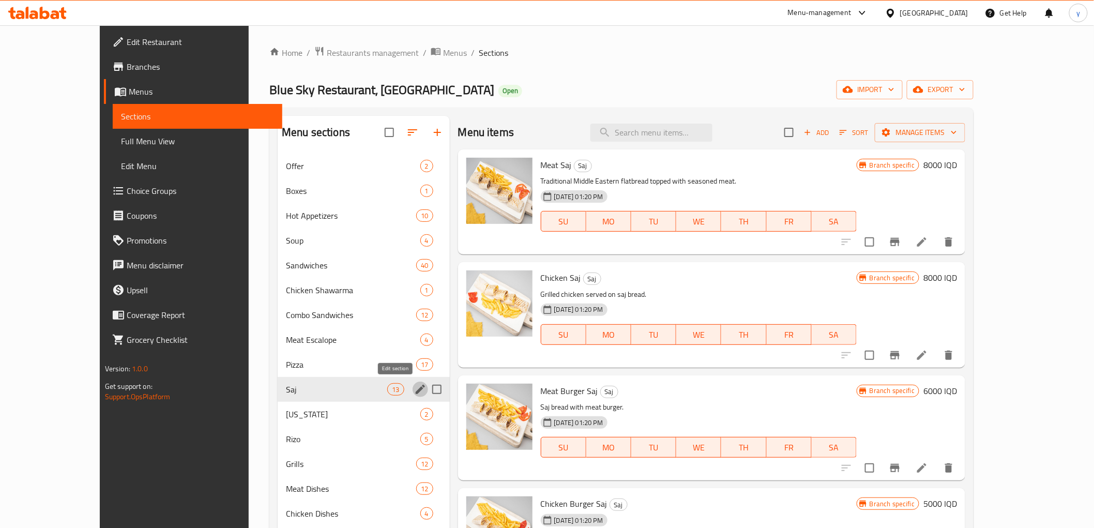
click at [414, 390] on icon "edit" at bounding box center [420, 389] width 12 height 12
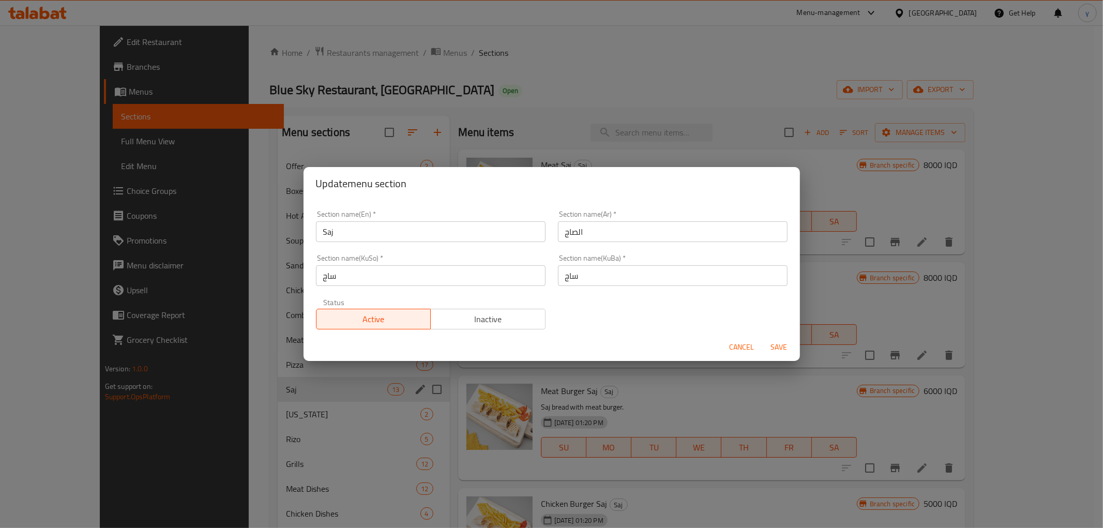
click at [345, 227] on input "Saj" at bounding box center [431, 231] width 230 height 21
click at [750, 349] on span "Cancel" at bounding box center [742, 347] width 25 height 13
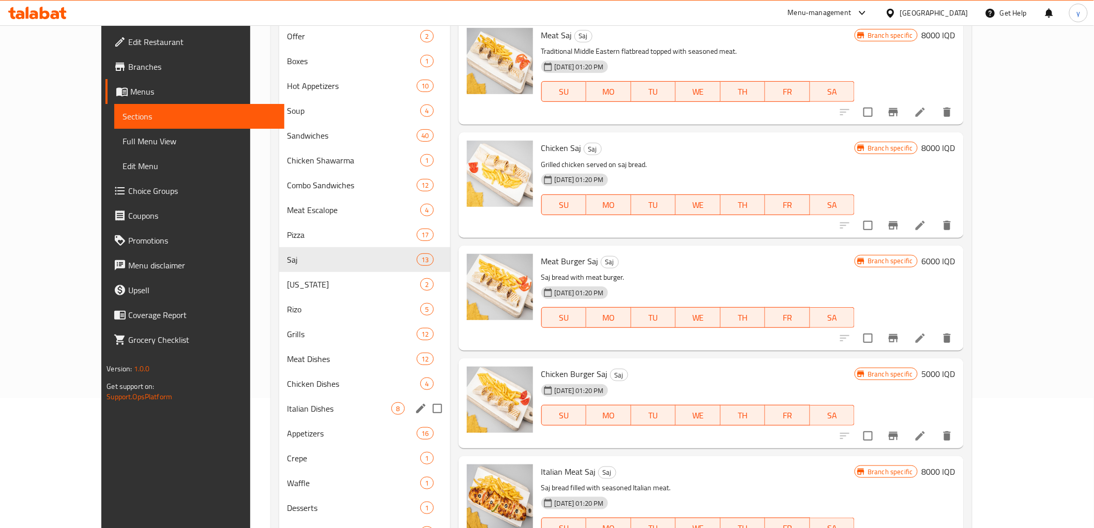
scroll to position [204, 0]
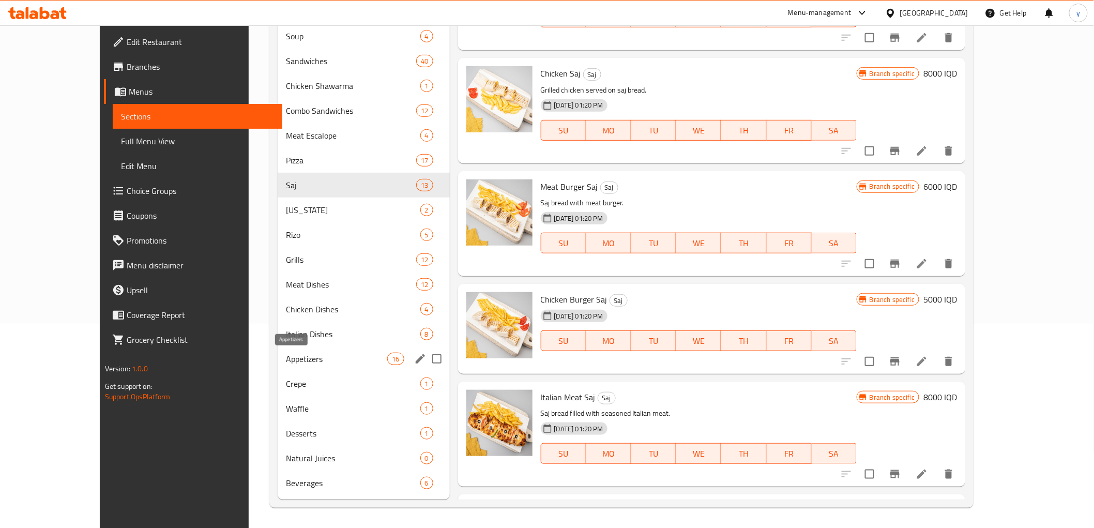
click at [290, 360] on span "Appetizers" at bounding box center [336, 359] width 101 height 12
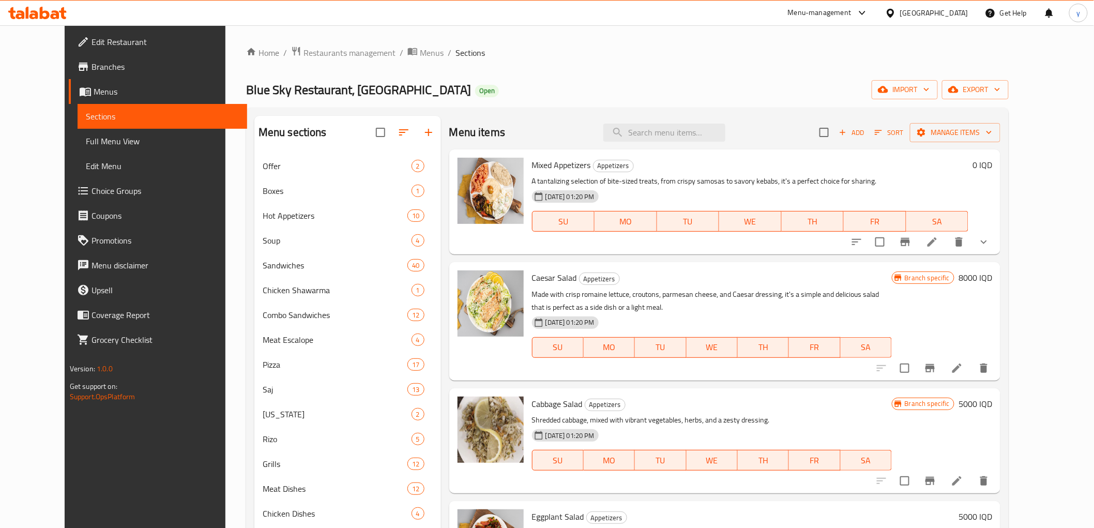
click at [567, 172] on span "Mixed Appetizers" at bounding box center [561, 165] width 59 height 16
copy h6 "Mixed Appetizers"
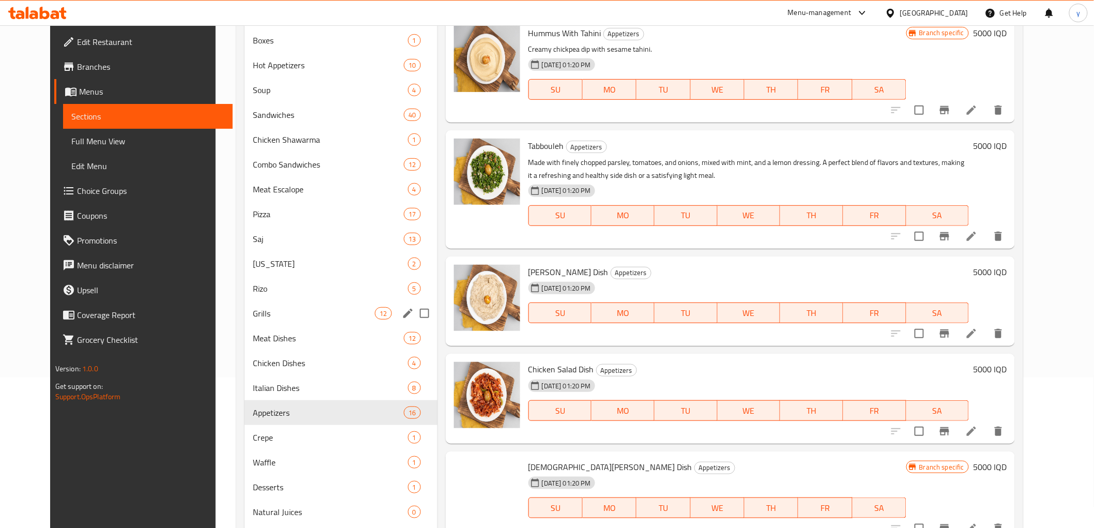
scroll to position [204, 0]
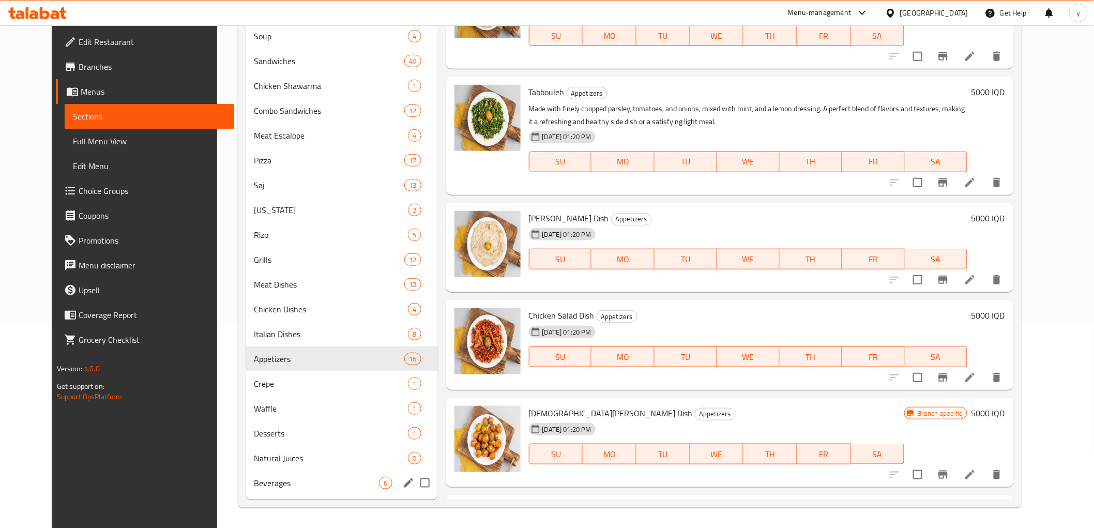
click at [315, 492] on div "Beverages 6" at bounding box center [342, 482] width 192 height 25
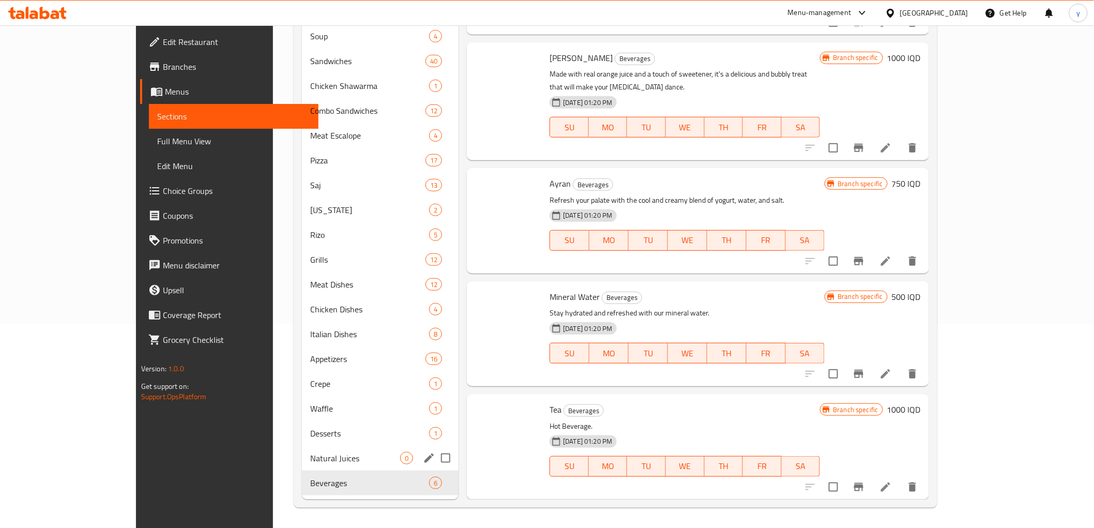
scroll to position [115, 0]
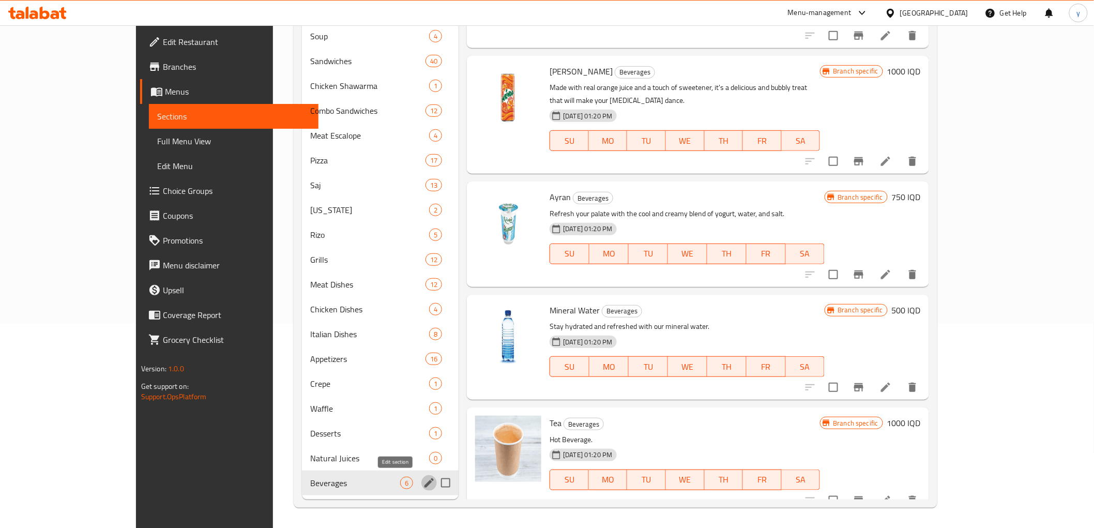
click at [423, 487] on icon "edit" at bounding box center [429, 483] width 12 height 12
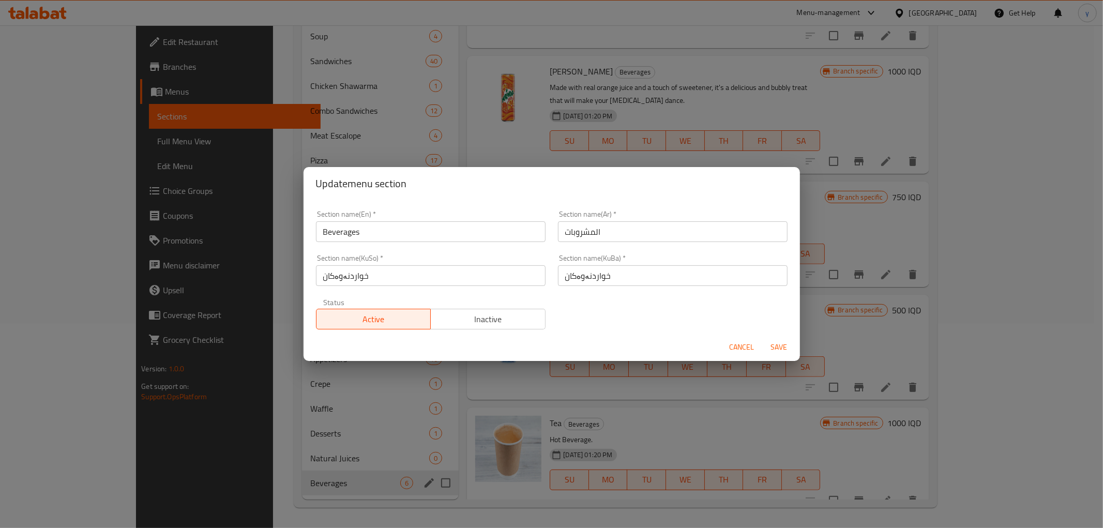
click at [355, 239] on input "Beverages" at bounding box center [431, 231] width 230 height 21
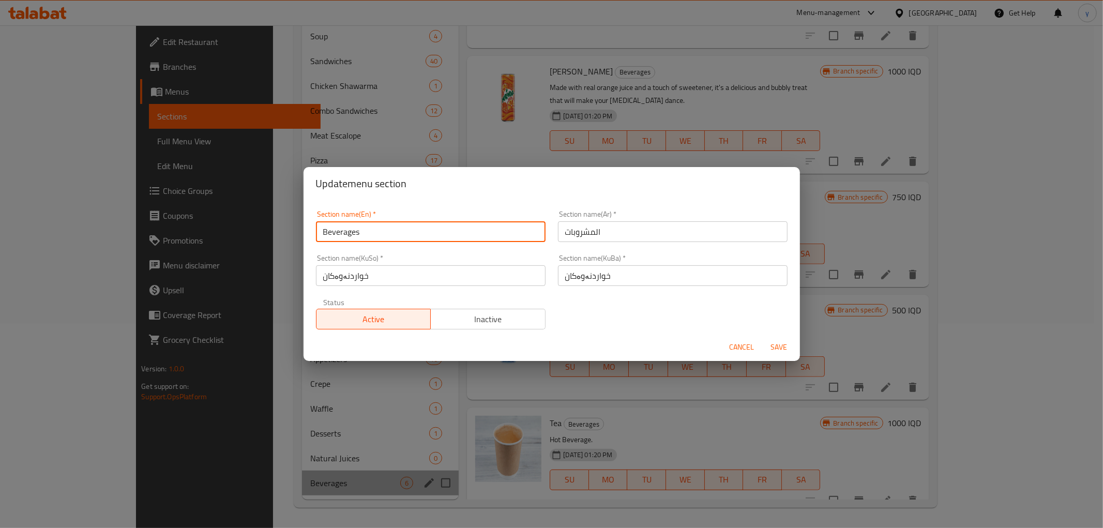
click at [355, 239] on input "Beverages" at bounding box center [431, 231] width 230 height 21
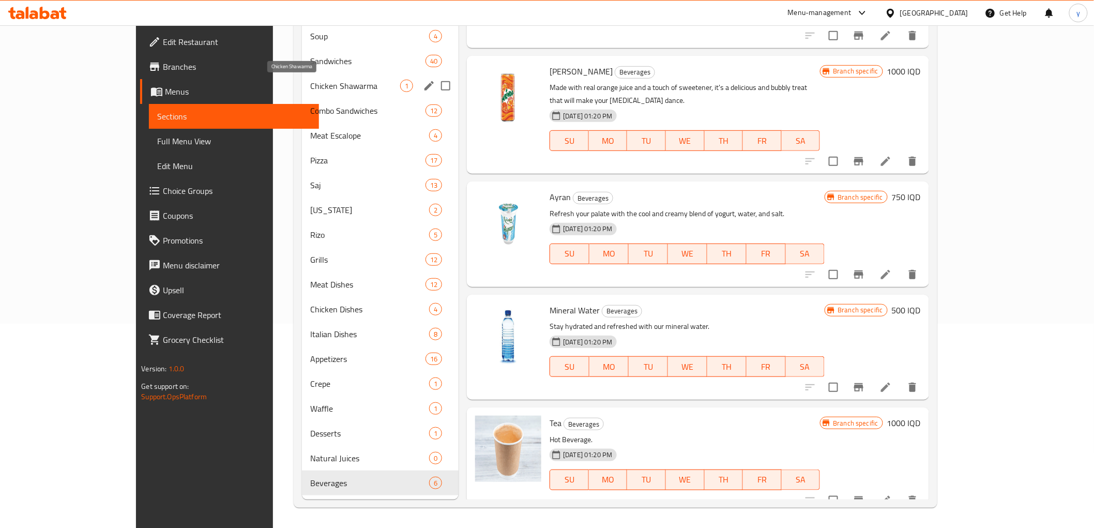
scroll to position [0, 0]
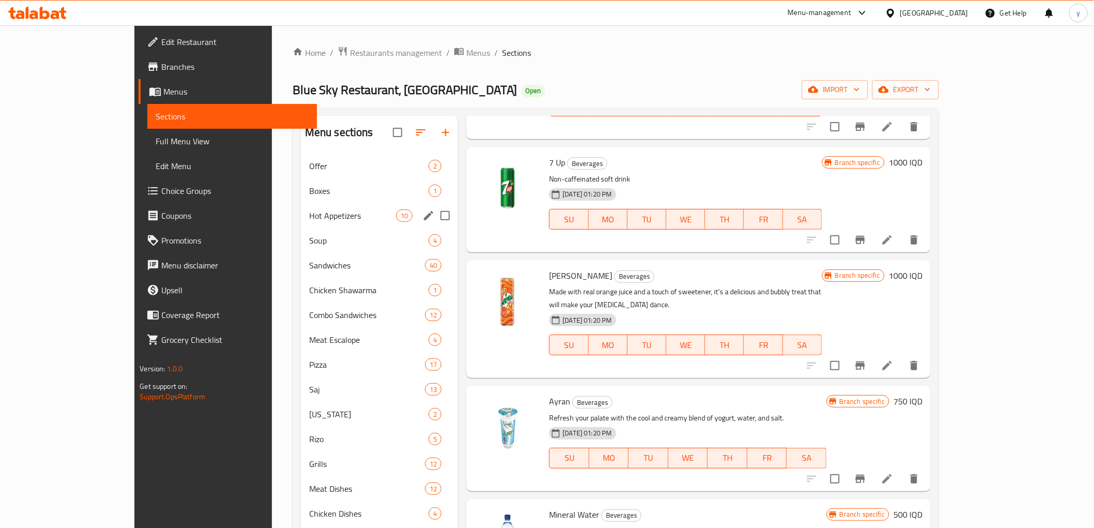
click at [301, 203] on div "Hot Appetizers 10" at bounding box center [380, 215] width 158 height 25
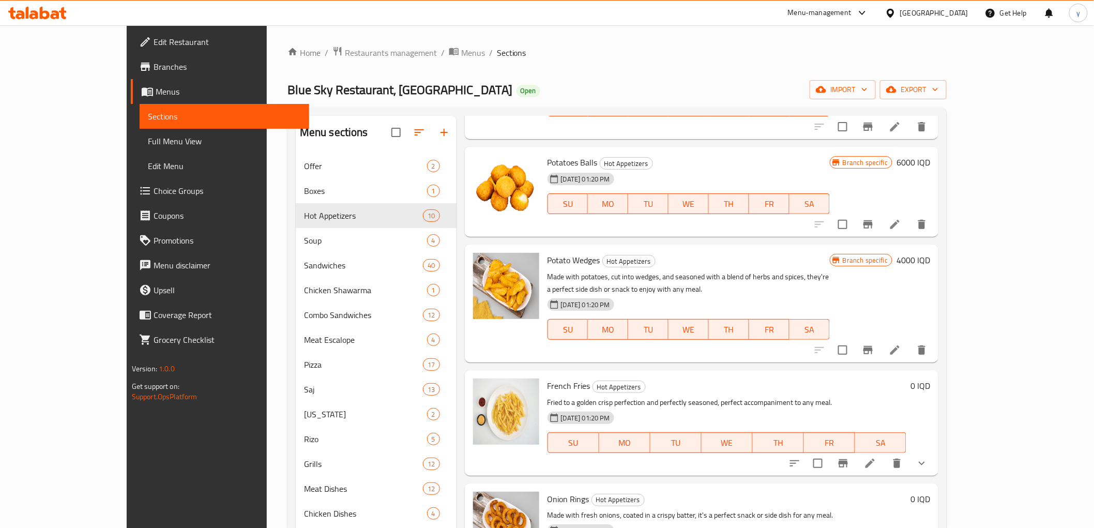
click at [554, 262] on span "Potato Wedges" at bounding box center [574, 260] width 53 height 16
copy h6 "Wedges"
